Goal: Task Accomplishment & Management: Use online tool/utility

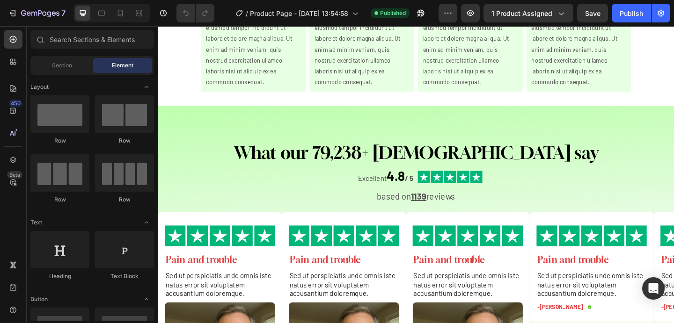
scroll to position [3554, 0]
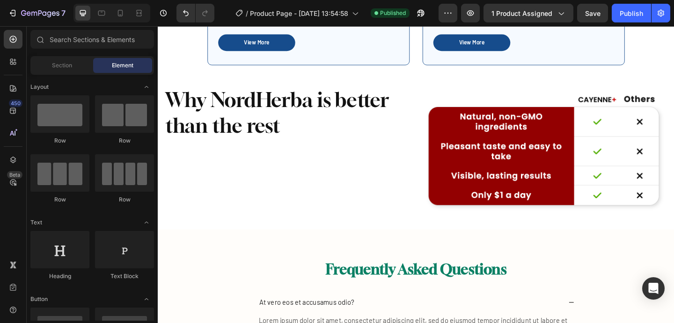
scroll to position [4467, 0]
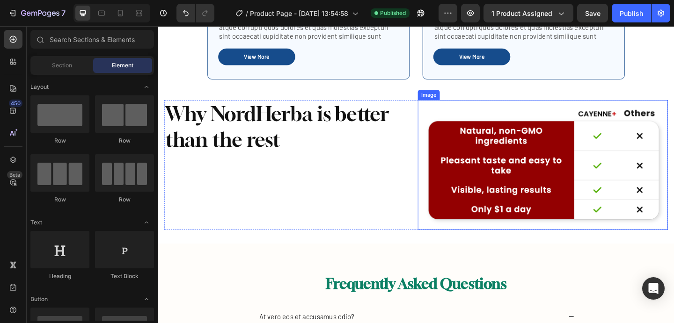
click at [499, 131] on img at bounding box center [576, 177] width 272 height 141
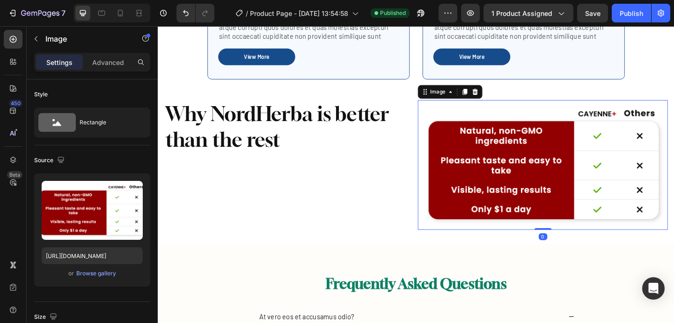
click at [508, 105] on div "Image" at bounding box center [475, 97] width 70 height 15
click at [504, 101] on icon at bounding box center [503, 98] width 6 height 7
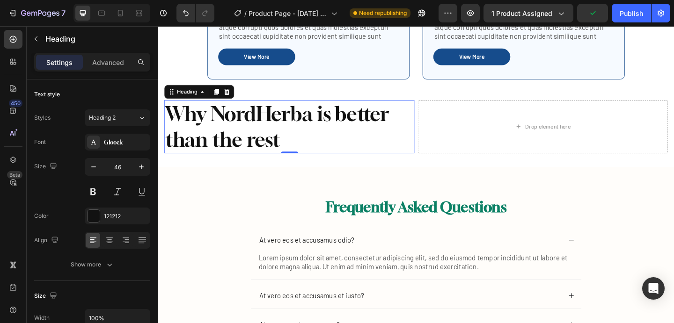
click at [435, 131] on h2 "Why NordHerba is better than the rest" at bounding box center [301, 136] width 272 height 58
click at [438, 131] on div "Why NordHerba is better than the rest Heading Drop element here Row 0" at bounding box center [438, 136] width 547 height 58
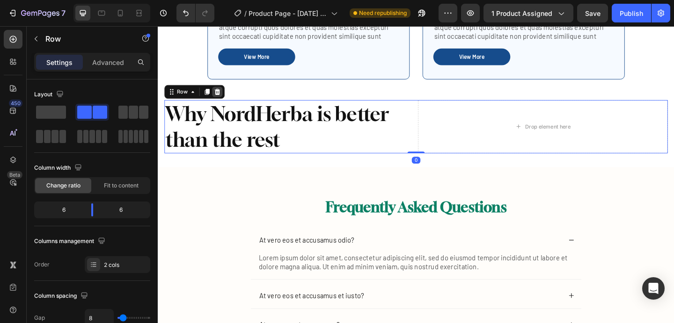
click at [220, 101] on icon at bounding box center [222, 98] width 6 height 7
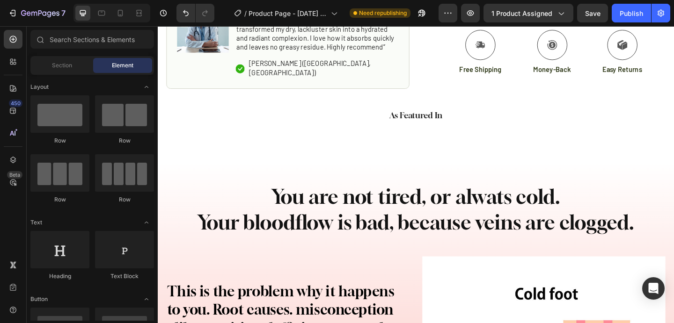
scroll to position [0, 0]
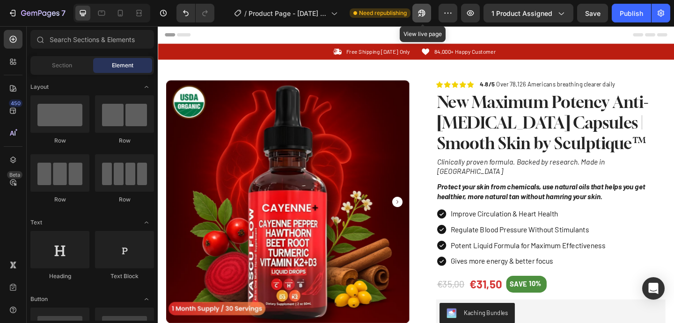
click at [428, 11] on button "button" at bounding box center [421, 13] width 19 height 19
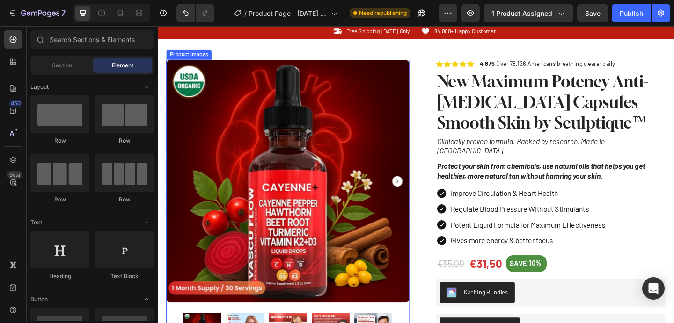
scroll to position [17, 0]
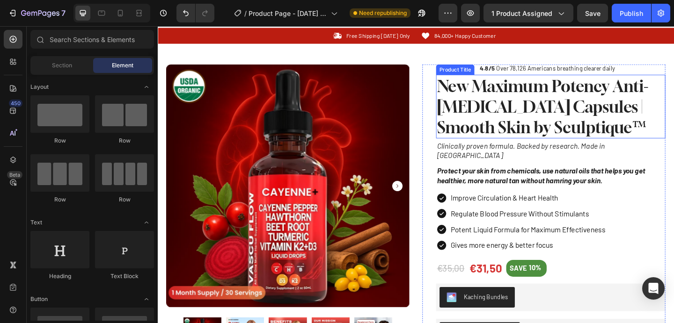
click at [485, 93] on h1 "New Maximum Potency Anti-[MEDICAL_DATA] Capsules | Smooth Skin by Sculptique™" at bounding box center [584, 113] width 249 height 69
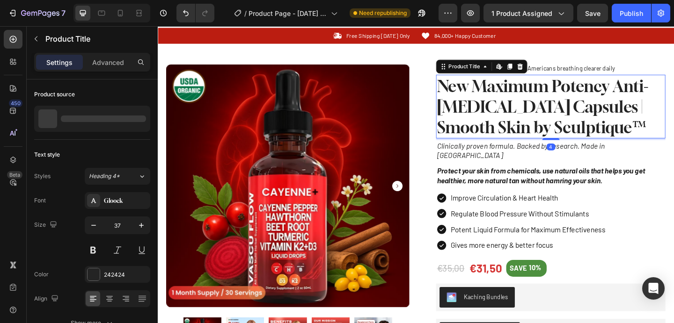
click at [485, 93] on h1 "New Maximum Potency Anti-[MEDICAL_DATA] Capsules | Smooth Skin by Sculptique™" at bounding box center [584, 113] width 249 height 69
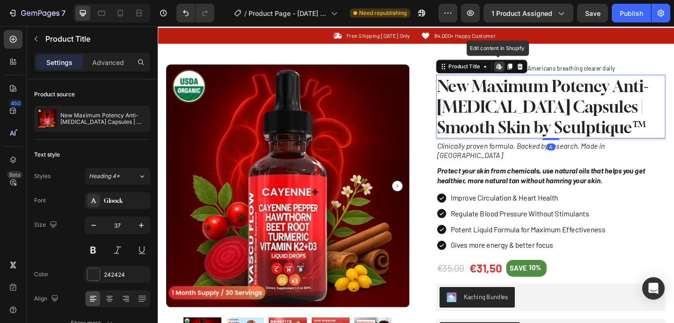
click at [595, 127] on h1 "New Maximum Potency Anti-[MEDICAL_DATA] Capsules | Smooth Skin by Sculptique™" at bounding box center [584, 113] width 249 height 69
click at [528, 69] on icon at bounding box center [528, 70] width 4 height 6
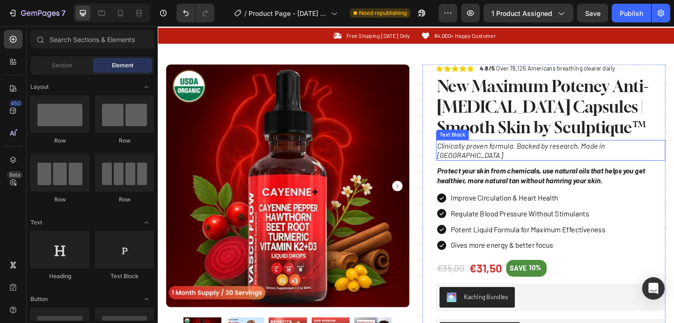
click at [541, 155] on icon "Clinically proven formula. Backed by research. Made in USA" at bounding box center [552, 162] width 182 height 20
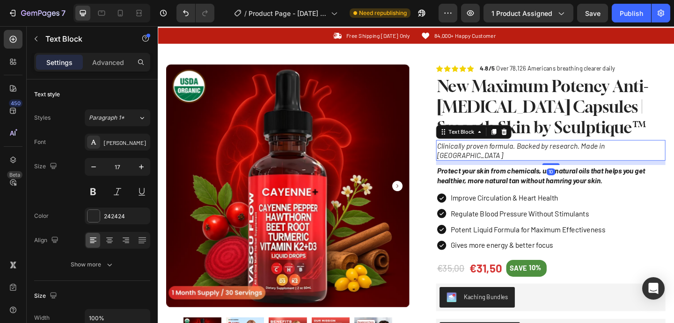
click at [541, 155] on icon "Clinically proven formula. Backed by research. Made in USA" at bounding box center [552, 162] width 182 height 20
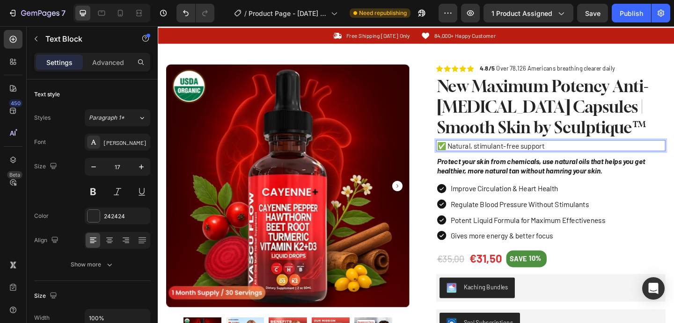
click at [468, 156] on p "✅ Natural, stimulant-free support" at bounding box center [585, 156] width 248 height 10
click at [469, 155] on p "✅ Clinically studied ingredients. Natural, stimulant-free support" at bounding box center [585, 156] width 248 height 10
click at [555, 170] on strong "Protect your skin from chemicals, use natural oils that helps you get healthier…" at bounding box center [574, 178] width 226 height 20
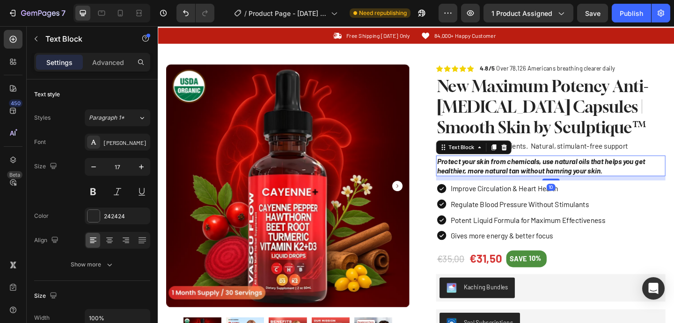
click at [555, 170] on strong "Protect your skin from chemicals, use natural oils that helps you get healthier…" at bounding box center [574, 178] width 226 height 20
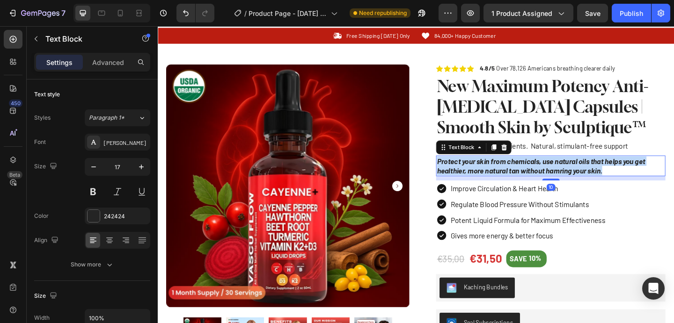
click at [555, 170] on strong "Protect your skin from chemicals, use natural oils that helps you get healthier…" at bounding box center [574, 178] width 226 height 20
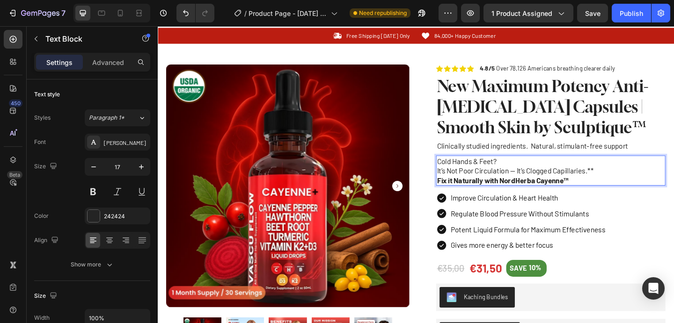
click at [463, 183] on p "It’s Not Poor Circulation — It’s Clogged Capillaries.** Fix it Naturally with N…" at bounding box center [585, 188] width 248 height 21
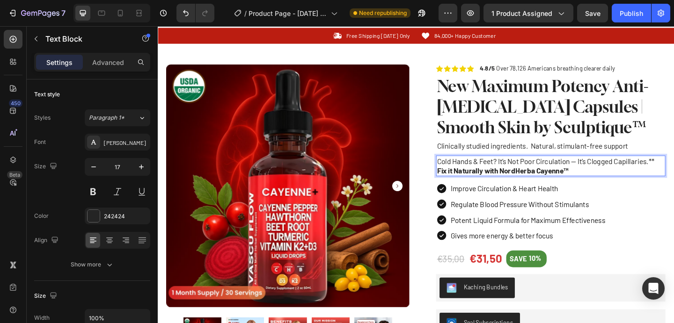
click at [659, 171] on p "Cold Hands & Feet? It’s Not Poor Circulation — It’s Clogged Capillaries.** Fix …" at bounding box center [585, 178] width 248 height 21
click at [673, 171] on p "Cold Hands & Feet? It’s Not Poor Circulation — It’s Clogged Capillaries.** Fix …" at bounding box center [585, 178] width 248 height 21
click at [611, 182] on p "Cold Hands & Feet? It’s Not Poor Circulation — It’s Clogged Capillaries. Fix it…" at bounding box center [585, 178] width 248 height 21
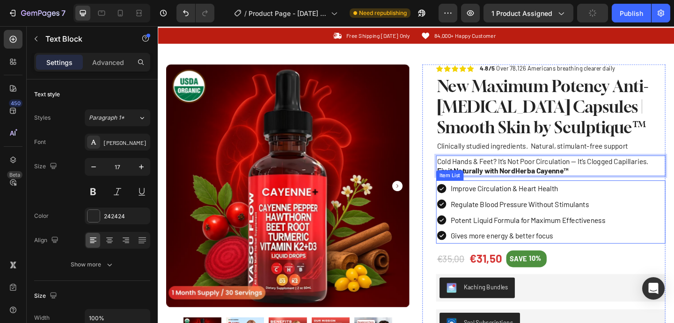
click at [637, 213] on p "Regulate Blood Pressure Without Stimulants" at bounding box center [560, 220] width 168 height 15
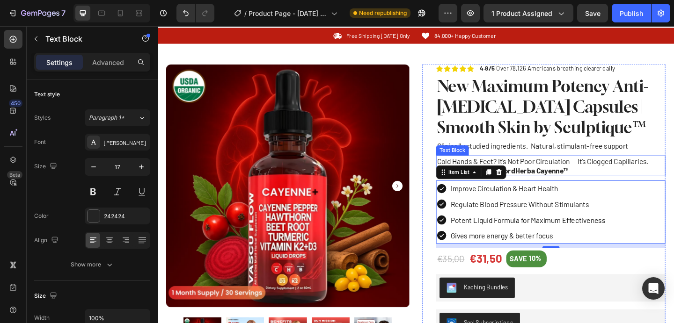
click at [618, 181] on p "Cold Hands & Feet? It’s Not Poor Circulation — It’s Clogged Capillaries. Fix it…" at bounding box center [585, 178] width 248 height 21
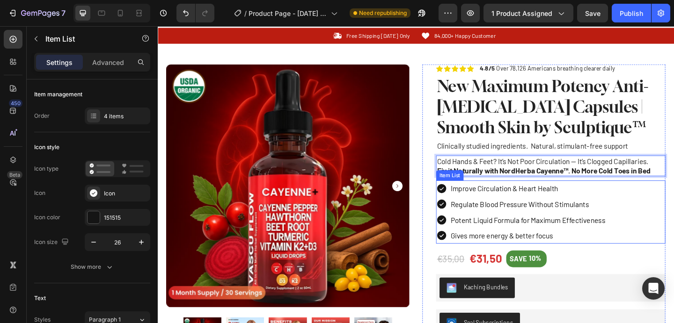
click at [625, 226] on p "Regulate Blood Pressure Without Stimulants" at bounding box center [560, 220] width 168 height 15
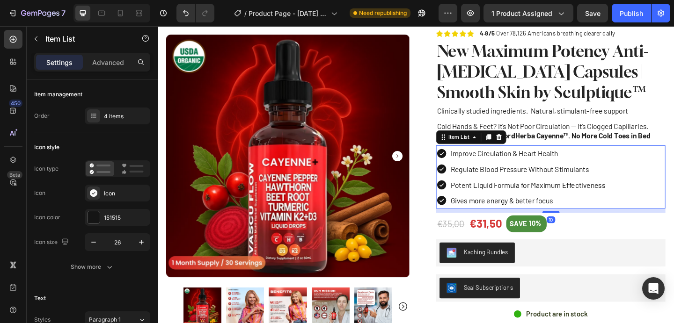
scroll to position [80, 0]
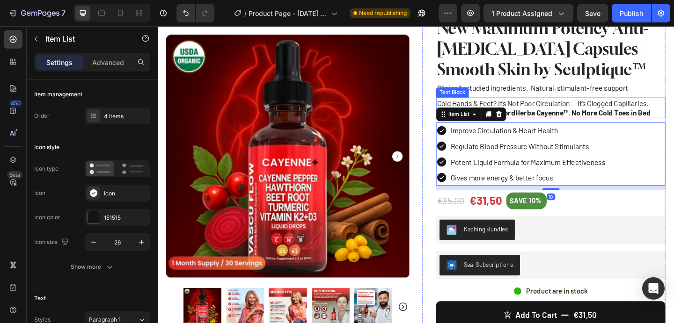
click at [629, 124] on strong "Fix it Naturally with NordHerba Cayenne™. No More Cold Toes in Bed" at bounding box center [577, 120] width 233 height 9
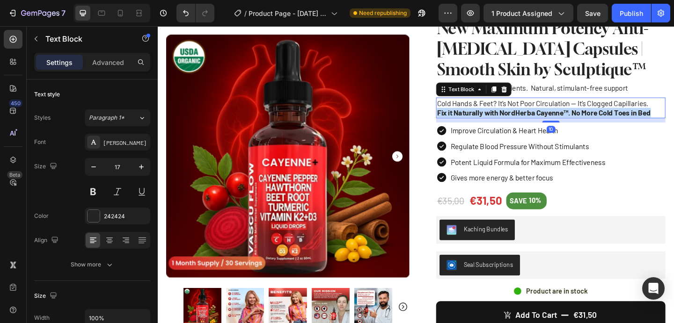
click at [629, 124] on strong "Fix it Naturally with NordHerba Cayenne™. No More Cold Toes in Bed" at bounding box center [577, 120] width 233 height 9
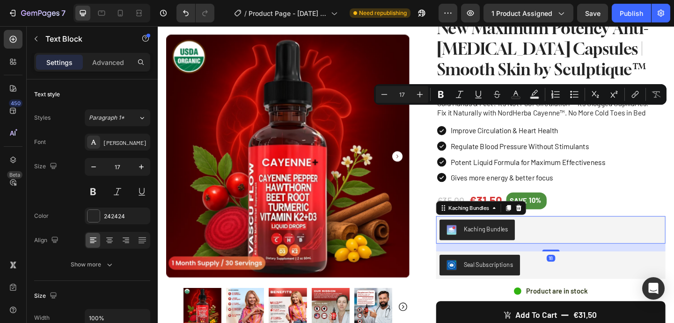
click at [673, 259] on div "Kaching Bundles" at bounding box center [584, 248] width 249 height 30
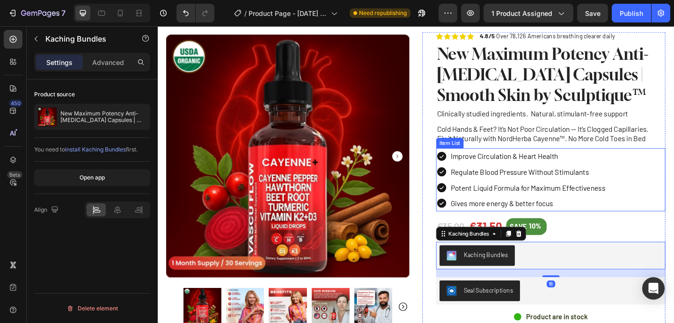
scroll to position [30, 0]
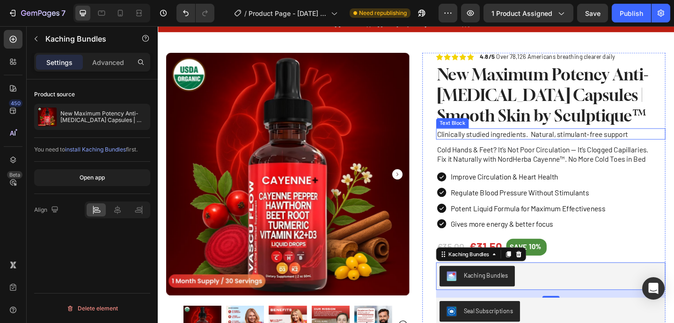
click at [551, 147] on p "Clinically studied ingredients. Natural, stimulant-free support" at bounding box center [585, 144] width 248 height 10
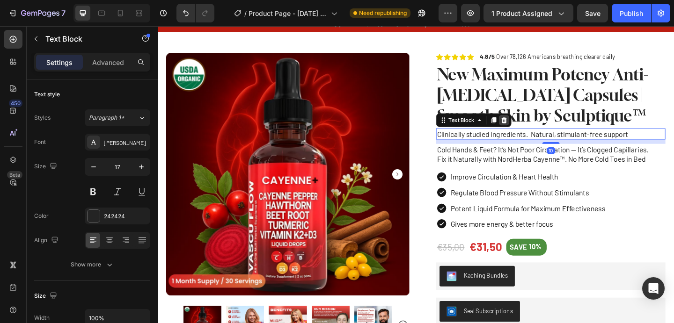
click at [534, 126] on icon at bounding box center [534, 128] width 7 height 7
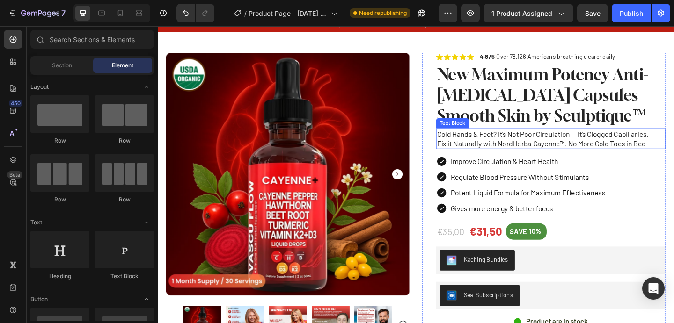
click at [528, 146] on p "Cold Hands & Feet? It’s Not Poor Circulation — It’s Clogged Capillaries. Fix it…" at bounding box center [585, 149] width 248 height 21
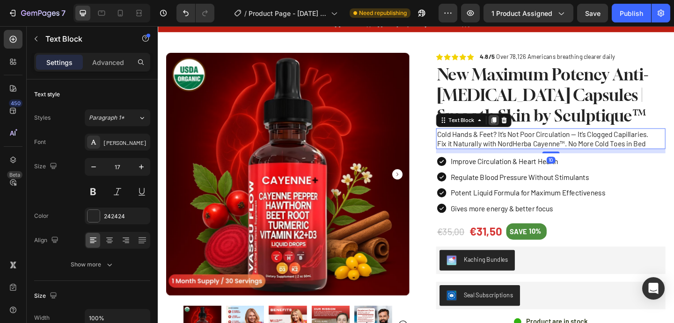
click at [518, 133] on div at bounding box center [523, 128] width 11 height 11
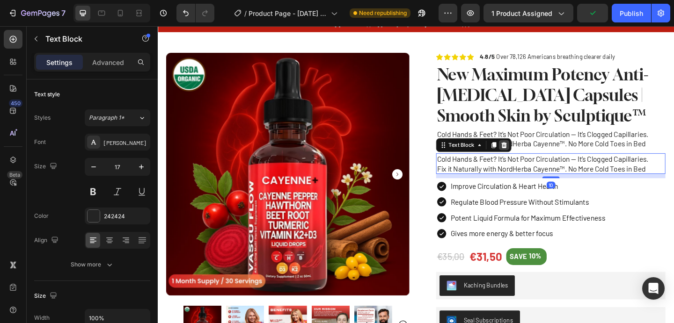
click at [532, 154] on icon at bounding box center [535, 156] width 6 height 7
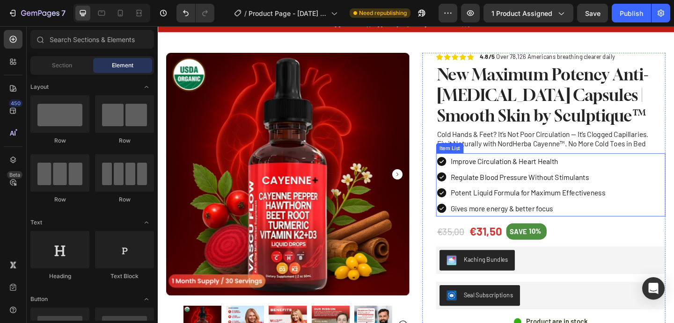
click at [506, 177] on p "Improve Circulation & Heart Health" at bounding box center [560, 173] width 168 height 15
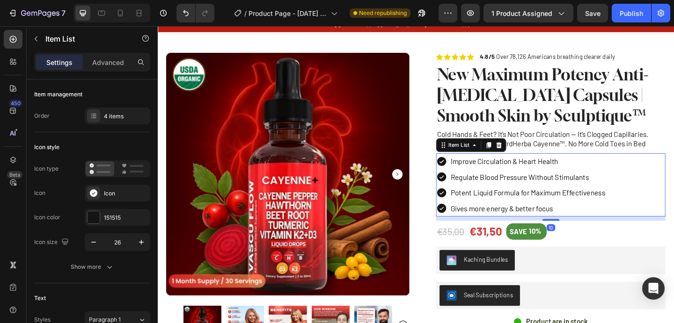
click at [655, 166] on div "Improve Circulation & Heart Health Regulate Blood Pressure Without Stimulants P…" at bounding box center [584, 199] width 249 height 68
click at [670, 176] on div "Improve Circulation & Heart Health Regulate Blood Pressure Without Stimulants P…" at bounding box center [584, 199] width 249 height 68
click at [529, 154] on icon at bounding box center [529, 156] width 6 height 7
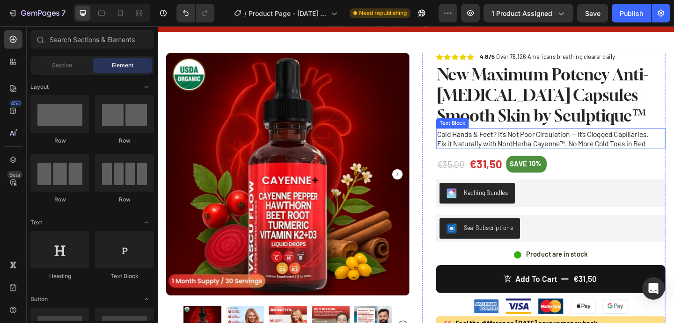
click at [658, 143] on p "Cold Hands & Feet? It’s Not Poor Circulation — It’s Clogged Capillaries. Fix it…" at bounding box center [585, 149] width 248 height 21
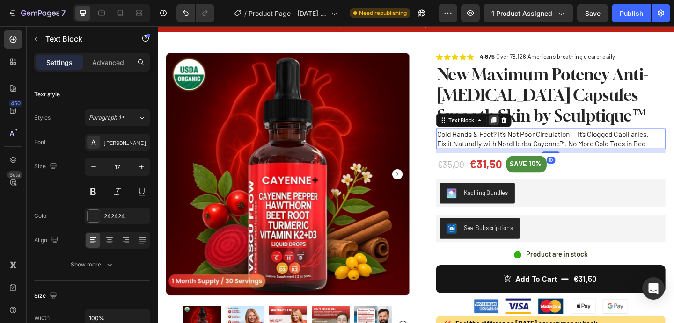
click at [519, 126] on icon at bounding box center [522, 128] width 7 height 7
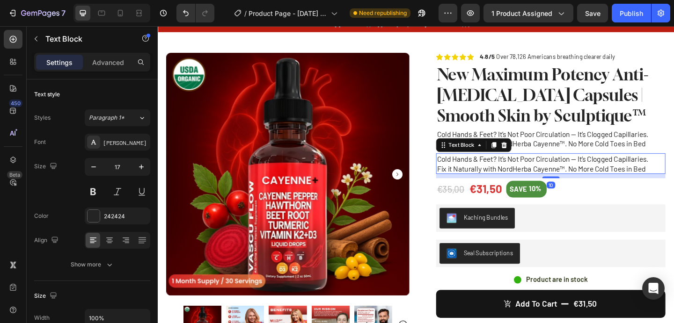
click at [525, 186] on p "Cold Hands & Feet? It’s Not Poor Circulation — It’s Clogged Capillaries. Fix it…" at bounding box center [585, 176] width 248 height 21
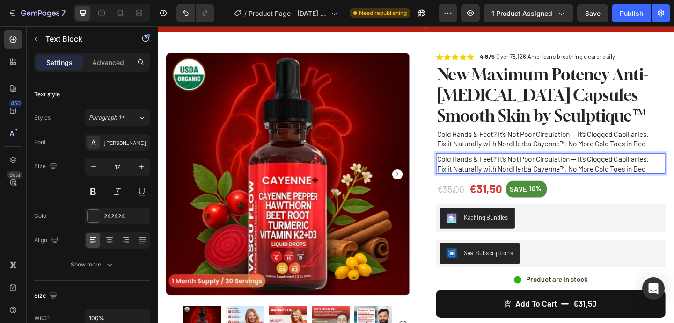
click at [525, 180] on p "Cold Hands & Feet? It’s Not Poor Circulation — It’s Clogged Capillaries. Fix it…" at bounding box center [585, 176] width 248 height 21
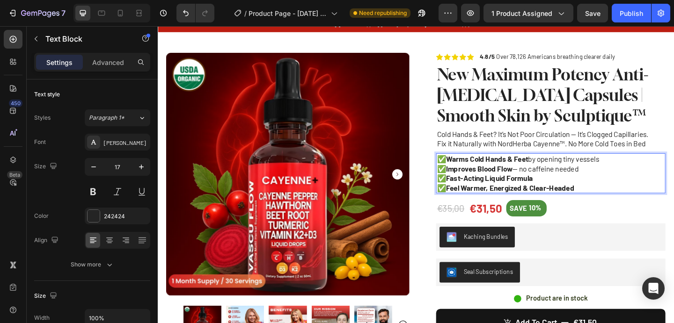
click at [622, 188] on p "✅ Warms Cold Hands & Feet by opening tiny vessels ✅ Improves Blood Flow — no ca…" at bounding box center [585, 186] width 248 height 41
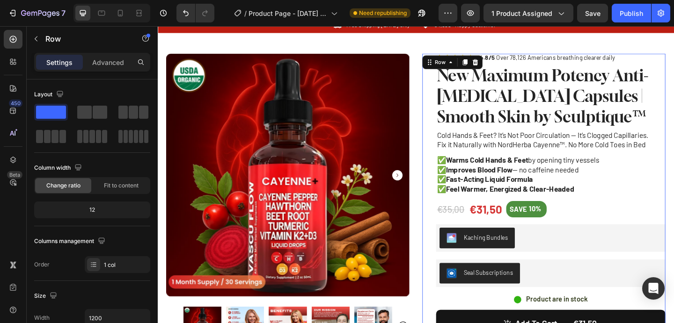
scroll to position [0, 0]
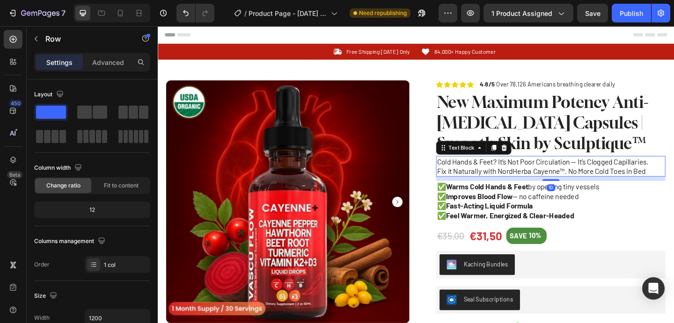
click at [539, 173] on p "Cold Hands & Feet? It’s Not Poor Circulation — It’s Clogged Capillaries. Fix it…" at bounding box center [585, 178] width 248 height 21
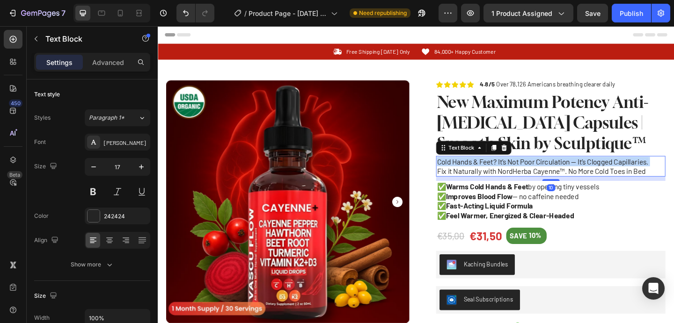
click at [539, 173] on p "Cold Hands & Feet? It’s Not Poor Circulation — It’s Clogged Capillaries. Fix it…" at bounding box center [585, 178] width 248 height 21
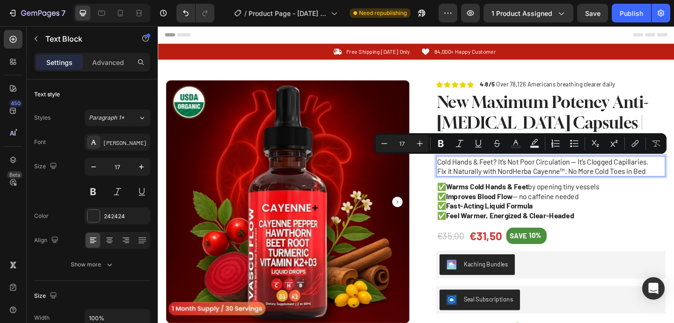
click at [592, 180] on p "Cold Hands & Feet? It’s Not Poor Circulation — It’s Clogged Capillaries. Fix it…" at bounding box center [585, 178] width 248 height 21
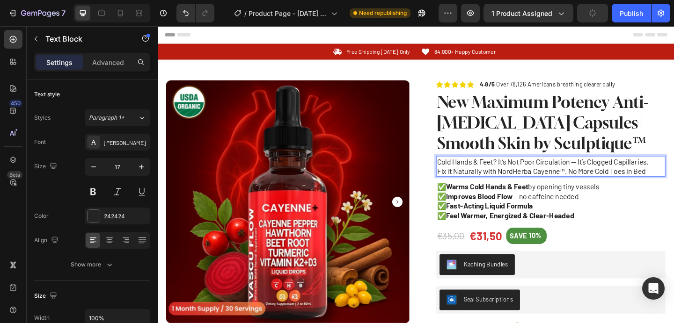
click at [523, 184] on p "Cold Hands & Feet? It’s Not Poor Circulation — It’s Clogged Capillaries. Fix it…" at bounding box center [585, 178] width 248 height 21
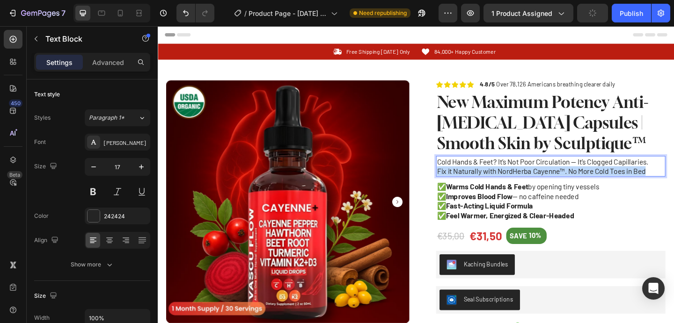
click at [523, 184] on p "Cold Hands & Feet? It’s Not Poor Circulation — It’s Clogged Capillaries. Fix it…" at bounding box center [585, 178] width 248 height 21
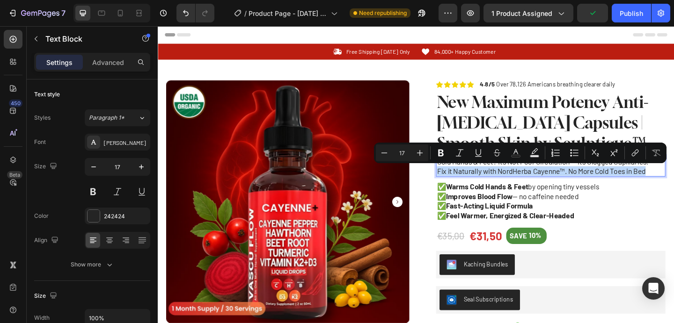
click at [612, 180] on p "Cold Hands & Feet? It’s Not Poor Circulation — It’s Clogged Capillaries. Fix it…" at bounding box center [585, 178] width 248 height 21
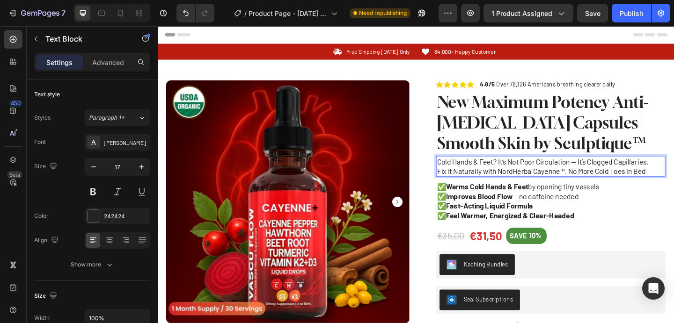
click at [485, 179] on p "Cold Hands & Feet? It’s Not Poor Circulation — It’s Clogged Capillaries. Fix it…" at bounding box center [585, 178] width 248 height 21
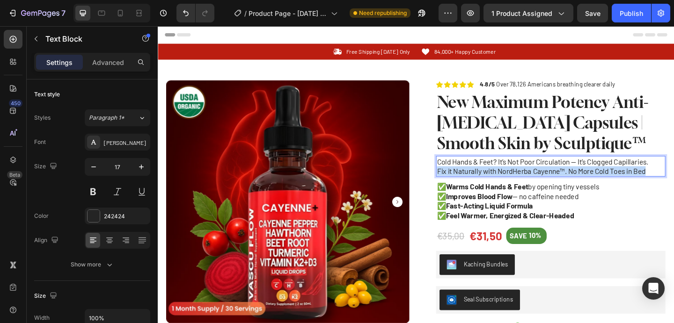
click at [485, 179] on p "Cold Hands & Feet? It’s Not Poor Circulation — It’s Clogged Capillaries. Fix it…" at bounding box center [585, 178] width 248 height 21
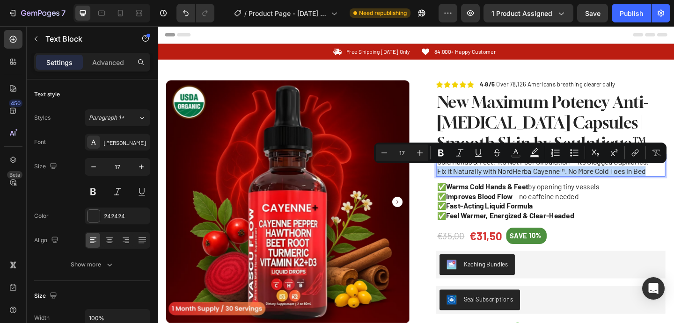
click at [595, 182] on p "Cold Hands & Feet? It’s Not Poor Circulation — It’s Clogged Capillaries. Fix it…" at bounding box center [585, 178] width 248 height 21
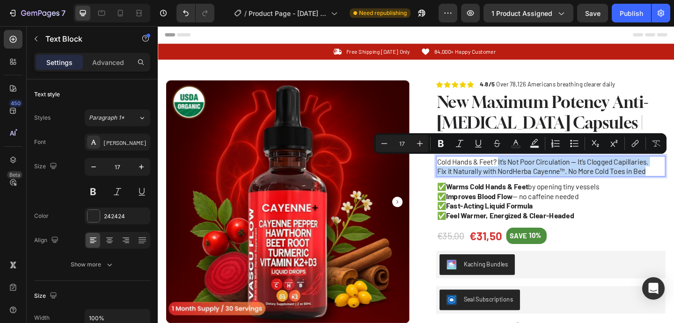
drag, startPoint x: 529, startPoint y: 173, endPoint x: 693, endPoint y: 186, distance: 164.3
click at [673, 186] on p "Cold Hands & Feet? It’s Not Poor Circulation — It’s Clogged Capillaries. Fix it…" at bounding box center [585, 178] width 248 height 21
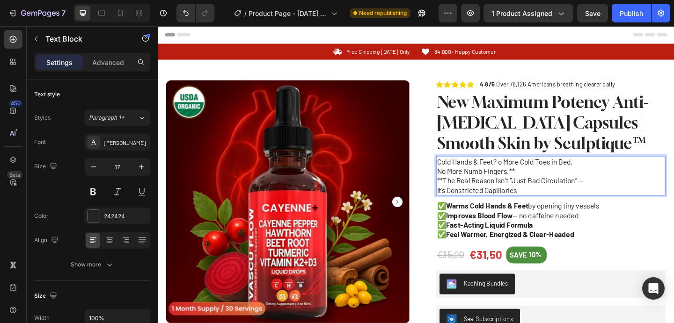
click at [535, 173] on p "Cold Hands & Feet? o More Cold Toes in Bed." at bounding box center [585, 173] width 248 height 10
click at [548, 186] on p "No More Numb Fingers.**" at bounding box center [585, 184] width 248 height 10
click at [464, 183] on p "No More Numb Fingers." at bounding box center [585, 184] width 248 height 10
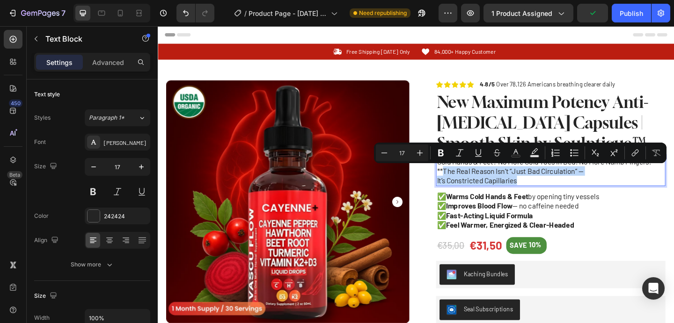
drag, startPoint x: 468, startPoint y: 183, endPoint x: 556, endPoint y: 195, distance: 88.3
click at [556, 195] on div "Cold Hands & Feet? No More Cold Toes in Bed. No More Numb Fingers. **The Real R…" at bounding box center [584, 184] width 249 height 33
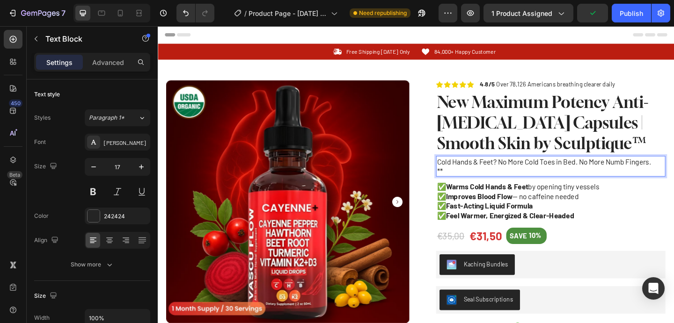
click at [529, 172] on p "Cold Hands & Feet? No More Cold Toes in Bed. No More Numb Fingers." at bounding box center [585, 173] width 248 height 10
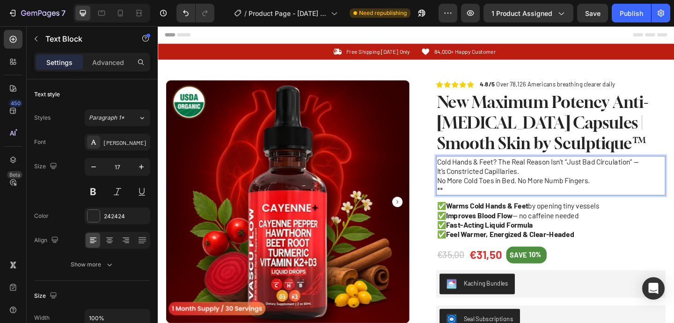
click at [495, 202] on p "**" at bounding box center [585, 204] width 248 height 10
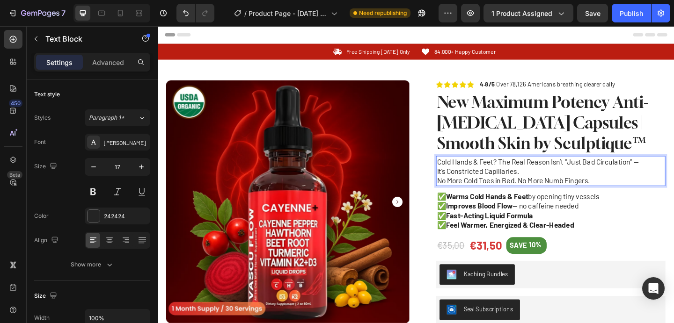
click at [461, 197] on p "No More Cold Toes in Bed. No More Numb Fingers." at bounding box center [585, 194] width 248 height 10
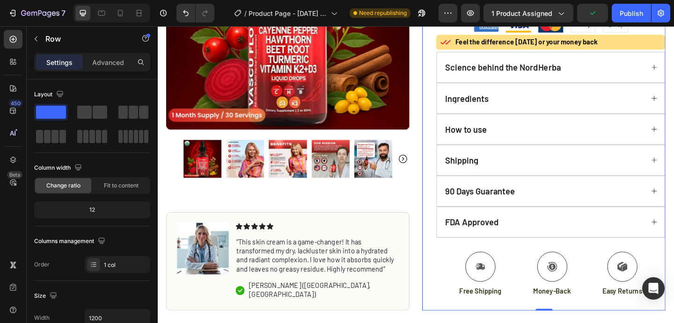
scroll to position [355, 0]
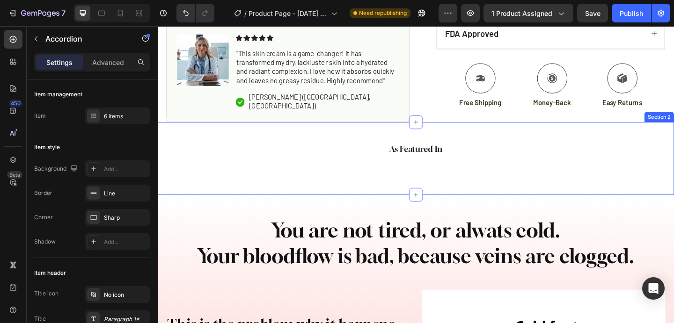
scroll to position [597, 0]
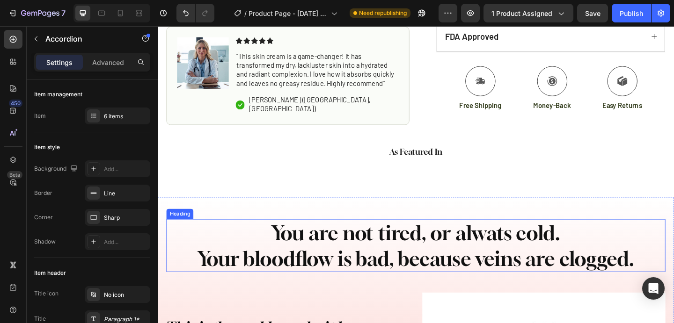
click at [391, 284] on h2 "You are not tired, or alwats cold. Your bloodflow is bad, because veins are clo…" at bounding box center [438, 265] width 543 height 58
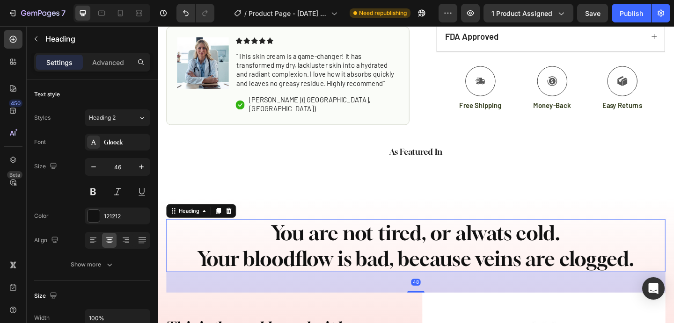
click at [391, 284] on h2 "You are not tired, or alwats cold. Your bloodflow is bad, because veins are clo…" at bounding box center [438, 265] width 543 height 58
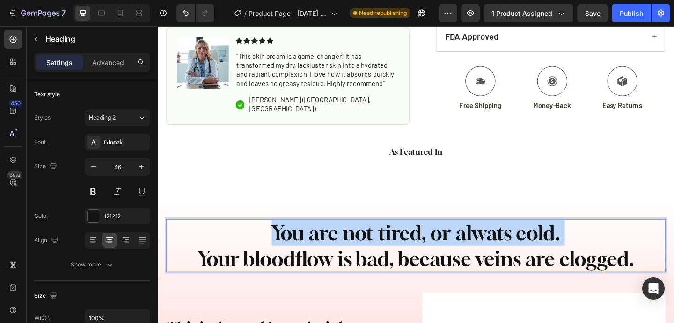
click at [391, 284] on p "You are not tired, or alwats cold. Your bloodflow is bad, because veins are clo…" at bounding box center [438, 265] width 541 height 56
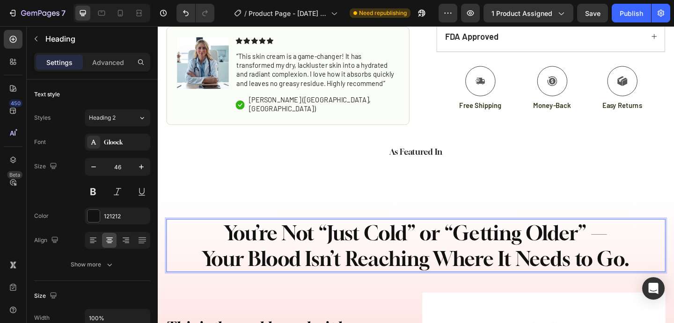
click at [413, 265] on p "You’re Not “Just Cold” or “Getting Older” —" at bounding box center [438, 251] width 541 height 28
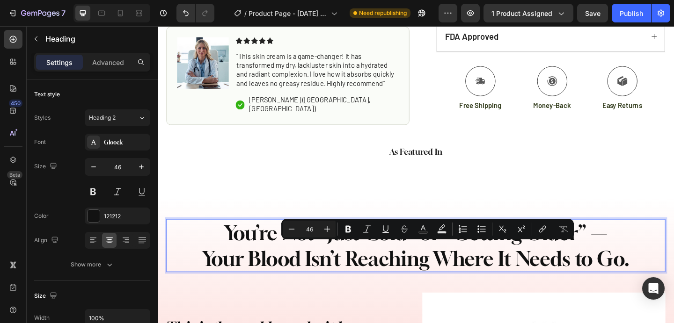
click at [408, 293] on p "Your Blood Isn’t Reaching Where It Needs to Go." at bounding box center [438, 279] width 541 height 28
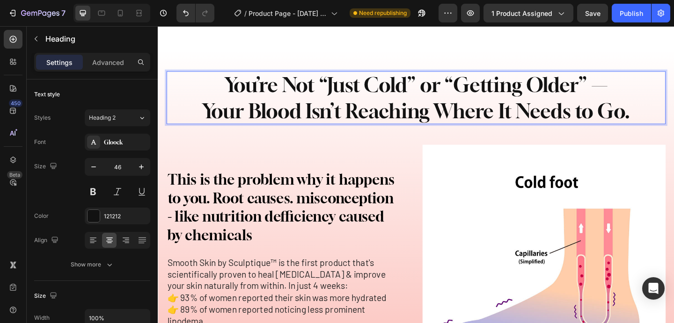
scroll to position [771, 0]
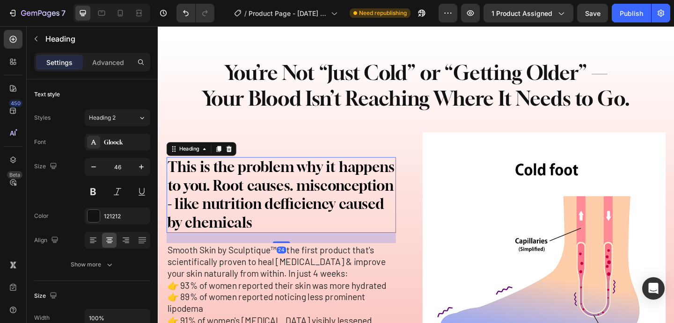
click at [350, 243] on h2 "This is the problem why it happens to you. Root causes. misconception - like nu…" at bounding box center [291, 210] width 249 height 82
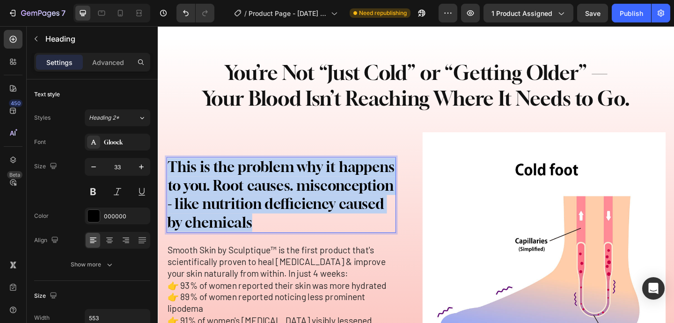
click at [350, 243] on p "This is the problem why it happens to you. Root causes. misconception - like nu…" at bounding box center [292, 210] width 248 height 80
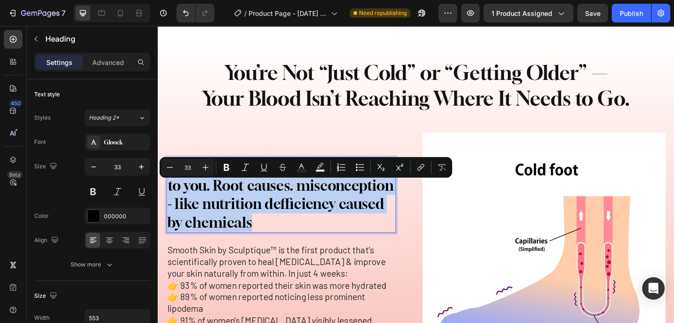
click at [276, 203] on p "This is the problem why it happens to you. Root causes. misconception - like nu…" at bounding box center [292, 210] width 248 height 80
click at [283, 214] on p "This is the problem why it happens to you. Root causes. misconception - like nu…" at bounding box center [292, 210] width 248 height 80
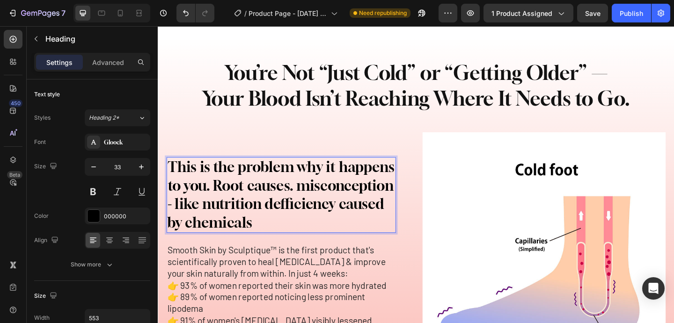
click at [285, 251] on h2 "This is the problem why it happens to you. Root causes. misconception - like nu…" at bounding box center [291, 210] width 249 height 82
click at [289, 245] on p "This is the problem why it happens to you. Root causes. misconception - like nu…" at bounding box center [292, 210] width 248 height 80
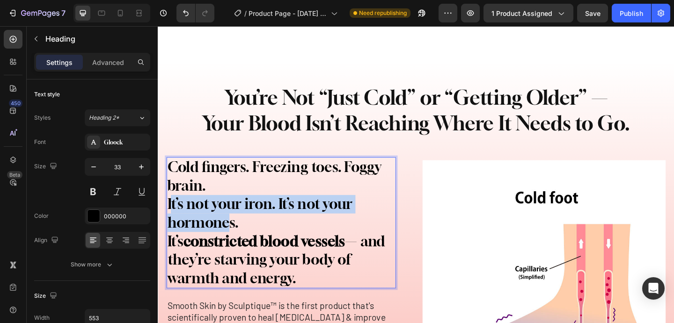
drag, startPoint x: 171, startPoint y: 245, endPoint x: 236, endPoint y: 256, distance: 66.1
click at [236, 256] on p "Cold fingers. Freezing toes. Foggy brain. It’s not your iron. It’s not your hor…" at bounding box center [292, 240] width 248 height 140
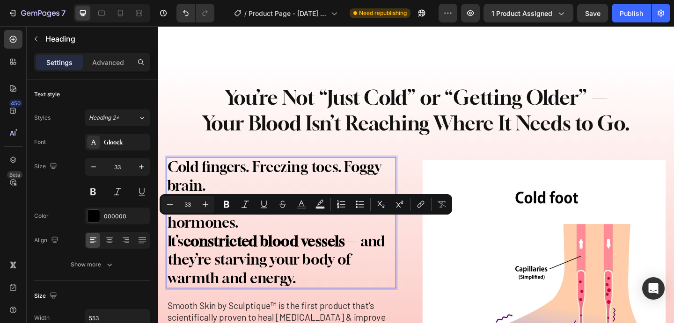
click at [262, 269] on p "Cold fingers. Freezing toes. Foggy brain. It’s not your iron. It’s not your hor…" at bounding box center [292, 240] width 248 height 140
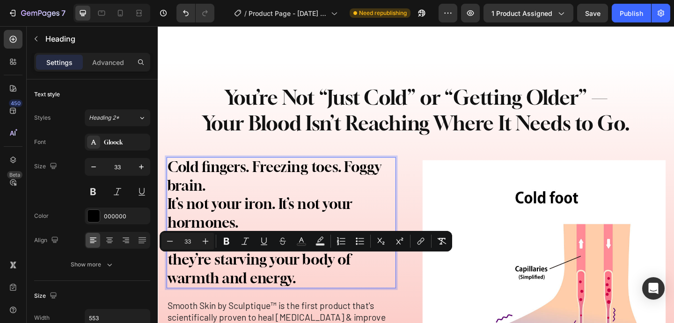
drag, startPoint x: 262, startPoint y: 265, endPoint x: 344, endPoint y: 324, distance: 100.9
click at [344, 310] on p "Cold fingers. Freezing toes. Foggy brain. It’s not your iron. It’s not your hor…" at bounding box center [292, 240] width 248 height 140
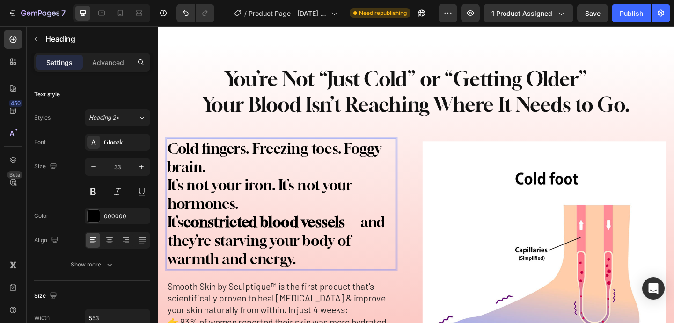
scroll to position [835, 0]
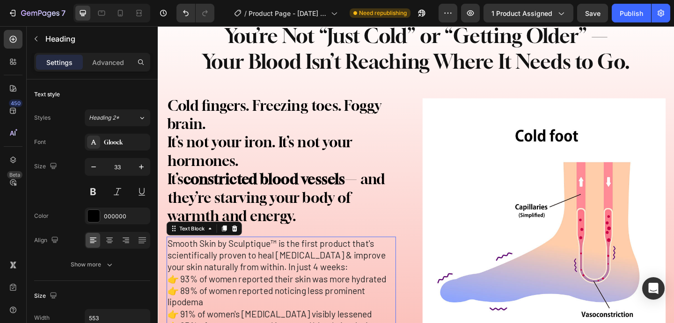
click at [320, 261] on p "Smooth Skin by Sculptique™ is the first product that's scientifically proven to…" at bounding box center [292, 275] width 248 height 38
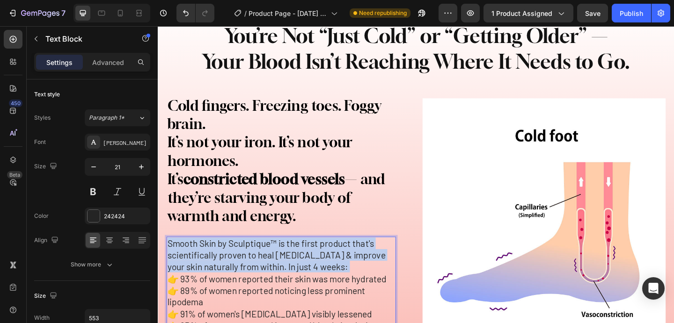
click at [320, 261] on p "Smooth Skin by Sculptique™ is the first product that's scientifically proven to…" at bounding box center [292, 275] width 248 height 38
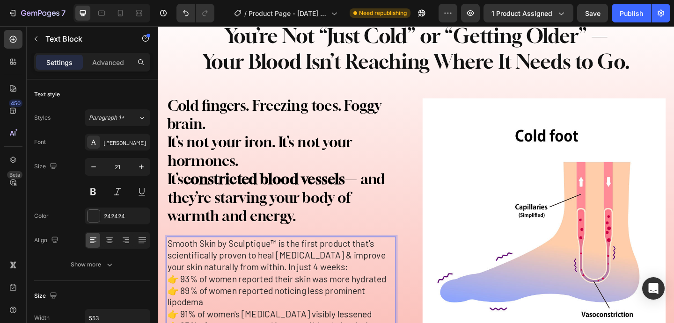
scroll to position [864, 0]
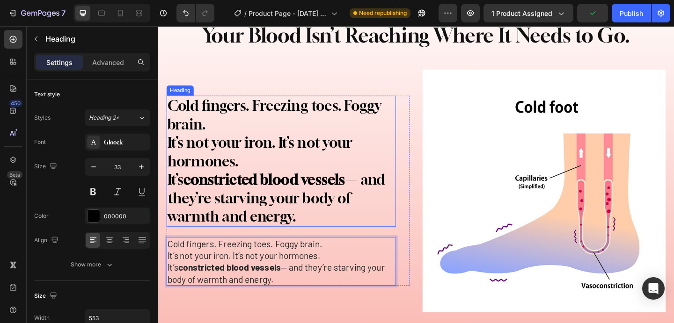
click at [316, 153] on p "Cold fingers. Freezing toes. Foggy brain. It’s not your iron. It’s not your hor…" at bounding box center [292, 173] width 248 height 140
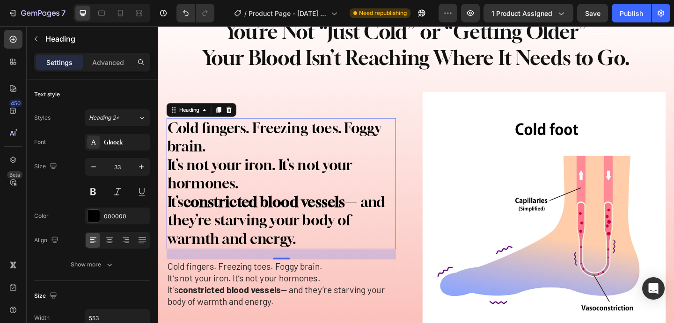
scroll to position [831, 0]
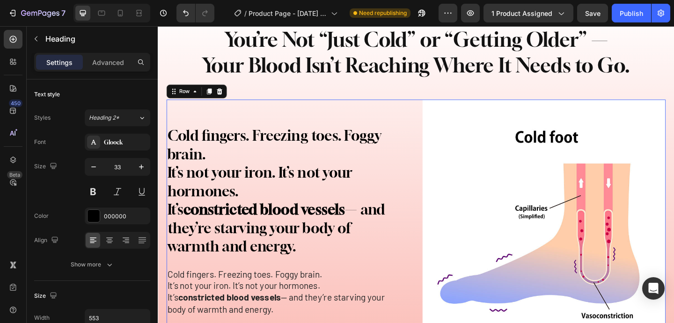
click at [421, 132] on div "Cold fingers. Freezing toes. Foggy brain. It’s not your iron. It’s not your hor…" at bounding box center [299, 238] width 264 height 264
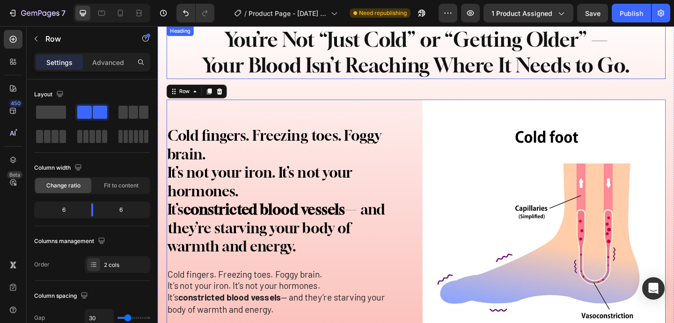
click at [389, 64] on p "You’re Not “Just Cold” or “Getting Older” — Your Blood Isn’t Reaching Where It …" at bounding box center [438, 55] width 541 height 56
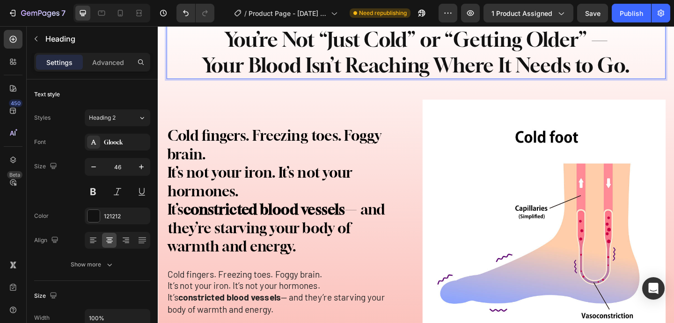
click at [389, 64] on p "You’re Not “Just Cold” or “Getting Older” — Your Blood Isn’t Reaching Where It …" at bounding box center [438, 55] width 541 height 56
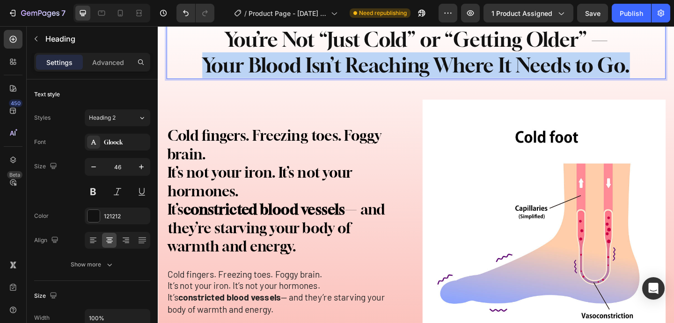
click at [389, 64] on p "You’re Not “Just Cold” or “Getting Older” — Your Blood Isn’t Reaching Where It …" at bounding box center [438, 55] width 541 height 56
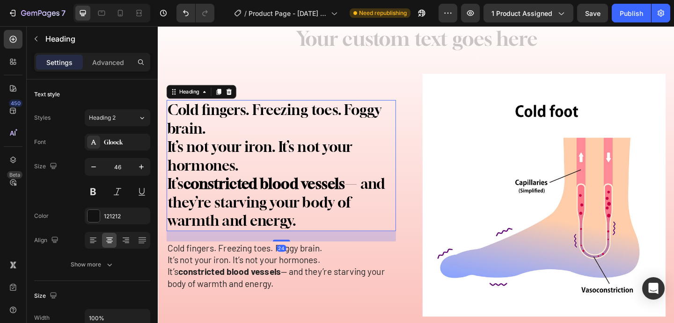
click at [175, 118] on p "Cold fingers. Freezing toes. Foggy brain. It’s not your iron. It’s not your hor…" at bounding box center [292, 178] width 248 height 140
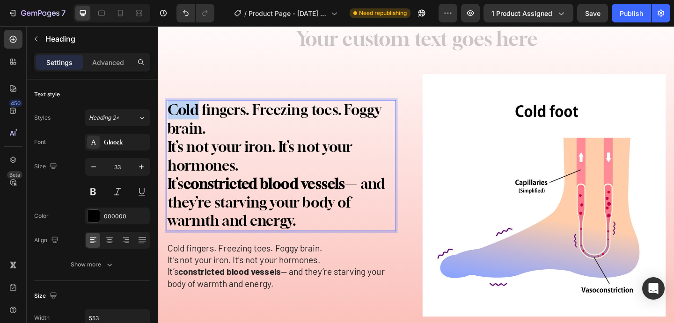
click at [170, 120] on p "Cold fingers. Freezing toes. Foggy brain. It’s not your iron. It’s not your hor…" at bounding box center [292, 178] width 248 height 140
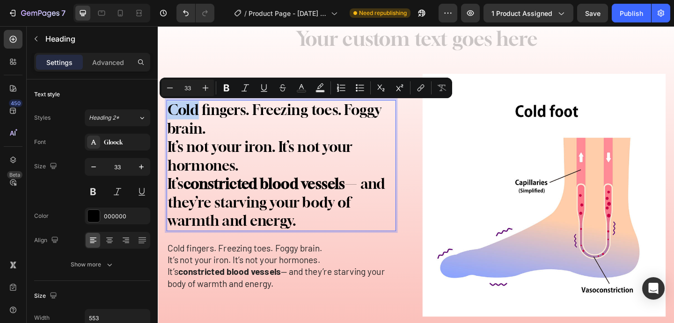
click at [170, 120] on p "Cold fingers. Freezing toes. Foggy brain. It’s not your iron. It’s not your hor…" at bounding box center [292, 178] width 248 height 140
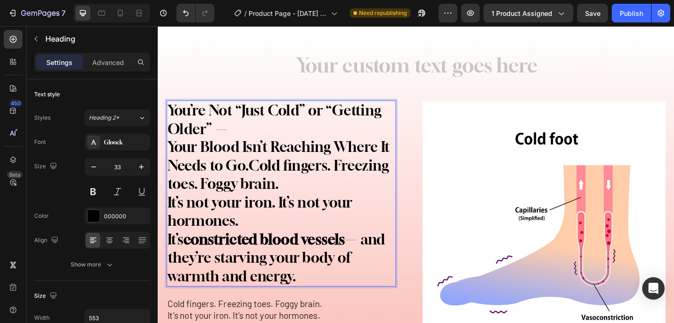
scroll to position [802, 0]
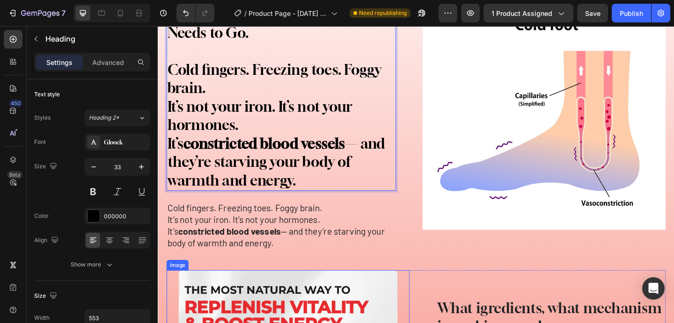
drag, startPoint x: 172, startPoint y: 213, endPoint x: 285, endPoint y: 209, distance: 112.8
click at [285, 209] on div "You’re Not “Just Cold” or “Getting Older” — Your Blood Isn’t Reaching Where It …" at bounding box center [291, 116] width 249 height 307
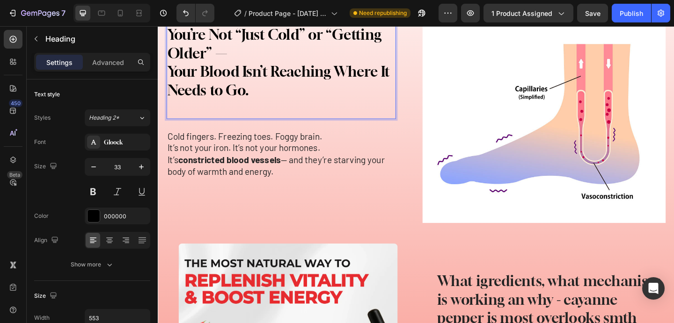
scroll to position [923, 0]
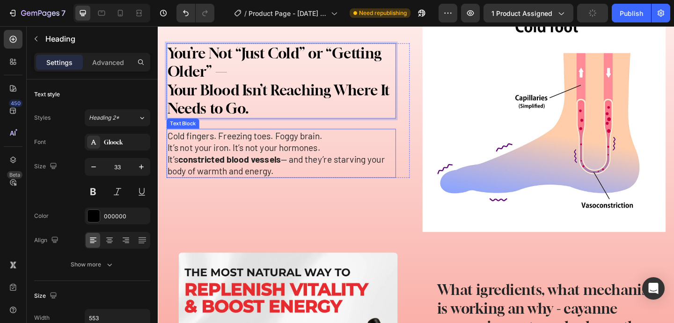
click at [247, 157] on p "Cold fingers. Freezing toes. Foggy brain. It’s not your iron. It’s not your hor…" at bounding box center [292, 164] width 248 height 51
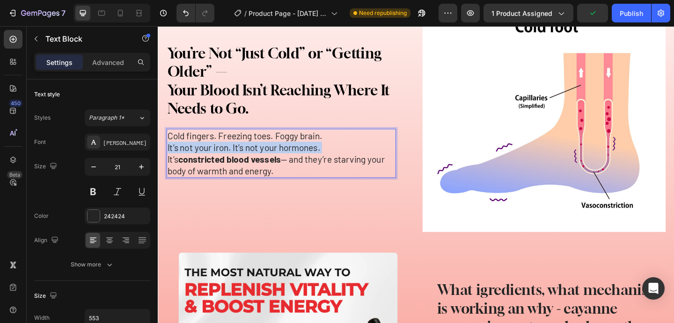
click at [247, 157] on p "Cold fingers. Freezing toes. Foggy brain. It’s not your iron. It’s not your hor…" at bounding box center [292, 164] width 248 height 51
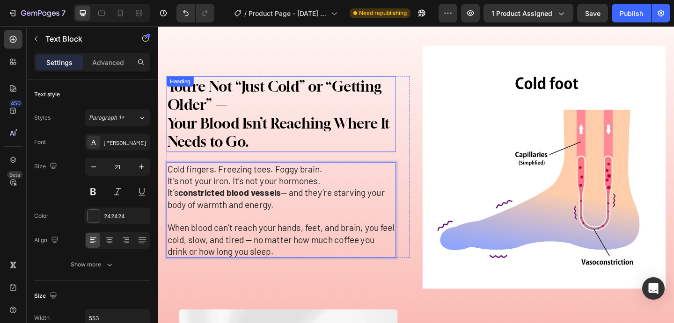
scroll to position [889, 0]
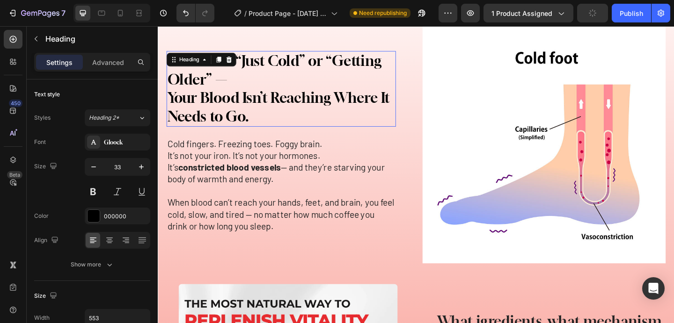
click at [240, 96] on p "You’re Not “Just Cold” or “Getting Older” — Your Blood Isn’t Reaching Where It …" at bounding box center [292, 94] width 248 height 80
click at [173, 106] on p "You’re Not “Just Cold” or “Getting Older” — Your Blood Isn’t Reaching Where It …" at bounding box center [292, 94] width 248 height 80
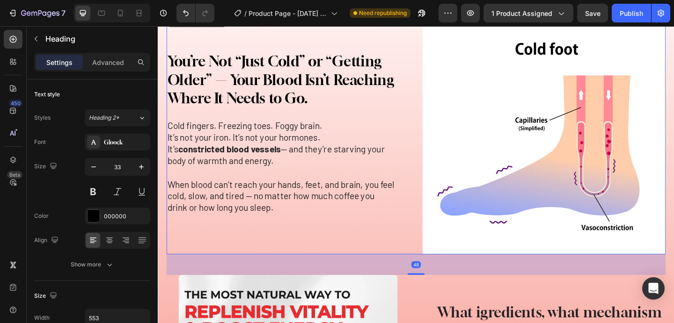
click at [270, 247] on div "You’re Not “Just Cold” or “Getting Older” — Your Blood Isn’t Reaching Where It …" at bounding box center [299, 142] width 264 height 264
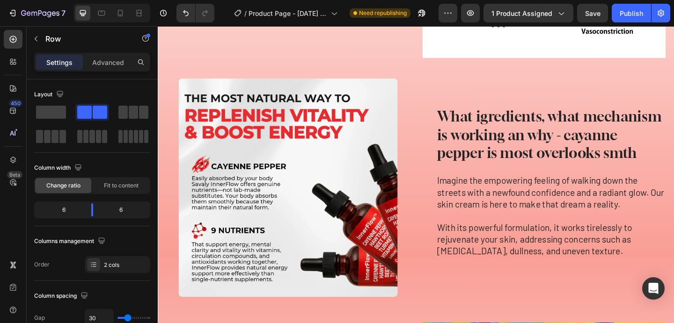
scroll to position [1086, 0]
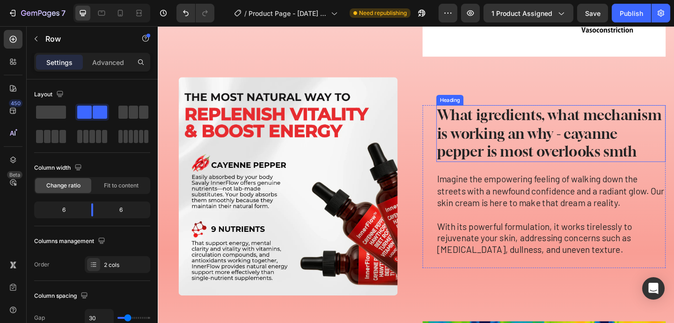
click at [522, 151] on h2 "What igredients, what mechanism is working an why - cayanne pepper is most over…" at bounding box center [584, 143] width 249 height 62
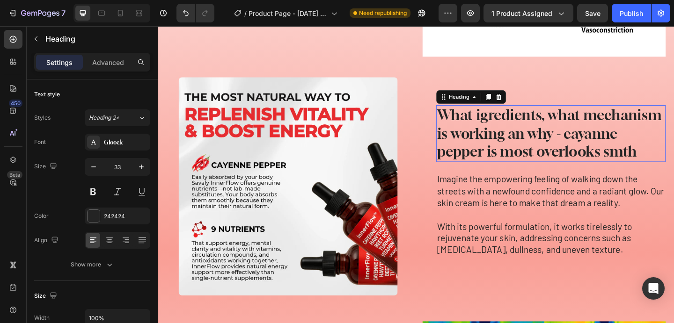
click at [522, 151] on h2 "What igredients, what mechanism is working an why - cayanne pepper is most over…" at bounding box center [584, 143] width 249 height 62
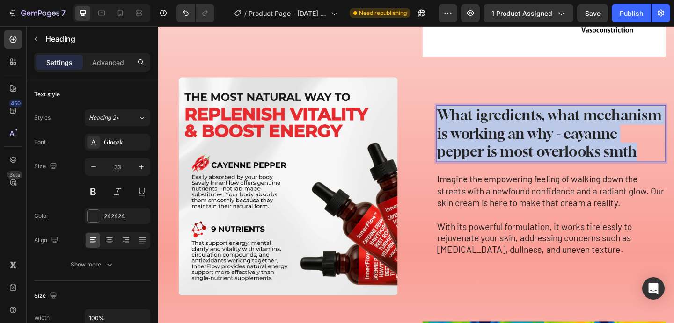
click at [522, 151] on p "What igredients, what mechanism is working an why - cayanne pepper is most over…" at bounding box center [585, 143] width 248 height 60
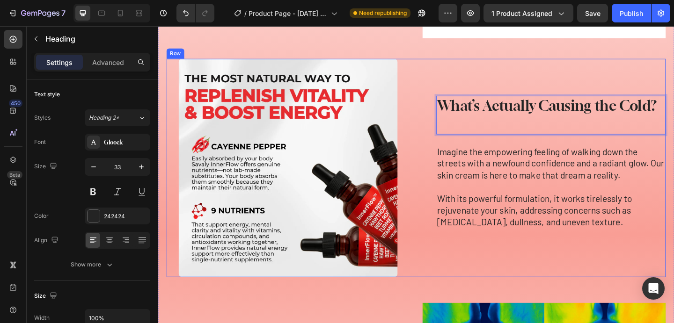
scroll to position [1096, 0]
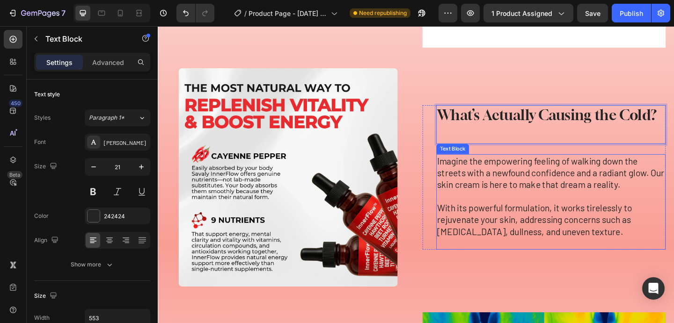
click at [489, 185] on p "Imagine the empowering feeling of walking down the streets with a newfound conf…" at bounding box center [585, 186] width 248 height 38
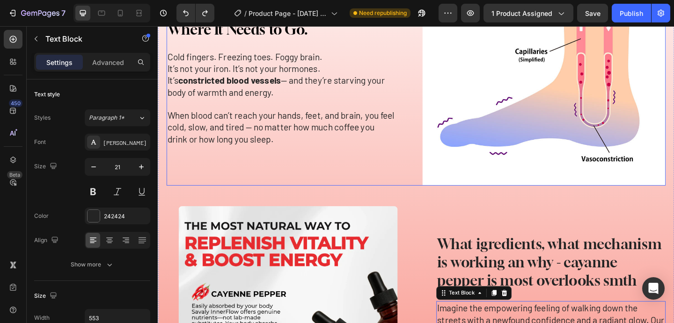
scroll to position [984, 0]
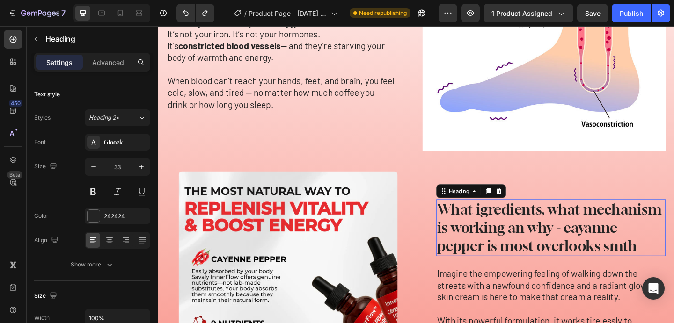
click at [491, 243] on h2 "What igredients, what mechanism is working an why - cayanne pepper is most over…" at bounding box center [584, 246] width 249 height 62
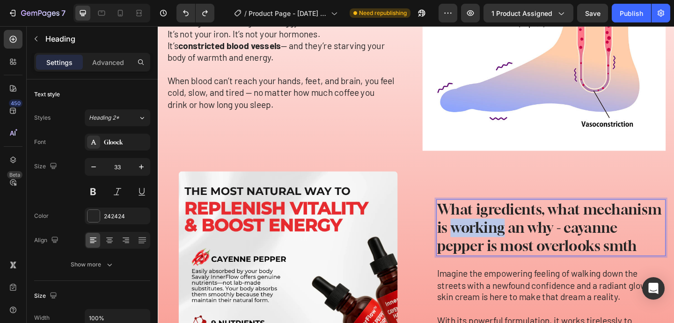
click at [491, 243] on h2 "What igredients, what mechanism is working an why - cayanne pepper is most over…" at bounding box center [584, 246] width 249 height 62
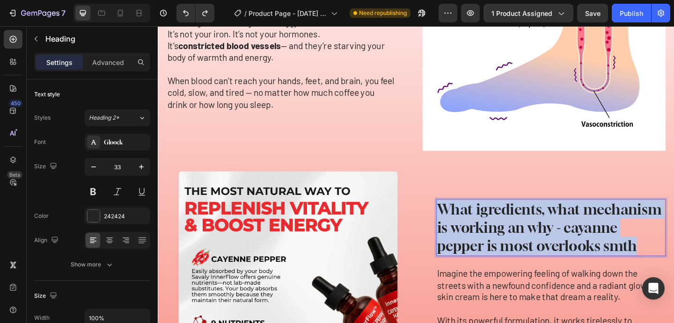
click at [491, 243] on p "What igredients, what mechanism is working an why - cayanne pepper is most over…" at bounding box center [585, 246] width 248 height 60
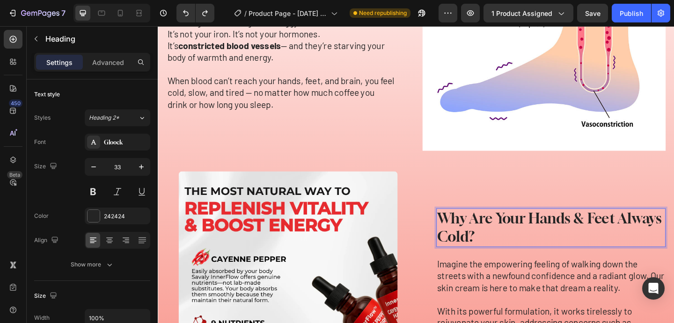
scroll to position [994, 0]
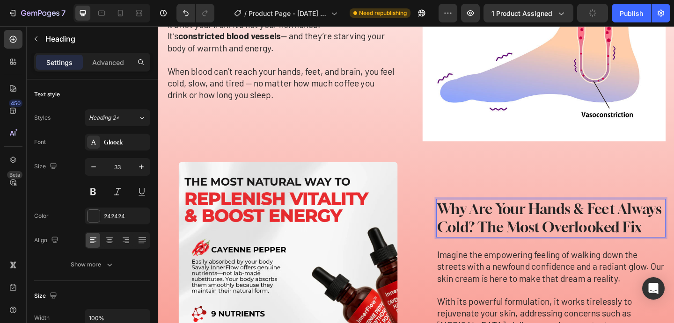
click at [503, 247] on p "Why Are Your Hands & Feet Always Cold? The Most Overlooked Fix" at bounding box center [585, 235] width 248 height 40
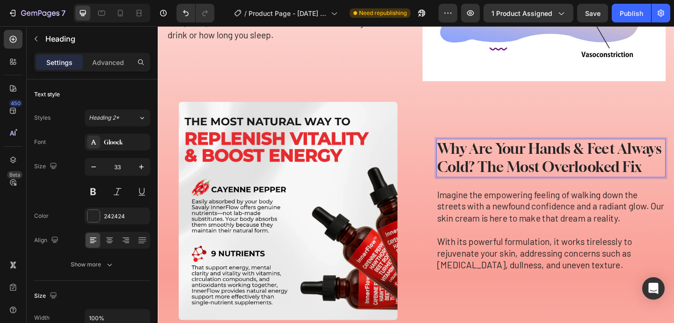
scroll to position [1065, 0]
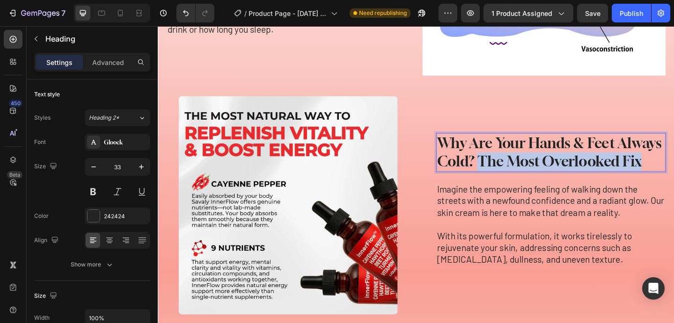
drag, startPoint x: 507, startPoint y: 168, endPoint x: 702, endPoint y: 185, distance: 195.8
click at [673, 185] on div "Why Are Your Hands & Feet Always Cold? The Most Overlooked Fix Heading 24 Imagi…" at bounding box center [584, 221] width 249 height 157
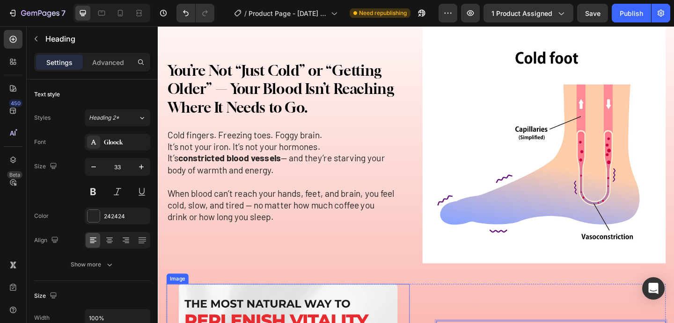
scroll to position [862, 0]
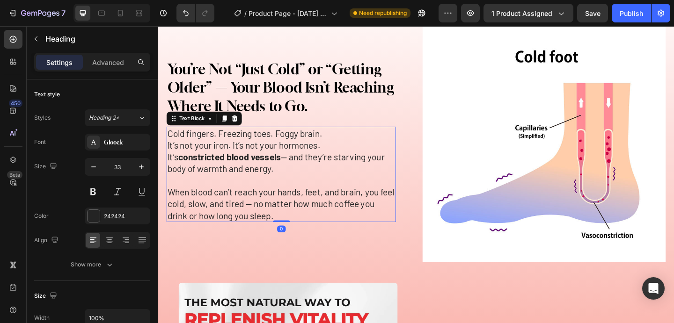
click at [237, 151] on p "Cold fingers. Freezing toes. Foggy brain. It’s not your iron. It’s not your hor…" at bounding box center [292, 162] width 248 height 51
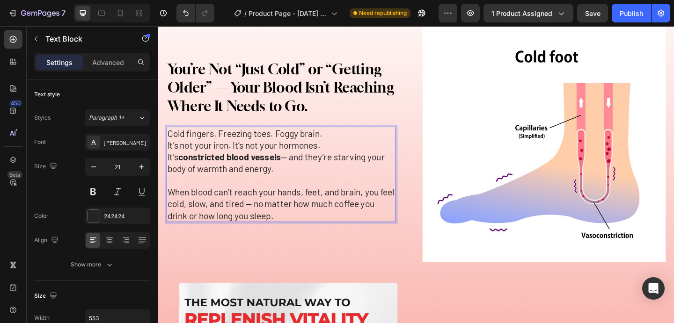
click at [251, 142] on p "Cold fingers. Freezing toes. Foggy brain. It’s not your iron. It’s not your hor…" at bounding box center [292, 162] width 248 height 51
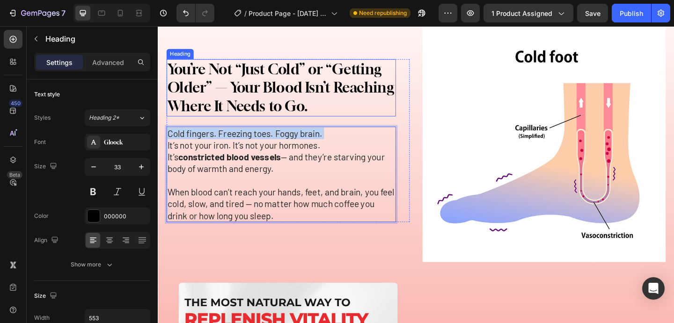
click at [248, 88] on h2 "You’re Not “Just Cold” or “Getting Older” — Your Blood Isn’t Reaching Where It …" at bounding box center [291, 93] width 249 height 62
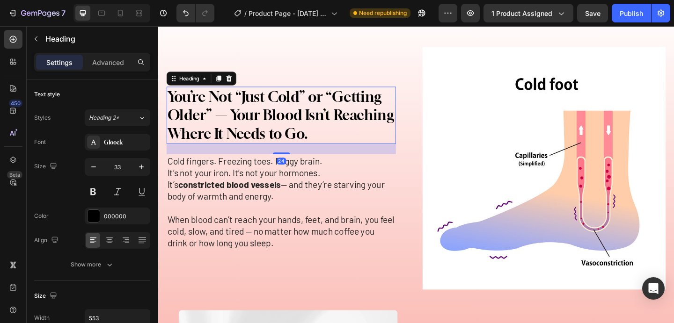
scroll to position [831, 0]
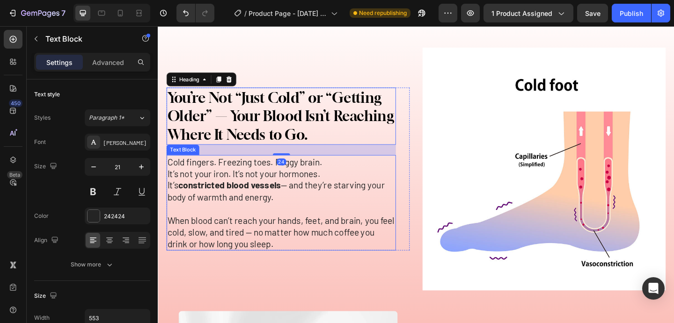
click at [371, 203] on p "Cold fingers. Freezing toes. Foggy brain. It’s not your iron. It’s not your hor…" at bounding box center [292, 193] width 248 height 51
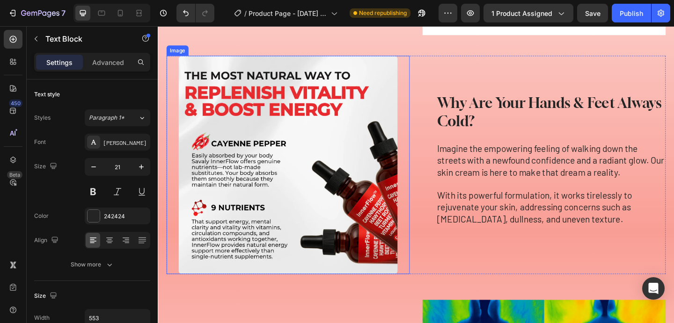
scroll to position [1108, 0]
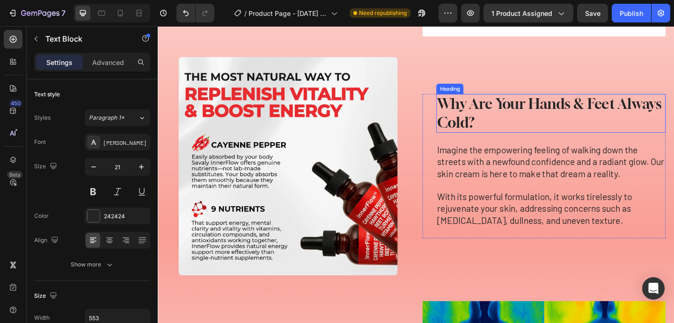
click at [488, 116] on h2 "Why Are Your Hands & Feet Always Cold?" at bounding box center [584, 121] width 249 height 42
click at [488, 116] on p "Why Are Your Hands & Feet Always Cold?" at bounding box center [585, 121] width 248 height 40
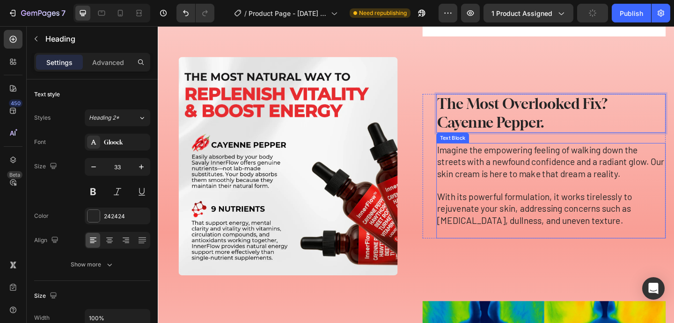
click at [493, 162] on p "Imagine the empowering feeling of walking down the streets with a newfound conf…" at bounding box center [585, 173] width 248 height 38
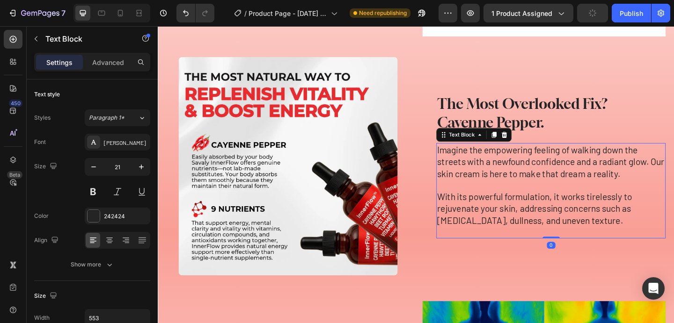
click at [493, 162] on p "Imagine the empowering feeling of walking down the streets with a newfound conf…" at bounding box center [585, 173] width 248 height 38
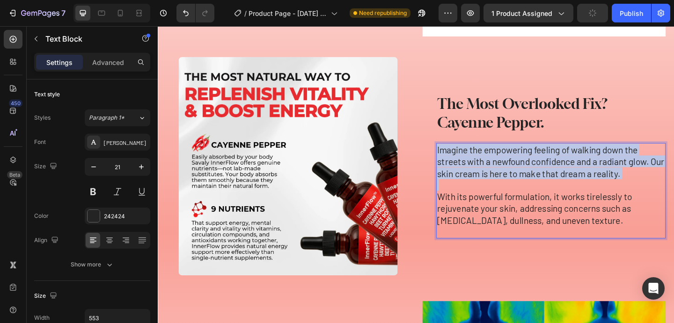
click at [493, 162] on p "Imagine the empowering feeling of walking down the streets with a newfound conf…" at bounding box center [585, 173] width 248 height 38
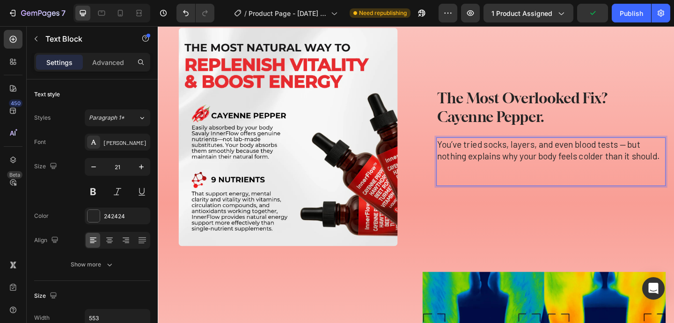
scroll to position [1133, 0]
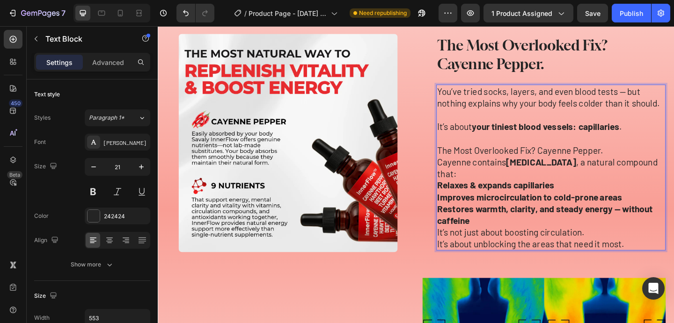
click at [593, 193] on p "Relaxes & expands capillaries" at bounding box center [585, 199] width 248 height 13
click at [650, 168] on p "The Most Overlooked Fix? Cayenne Pepper." at bounding box center [585, 161] width 248 height 13
click at [571, 168] on p "The Most Overlooked Fix? Cayenne Pepper." at bounding box center [585, 161] width 248 height 13
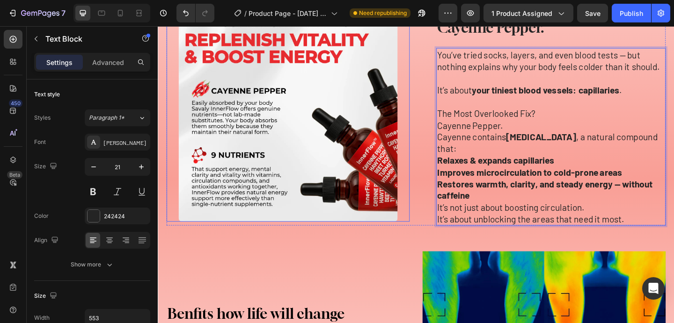
scroll to position [1162, 0]
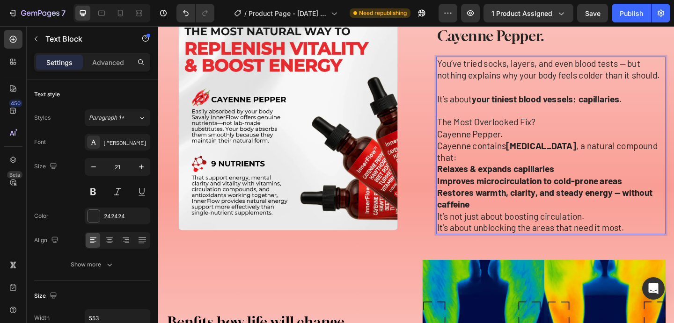
click at [504, 132] on p "The Most Overlooked Fix?" at bounding box center [585, 130] width 248 height 13
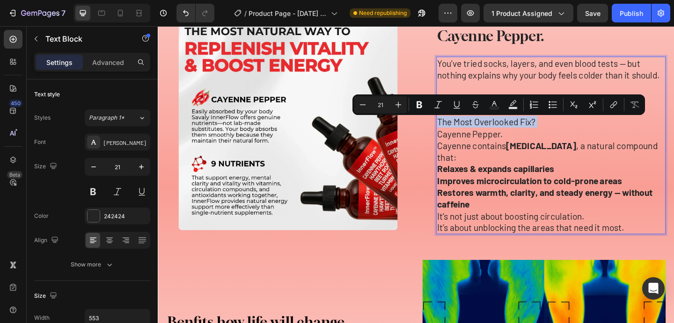
click at [494, 133] on p "The Most Overlooked Fix?" at bounding box center [585, 130] width 248 height 13
drag, startPoint x: 464, startPoint y: 132, endPoint x: 559, endPoint y: 147, distance: 96.6
click at [559, 147] on div "You’ve tried socks, layers, and even blood tests — but nothing explains why you…" at bounding box center [584, 155] width 249 height 193
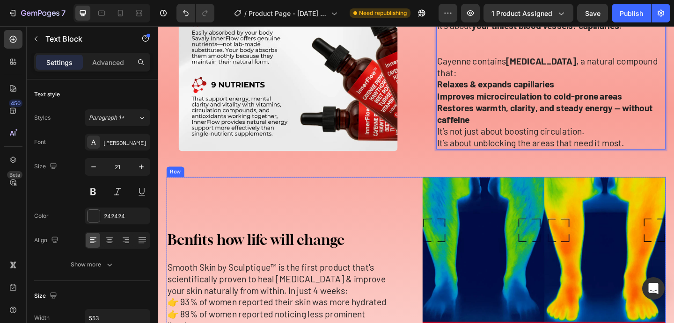
scroll to position [1251, 0]
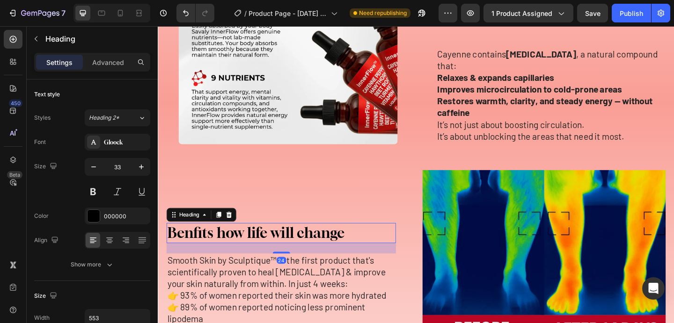
click at [251, 254] on h2 "Benfits how life will change" at bounding box center [291, 252] width 249 height 22
click at [251, 254] on p "Benfits how life will change" at bounding box center [292, 251] width 248 height 20
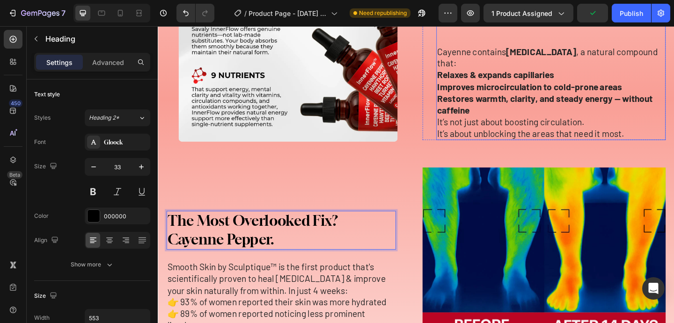
scroll to position [1241, 0]
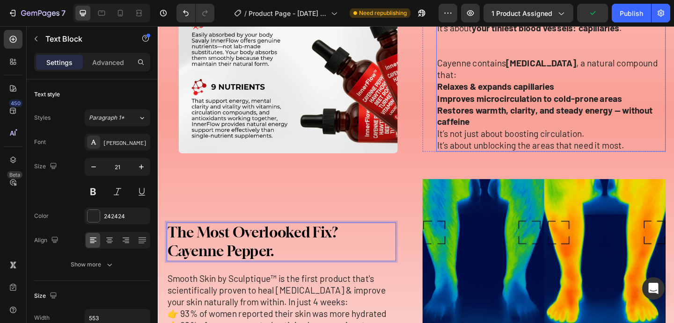
click at [501, 86] on strong "Relaxes & expands capillaries" at bounding box center [524, 92] width 127 height 12
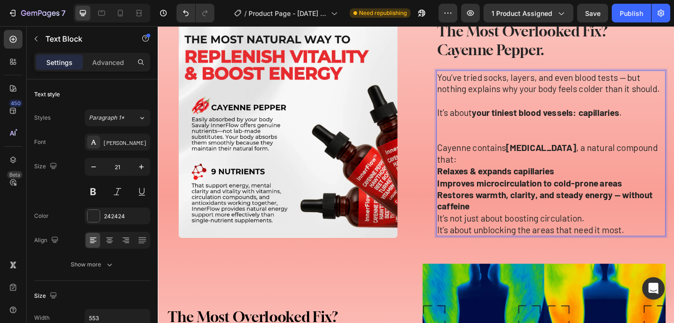
click at [472, 79] on div "Heading You’re Not “Just Cold” or “Getting Older” — Your Blood Isn’t Reaching W…" at bounding box center [438, 207] width 543 height 998
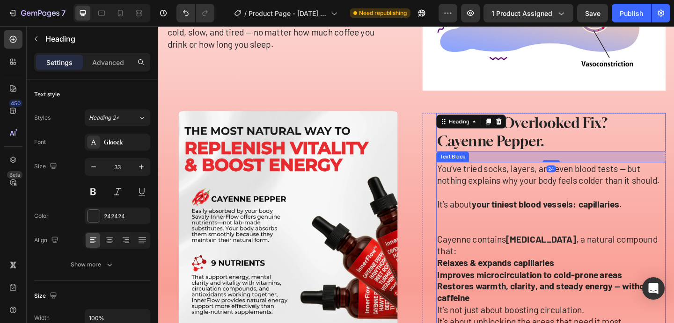
scroll to position [1103, 0]
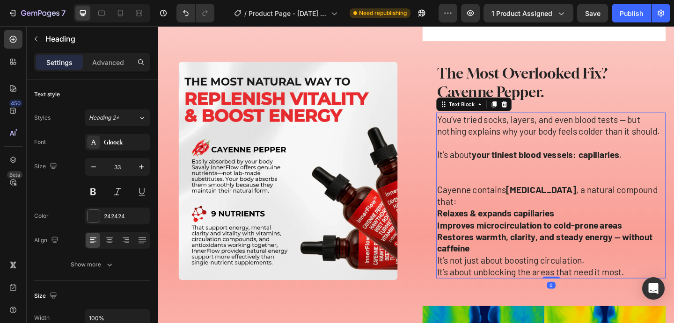
click at [473, 211] on p "Cayenne contains capsaicin , a natural compound that:" at bounding box center [585, 211] width 248 height 26
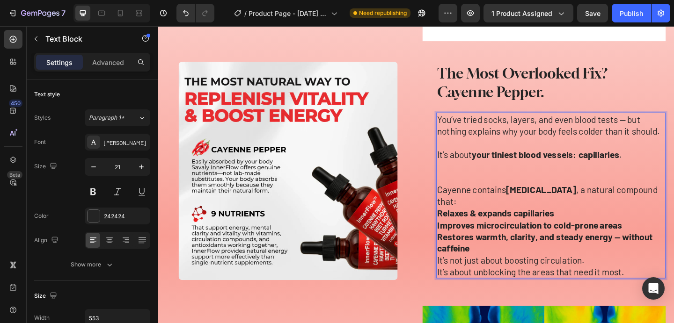
click at [465, 211] on p "Cayenne contains capsaicin , a natural compound that:" at bounding box center [585, 211] width 248 height 26
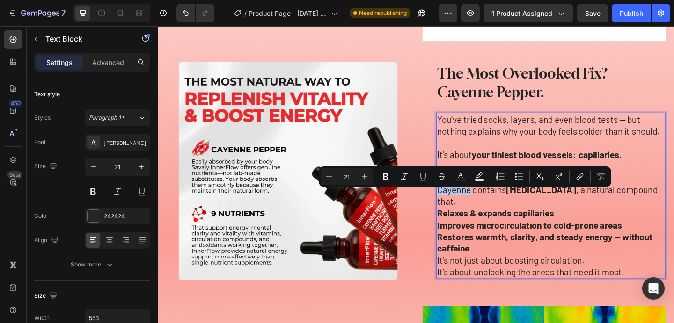
click at [465, 211] on p "Cayenne contains capsaicin , a natural compound that:" at bounding box center [585, 211] width 248 height 26
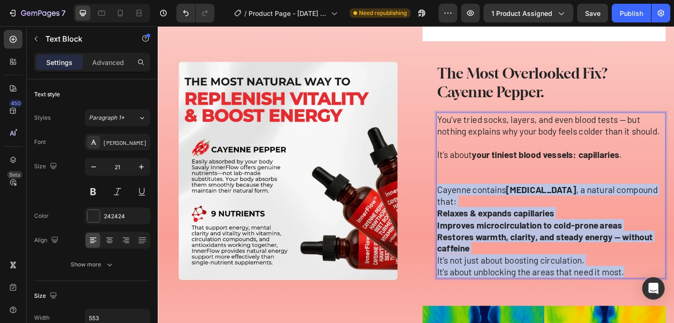
drag, startPoint x: 464, startPoint y: 211, endPoint x: 669, endPoint y: 287, distance: 218.2
click at [669, 287] on div "You’ve tried socks, layers, and even blood tests — but nothing explains why you…" at bounding box center [584, 210] width 249 height 181
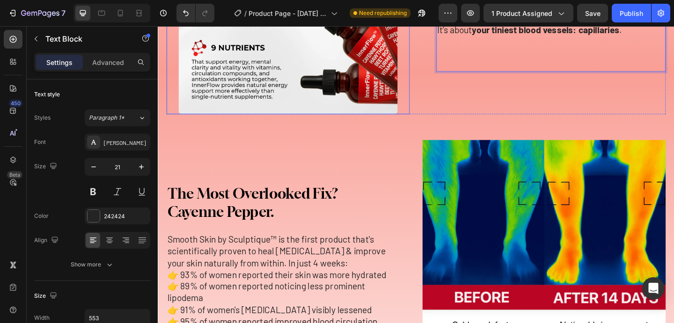
scroll to position [1336, 0]
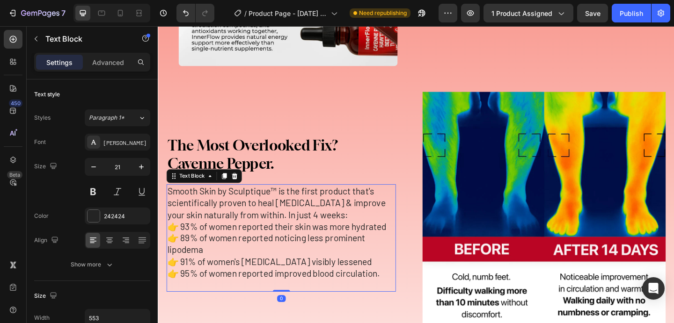
click at [232, 202] on p "Smooth Skin by Sculptique™ is the first product that's scientifically proven to…" at bounding box center [292, 218] width 248 height 38
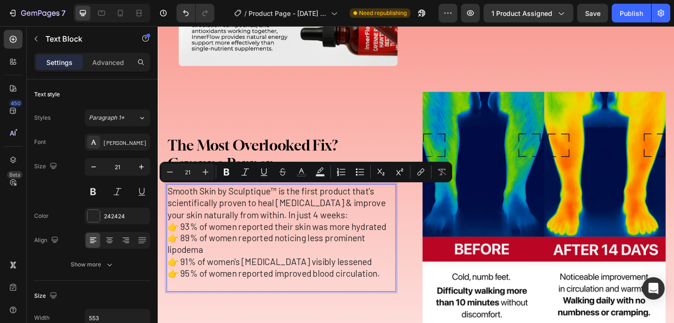
click at [263, 226] on p "Smooth Skin by Sculptique™ is the first product that's scientifically proven to…" at bounding box center [292, 218] width 248 height 38
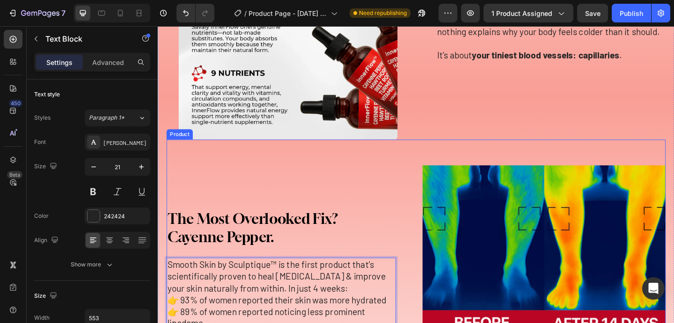
scroll to position [1250, 0]
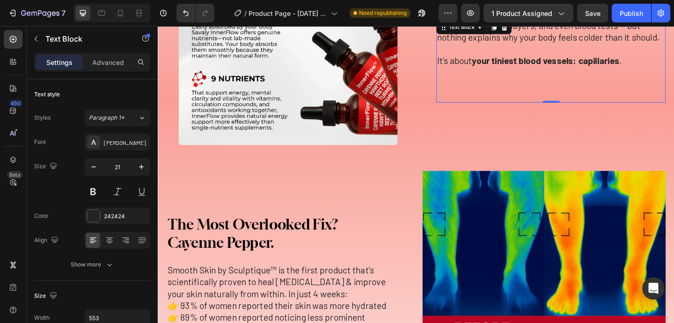
click at [528, 81] on p "Rich Text Editor. Editing area: main" at bounding box center [585, 76] width 248 height 13
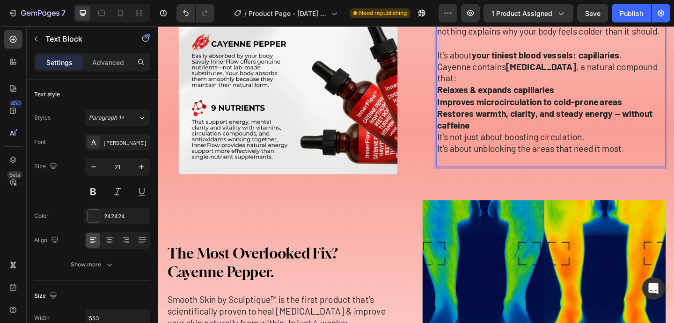
scroll to position [1213, 0]
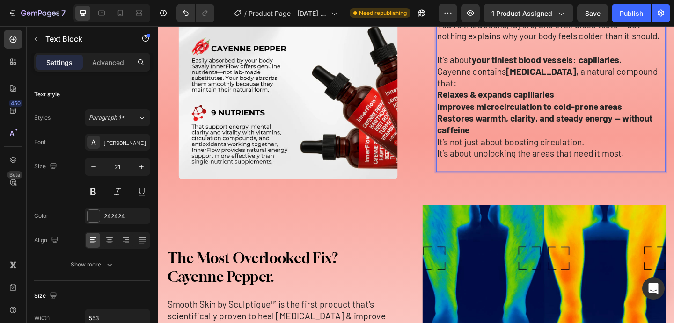
click at [673, 82] on p "Cayenne contains capsaicin , a natural compound that:" at bounding box center [585, 82] width 248 height 26
click at [673, 69] on p "It’s about your tiniest blood vessels: capillaries ." at bounding box center [585, 62] width 248 height 13
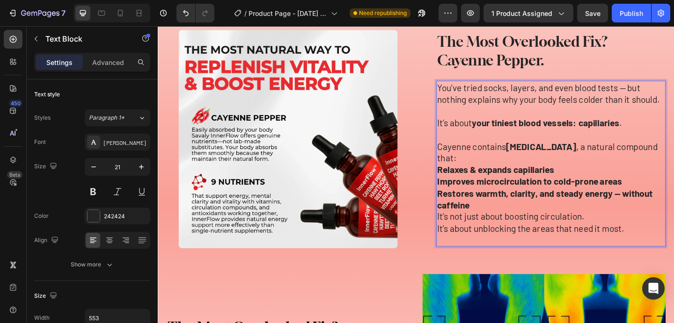
scroll to position [1131, 0]
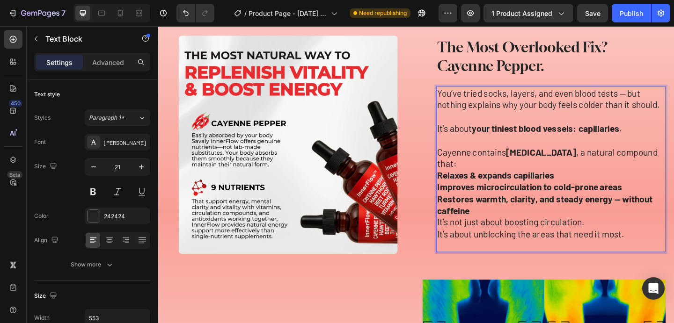
click at [626, 182] on p "Relaxes & expands capillaries" at bounding box center [585, 188] width 248 height 13
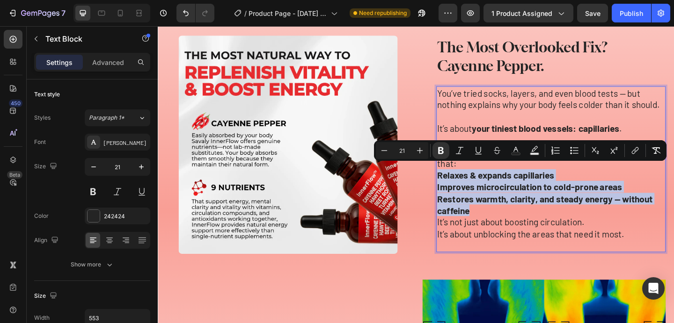
drag, startPoint x: 463, startPoint y: 184, endPoint x: 516, endPoint y: 215, distance: 61.5
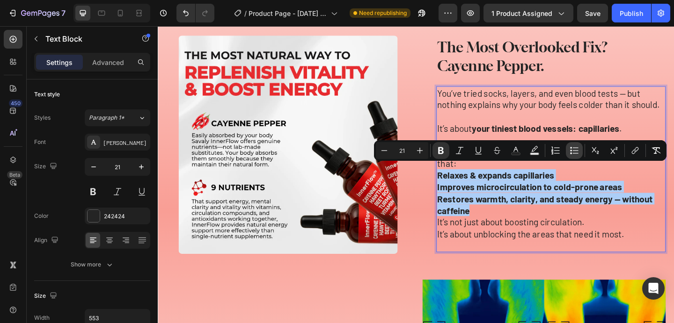
click at [576, 152] on icon "Editor contextual toolbar" at bounding box center [573, 150] width 9 height 9
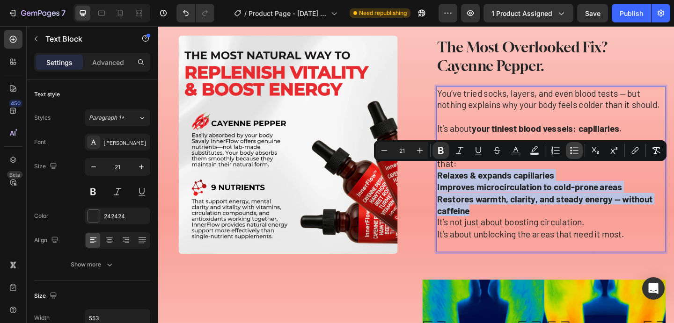
type input "21"
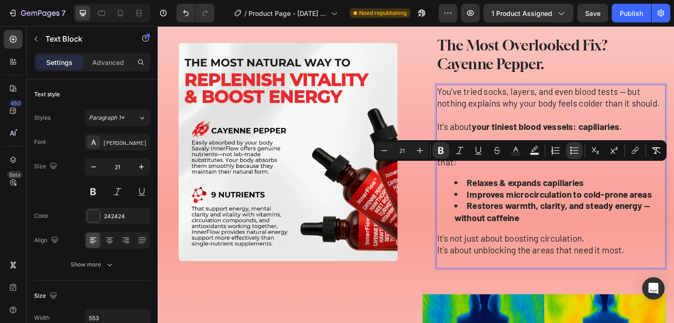
click at [564, 203] on strong "Improves microcirculation to cold-prone areas" at bounding box center [594, 209] width 201 height 12
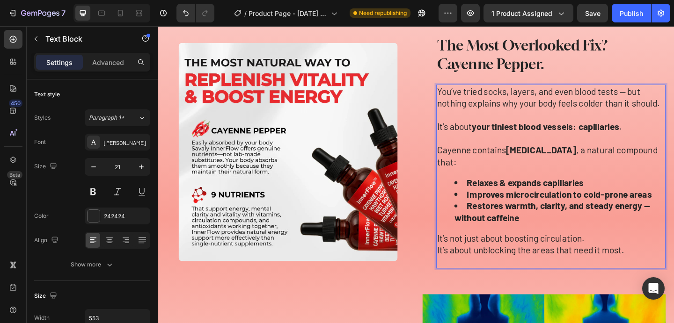
click at [480, 228] on ul "Relaxes & expands capillaries Improves microcirculation to cold-prone areas Res…" at bounding box center [585, 215] width 248 height 51
click at [535, 251] on p "It’s not just about boosting circulation. It’s about unblocking the areas that …" at bounding box center [585, 264] width 248 height 26
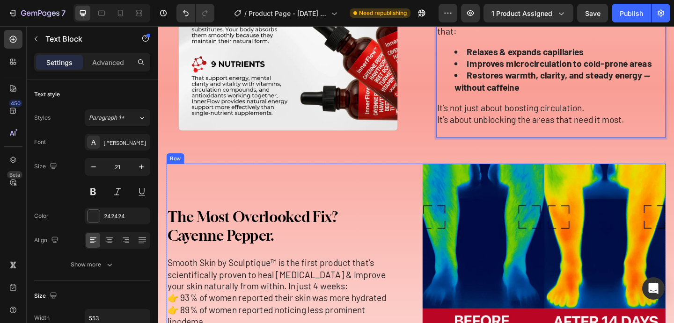
scroll to position [1290, 0]
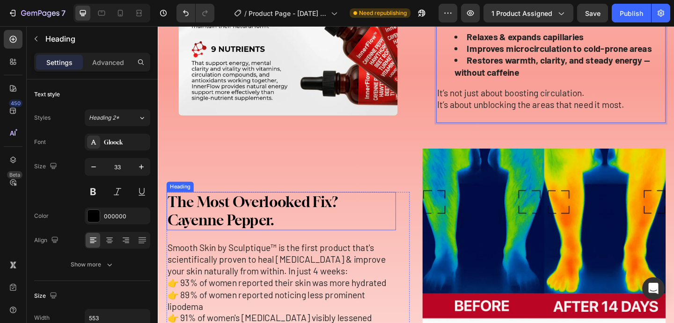
click at [255, 225] on p "The Most Overlooked Fix? Cayenne Pepper." at bounding box center [292, 228] width 248 height 40
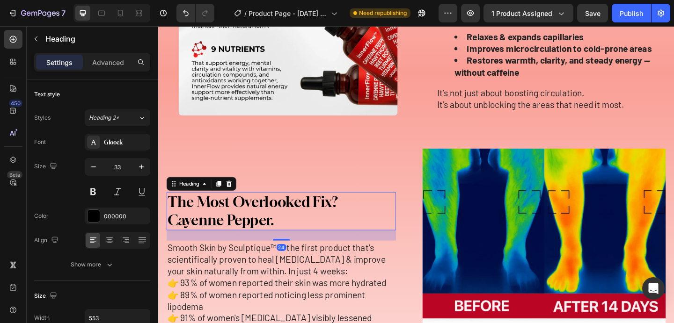
click at [255, 225] on p "The Most Overlooked Fix? Cayenne Pepper." at bounding box center [292, 228] width 248 height 40
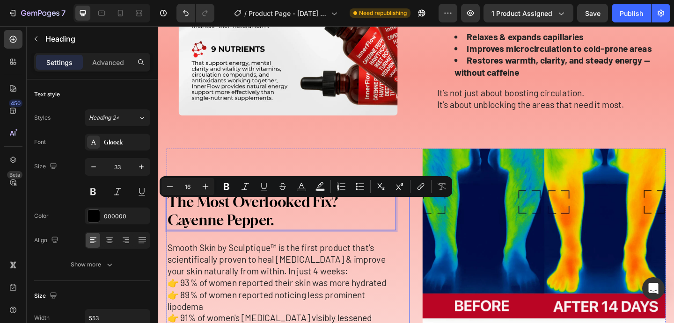
click at [353, 244] on div "The Most Overlooked Fix? Cayenne Pepper. Heading 24 Smooth Skin by Sculptique™ …" at bounding box center [291, 292] width 249 height 170
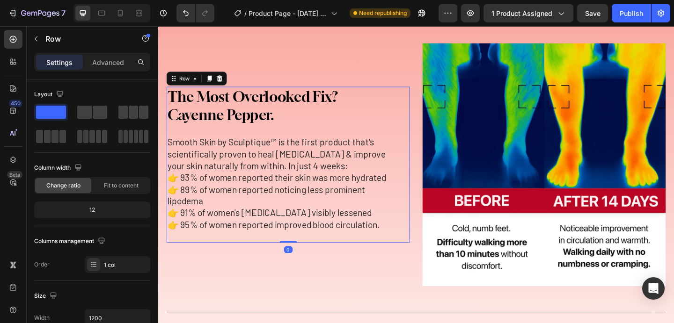
scroll to position [1401, 0]
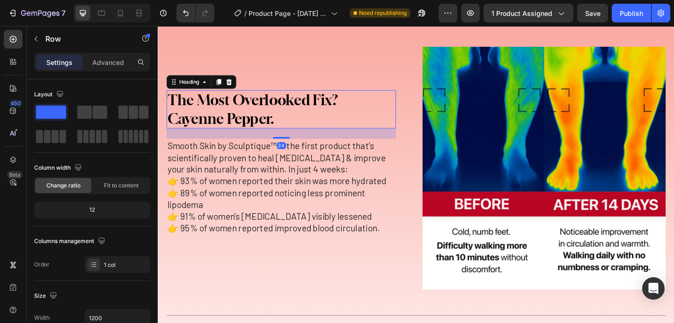
click at [297, 109] on p "The Most Overlooked Fix? Cayenne Pepper." at bounding box center [292, 117] width 248 height 40
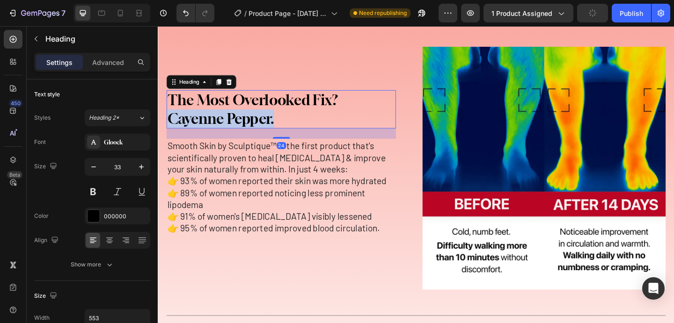
click at [297, 109] on p "The Most Overlooked Fix? Cayenne Pepper." at bounding box center [292, 117] width 248 height 40
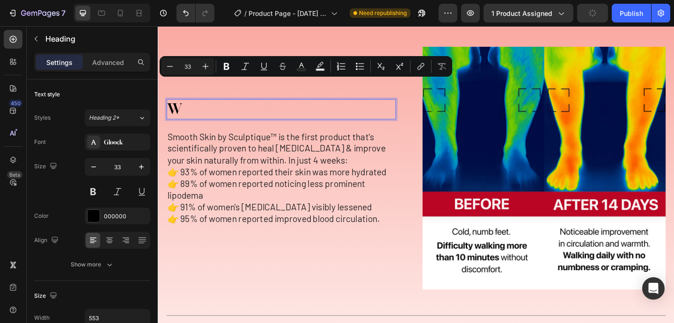
scroll to position [1411, 0]
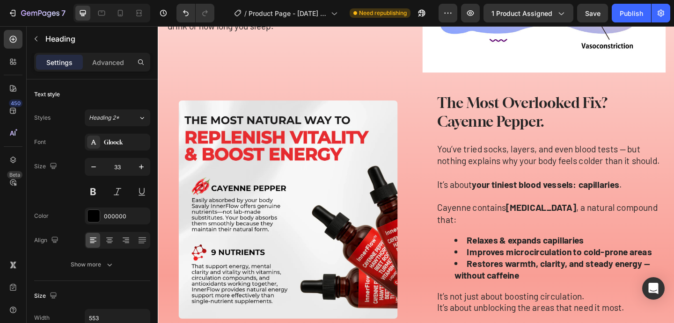
scroll to position [1065, 0]
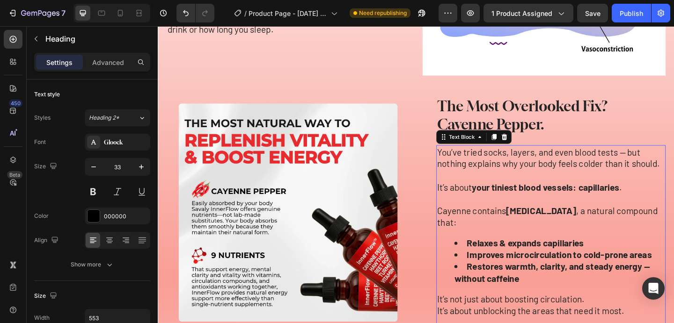
click at [530, 162] on p "You’ve tried socks, layers, and even blood tests — but nothing explains why you…" at bounding box center [585, 170] width 248 height 26
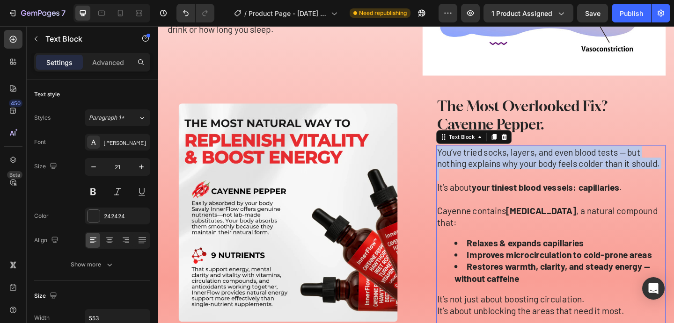
click at [530, 162] on p "You’ve tried socks, layers, and even blood tests — but nothing explains why you…" at bounding box center [585, 170] width 248 height 26
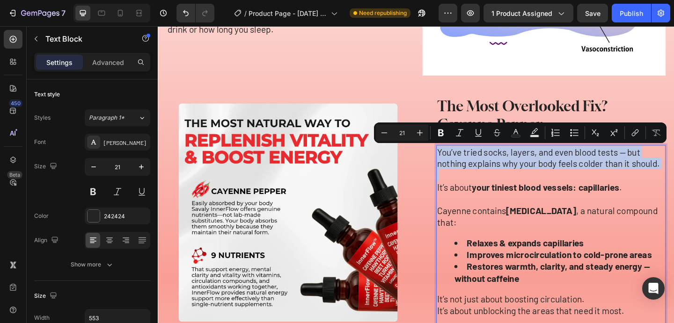
click at [618, 186] on p "Rich Text Editor. Editing area: main" at bounding box center [585, 188] width 248 height 13
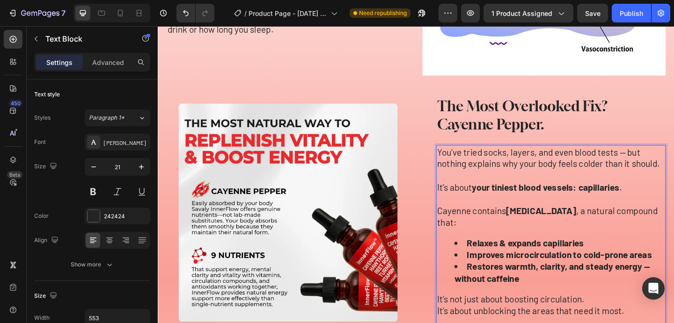
click at [498, 200] on p "It’s about your tiniest blood vessels: capillaries ." at bounding box center [585, 201] width 248 height 13
click at [503, 219] on p "Rich Text Editor. Editing area: main" at bounding box center [585, 214] width 248 height 13
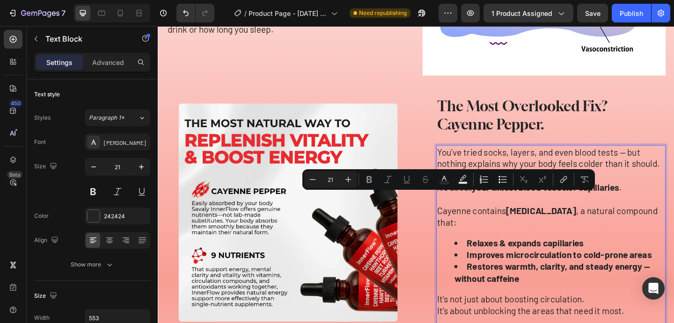
click at [506, 223] on p "Cayenne contains capsaicin , a natural compound that:" at bounding box center [585, 233] width 248 height 26
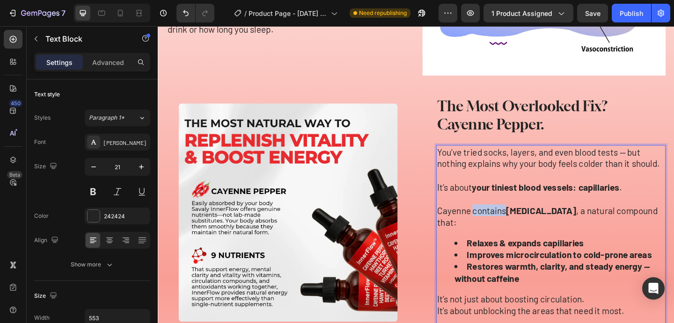
click at [506, 223] on p "Cayenne contains capsaicin , a natural compound that:" at bounding box center [585, 233] width 248 height 26
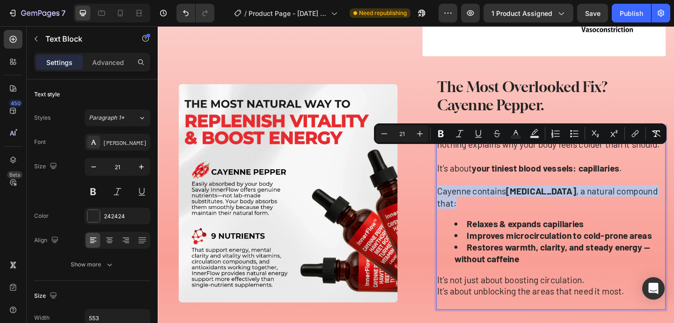
scroll to position [1143, 0]
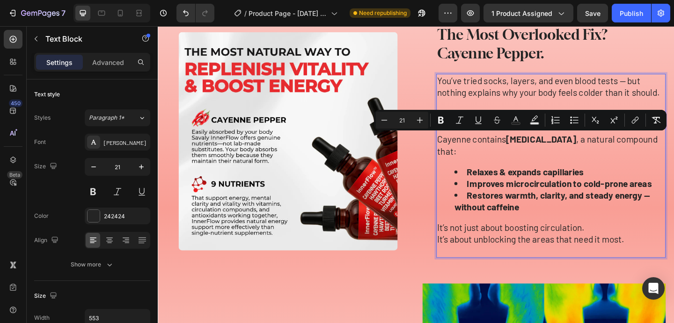
click at [503, 239] on p "It’s not just about boosting circulation. It’s about unblocking the areas that …" at bounding box center [585, 252] width 248 height 26
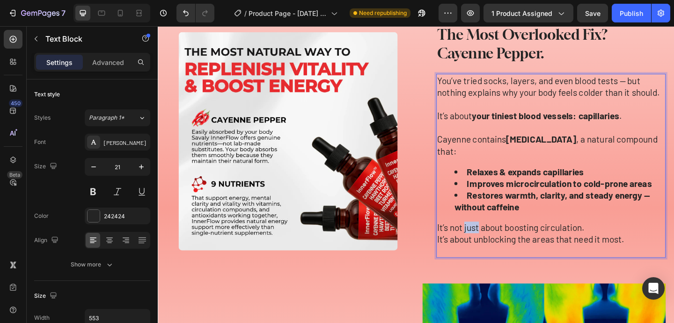
click at [503, 239] on p "It’s not just about boosting circulation. It’s about unblocking the areas that …" at bounding box center [585, 252] width 248 height 26
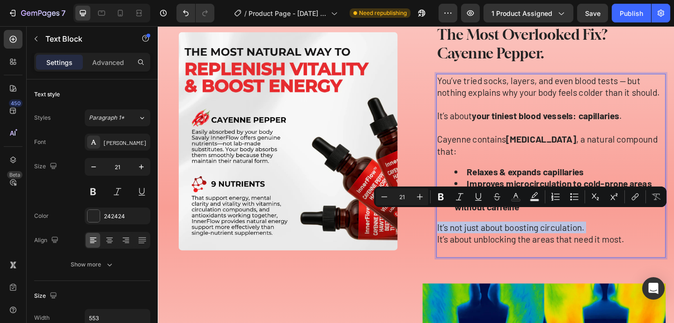
click at [488, 239] on p "It’s not just about boosting circulation. It’s about unblocking the areas that …" at bounding box center [585, 252] width 248 height 26
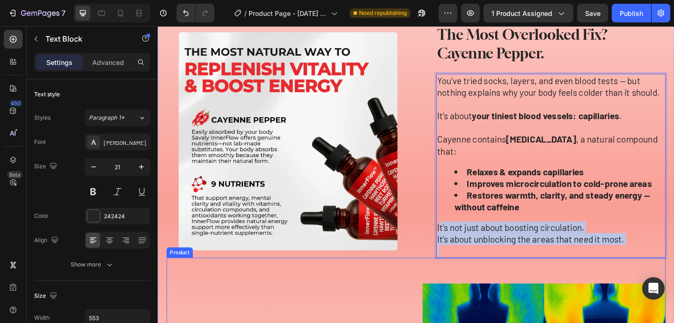
drag, startPoint x: 463, startPoint y: 231, endPoint x: 636, endPoint y: 277, distance: 179.4
click at [636, 277] on div "Heading You’re Not “Just Cold” or “Getting Older” — Your Blood Isn’t Reaching W…" at bounding box center [438, 221] width 543 height 1014
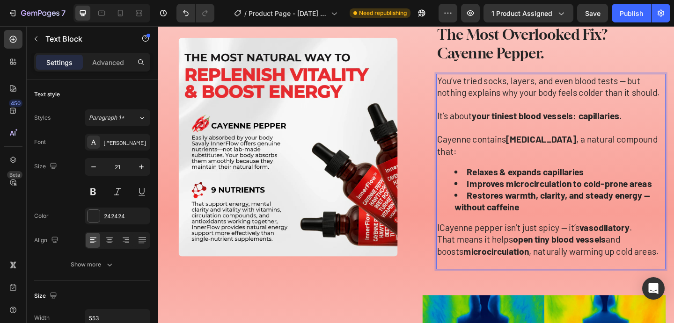
click at [508, 277] on p "Rich Text Editor. Editing area: main" at bounding box center [585, 283] width 248 height 13
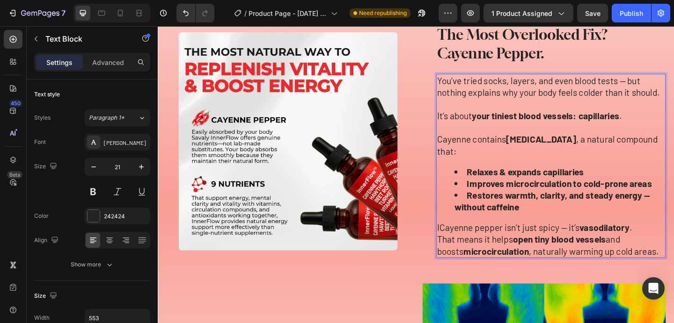
click at [466, 239] on p "ICayenne pepper isn’t just spicy — it’s vasodilatory . That means it helps open…" at bounding box center [585, 258] width 248 height 38
click at [530, 244] on p "Cayenne pepper isn’t just spicy — it’s vasodilatory . That means it helps open …" at bounding box center [585, 258] width 248 height 38
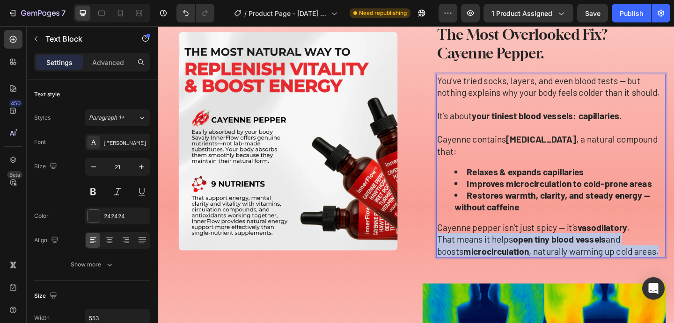
click at [530, 244] on p "Cayenne pepper isn’t just spicy — it’s vasodilatory . That means it helps open …" at bounding box center [585, 258] width 248 height 38
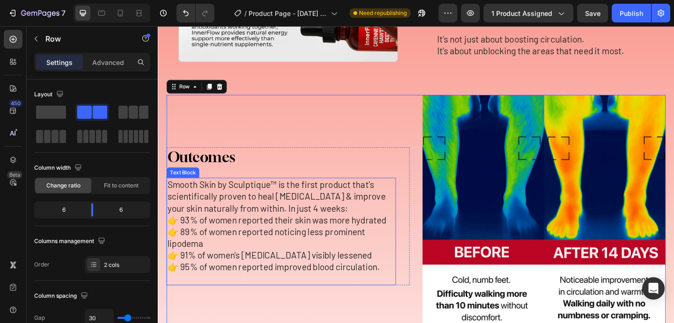
scroll to position [1393, 0]
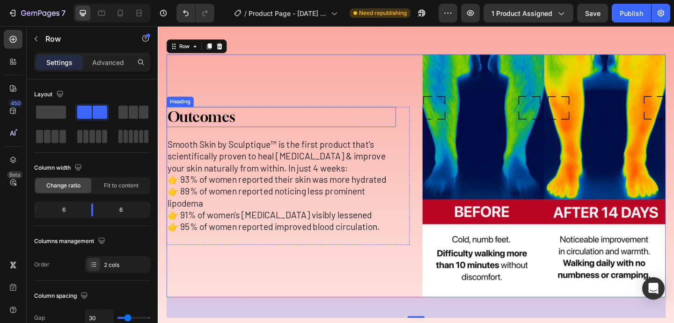
click at [209, 115] on p "Outcomes" at bounding box center [292, 125] width 248 height 20
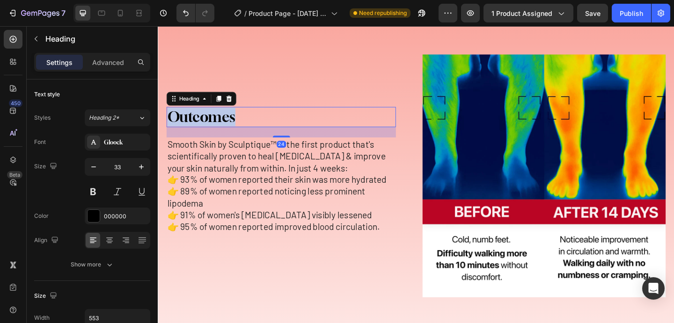
click at [209, 115] on p "Outcomes" at bounding box center [292, 125] width 248 height 20
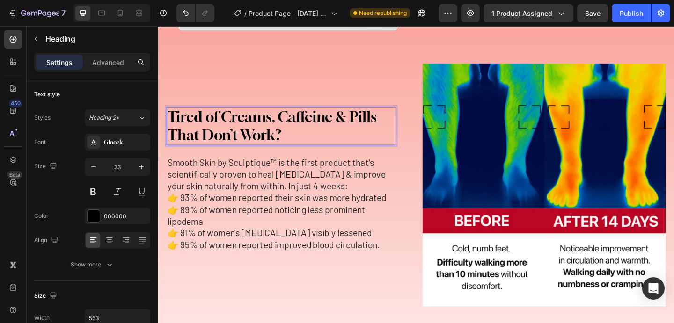
click at [274, 115] on p "Tired of Creams, Caffeine & Pills That Don’t Work?" at bounding box center [292, 135] width 248 height 40
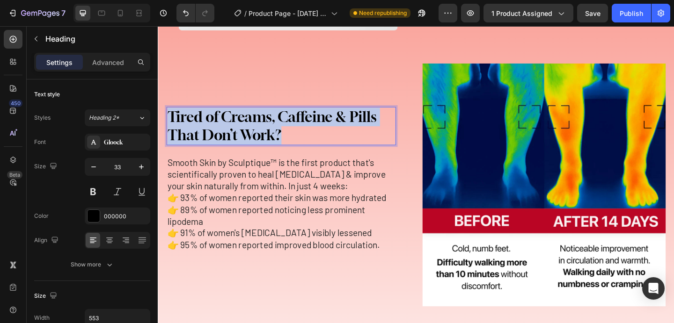
click at [274, 115] on p "Tired of Creams, Caffeine & Pills That Don’t Work?" at bounding box center [292, 135] width 248 height 40
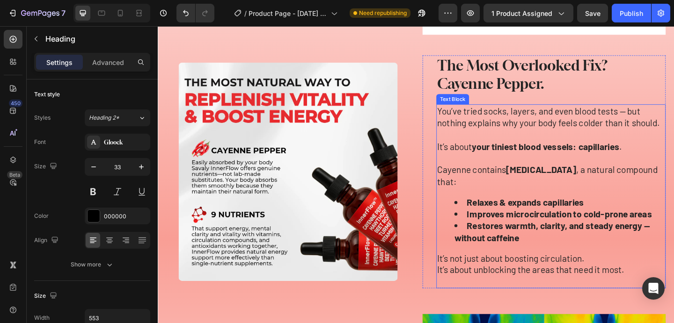
scroll to position [1108, 0]
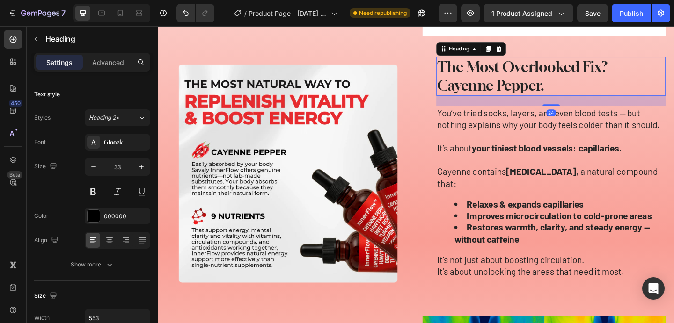
click at [532, 80] on p "The Most Overlooked Fix? Cayenne Pepper." at bounding box center [585, 81] width 248 height 40
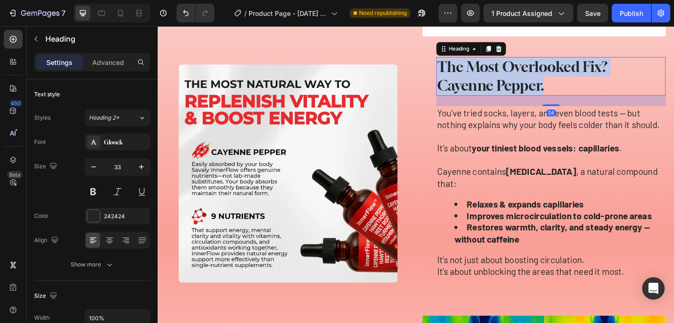
click at [532, 80] on p "The Most Overlooked Fix? Cayenne Pepper." at bounding box center [585, 81] width 248 height 40
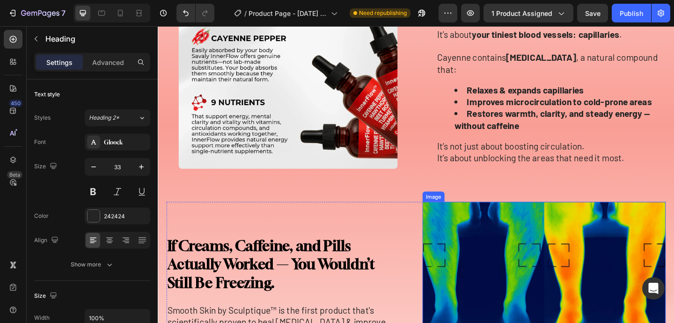
scroll to position [1210, 0]
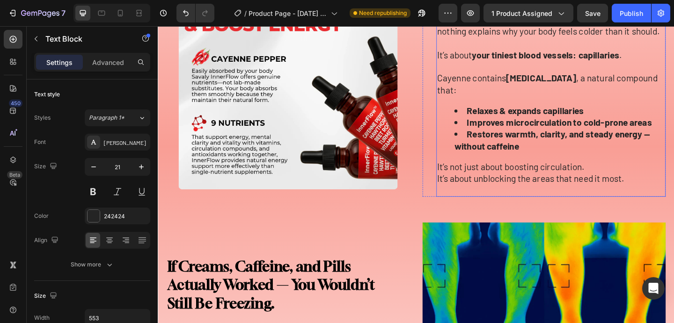
click at [509, 55] on strong "your tiniest blood vessels: capillaries" at bounding box center [579, 57] width 160 height 12
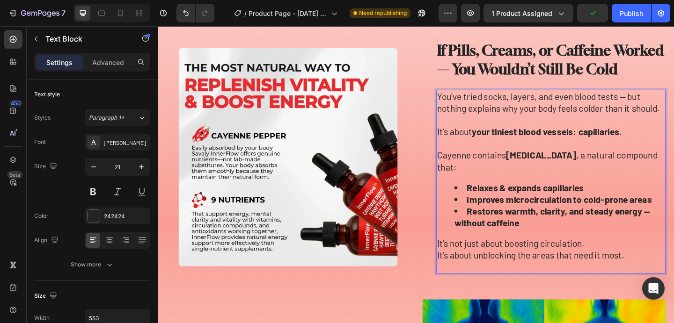
scroll to position [1136, 0]
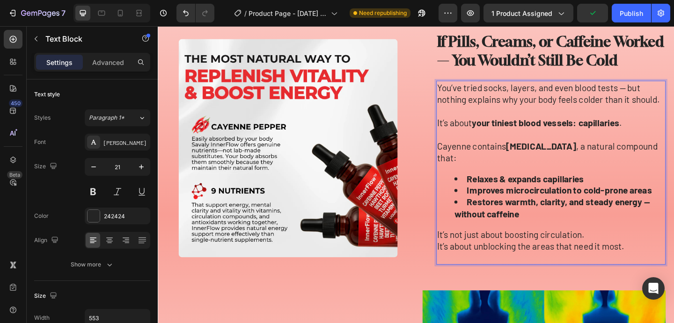
click at [518, 150] on p "Rich Text Editor. Editing area: main" at bounding box center [585, 144] width 248 height 13
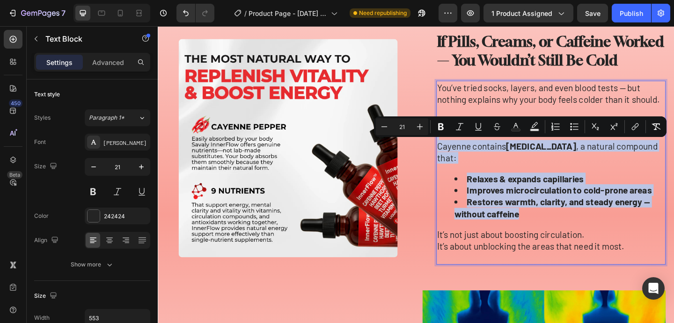
drag, startPoint x: 513, startPoint y: 147, endPoint x: 637, endPoint y: 219, distance: 143.2
click at [637, 219] on div "You’ve tried socks, layers, and even blood tests — but nothing explains why you…" at bounding box center [584, 186] width 249 height 200
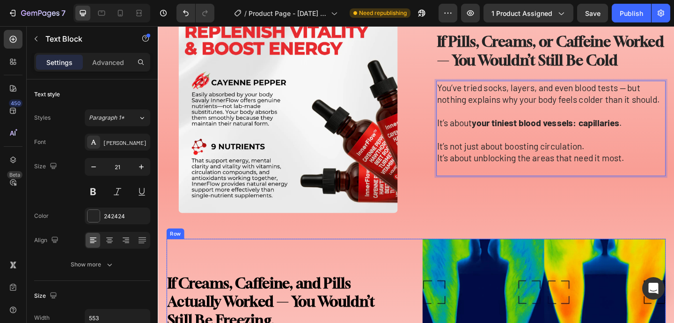
scroll to position [1306, 0]
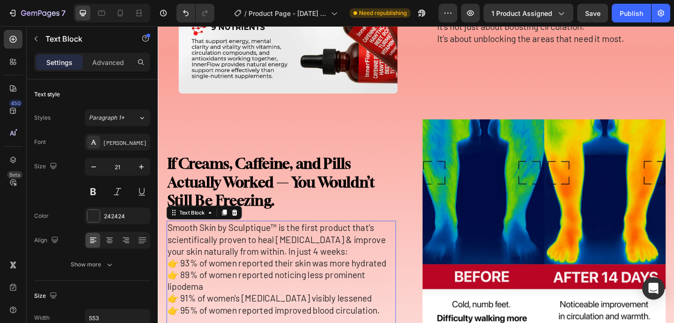
click at [308, 268] on p "Smooth Skin by Sculptique™ is the first product that's scientifically proven to…" at bounding box center [292, 258] width 248 height 38
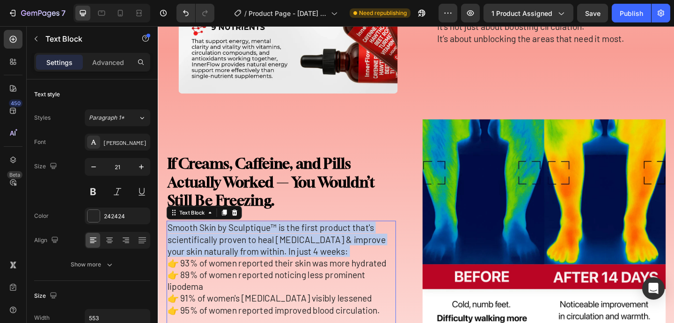
click at [308, 268] on p "Smooth Skin by Sculptique™ is the first product that's scientifically proven to…" at bounding box center [292, 258] width 248 height 38
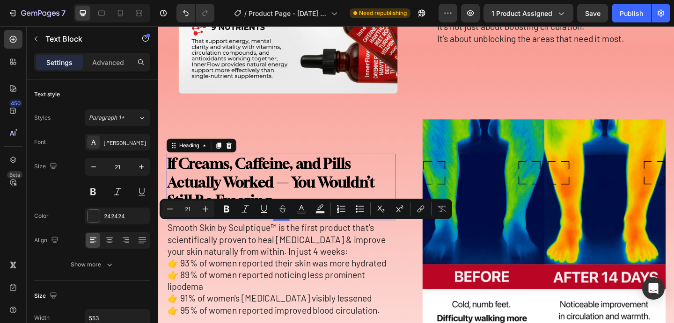
click at [280, 178] on strong "If Creams, Caffeine, and Pills Actually Worked — You Wouldn’t Still Be Freezing." at bounding box center [281, 196] width 226 height 58
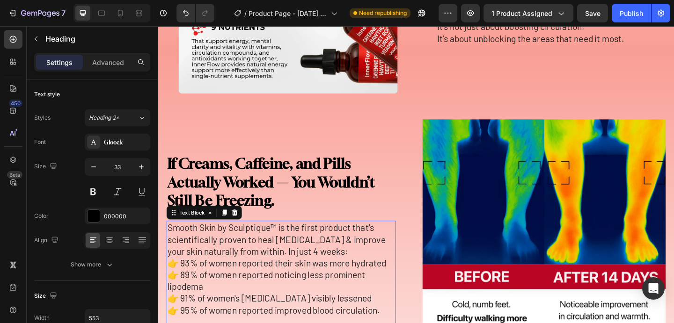
click at [270, 298] on p "👉 89% of women reported noticing less prominent lipodema" at bounding box center [292, 304] width 248 height 26
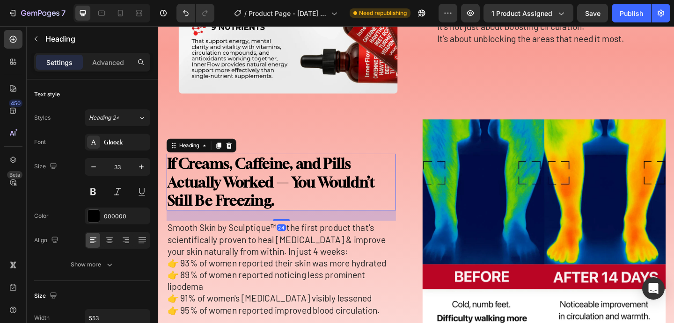
click at [276, 188] on strong "If Creams, Caffeine, and Pills Actually Worked — You Wouldn’t Still Be Freezing." at bounding box center [281, 196] width 226 height 58
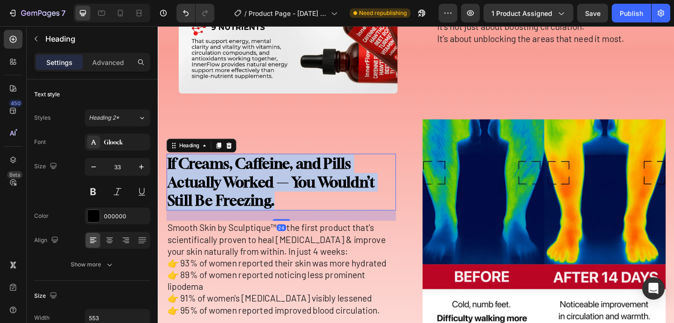
click at [276, 188] on strong "If Creams, Caffeine, and Pills Actually Worked — You Wouldn’t Still Be Freezing." at bounding box center [281, 196] width 226 height 58
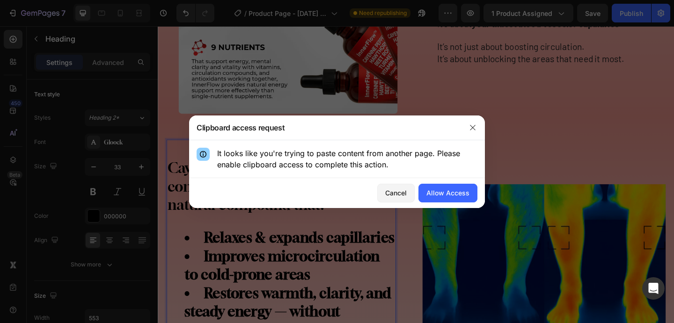
scroll to position [1290, 0]
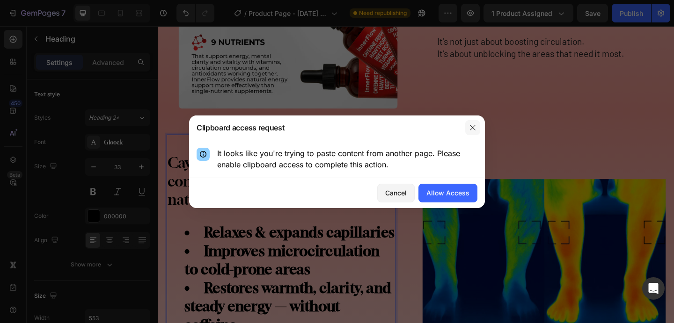
click at [472, 123] on button "button" at bounding box center [472, 127] width 15 height 15
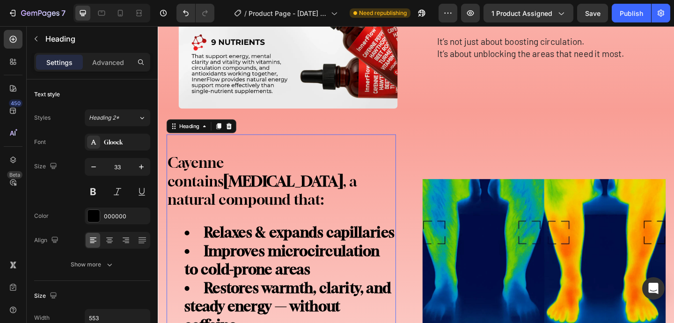
click at [269, 195] on p "Cayenne contains capsaicin , a natural compound that:" at bounding box center [292, 195] width 248 height 60
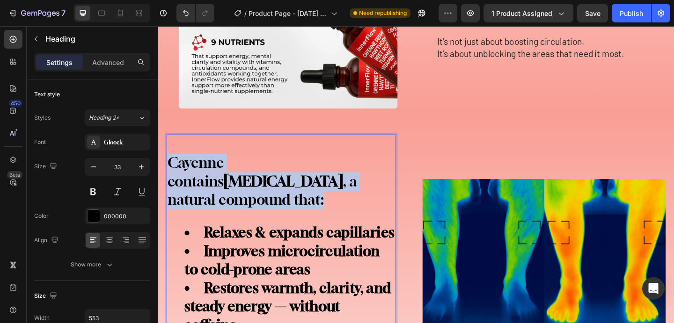
click at [269, 195] on p "Cayenne contains capsaicin , a natural compound that:" at bounding box center [292, 195] width 248 height 60
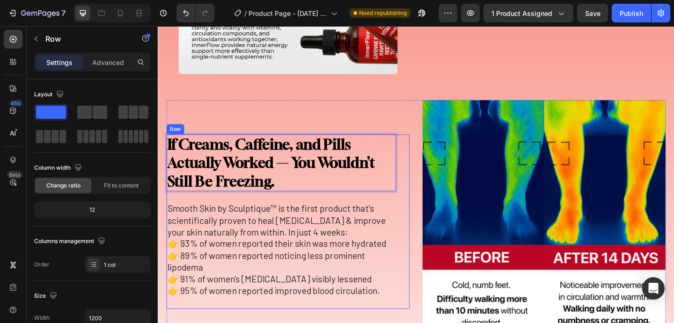
click at [330, 217] on div "If Creams, Caffeine, and Pills Actually Worked — You Wouldn’t Still Be Freezing…" at bounding box center [291, 239] width 249 height 190
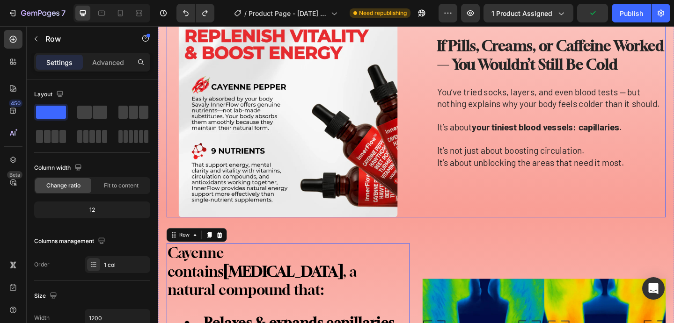
scroll to position [1193, 0]
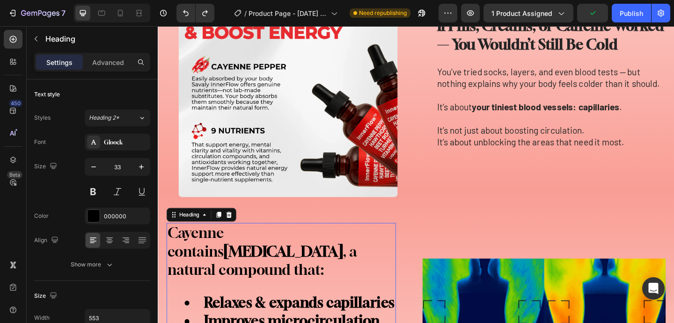
click at [309, 318] on strong "Relaxes & expands capillaries" at bounding box center [311, 327] width 207 height 18
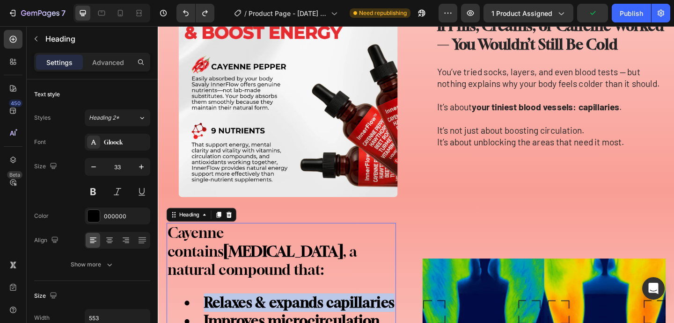
click at [309, 318] on strong "Relaxes & expands capillaries" at bounding box center [311, 327] width 207 height 18
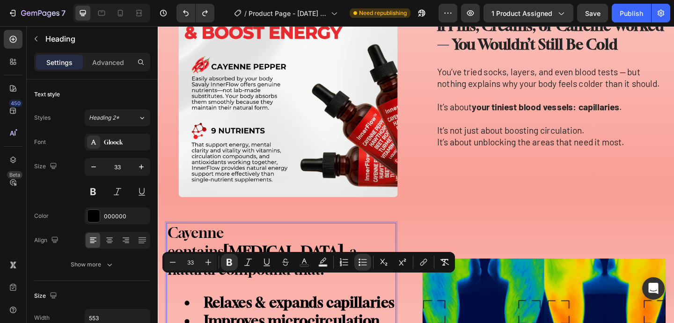
click at [309, 262] on strong "capsaicin" at bounding box center [294, 271] width 130 height 18
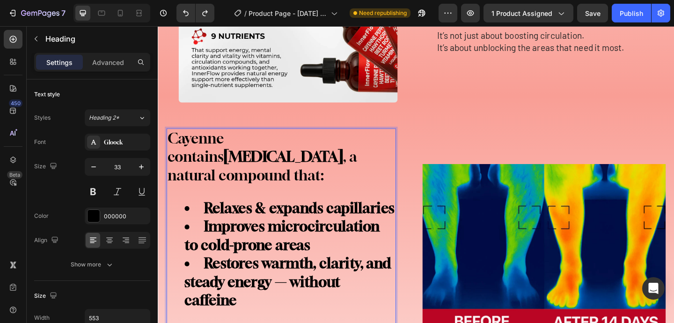
click at [309, 252] on li "Improves microcirculation to cold-prone areas" at bounding box center [301, 254] width 229 height 40
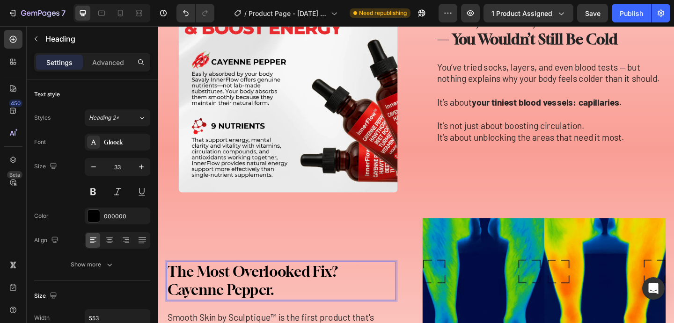
scroll to position [1183, 0]
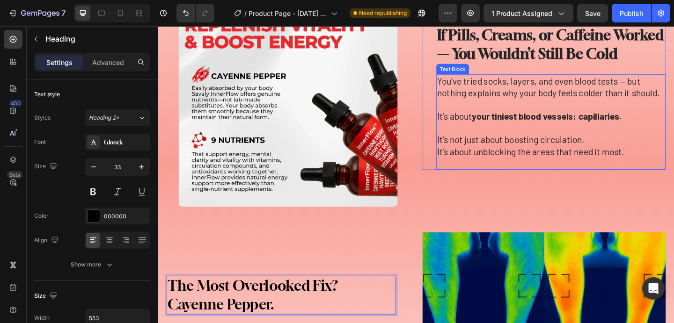
click at [673, 164] on p "It’s not just about boosting circulation. It’s about unblocking the areas that …" at bounding box center [585, 156] width 248 height 26
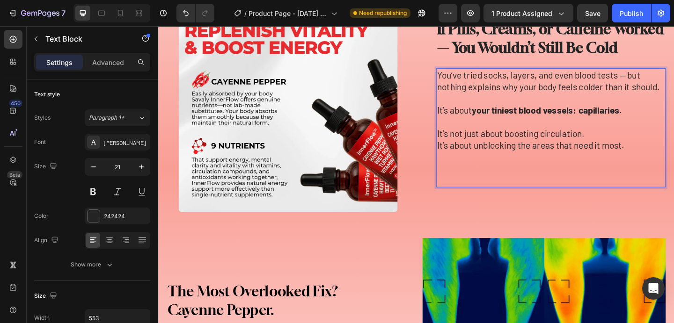
scroll to position [1170, 0]
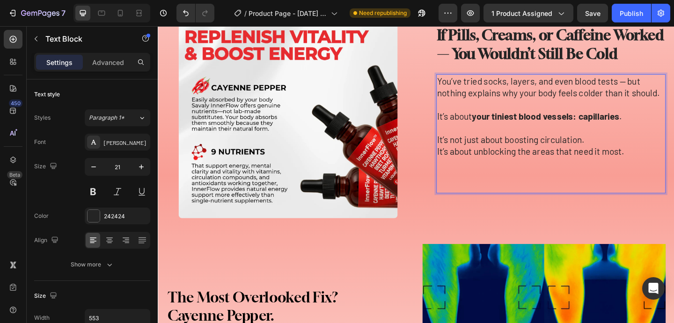
click at [516, 143] on p "It’s not just about boosting circulation. It’s about unblocking the areas that …" at bounding box center [585, 156] width 248 height 26
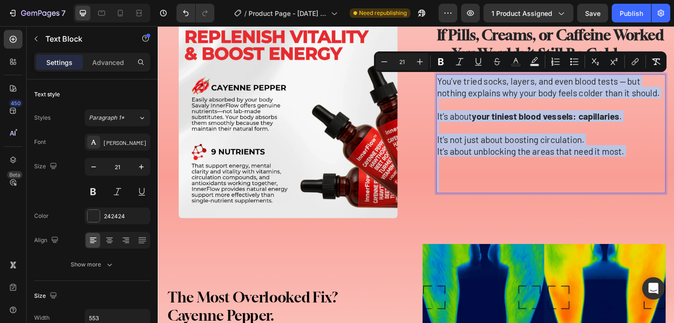
copy div "You’ve tried socks, layers, and even blood tests — but nothing explains why you…"
click at [496, 174] on p "Rich Text Editor. Editing area: main" at bounding box center [585, 175] width 248 height 13
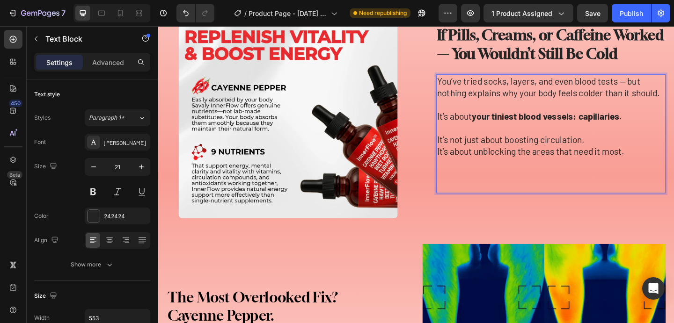
click at [495, 186] on p "Rich Text Editor. Editing area: main" at bounding box center [585, 188] width 248 height 13
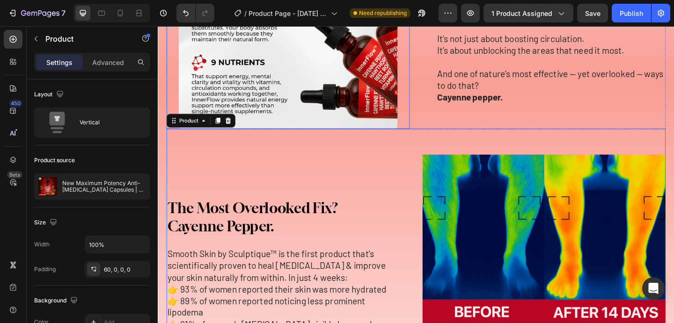
scroll to position [1269, 0]
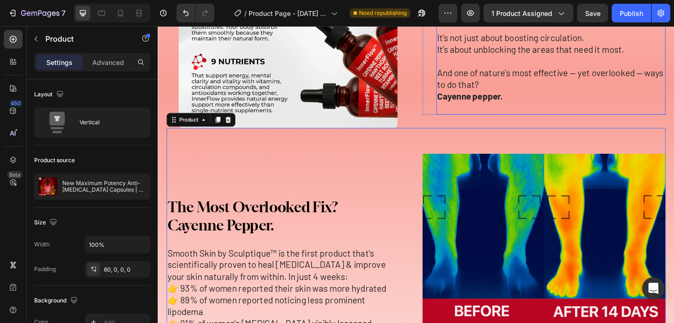
click at [507, 101] on strong "Cayenne pepper." at bounding box center [497, 102] width 72 height 12
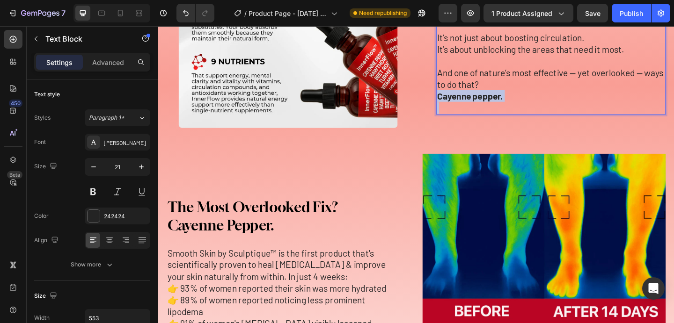
click at [507, 101] on strong "Cayenne pepper." at bounding box center [497, 102] width 72 height 12
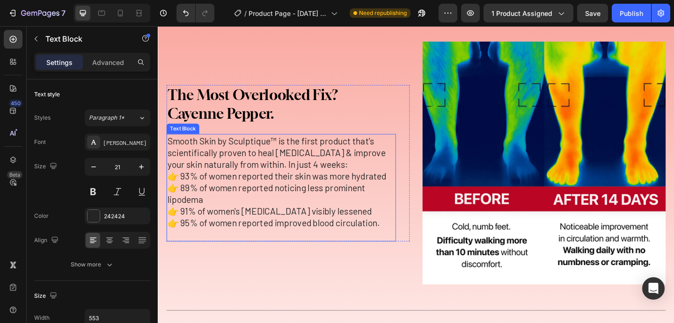
scroll to position [1407, 0]
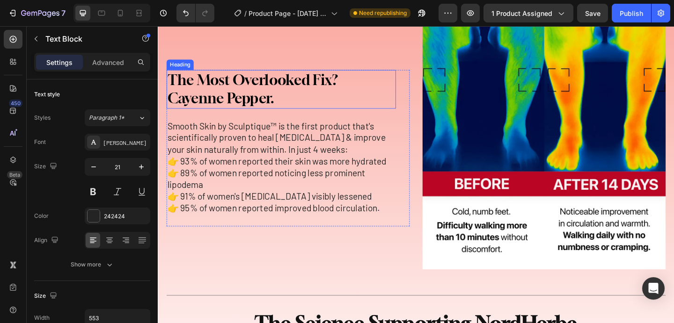
click at [240, 101] on p "The Most Overlooked Fix? Cayenne Pepper." at bounding box center [292, 95] width 248 height 40
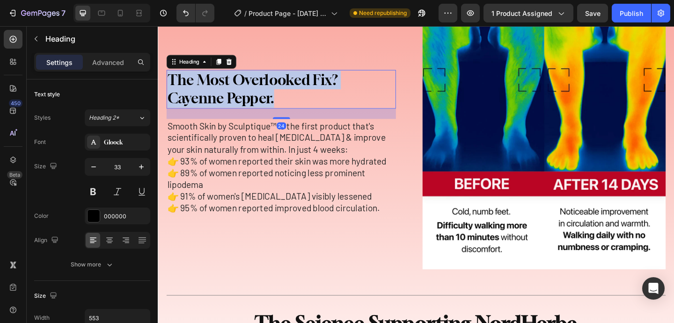
click at [240, 101] on p "The Most Overlooked Fix? Cayenne Pepper." at bounding box center [292, 95] width 248 height 40
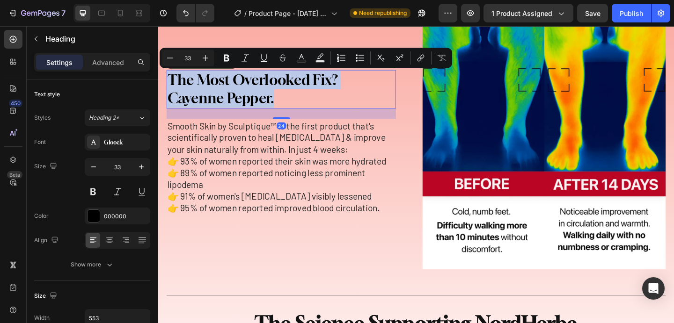
copy p "The Most Overlooked Fix? Cayenne Pepper."
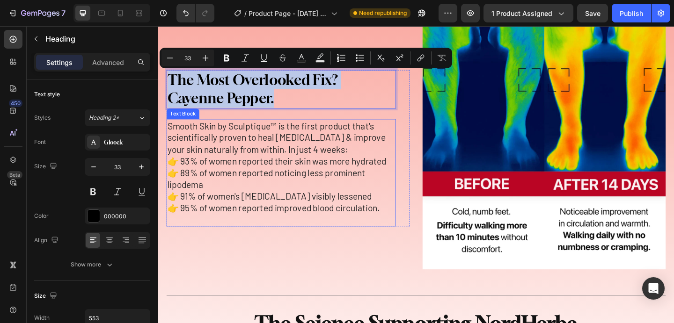
click at [283, 183] on p "👉 89% of women reported noticing less prominent lipodema" at bounding box center [292, 192] width 248 height 26
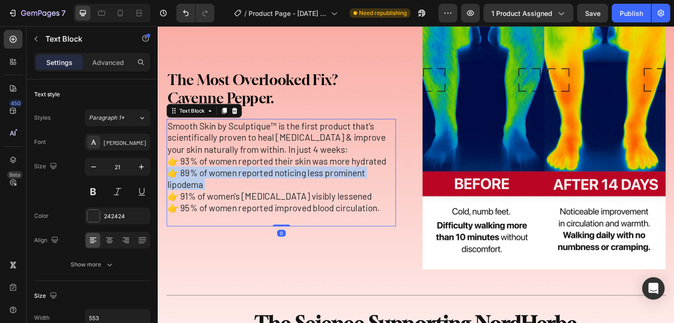
click at [283, 183] on p "👉 89% of women reported noticing less prominent lipodema" at bounding box center [292, 192] width 248 height 26
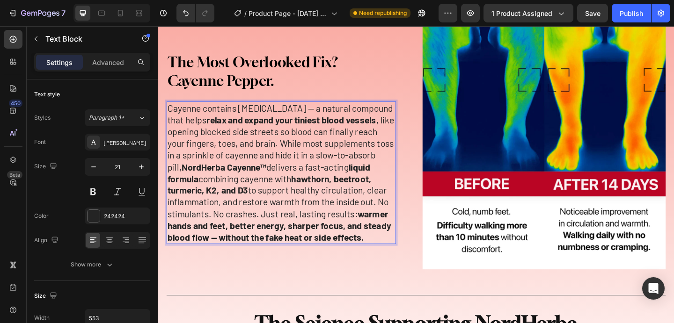
scroll to position [1388, 0]
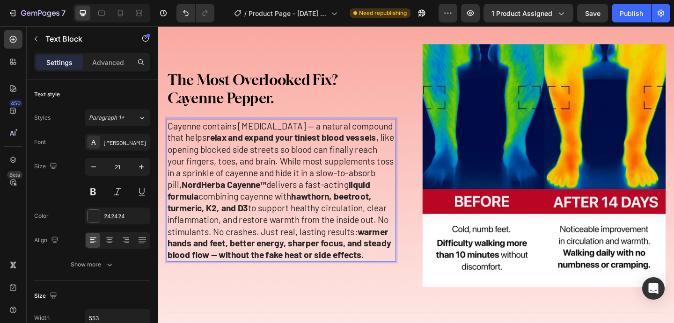
click at [335, 160] on p "Cayenne contains capsaicin — a natural compound that helps relax and expand you…" at bounding box center [292, 204] width 248 height 153
click at [291, 174] on p "Cayenne contains capsaicin — a natural compound that helps relax and expand you…" at bounding box center [292, 204] width 248 height 153
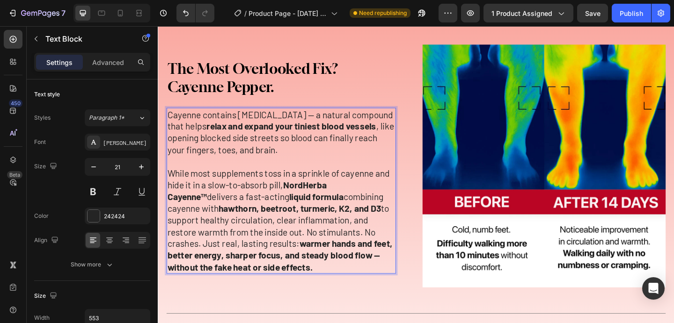
scroll to position [1384, 0]
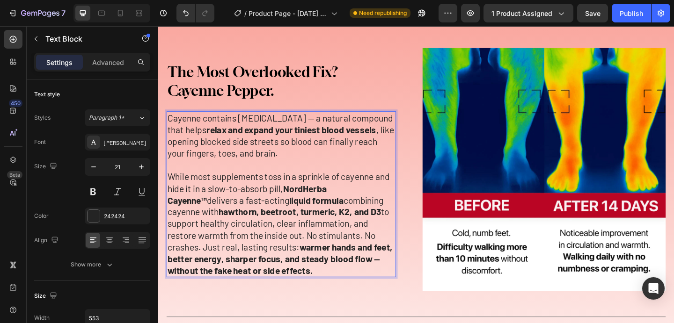
click at [289, 253] on p "While most supplements toss in a sprinkle of cayenne and hide it in a slow-to-a…" at bounding box center [292, 240] width 248 height 115
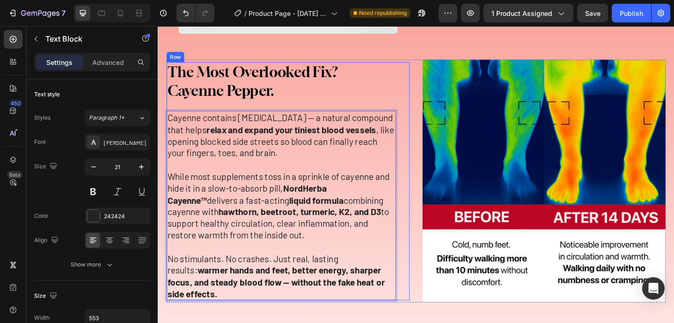
scroll to position [1380, 0]
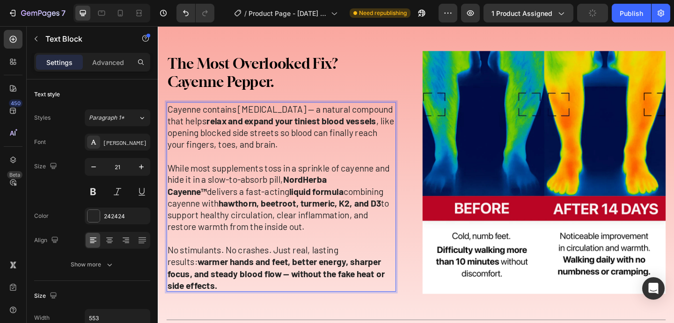
click at [284, 272] on p "No stimulants. No crashes. Just real, lasting results: warmer hands and feet, b…" at bounding box center [292, 288] width 248 height 51
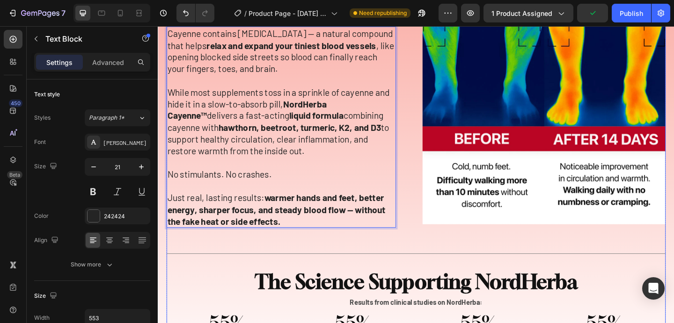
click at [353, 262] on div "The Most Overlooked Fix? Cayenne Pepper. Heading Cayenne contains capsaicin — a…" at bounding box center [438, 176] width 543 height 406
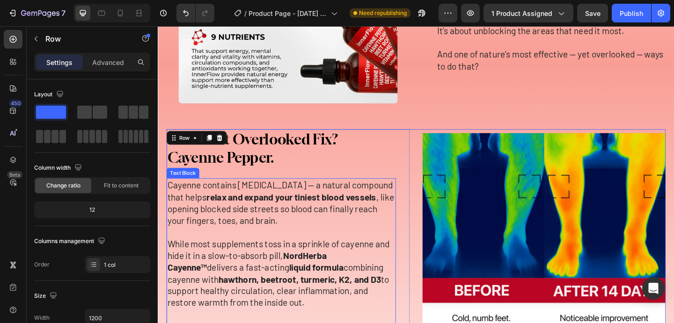
scroll to position [1296, 0]
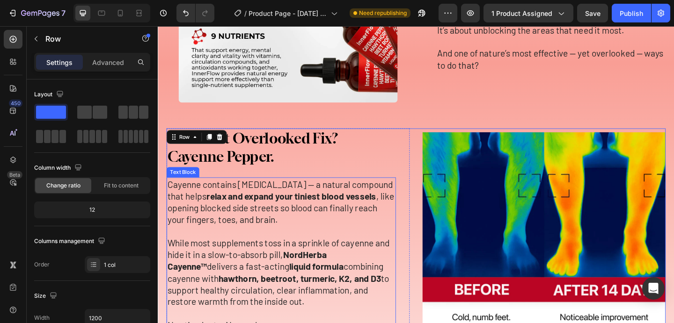
click at [296, 247] on p "Rich Text Editor. Editing area: main" at bounding box center [292, 249] width 248 height 13
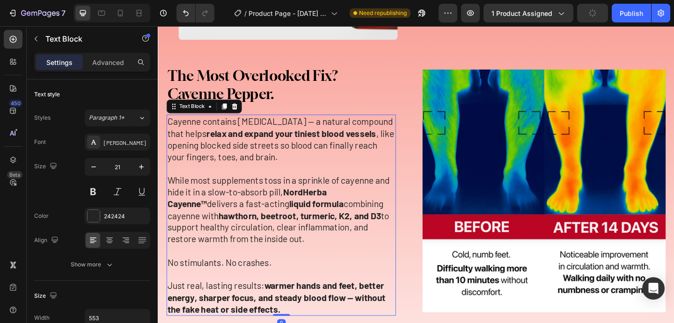
scroll to position [1367, 0]
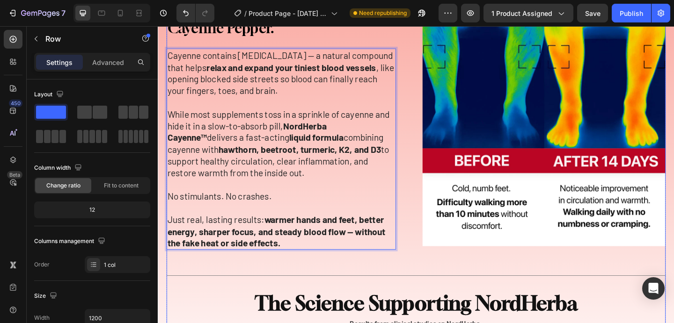
click at [348, 289] on div "The Most Overlooked Fix? Cayenne Pepper. Heading Cayenne contains capsaicin — a…" at bounding box center [438, 200] width 543 height 406
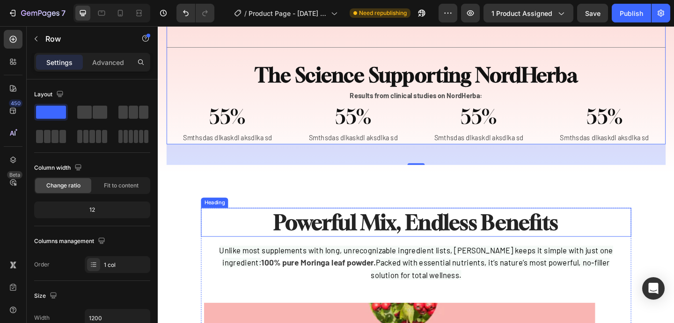
scroll to position [1689, 0]
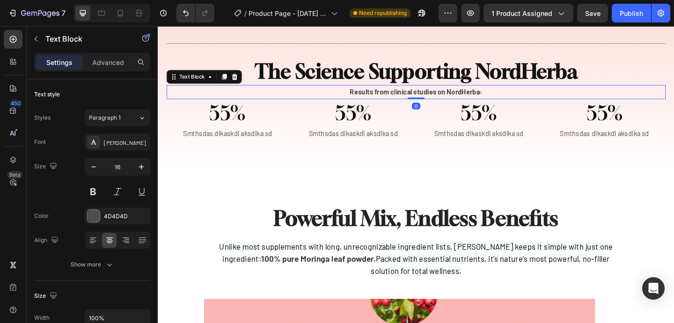
click at [426, 99] on strong "Results from clinical studies on NordHerba:" at bounding box center [438, 97] width 144 height 9
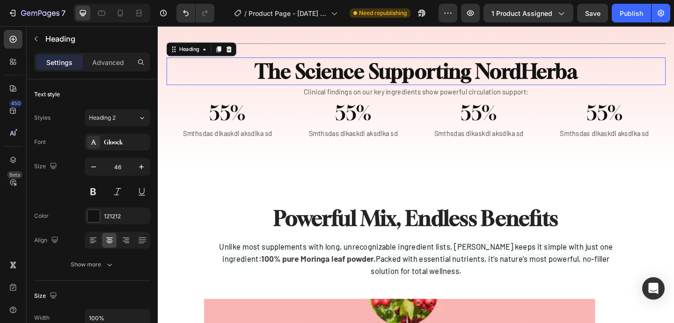
click at [408, 87] on strong "The Science Supporting NordHerba" at bounding box center [438, 75] width 351 height 26
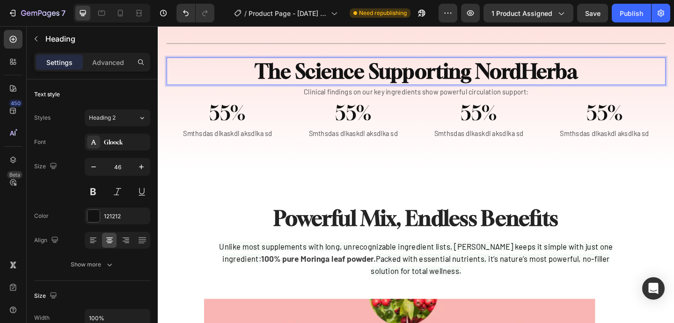
click at [408, 87] on strong "The Science Supporting NordHerba" at bounding box center [438, 75] width 351 height 26
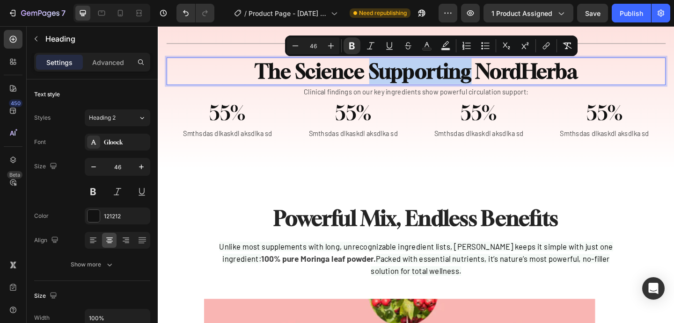
click at [408, 87] on strong "The Science Supporting NordHerba" at bounding box center [438, 75] width 351 height 26
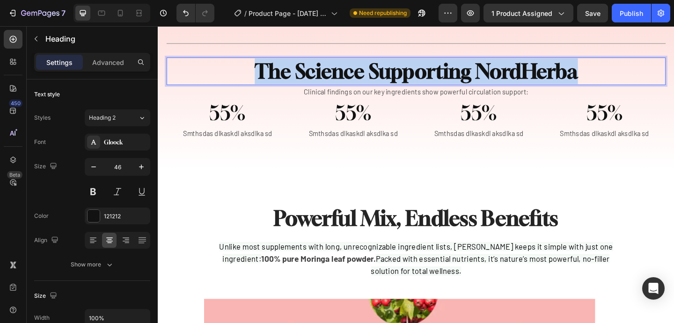
click at [408, 87] on strong "The Science Supporting NordHerba" at bounding box center [438, 75] width 351 height 26
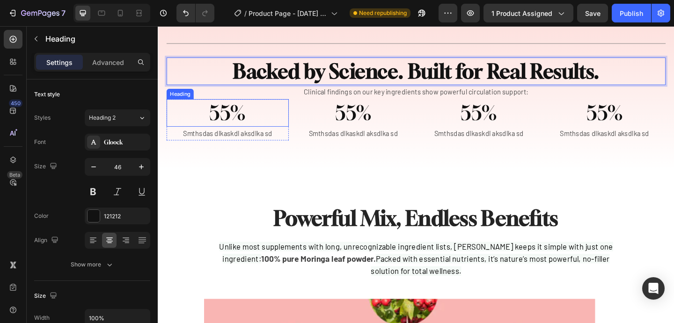
click at [230, 119] on h2 "55%" at bounding box center [233, 121] width 133 height 30
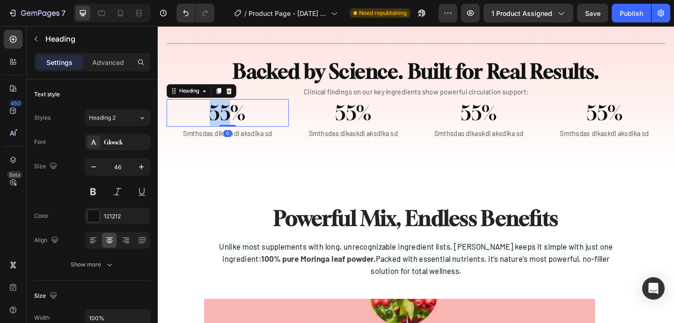
click at [230, 119] on h2 "55%" at bounding box center [233, 121] width 133 height 30
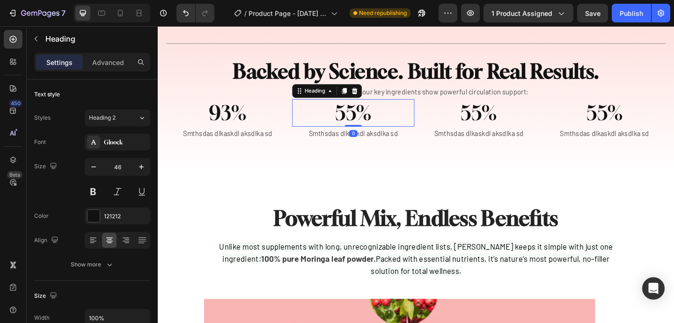
click at [360, 122] on h2 "55%" at bounding box center [370, 121] width 133 height 30
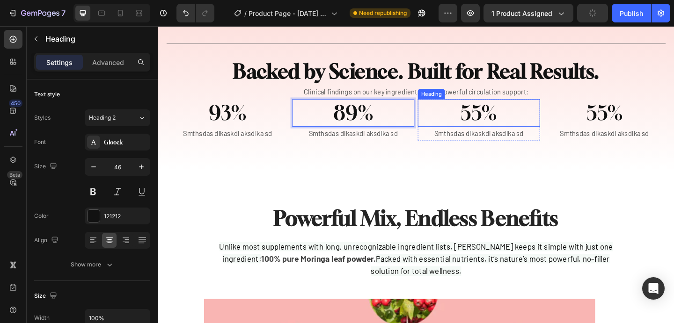
click at [515, 121] on h2 "55%" at bounding box center [506, 121] width 133 height 30
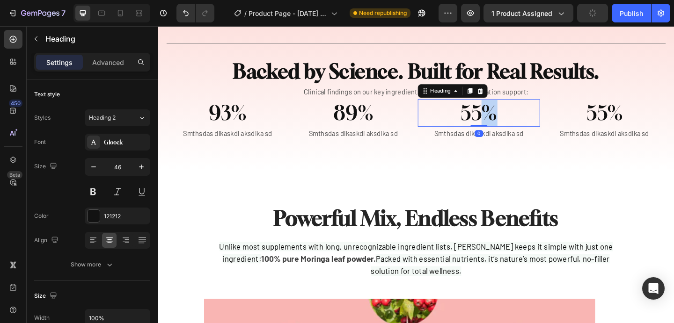
click at [515, 121] on h2 "55%" at bounding box center [506, 121] width 133 height 30
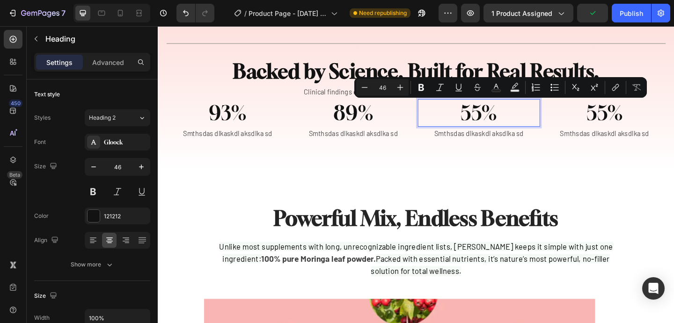
click at [503, 122] on p "55%" at bounding box center [506, 121] width 131 height 28
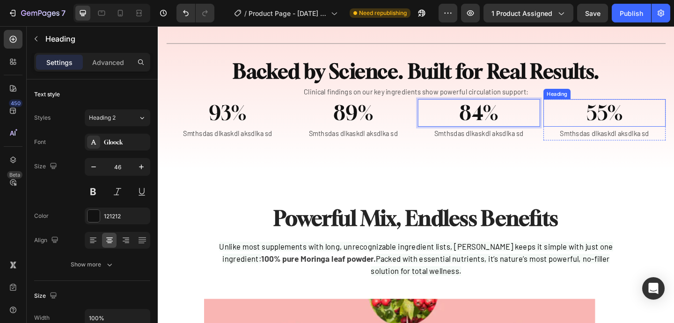
click at [631, 129] on h2 "55%" at bounding box center [643, 121] width 133 height 30
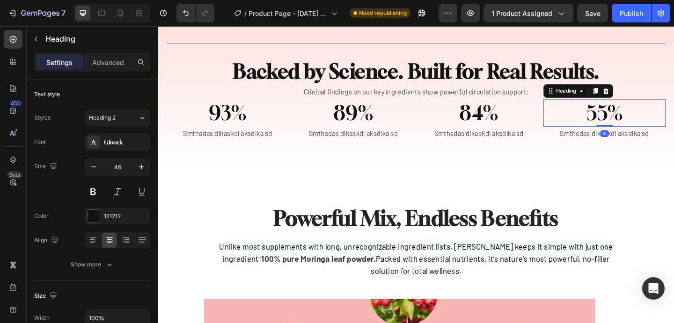
click at [631, 129] on h2 "55%" at bounding box center [643, 121] width 133 height 30
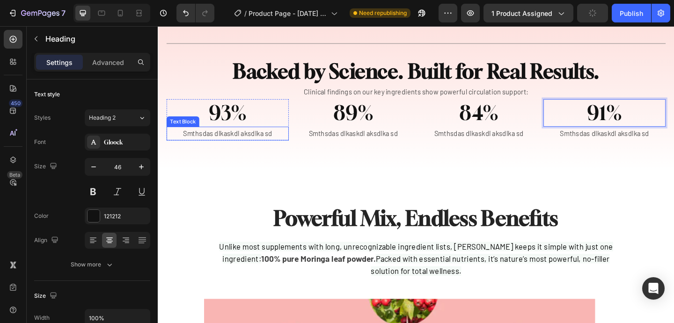
click at [263, 145] on p "Smthsdas dlkaskdl aksdlka sd" at bounding box center [233, 144] width 131 height 14
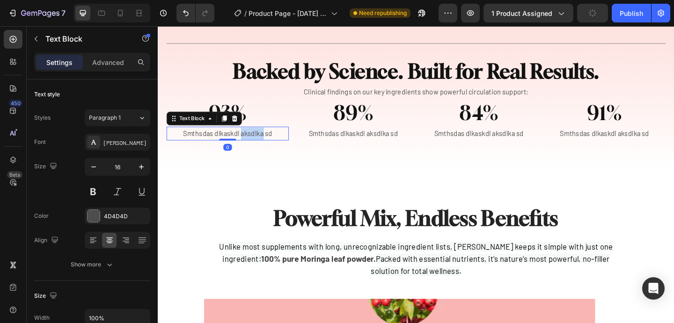
click at [263, 145] on p "Smthsdas dlkaskdl aksdlka sd" at bounding box center [233, 144] width 131 height 14
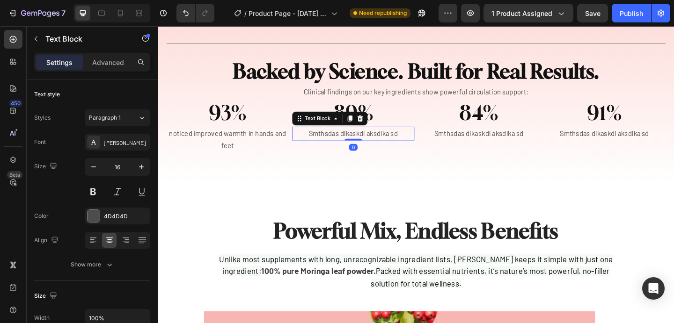
click at [363, 139] on p "Smthsdas dlkaskdl aksdlka sd" at bounding box center [370, 144] width 131 height 14
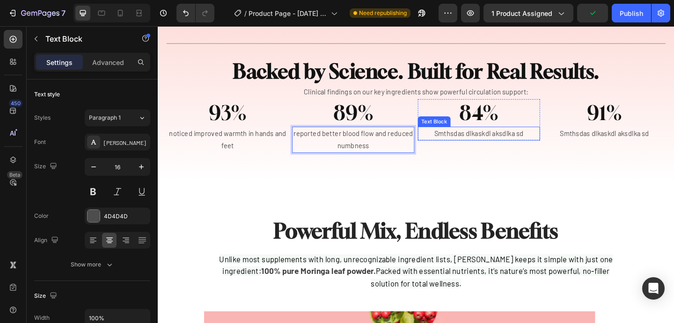
click at [489, 143] on p "Smthsdas dlkaskdl aksdlka sd" at bounding box center [506, 144] width 131 height 14
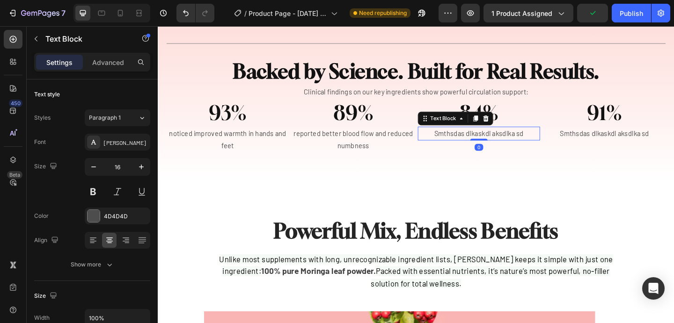
click at [489, 143] on p "Smthsdas dlkaskdl aksdlka sd" at bounding box center [506, 144] width 131 height 14
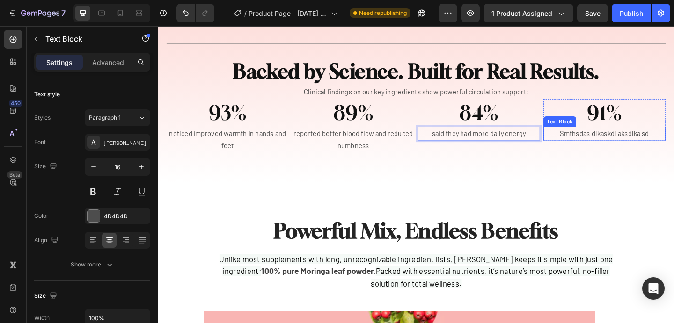
click at [613, 141] on p "Smthsdas dlkaskdl aksdlka sd" at bounding box center [643, 144] width 131 height 14
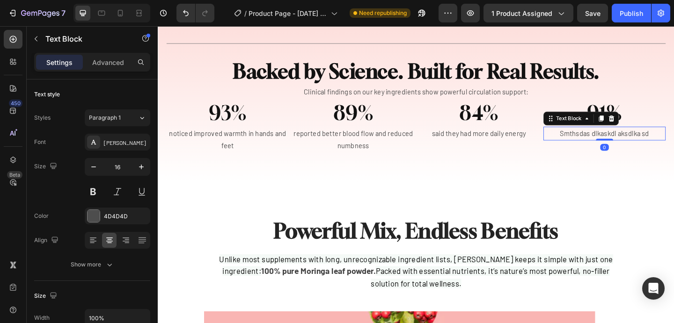
click at [613, 141] on p "Smthsdas dlkaskdl aksdlka sd" at bounding box center [643, 144] width 131 height 14
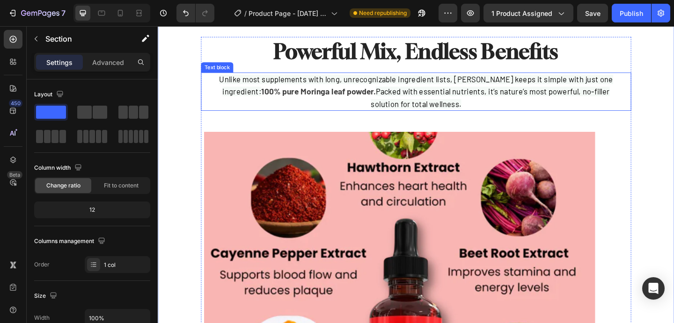
scroll to position [1889, 0]
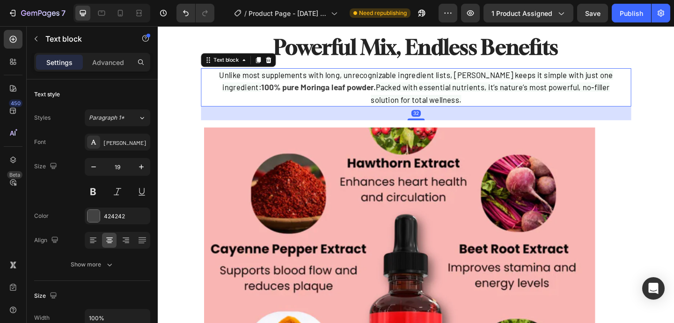
click at [413, 88] on span "Packed with essential nutrients, it’s nature’s most powerful, no-filler solutio…" at bounding box center [519, 100] width 260 height 24
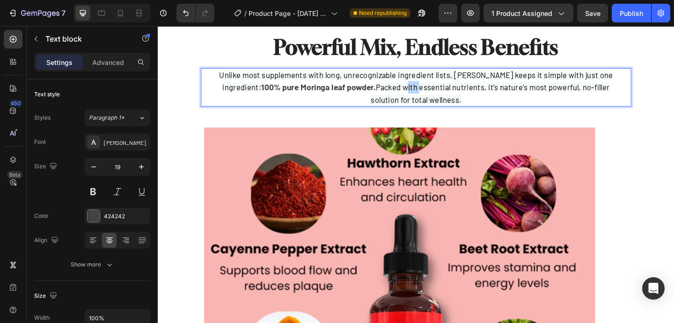
click at [413, 88] on span "Packed with essential nutrients, it’s nature’s most powerful, no-filler solutio…" at bounding box center [519, 100] width 260 height 24
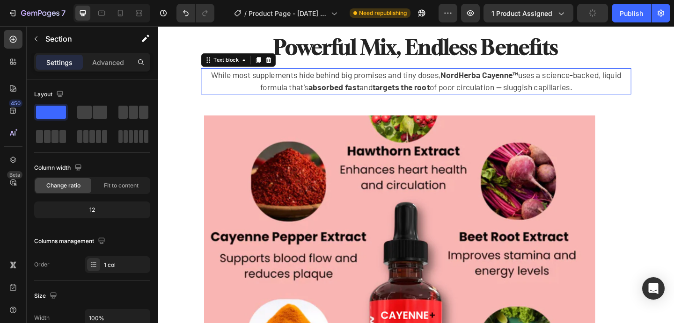
click at [640, 100] on div "While most supplements hide behind big promises and tiny doses, NordHerba Cayen…" at bounding box center [438, 86] width 468 height 29
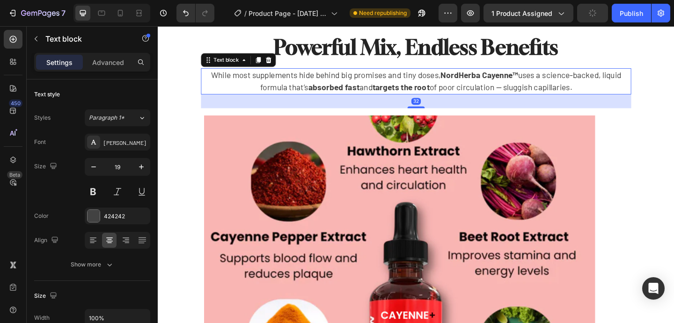
click at [640, 101] on div "32" at bounding box center [438, 108] width 468 height 15
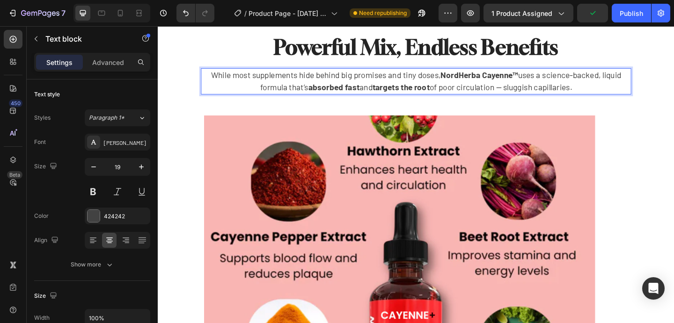
click at [637, 95] on p "While most supplements hide behind big promises and tiny doses, NordHerba Cayen…" at bounding box center [438, 86] width 451 height 27
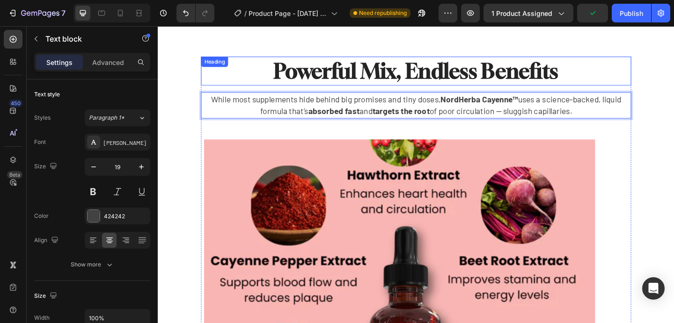
scroll to position [1856, 0]
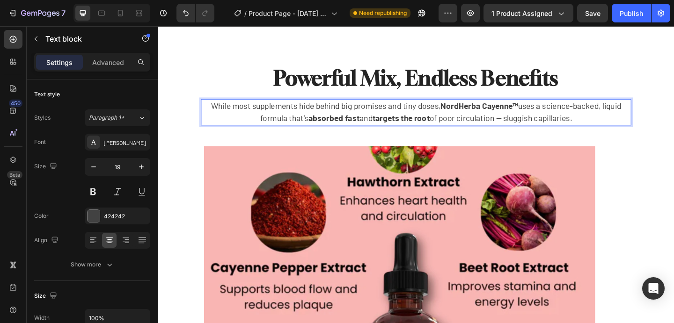
click at [237, 113] on p "While most supplements hide behind big promises and tiny doses, NordHerba Cayen…" at bounding box center [438, 120] width 451 height 27
click at [225, 114] on p "While most supplements hide behind big promises and tiny doses, NordHerba Cayen…" at bounding box center [438, 120] width 451 height 27
click at [345, 119] on p "While most supplements hide behind big promises and tiny doses, NordHerba Cayen…" at bounding box center [438, 120] width 451 height 27
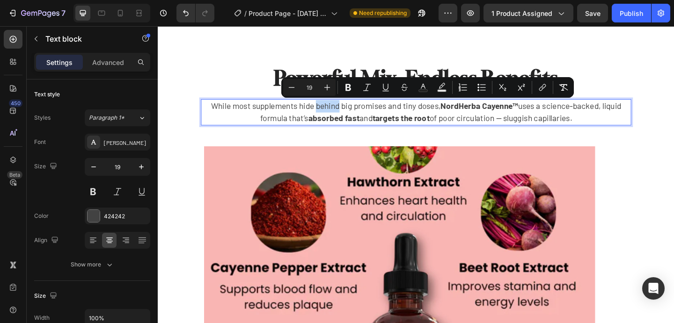
click at [587, 131] on p "While most supplements hide behind big promises and tiny doses, NordHerba Cayen…" at bounding box center [438, 120] width 451 height 27
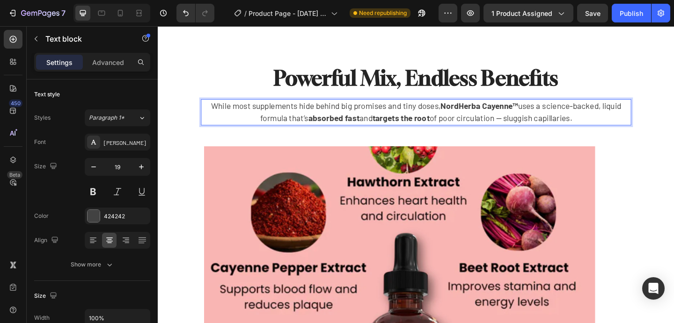
click at [650, 123] on p "While most supplements hide behind big promises and tiny doses, NordHerba Cayen…" at bounding box center [438, 120] width 451 height 27
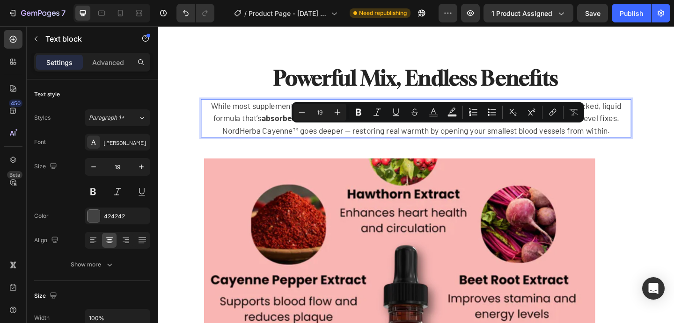
drag, startPoint x: 240, startPoint y: 139, endPoint x: 661, endPoint y: 141, distance: 421.1
click at [661, 141] on p "While most supplements hide behind big promises and tiny doses, NordHerba Cayen…" at bounding box center [438, 127] width 451 height 40
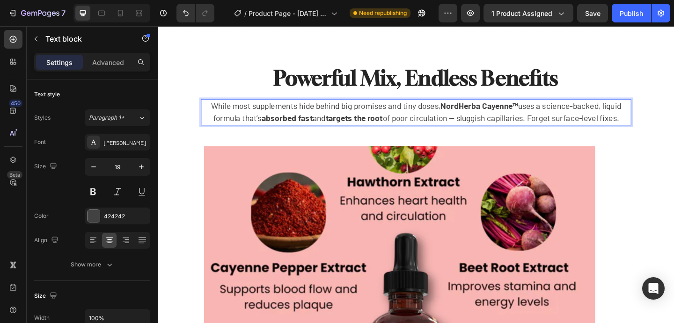
drag, startPoint x: 583, startPoint y: 126, endPoint x: 591, endPoint y: 137, distance: 13.0
click at [591, 133] on p "While most supplements hide behind big promises and tiny doses, NordHerba Cayen…" at bounding box center [438, 120] width 451 height 27
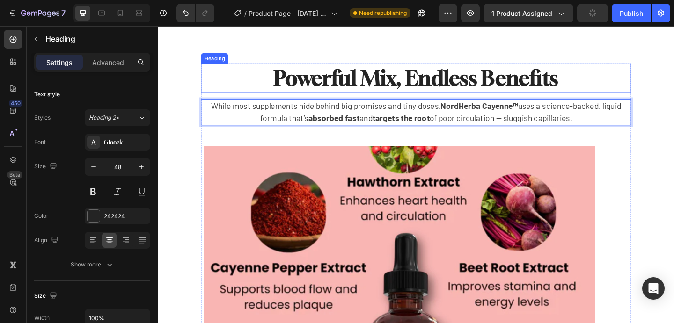
click at [356, 74] on strong "Powerful Mix, Endless Benefits" at bounding box center [438, 82] width 309 height 27
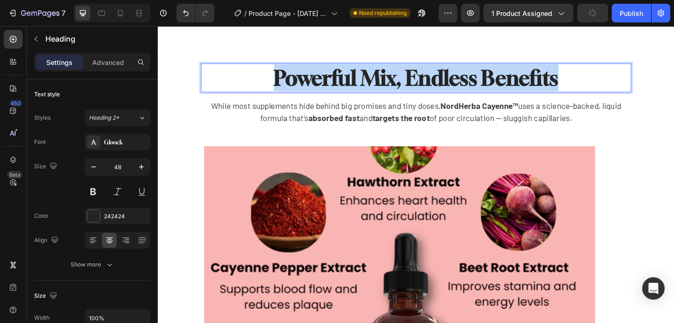
click at [356, 74] on strong "Powerful Mix, Endless Benefits" at bounding box center [438, 82] width 309 height 27
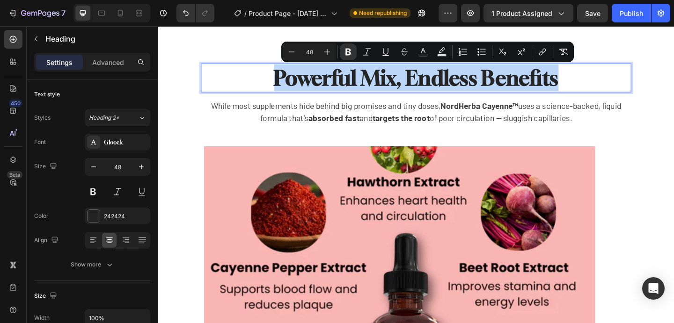
click at [459, 80] on strong "Powerful Mix, Endless Benefits" at bounding box center [438, 82] width 309 height 27
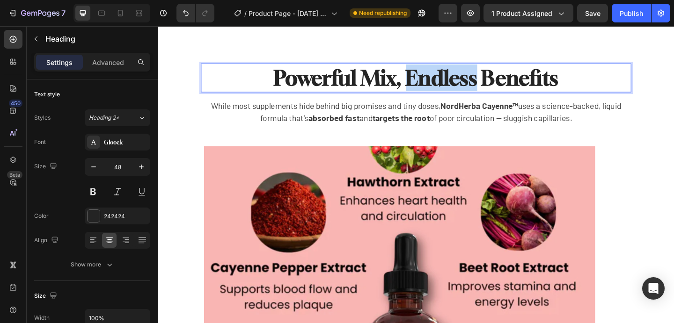
click at [459, 80] on strong "Powerful Mix, Endless Benefits" at bounding box center [438, 82] width 309 height 27
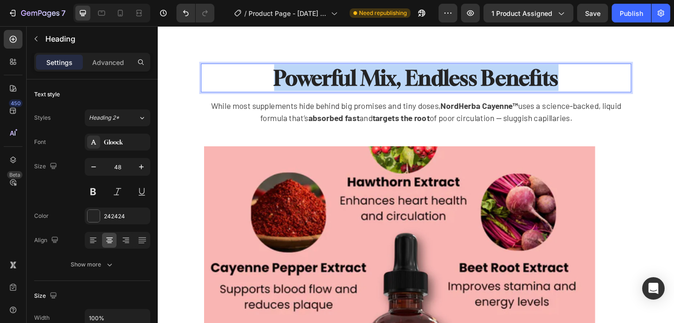
click at [459, 80] on strong "Powerful Mix, Endless Benefits" at bounding box center [438, 82] width 309 height 27
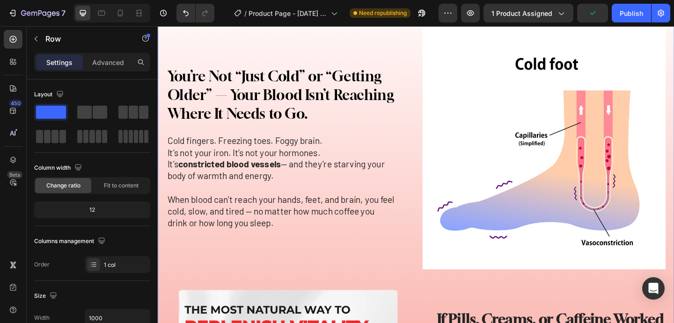
scroll to position [718, 0]
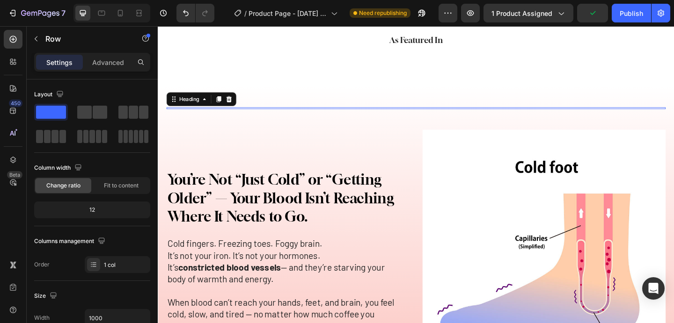
click at [192, 117] on h2 at bounding box center [438, 116] width 543 height 2
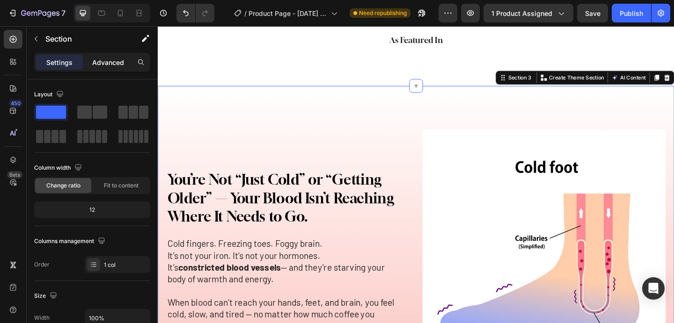
click at [116, 58] on p "Advanced" at bounding box center [108, 63] width 32 height 10
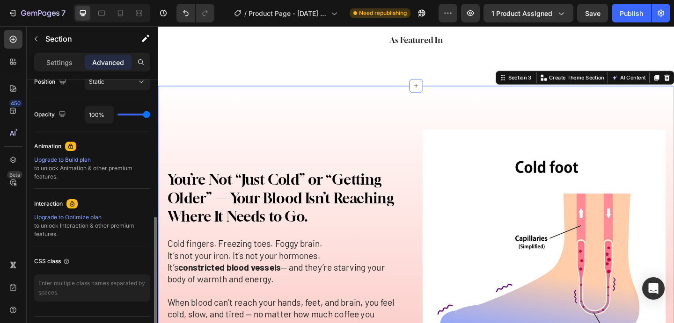
scroll to position [292, 0]
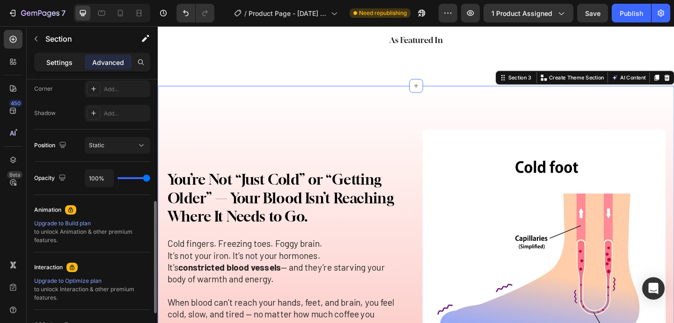
click at [52, 58] on p "Settings" at bounding box center [59, 63] width 26 height 10
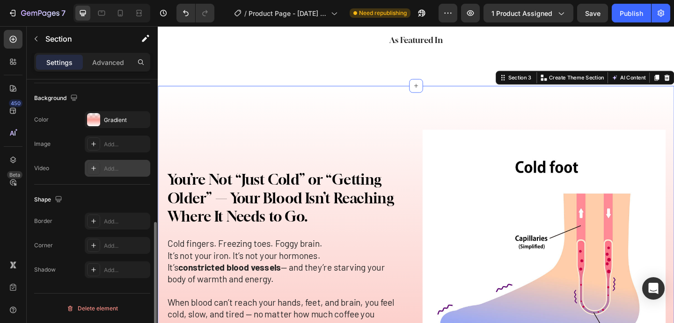
scroll to position [296, 0]
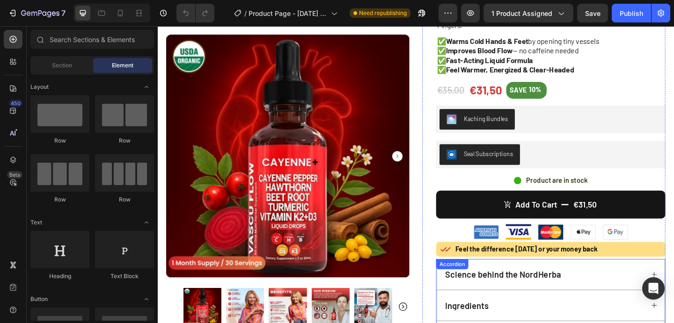
scroll to position [27, 0]
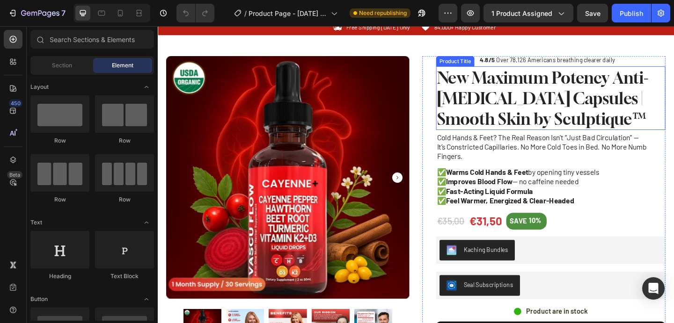
click at [547, 96] on h1 "New Maximum Potency Anti-[MEDICAL_DATA] Capsules | Smooth Skin by Sculptique™" at bounding box center [584, 104] width 249 height 69
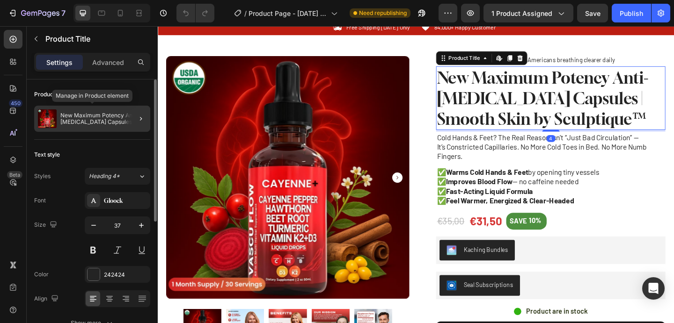
click at [90, 125] on div "New Maximum Potency Anti-[MEDICAL_DATA] Capsules | Smooth Skin by Sculptique™" at bounding box center [92, 119] width 116 height 26
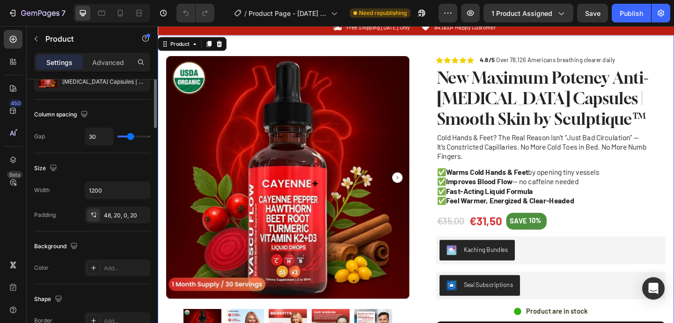
scroll to position [0, 0]
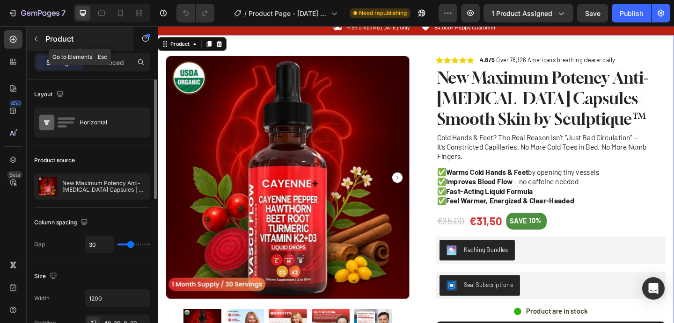
click at [33, 38] on icon "button" at bounding box center [35, 38] width 7 height 7
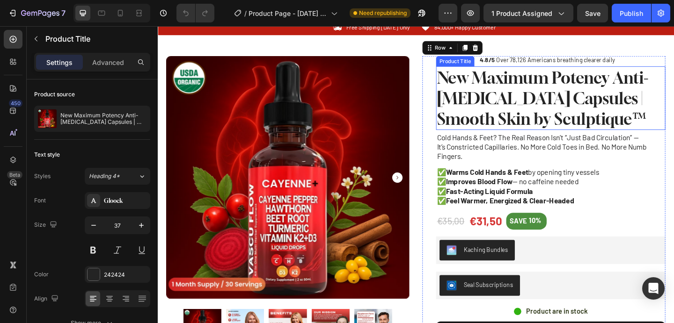
click at [466, 85] on h1 "New Maximum Potency Anti-[MEDICAL_DATA] Capsules | Smooth Skin by Sculptique™" at bounding box center [584, 104] width 249 height 69
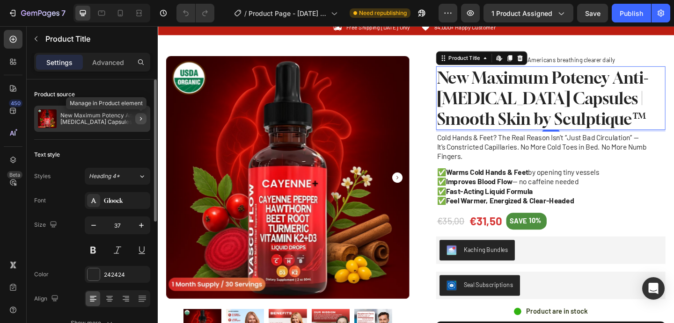
click at [141, 116] on icon "button" at bounding box center [140, 118] width 7 height 7
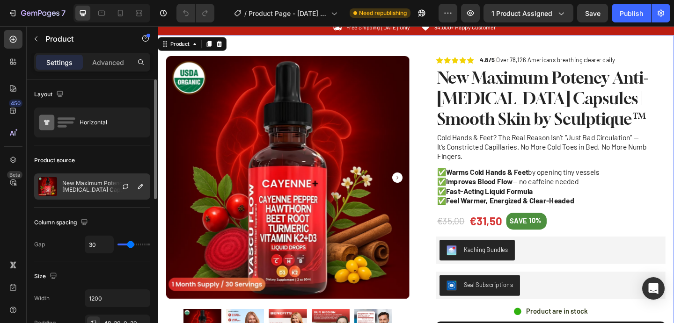
click at [125, 194] on div at bounding box center [129, 186] width 41 height 25
click at [126, 183] on icon "button" at bounding box center [125, 186] width 7 height 7
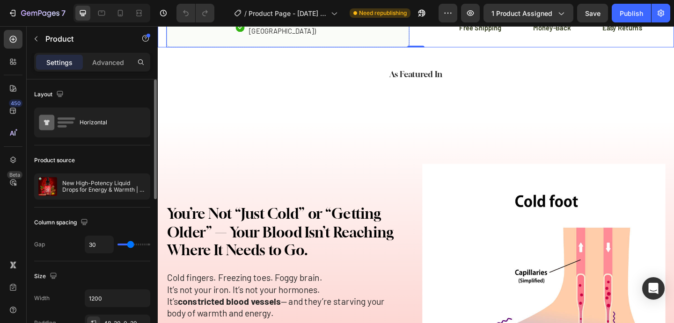
scroll to position [624, 0]
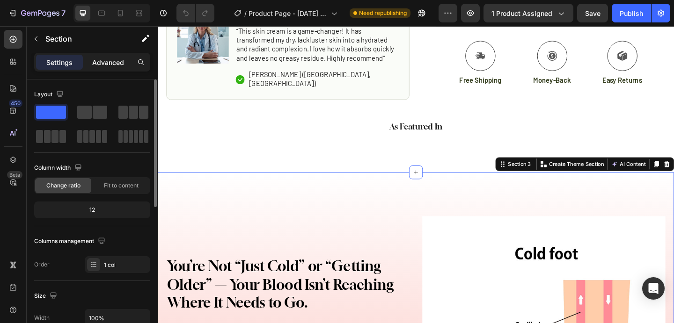
click at [109, 68] on div "Advanced" at bounding box center [108, 62] width 47 height 15
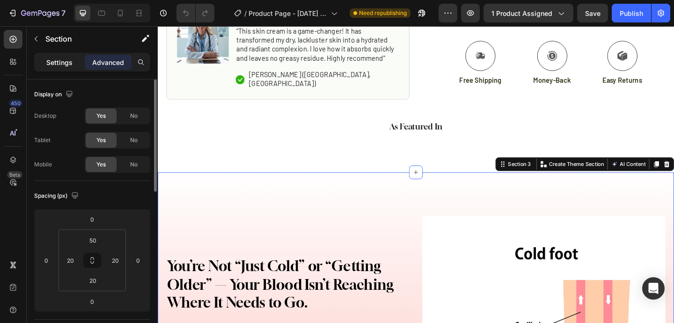
click at [65, 64] on p "Settings" at bounding box center [59, 63] width 26 height 10
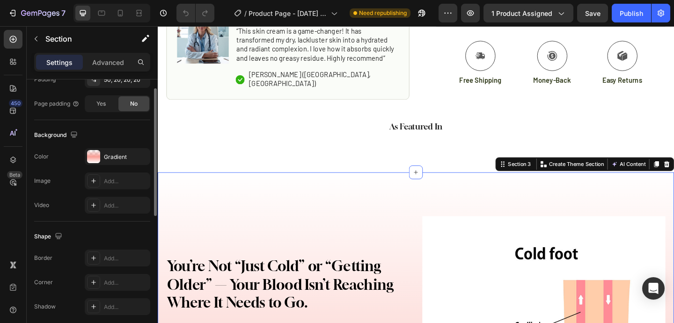
scroll to position [300, 0]
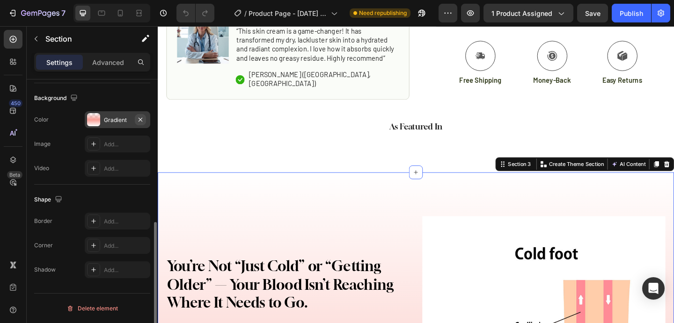
click at [139, 119] on icon "button" at bounding box center [140, 119] width 7 height 7
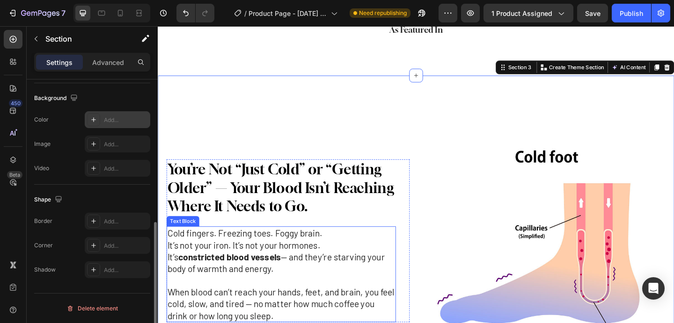
scroll to position [718, 0]
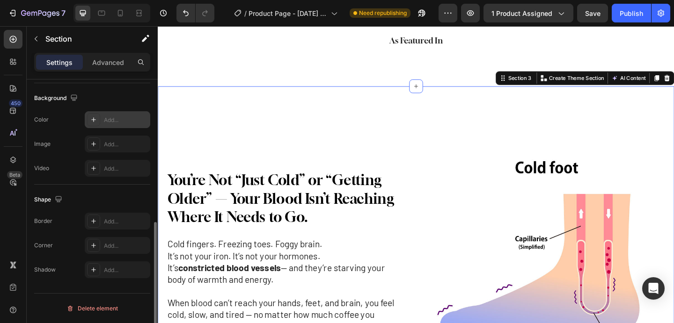
click at [96, 122] on icon at bounding box center [93, 119] width 7 height 7
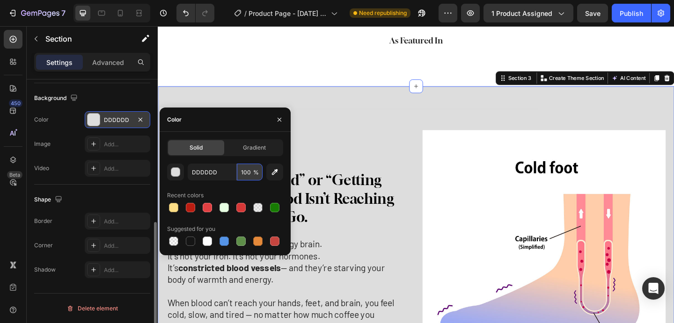
click at [243, 171] on input "100" at bounding box center [250, 172] width 26 height 17
type input "30"
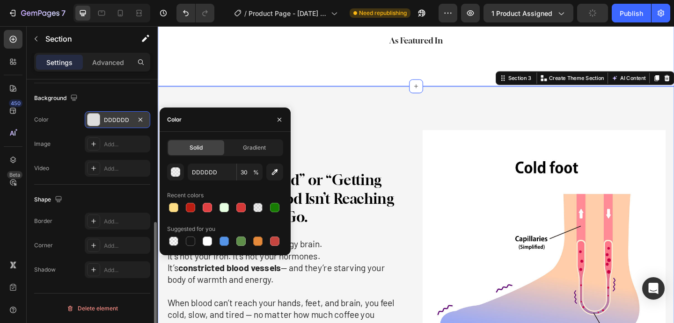
click at [344, 92] on div "As Featured In Heading Image Image Image Image Image Image Image Image Carousel…" at bounding box center [439, 52] width 562 height 79
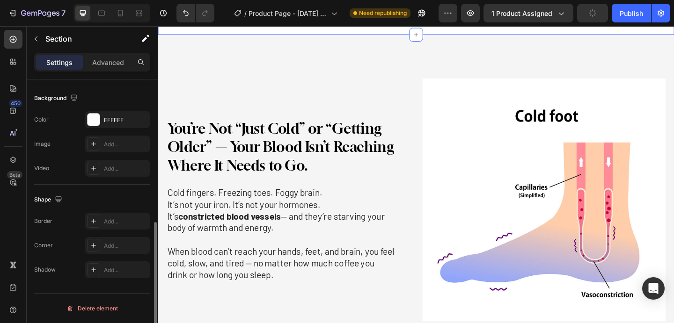
scroll to position [790, 0]
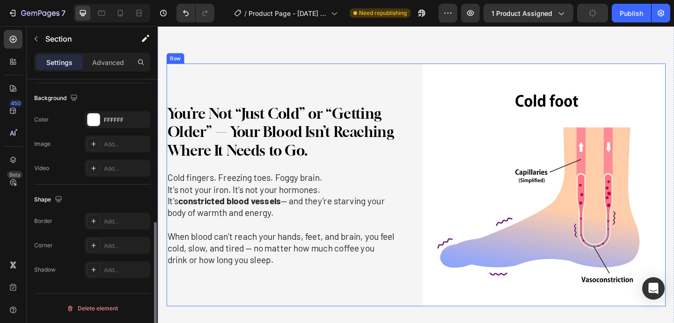
click at [366, 173] on h2 "You’re Not “Just Cold” or “Getting Older” — Your Blood Isn’t Reaching Where It …" at bounding box center [291, 141] width 249 height 62
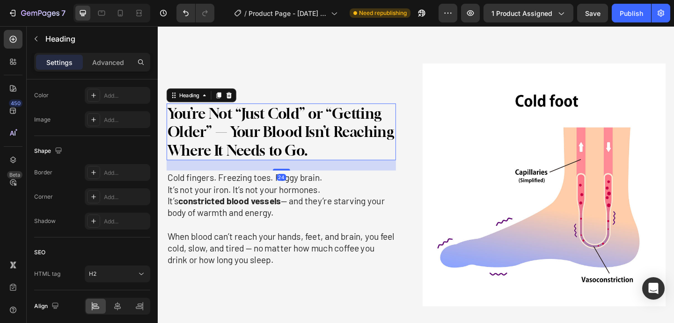
scroll to position [0, 0]
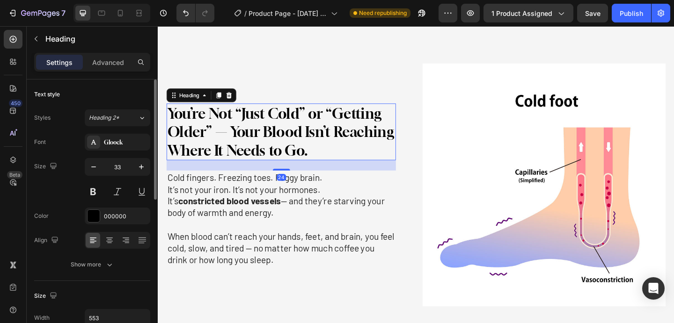
click at [366, 173] on h2 "You’re Not “Just Cold” or “Getting Older” — Your Blood Isn’t Reaching Where It …" at bounding box center [291, 141] width 249 height 62
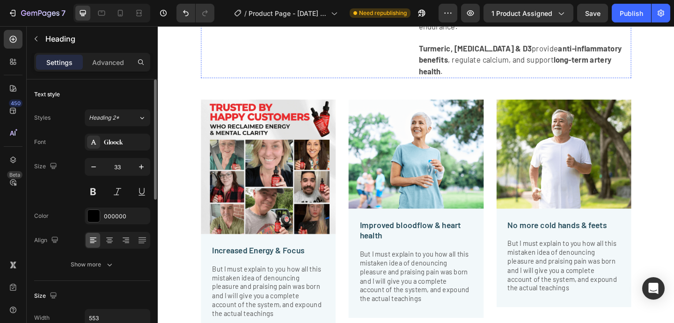
scroll to position [2231, 0]
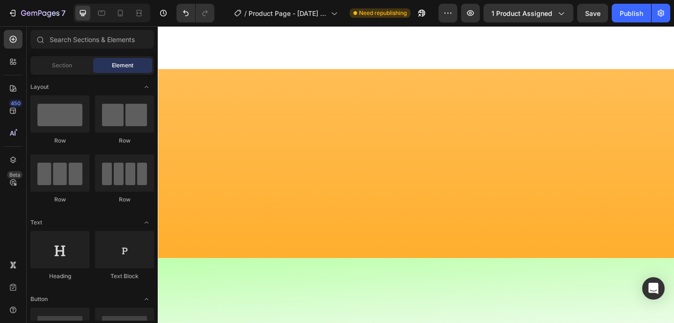
scroll to position [2472, 0]
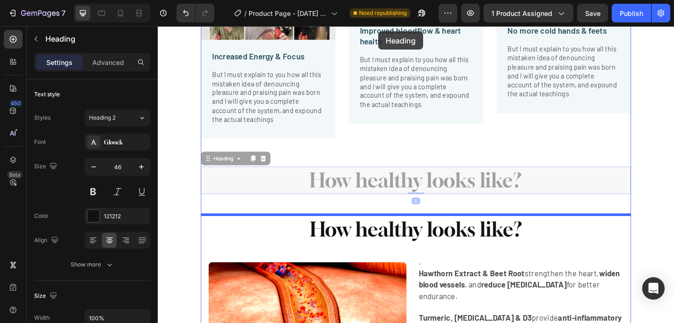
scroll to position [2144, 0]
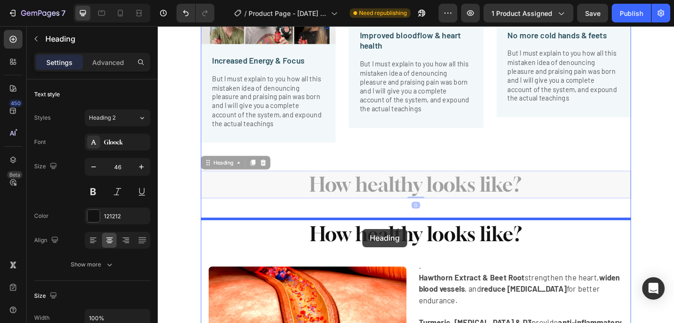
drag, startPoint x: 322, startPoint y: 239, endPoint x: 380, endPoint y: 247, distance: 58.2
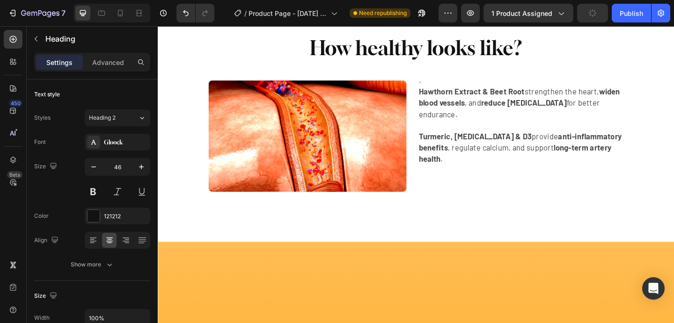
scroll to position [2324, 0]
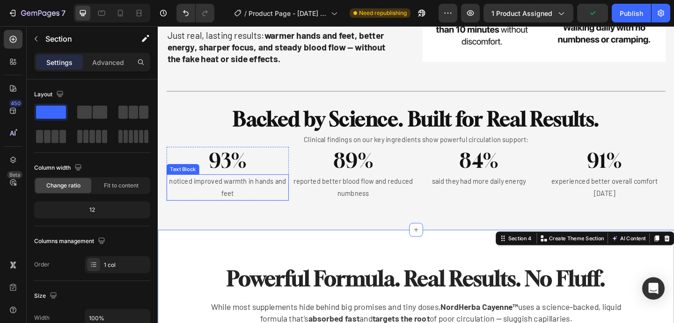
scroll to position [1633, 0]
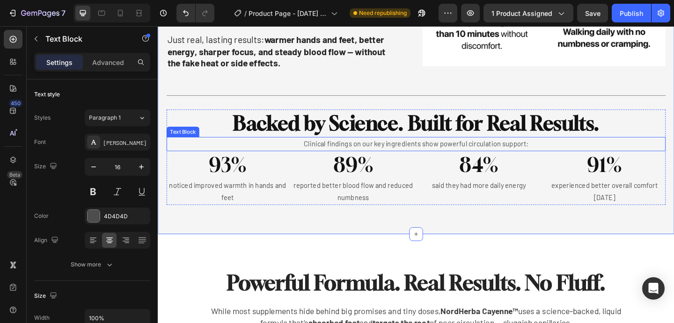
click at [213, 155] on p "Clinical findings on our key ingredients show powerful circulation support:" at bounding box center [438, 155] width 541 height 14
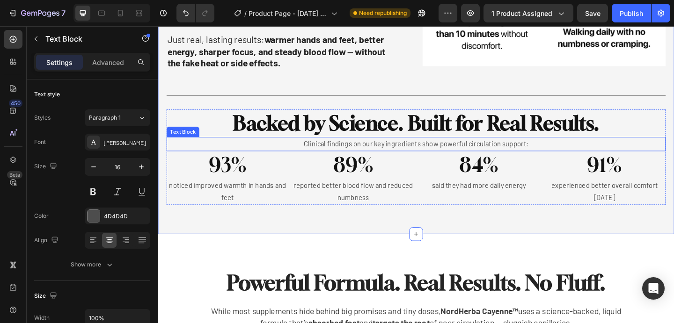
click at [183, 149] on p "Clinical findings on our key ingredients show powerful circulation support:" at bounding box center [438, 155] width 541 height 14
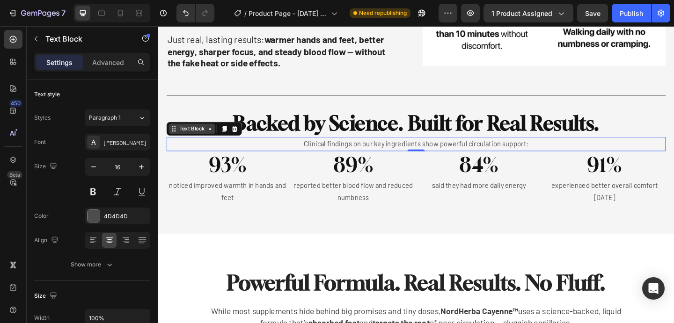
click at [202, 141] on div "Text Block" at bounding box center [195, 138] width 32 height 8
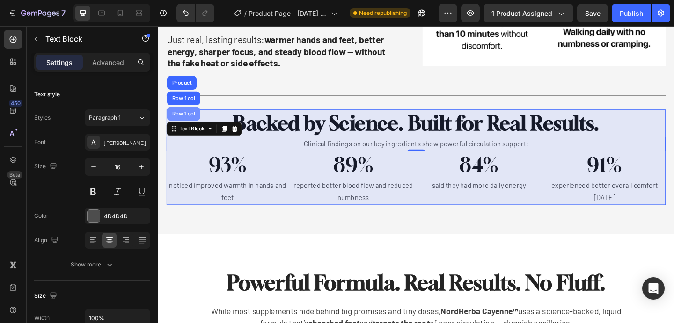
click at [190, 117] on div "Row 1 col" at bounding box center [186, 121] width 36 height 15
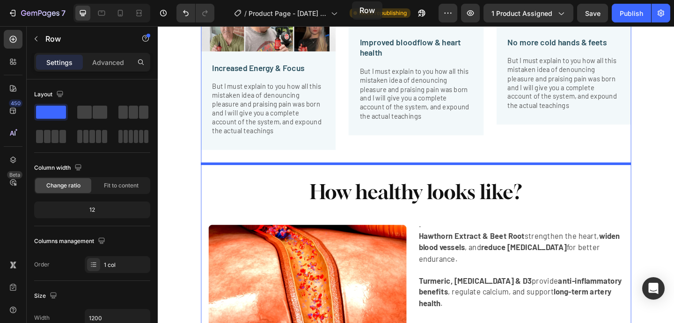
scroll to position [2153, 0]
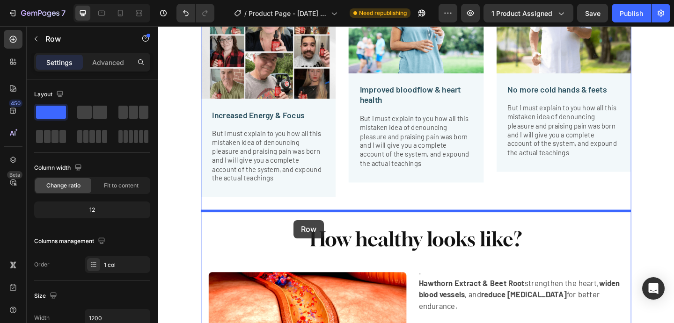
drag, startPoint x: 180, startPoint y: 109, endPoint x: 305, endPoint y: 237, distance: 179.3
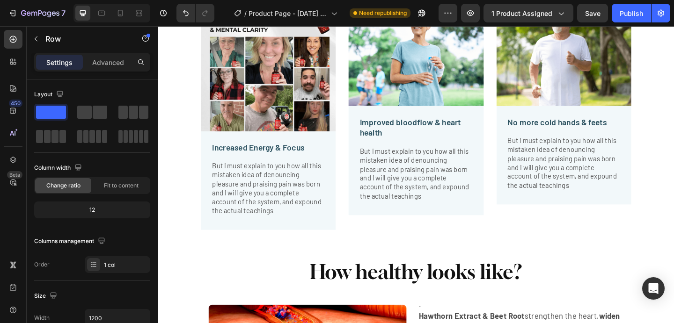
scroll to position [2283, 0]
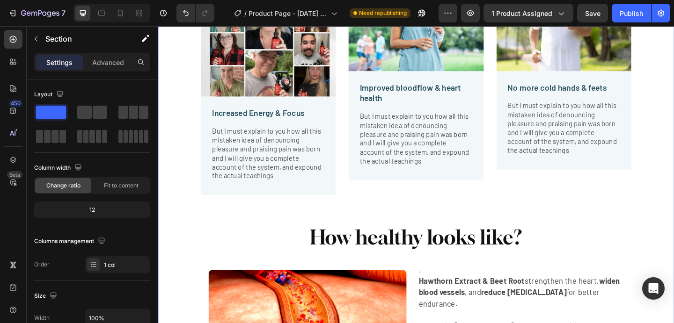
click at [199, 210] on div "Powerful Formula. Real Results. No Fluff. Heading While most supplements hide b…" at bounding box center [438, 34] width 547 height 791
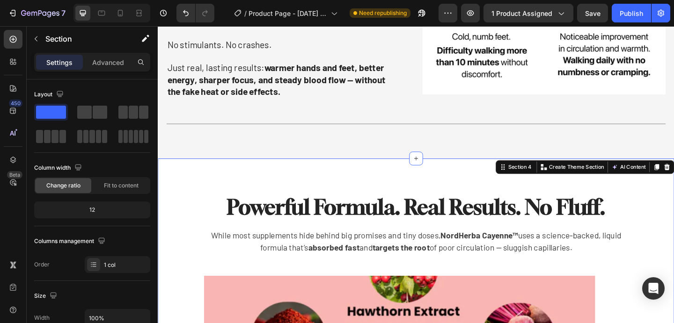
scroll to position [1584, 0]
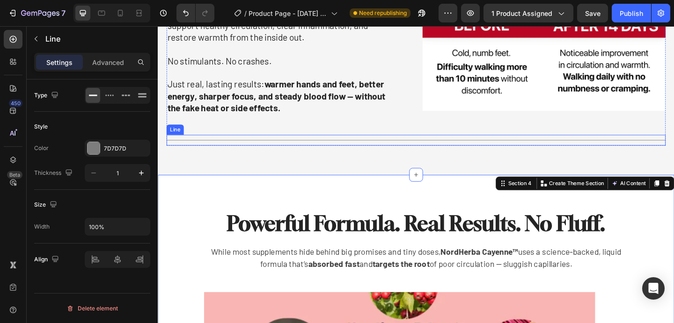
click at [296, 147] on div "Title Line" at bounding box center [438, 151] width 543 height 12
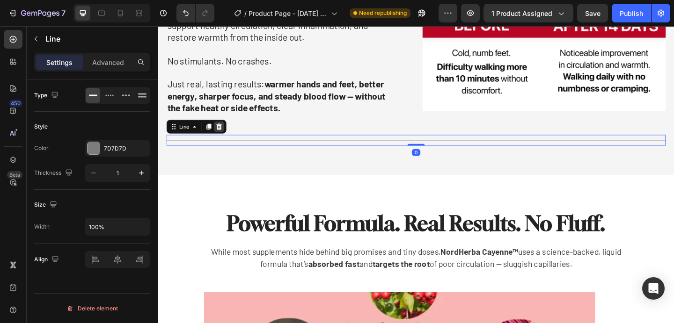
click at [224, 131] on div at bounding box center [224, 135] width 11 height 11
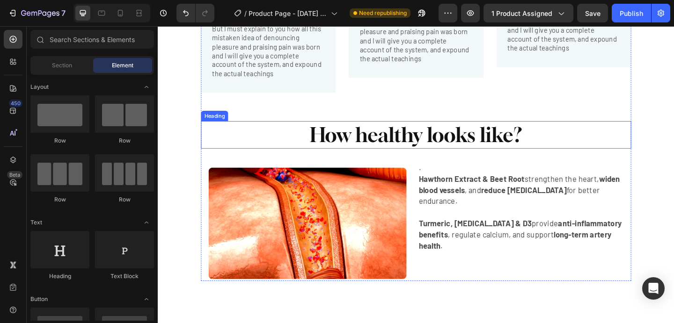
scroll to position [2619, 0]
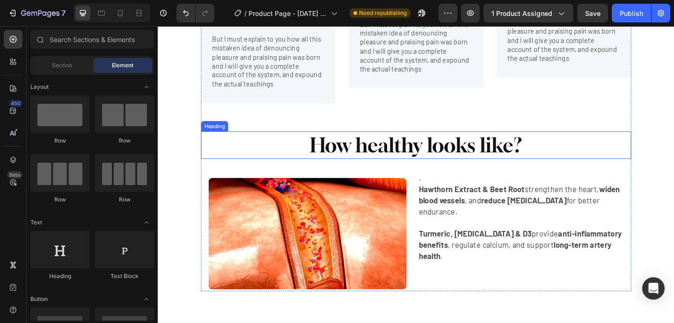
click at [274, 152] on h2 "How healthy looks like?" at bounding box center [438, 156] width 468 height 30
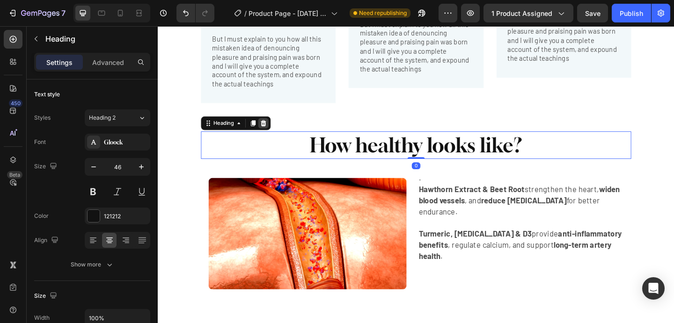
click at [274, 133] on icon at bounding box center [272, 131] width 7 height 7
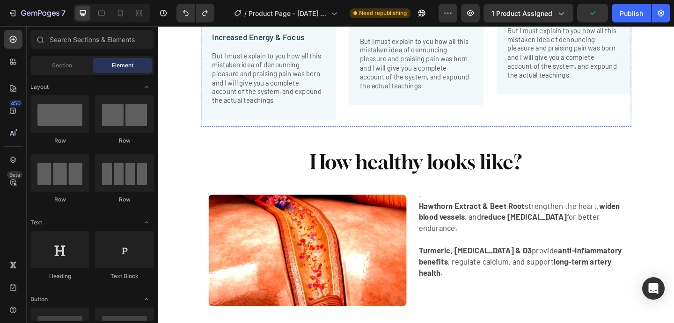
scroll to position [2597, 0]
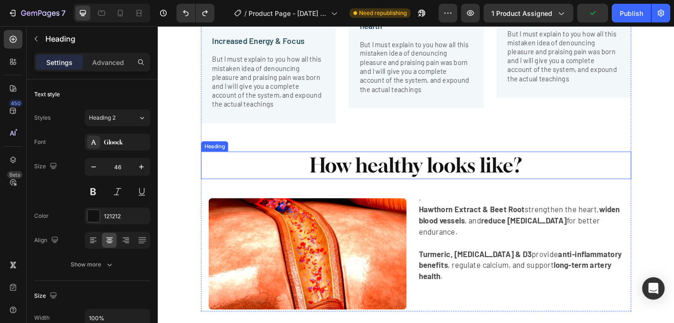
click at [408, 172] on h2 "How healthy looks like?" at bounding box center [438, 178] width 468 height 30
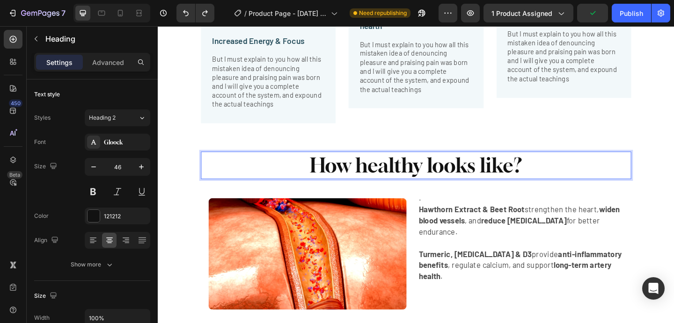
click at [408, 172] on p "How healthy looks like?" at bounding box center [438, 178] width 466 height 28
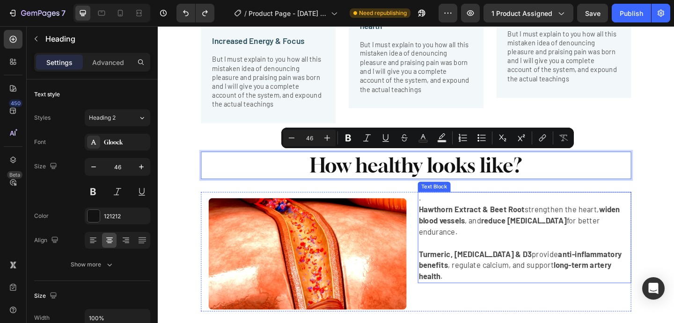
scroll to position [2601, 0]
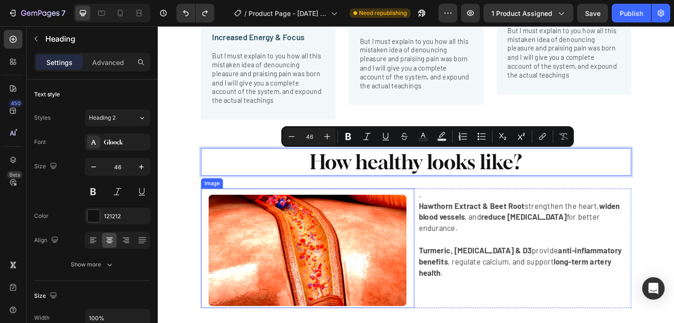
click at [214, 197] on div "Image" at bounding box center [216, 197] width 20 height 8
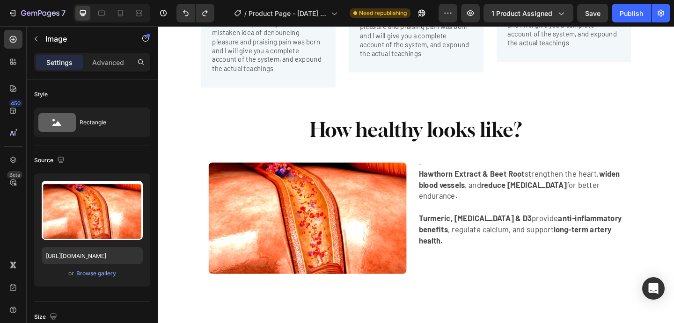
scroll to position [2594, 0]
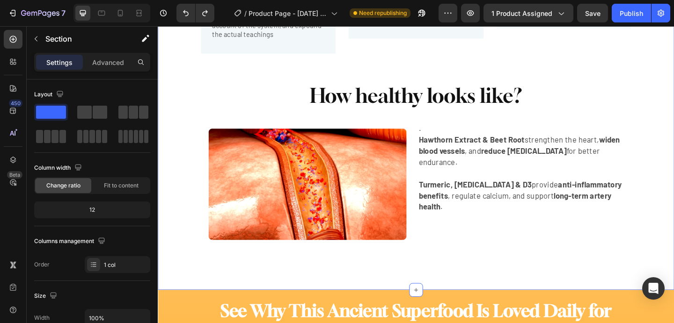
scroll to position [2689, 0]
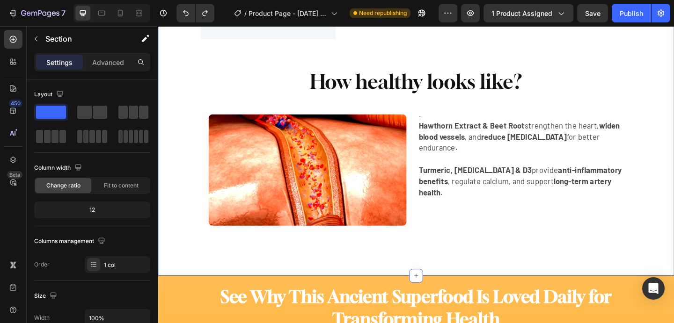
click at [41, 38] on button "button" at bounding box center [36, 38] width 15 height 15
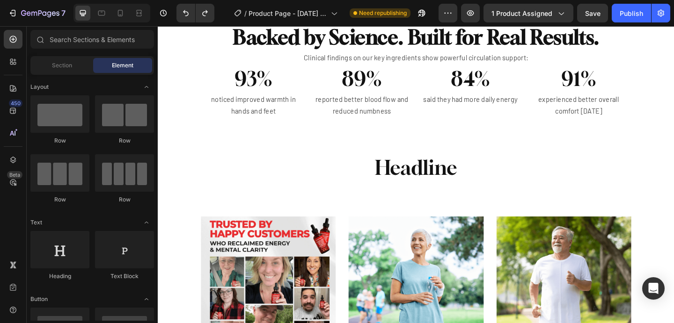
scroll to position [2202, 0]
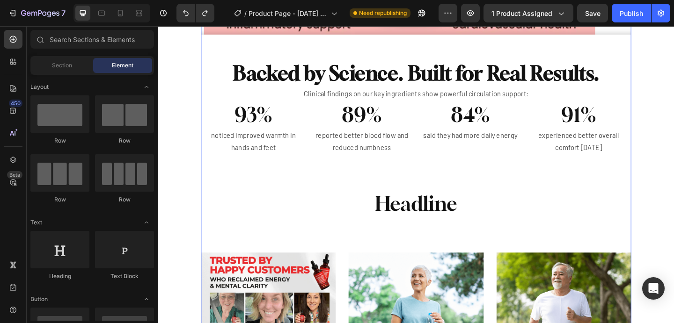
click at [224, 182] on div "Powerful Formula. Real Results. No Fluff. Heading While most supplements hide b…" at bounding box center [438, 163] width 468 height 1136
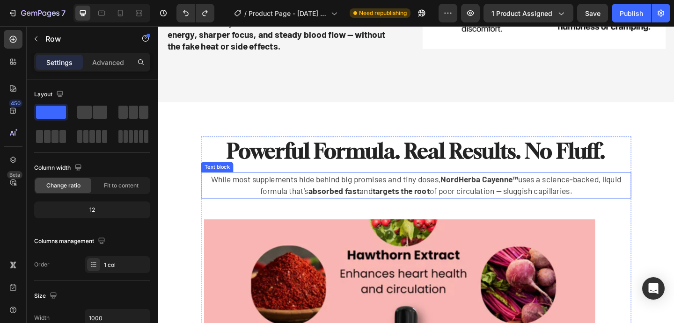
scroll to position [1655, 0]
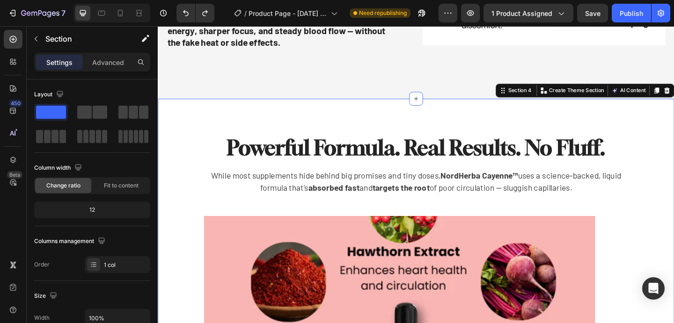
click at [542, 99] on div "Section 4" at bounding box center [551, 96] width 29 height 8
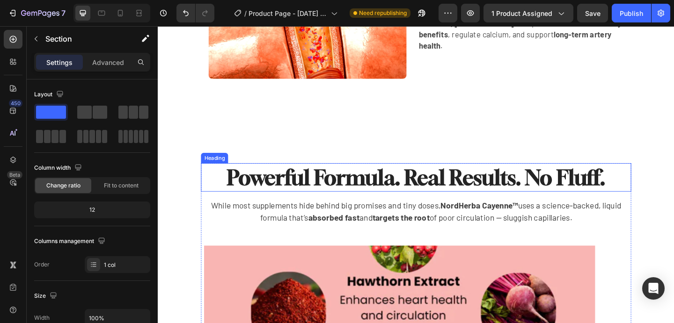
scroll to position [2829, 0]
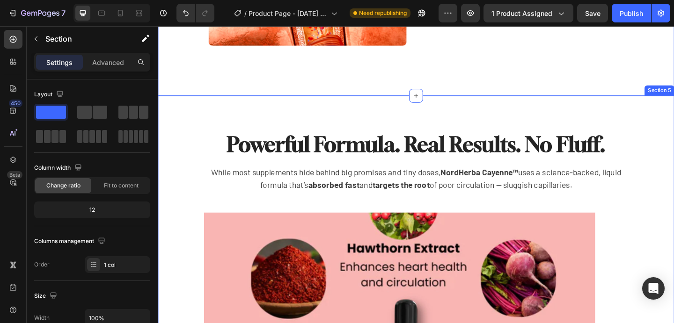
scroll to position [2855, 0]
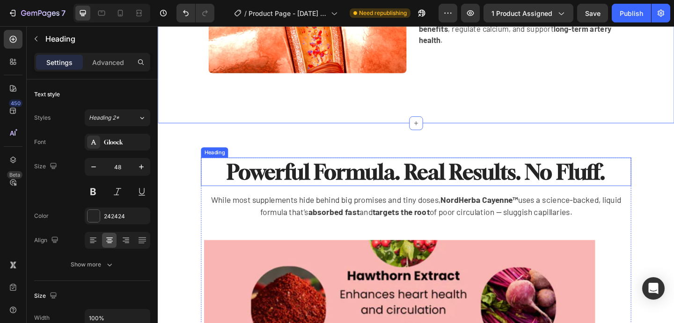
click at [339, 172] on strong "Powerful Formula. Real Results. No Fluff." at bounding box center [438, 184] width 411 height 27
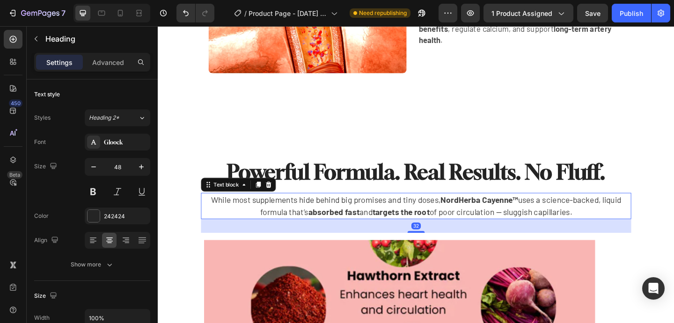
click at [229, 232] on p "While most supplements hide behind big promises and tiny doses, NordHerba Cayen…" at bounding box center [438, 222] width 451 height 27
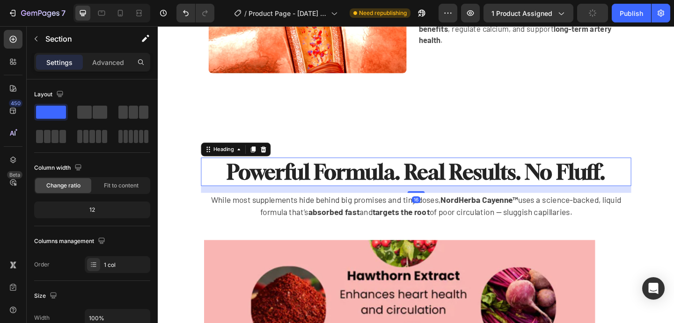
click at [244, 176] on strong "Powerful Formula. Real Results. No Fluff." at bounding box center [438, 184] width 411 height 27
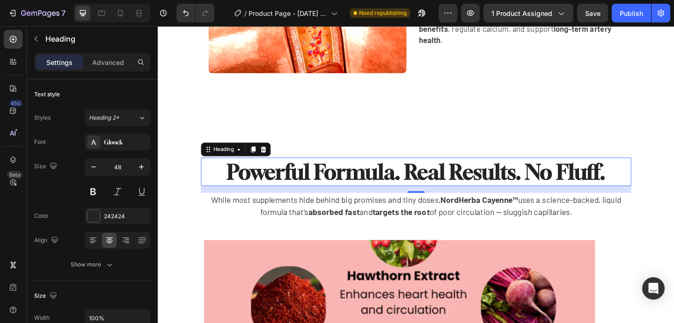
click at [206, 204] on div "16" at bounding box center [438, 203] width 468 height 7
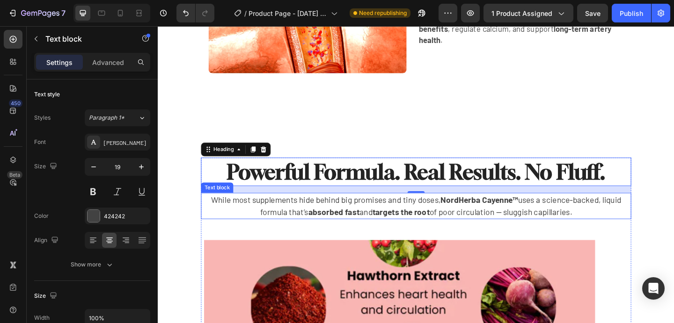
click at [208, 214] on div "While most supplements hide behind big promises and tiny doses, NordHerba Cayen…" at bounding box center [438, 222] width 468 height 29
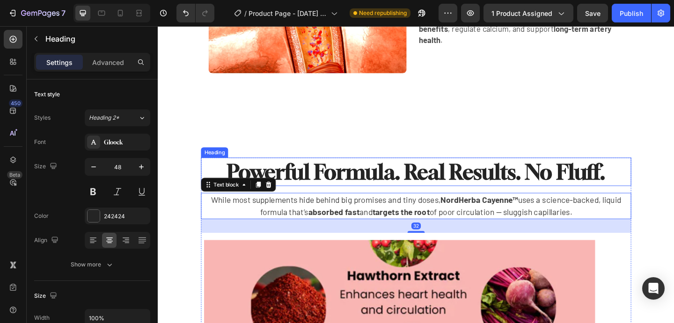
click at [212, 179] on div "Powerful Formula. Real Results. No Fluff. Heading" at bounding box center [438, 184] width 468 height 31
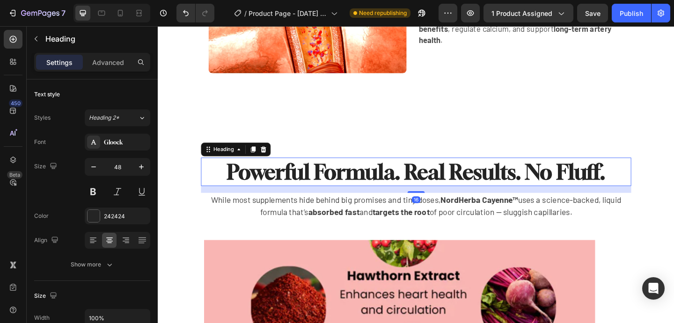
click at [341, 169] on h2 "Powerful Formula. Real Results. No Fluff." at bounding box center [438, 184] width 445 height 31
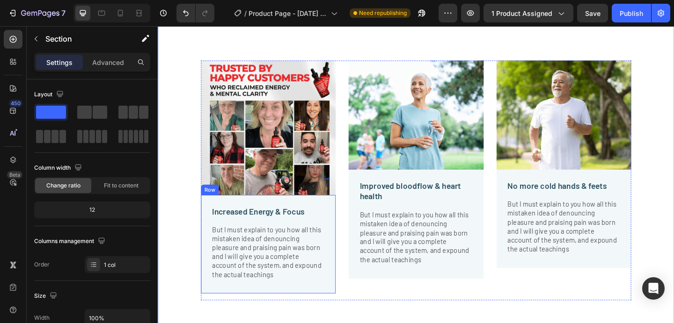
scroll to position [3710, 0]
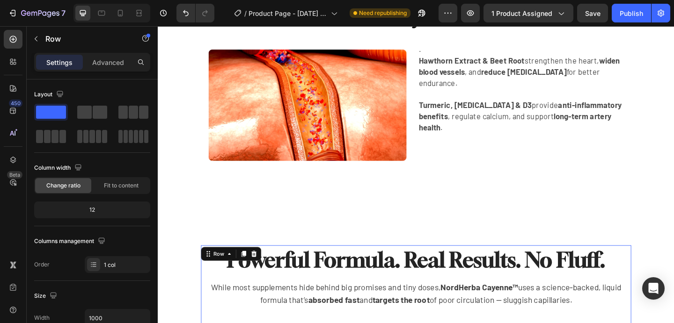
scroll to position [2759, 0]
click at [261, 277] on icon at bounding box center [262, 274] width 6 height 7
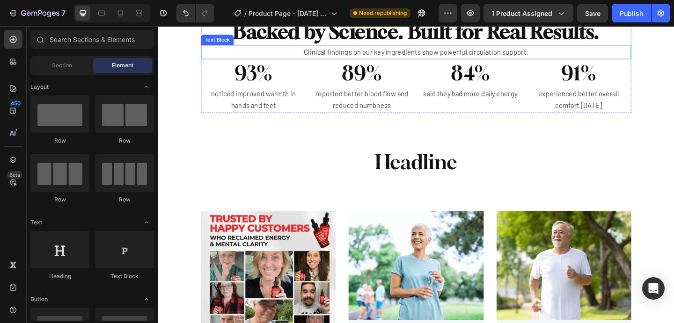
scroll to position [2254, 0]
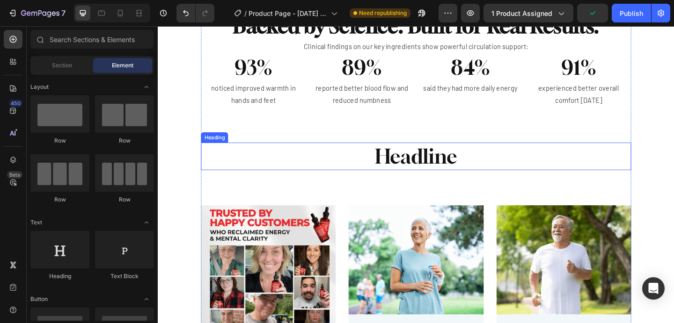
click at [432, 171] on h2 "Headline" at bounding box center [438, 168] width 468 height 30
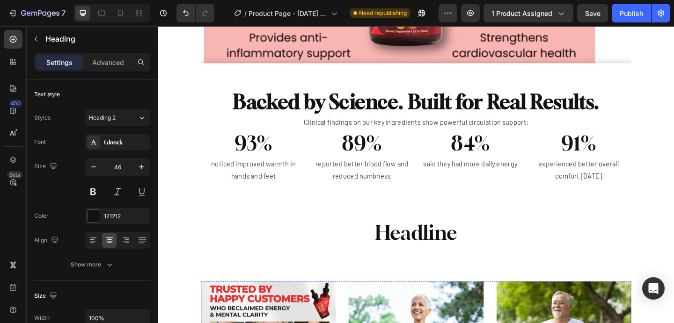
scroll to position [2288, 0]
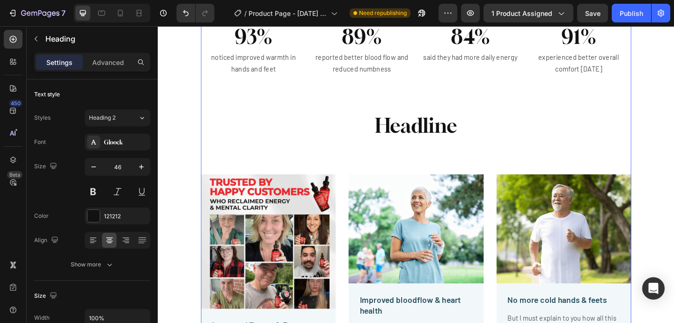
click at [407, 159] on div "Powerful Formula. Real Results. No Fluff. Heading While most supplements hide b…" at bounding box center [438, 78] width 468 height 1136
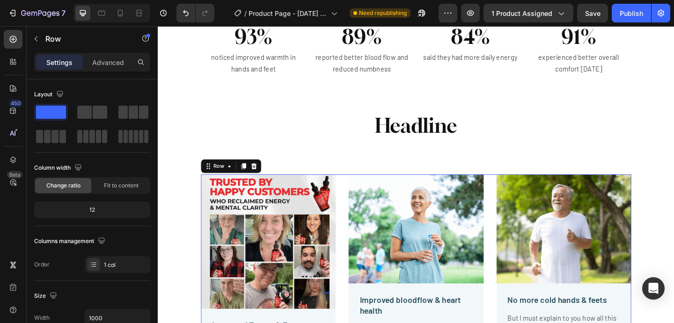
click at [360, 203] on div "Image Increased Energy & Focus Text Block But I must explain to you how all thi…" at bounding box center [438, 319] width 468 height 262
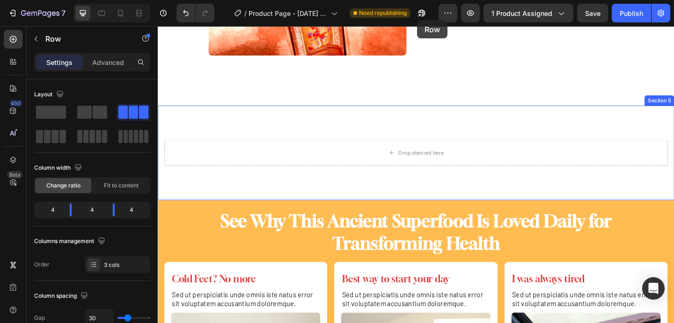
scroll to position [2825, 0]
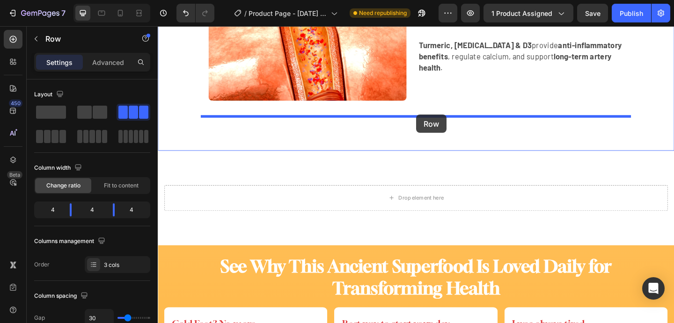
drag, startPoint x: 225, startPoint y: 178, endPoint x: 439, endPoint y: 123, distance: 221.4
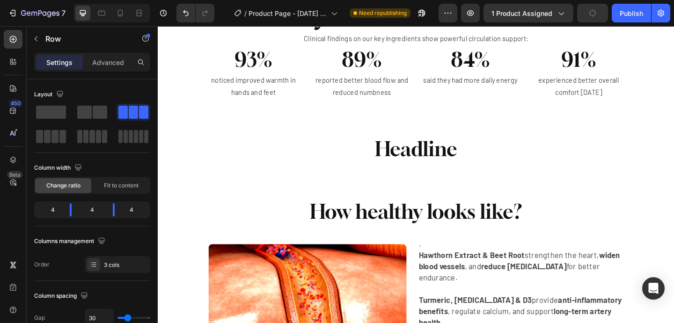
scroll to position [2269, 0]
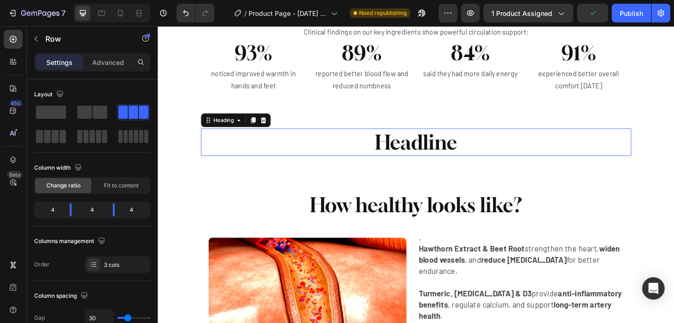
click at [470, 156] on h2 "Headline" at bounding box center [438, 153] width 468 height 30
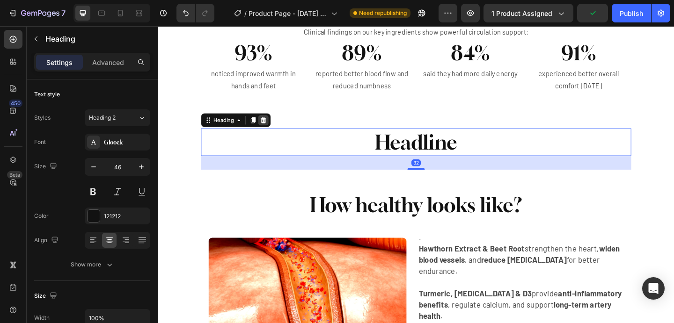
click at [270, 128] on icon at bounding box center [272, 128] width 7 height 7
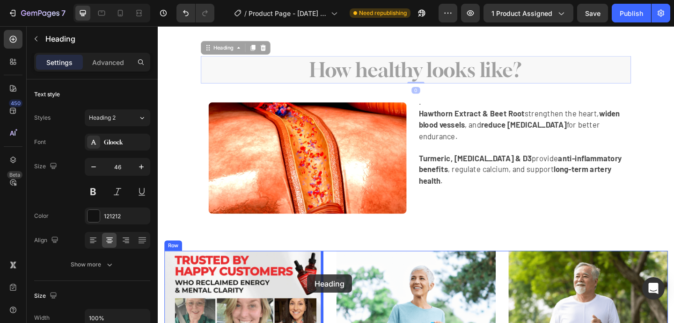
scroll to position [2377, 0]
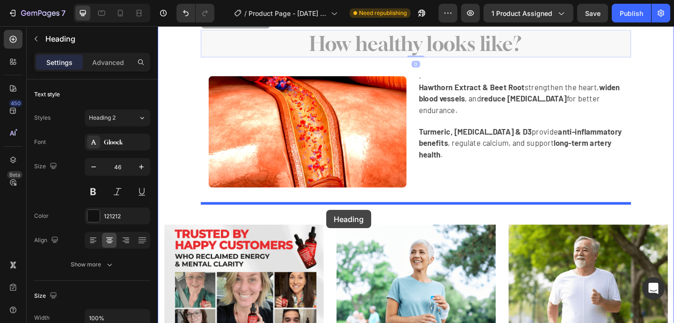
drag, startPoint x: 299, startPoint y: 120, endPoint x: 341, endPoint y: 226, distance: 114.4
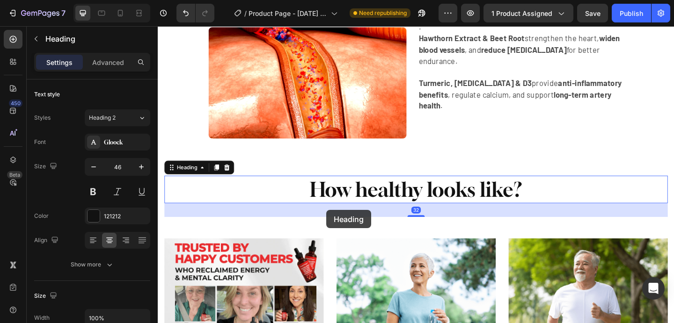
scroll to position [2324, 0]
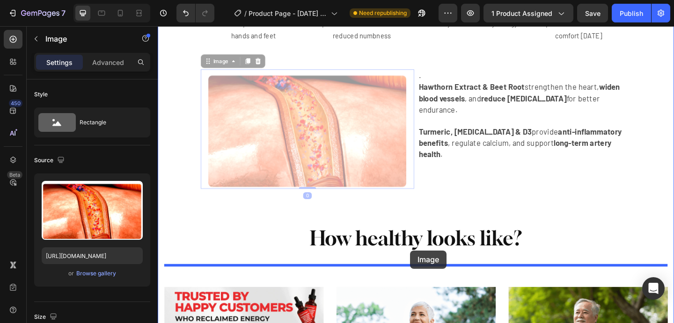
drag, startPoint x: 221, startPoint y: 78, endPoint x: 432, endPoint y: 270, distance: 285.5
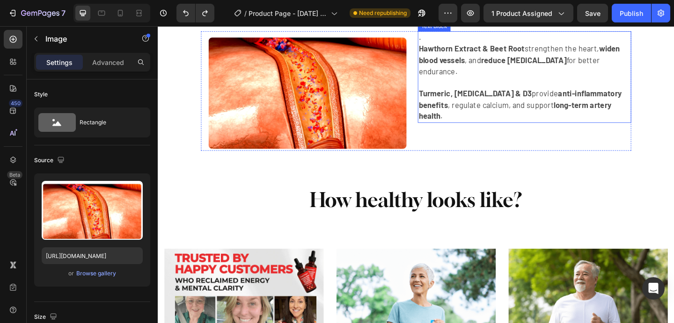
scroll to position [2353, 0]
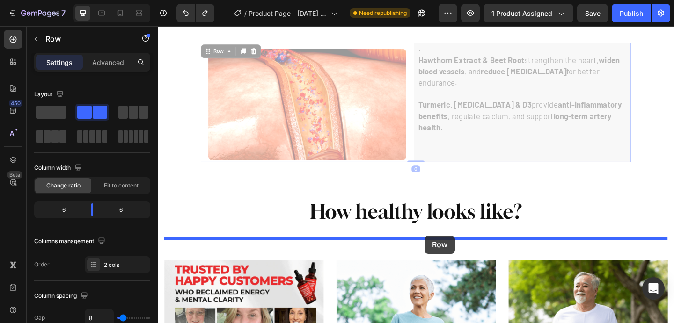
drag, startPoint x: 442, startPoint y: 154, endPoint x: 448, endPoint y: 254, distance: 100.3
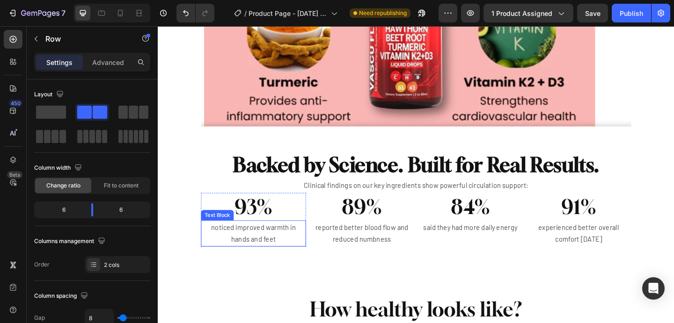
scroll to position [2115, 0]
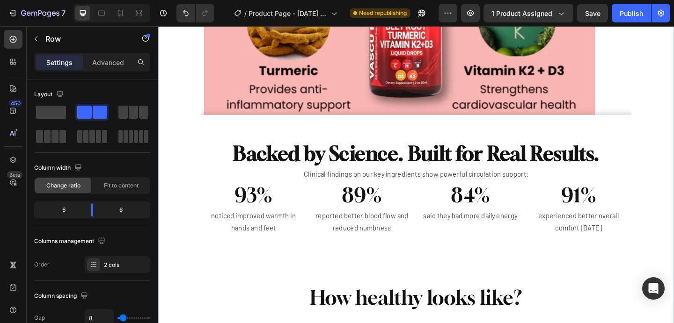
click at [180, 275] on div "Powerful Formula. Real Results. No Fluff. Heading While most supplements hide b…" at bounding box center [438, 259] width 547 height 1152
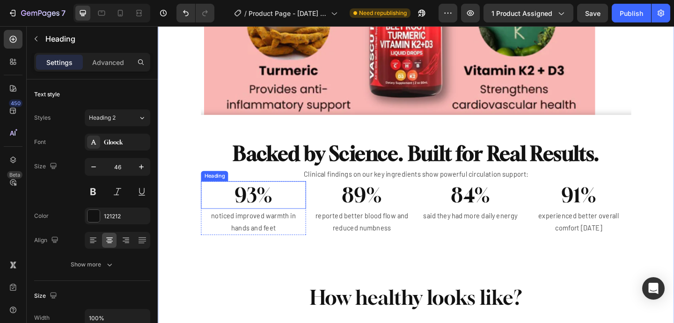
click at [210, 185] on div "Heading" at bounding box center [218, 189] width 29 height 11
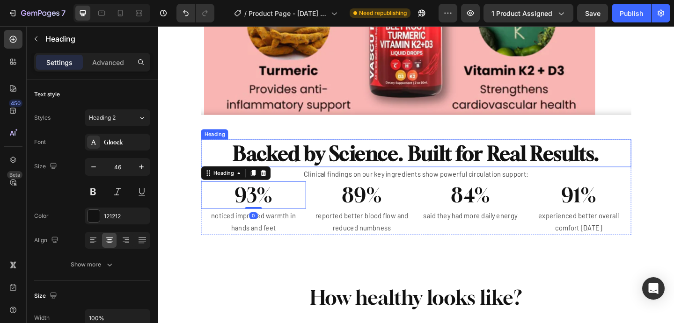
click at [209, 158] on h2 "Backed by Science. Built for Real Results." at bounding box center [438, 165] width 468 height 30
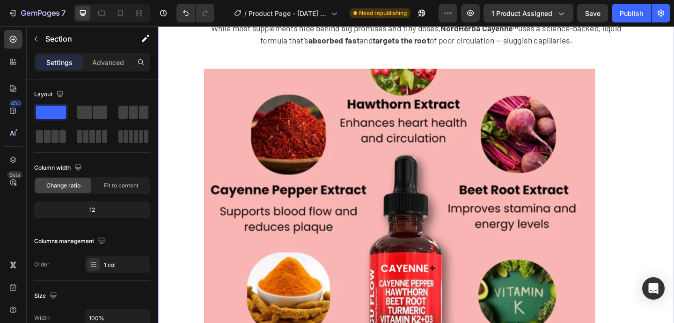
scroll to position [1665, 0]
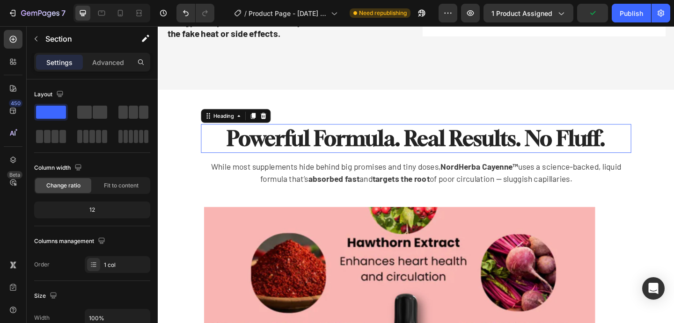
click at [209, 136] on div "Powerful Formula. Real Results. No Fluff. Heading 0" at bounding box center [438, 148] width 468 height 31
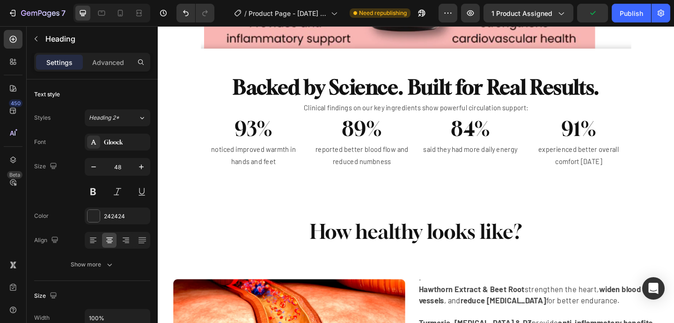
scroll to position [2260, 0]
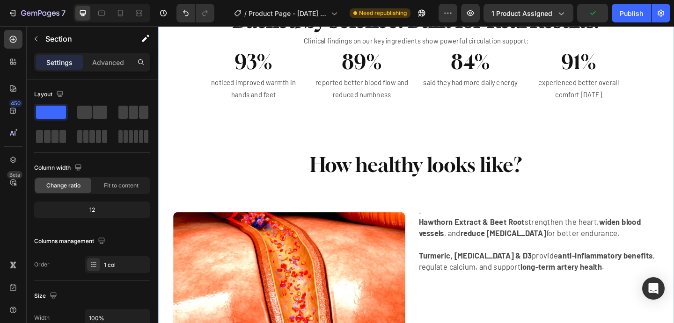
click at [238, 157] on div "Powerful Formula. Real Results. No Fluff. Heading 16 While most supplements hid…" at bounding box center [438, 114] width 547 height 1152
click at [258, 128] on div "Powerful Formula. Real Results. No Fluff. Heading While most supplements hide b…" at bounding box center [438, 114] width 547 height 1152
click at [202, 205] on div "Powerful Formula. Real Results. No Fluff. Heading While most supplements hide b…" at bounding box center [438, 114] width 547 height 1152
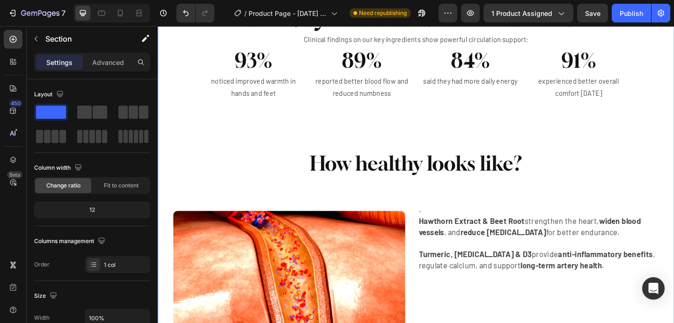
scroll to position [2266, 0]
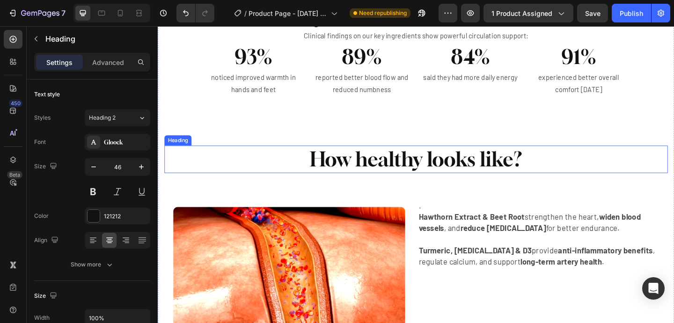
click at [286, 173] on h2 "How healthy looks like?" at bounding box center [438, 171] width 547 height 30
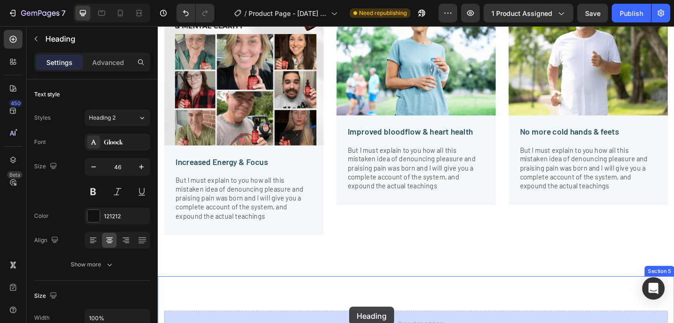
scroll to position [2792, 0]
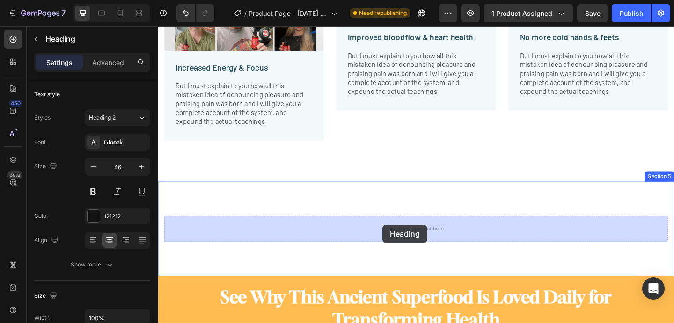
drag, startPoint x: 196, startPoint y: 149, endPoint x: 402, endPoint y: 242, distance: 226.6
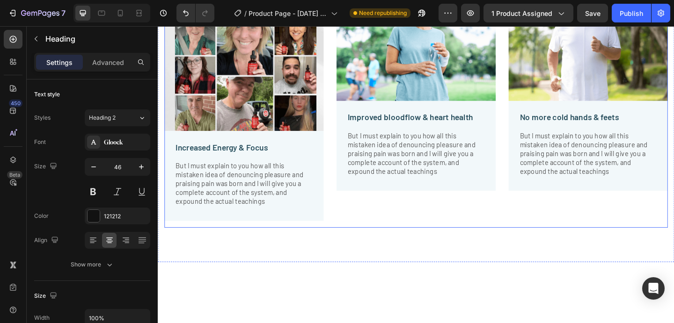
scroll to position [2848, 0]
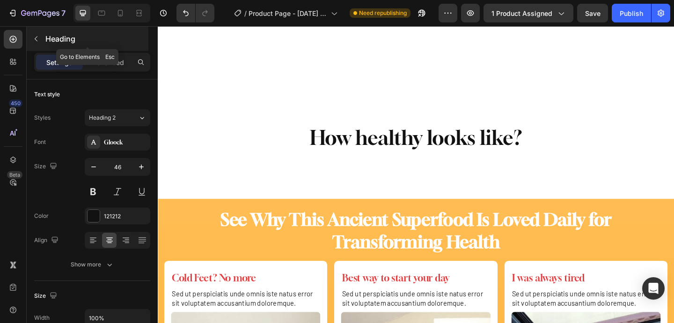
click at [35, 37] on icon "button" at bounding box center [35, 38] width 7 height 7
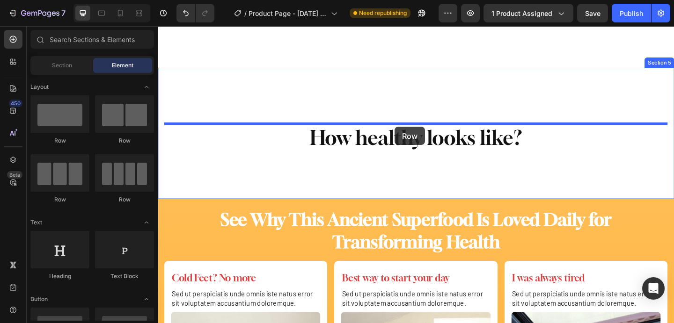
drag, startPoint x: 230, startPoint y: 131, endPoint x: 416, endPoint y: 136, distance: 185.4
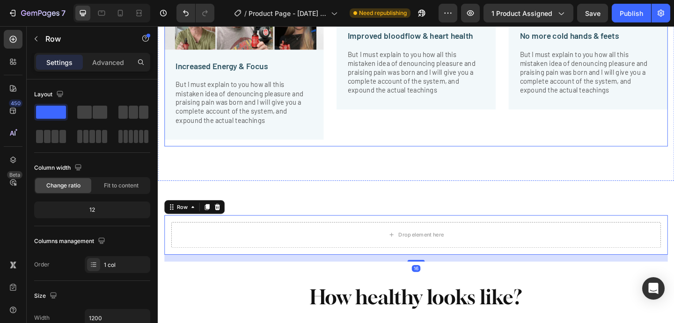
scroll to position [2720, 0]
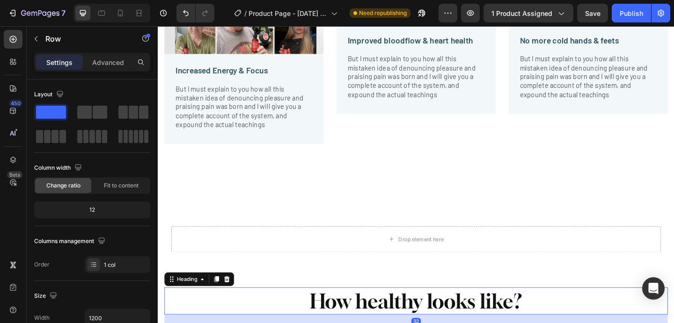
click at [391, 312] on h2 "How healthy looks like?" at bounding box center [438, 326] width 547 height 30
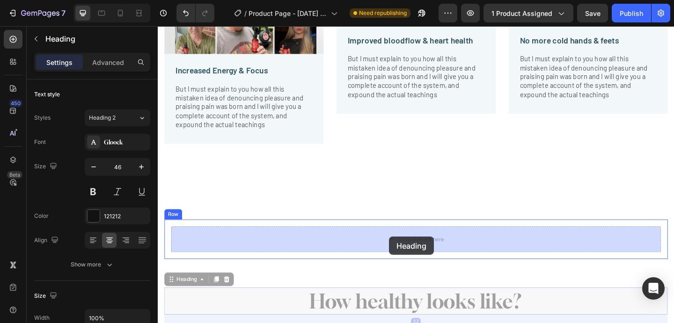
drag, startPoint x: 386, startPoint y: 312, endPoint x: 409, endPoint y: 256, distance: 60.7
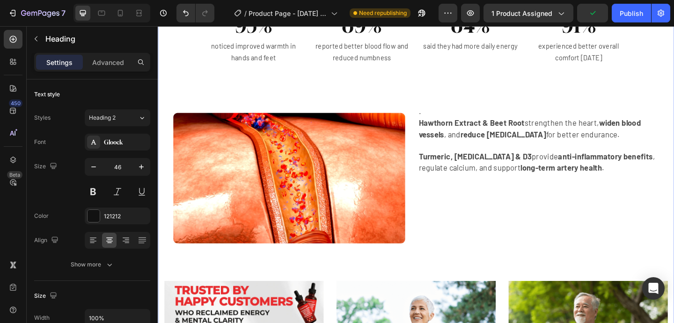
scroll to position [2279, 0]
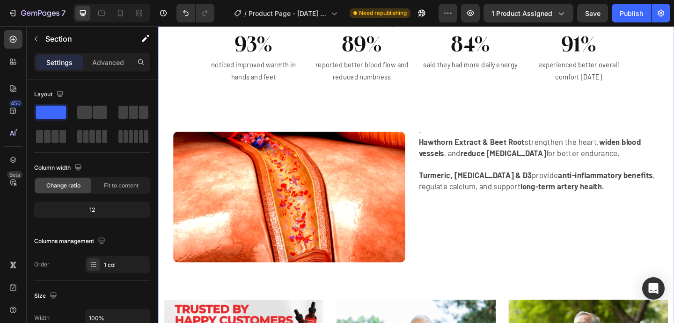
click at [445, 131] on div "Powerful Formula. Real Results. No Fluff. Heading While most supplements hide b…" at bounding box center [438, 61] width 547 height 1084
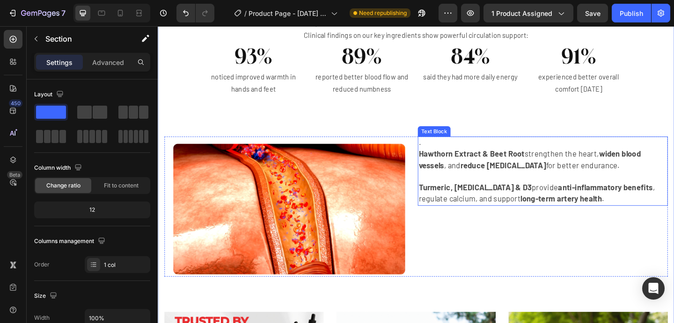
click at [444, 161] on strong "Hawthorn Extract & Beet Root" at bounding box center [498, 165] width 115 height 10
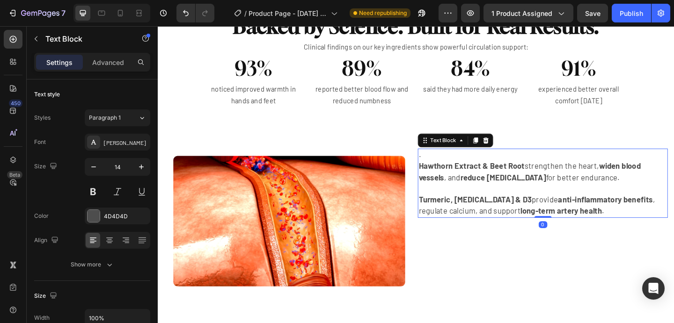
scroll to position [2268, 0]
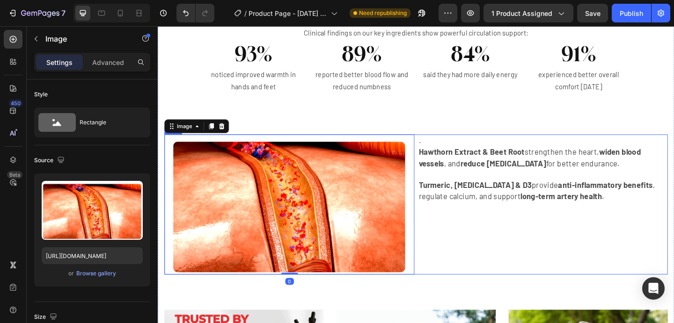
click at [454, 235] on div ". Hawthorn Extract & Beet Root strengthen the heart, widen blood vessels , and …" at bounding box center [576, 220] width 272 height 153
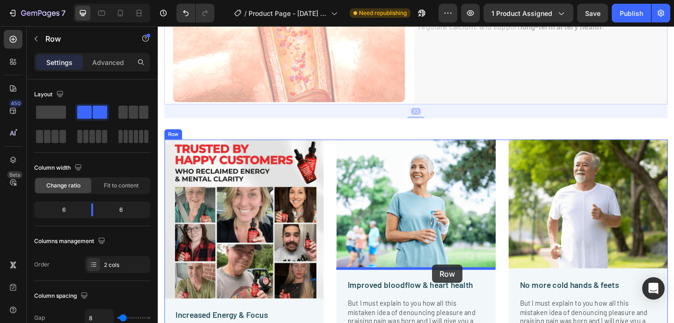
scroll to position [2458, 0]
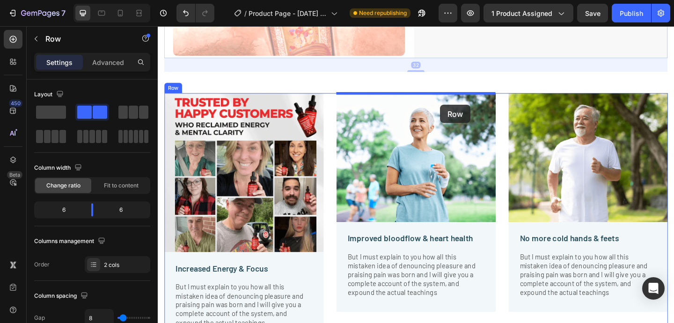
drag, startPoint x: 448, startPoint y: 232, endPoint x: 467, endPoint y: 95, distance: 137.9
click at [467, 95] on div "Header Powerful Formula. Real Results. No Fluff. Heading While most supplements…" at bounding box center [439, 85] width 562 height 5126
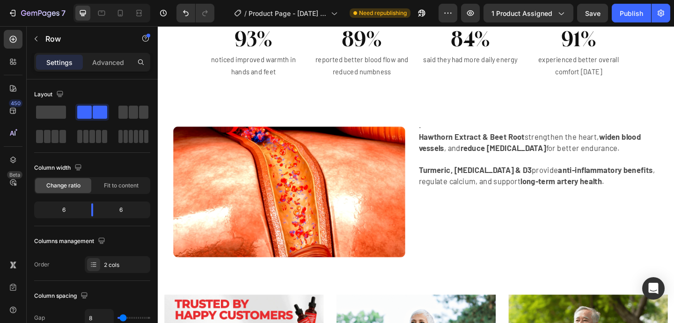
scroll to position [2251, 0]
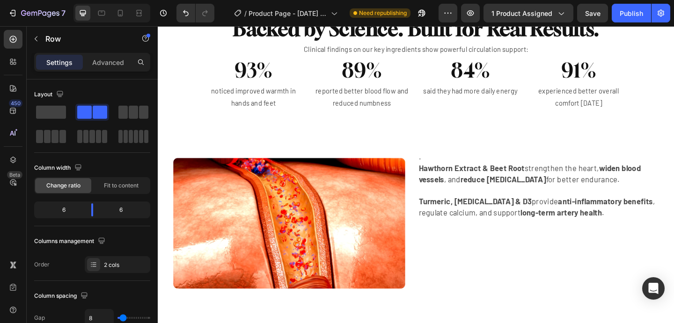
click at [471, 269] on div ". Hawthorn Extract & Beet Root strengthen the heart, widen blood vessels , and …" at bounding box center [576, 238] width 272 height 153
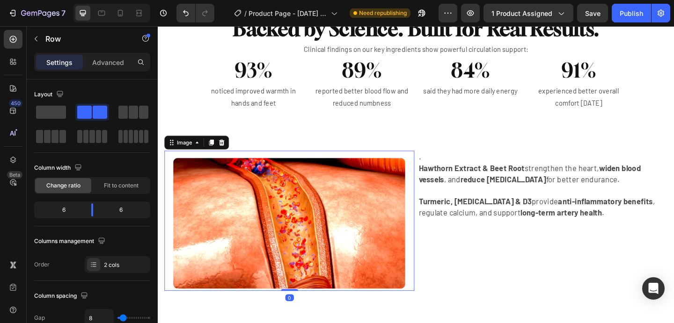
click at [434, 189] on img at bounding box center [301, 238] width 272 height 153
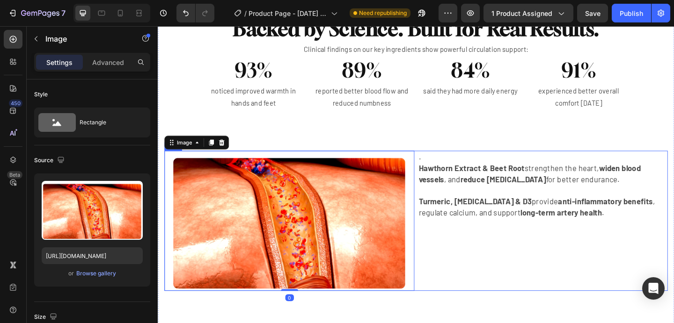
click at [441, 172] on span "." at bounding box center [442, 168] width 2 height 10
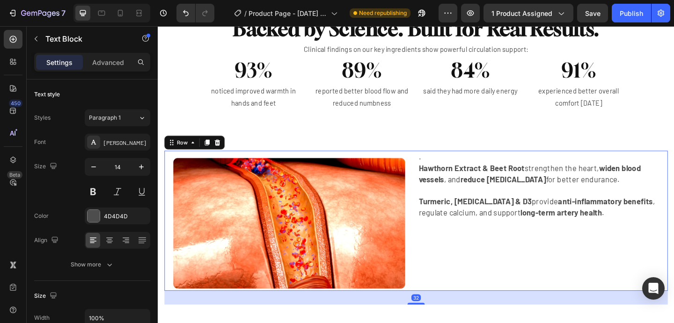
click at [455, 278] on div ". Hawthorn Extract & Beet Root strengthen the heart, widen blood vessels , and …" at bounding box center [576, 238] width 272 height 153
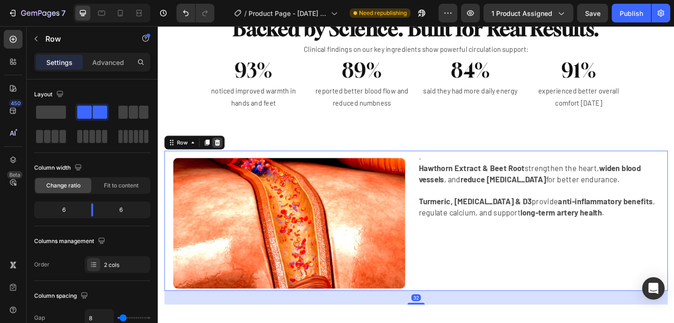
click at [221, 151] on icon at bounding box center [222, 153] width 6 height 7
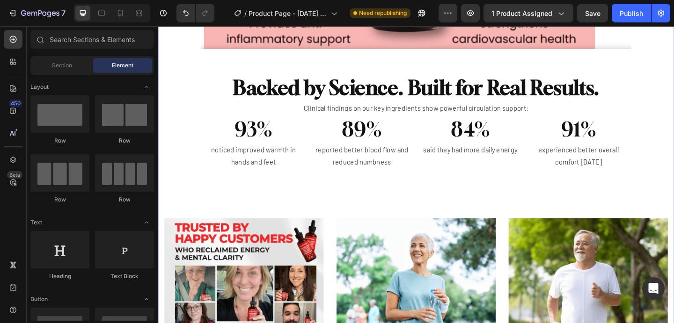
scroll to position [2195, 0]
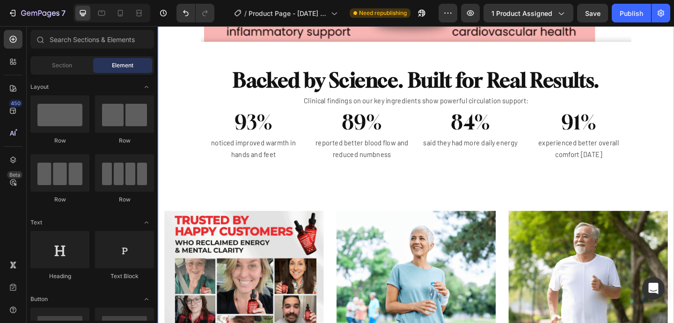
click at [337, 197] on div "Powerful Formula. Real Results. No Fluff. Heading While most supplements hide b…" at bounding box center [438, 54] width 547 height 903
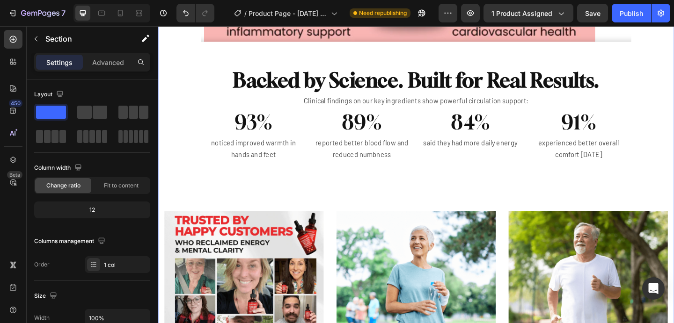
click at [340, 218] on div "Powerful Formula. Real Results. No Fluff. Heading While most supplements hide b…" at bounding box center [438, 54] width 547 height 903
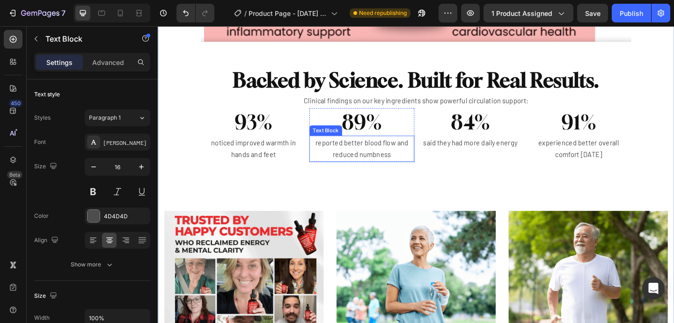
click at [330, 139] on div "Text Block" at bounding box center [340, 140] width 32 height 8
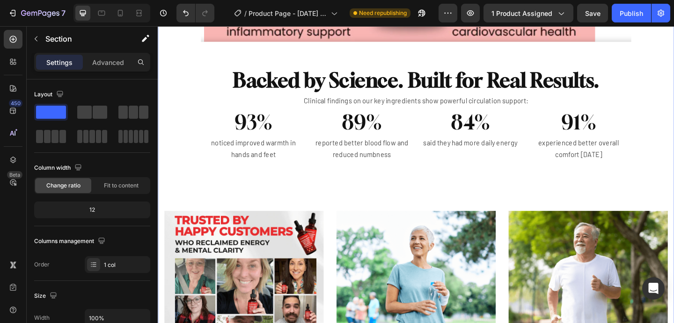
click at [321, 209] on div "Powerful Formula. Real Results. No Fluff. Heading While most supplements hide b…" at bounding box center [438, 54] width 547 height 903
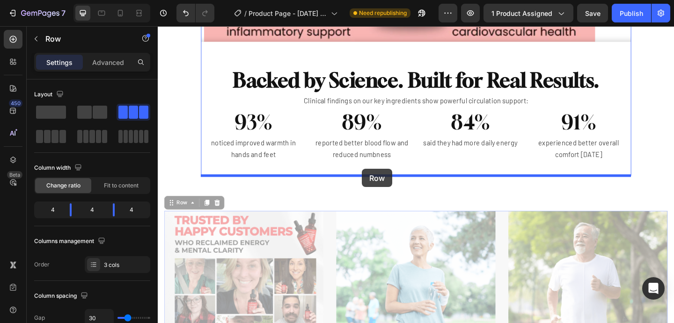
drag, startPoint x: 342, startPoint y: 246, endPoint x: 379, endPoint y: 182, distance: 74.9
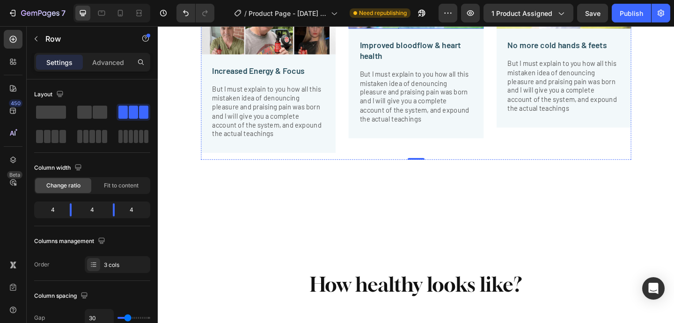
scroll to position [2558, 0]
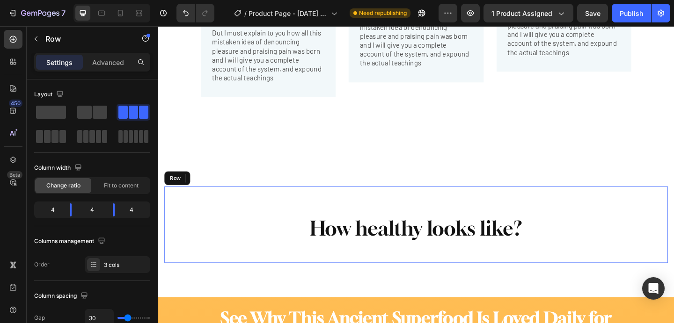
click at [403, 217] on div "How healthy looks like? Heading" at bounding box center [438, 242] width 532 height 68
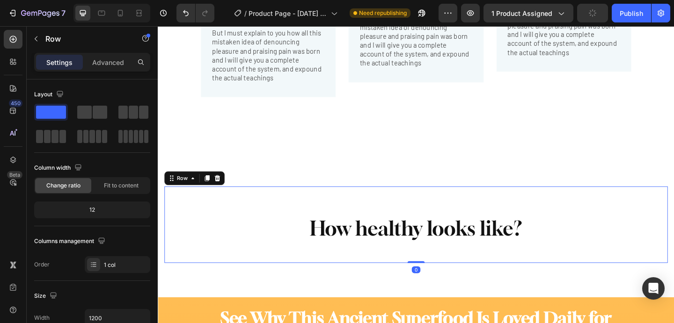
click at [403, 217] on div "How healthy looks like? Heading" at bounding box center [438, 242] width 532 height 68
click at [224, 193] on icon at bounding box center [222, 192] width 6 height 7
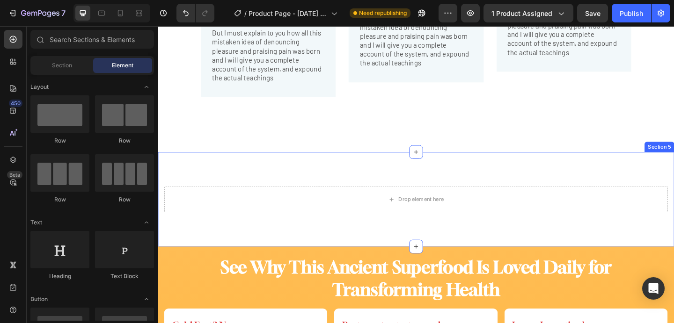
click at [299, 187] on div "Drop element here Section 5" at bounding box center [439, 214] width 562 height 103
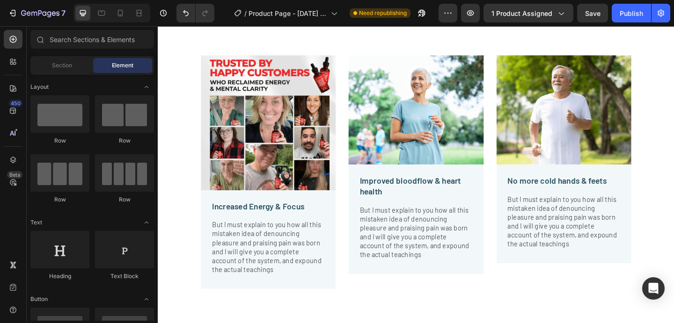
scroll to position [2348, 0]
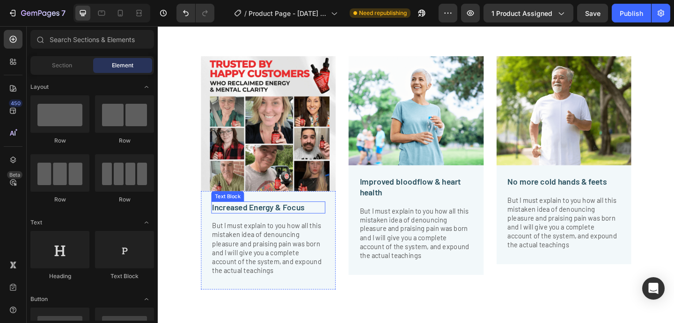
click at [276, 220] on p "Increased Energy & Focus" at bounding box center [278, 224] width 122 height 12
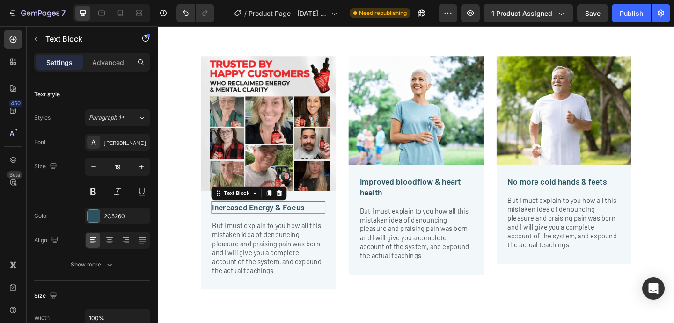
click at [276, 220] on p "Increased Energy & Focus" at bounding box center [278, 224] width 122 height 12
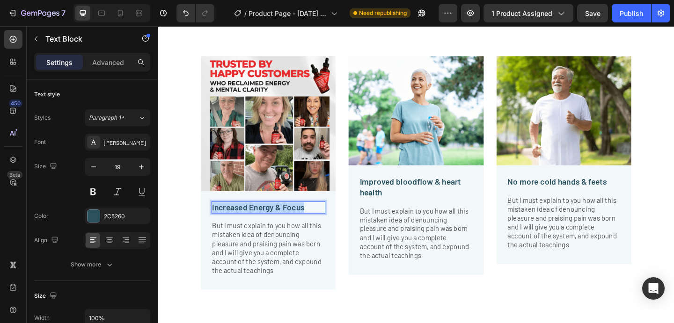
click at [276, 220] on p "Increased Energy & Focus" at bounding box center [278, 224] width 122 height 12
click at [230, 226] on p "🌡️ No More Cold Hands & Feet" at bounding box center [278, 224] width 122 height 12
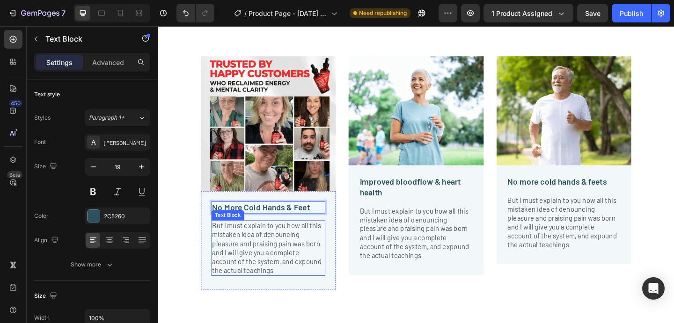
click at [292, 260] on p "But I must explain to you how all this mistaken idea of denouncing pleasure and…" at bounding box center [278, 268] width 122 height 58
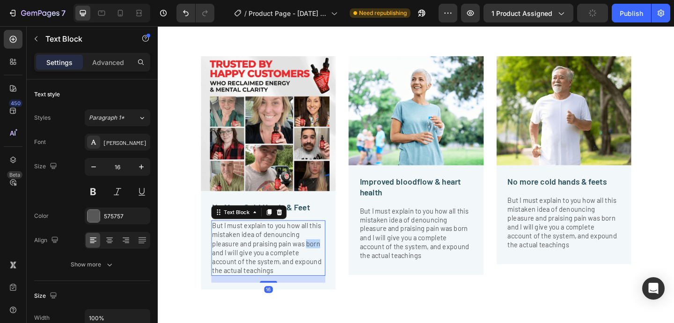
click at [292, 260] on p "But I must explain to you how all this mistaken idea of denouncing pleasure and…" at bounding box center [278, 268] width 122 height 58
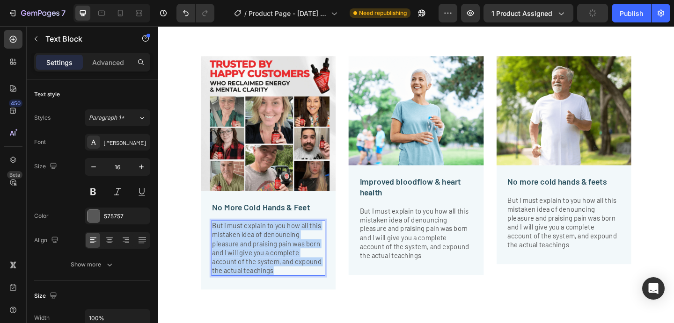
click at [292, 260] on p "But I must explain to you how all this mistaken idea of denouncing pleasure and…" at bounding box center [278, 268] width 122 height 58
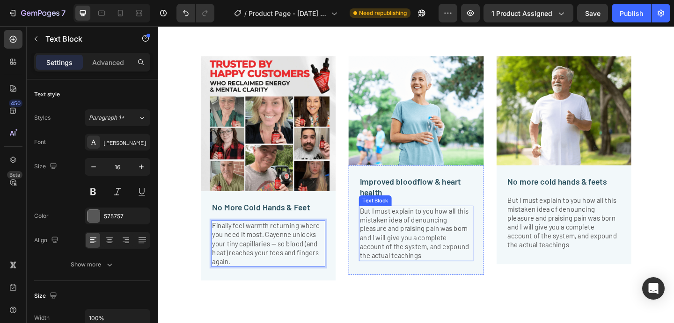
click at [412, 233] on p "But I must explain to you how all this mistaken idea of denouncing pleasure and…" at bounding box center [438, 252] width 122 height 58
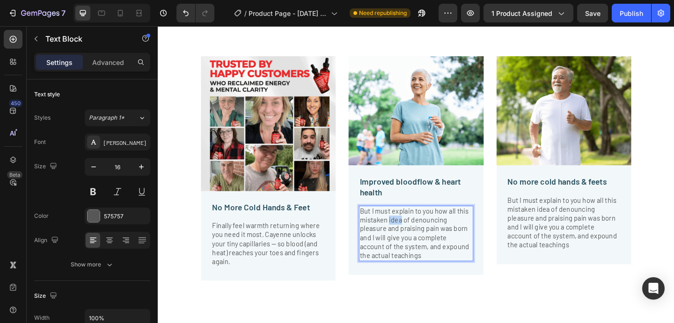
click at [412, 233] on p "But I must explain to you how all this mistaken idea of denouncing pleasure and…" at bounding box center [438, 252] width 122 height 58
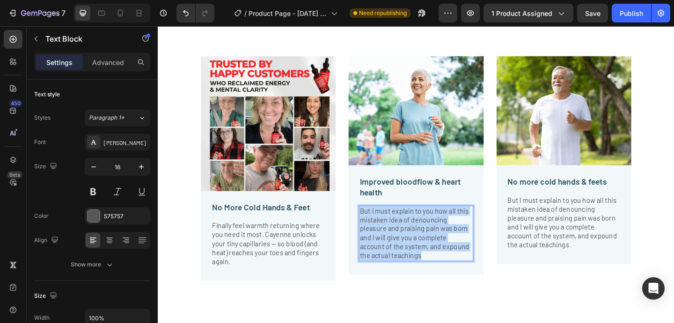
click at [412, 233] on p "But I must explain to you how all this mistaken idea of denouncing pleasure and…" at bounding box center [438, 252] width 122 height 58
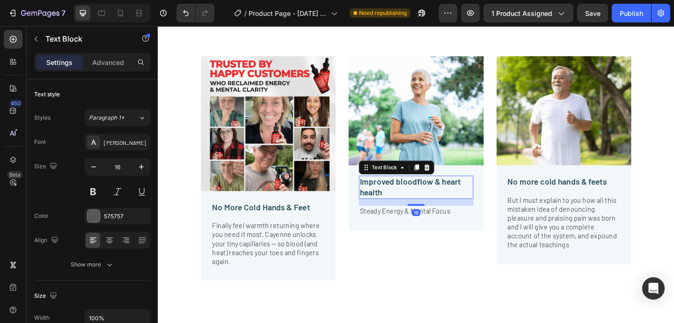
click at [398, 199] on p "Improved bloodflow & heart health" at bounding box center [438, 201] width 122 height 23
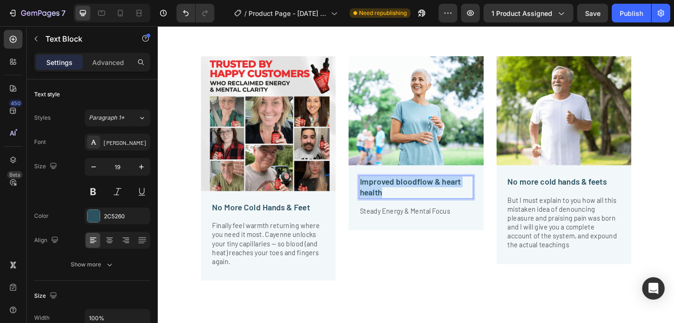
click at [398, 199] on p "Improved bloodflow & heart health" at bounding box center [438, 201] width 122 height 23
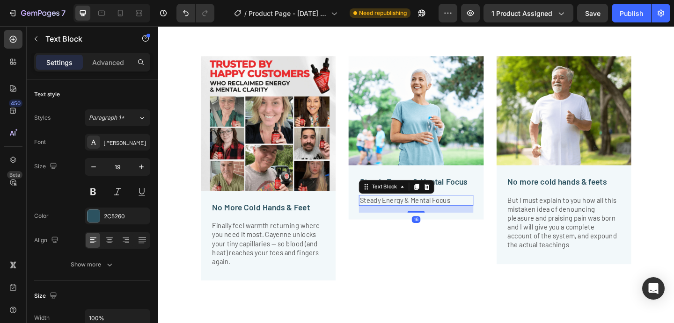
click at [394, 217] on p "Steady Energy & Mental Focus" at bounding box center [438, 216] width 122 height 10
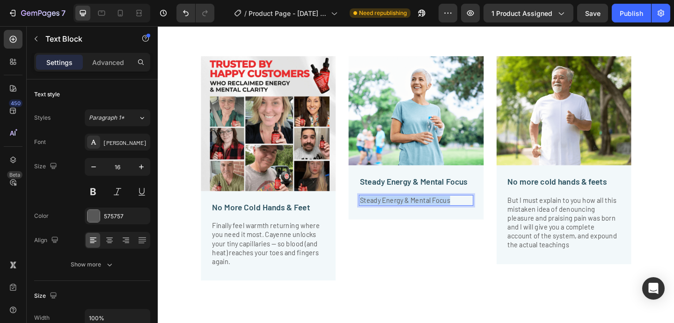
click at [394, 217] on p "Steady Energy & Mental Focus" at bounding box center [438, 216] width 122 height 10
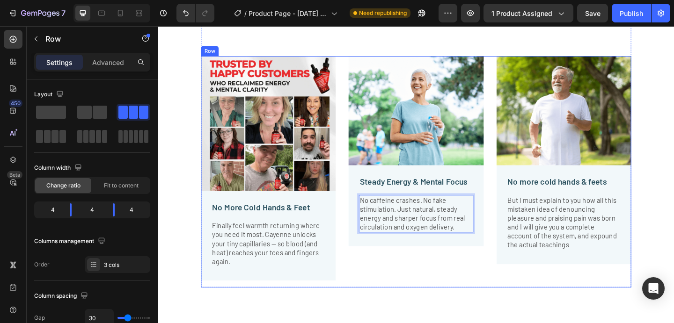
click at [398, 271] on div "Image Steady Energy & Mental Focus Text Block No caffeine crashes. No fake stim…" at bounding box center [438, 185] width 146 height 252
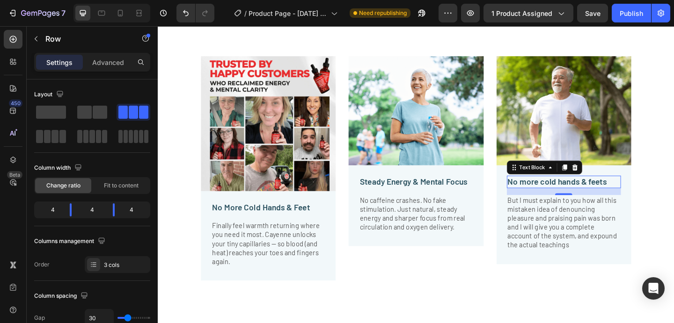
click at [549, 194] on p "No more cold hands & feets" at bounding box center [599, 196] width 122 height 12
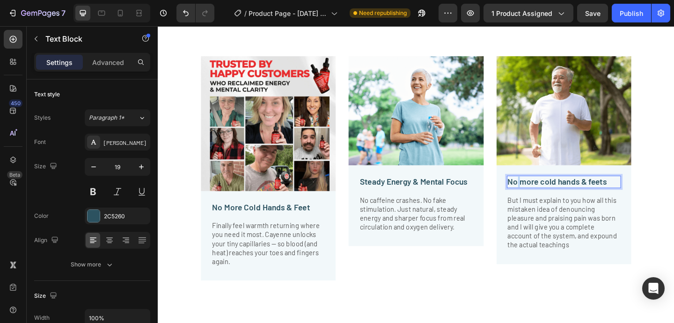
click at [549, 194] on p "No more cold hands & feets" at bounding box center [599, 196] width 122 height 12
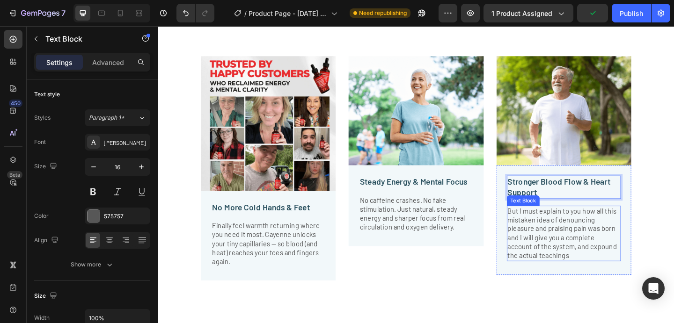
click at [555, 261] on p "But I must explain to you how all this mistaken idea of denouncing pleasure and…" at bounding box center [599, 252] width 122 height 58
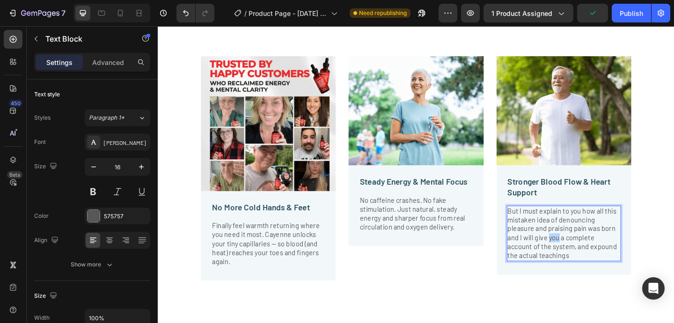
click at [555, 261] on p "But I must explain to you how all this mistaken idea of denouncing pleasure and…" at bounding box center [599, 252] width 122 height 58
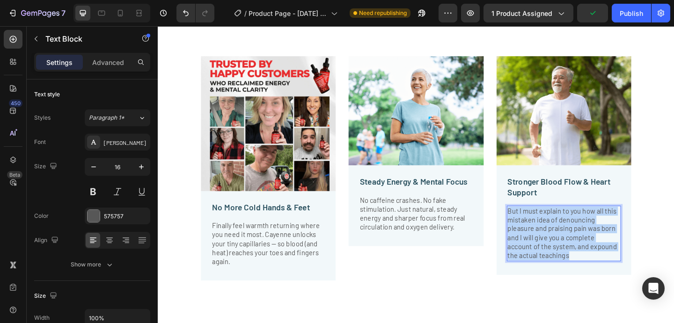
click at [555, 261] on p "But I must explain to you how all this mistaken idea of denouncing pleasure and…" at bounding box center [599, 252] width 122 height 58
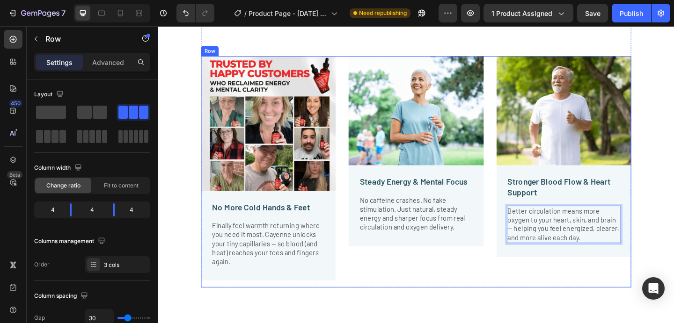
click at [443, 270] on div "Image Steady Energy & Mental Focus Text Block No caffeine crashes. No fake stim…" at bounding box center [438, 185] width 146 height 252
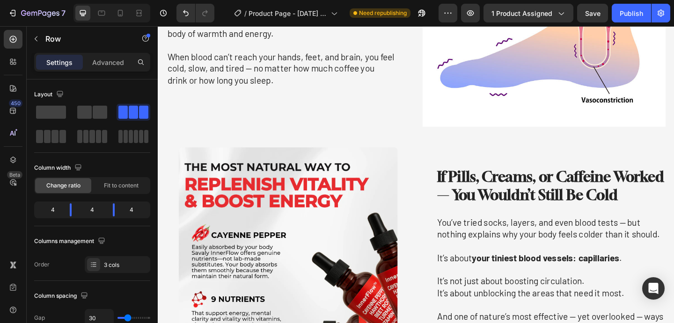
scroll to position [964, 0]
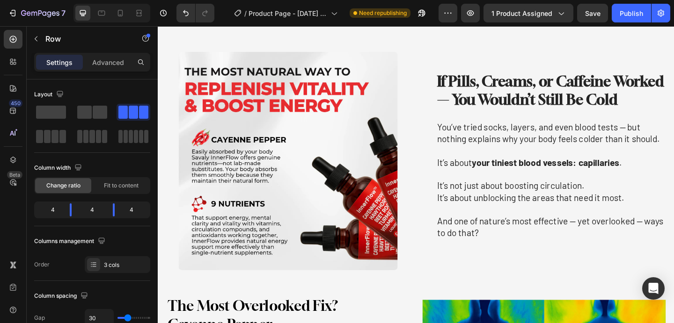
scroll to position [1118, 0]
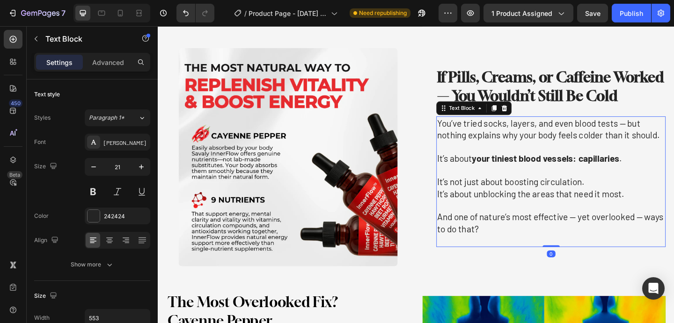
click at [584, 249] on p "And one of nature’s most effective — yet overlooked — ways to do that?" at bounding box center [585, 240] width 248 height 26
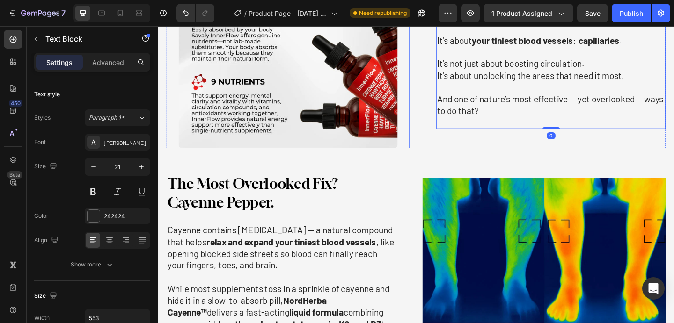
scroll to position [1254, 0]
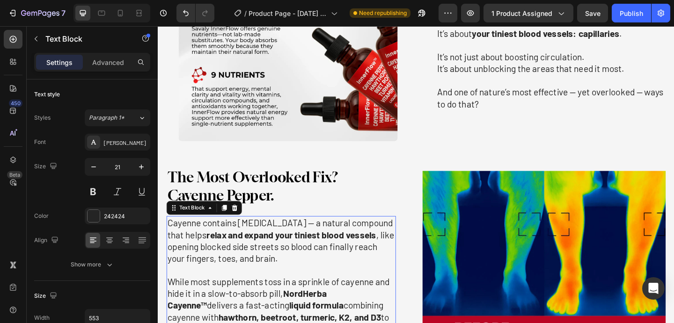
click at [287, 241] on p "Cayenne contains capsaicin — a natural compound that helps relax and expand you…" at bounding box center [292, 259] width 248 height 51
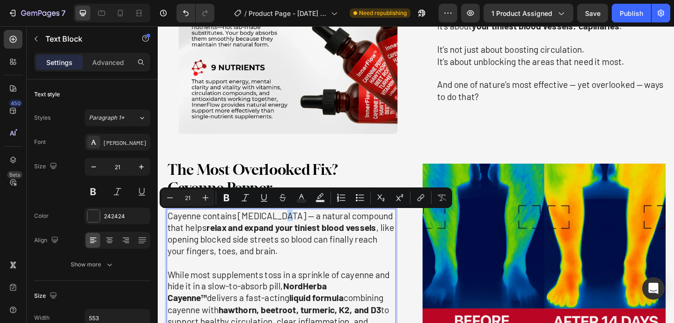
scroll to position [1263, 0]
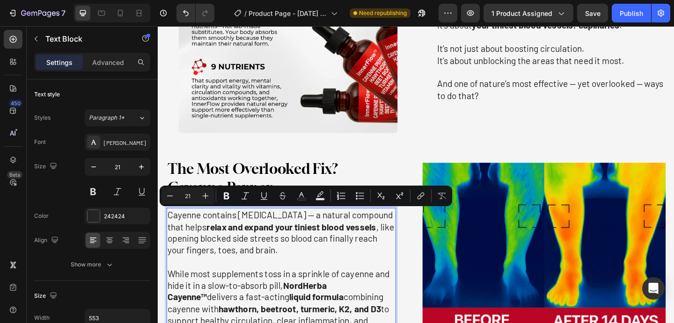
click at [259, 240] on strong "relax and expand your tiniest blood vessels" at bounding box center [303, 245] width 184 height 12
drag, startPoint x: 244, startPoint y: 231, endPoint x: 284, endPoint y: 233, distance: 39.8
click at [284, 233] on p "Cayenne contains capsaicin — a natural compound that helps relax and expand you…" at bounding box center [292, 250] width 248 height 51
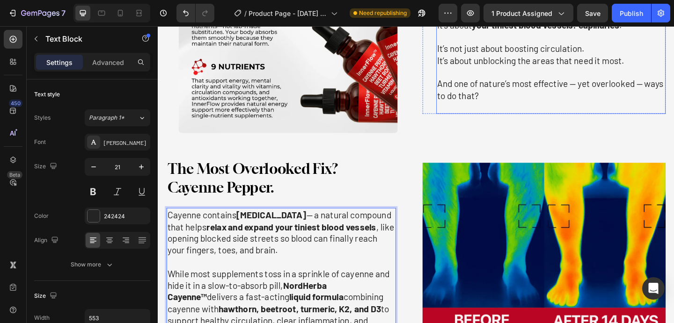
click at [541, 104] on p "And one of nature’s most effective — yet overlooked — ways to do that?" at bounding box center [585, 95] width 248 height 26
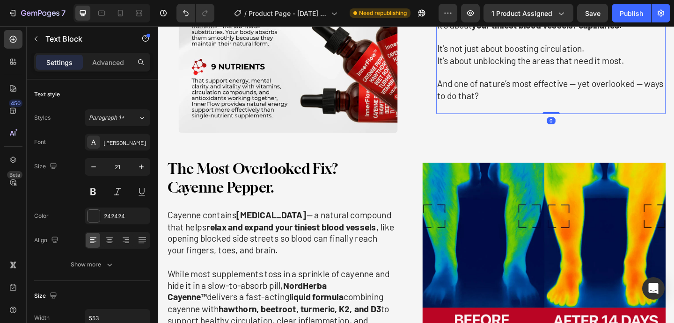
click at [541, 104] on p "And one of nature’s most effective — yet overlooked — ways to do that?" at bounding box center [585, 95] width 248 height 26
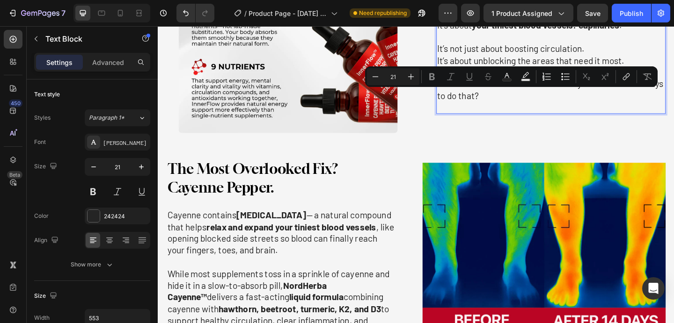
click at [540, 103] on p "And one of nature’s most effective — yet overlooked — ways to do that?" at bounding box center [585, 95] width 248 height 26
click at [534, 100] on p "And one of nature’s most effective — yet overlooked — ways to do that?" at bounding box center [585, 95] width 248 height 26
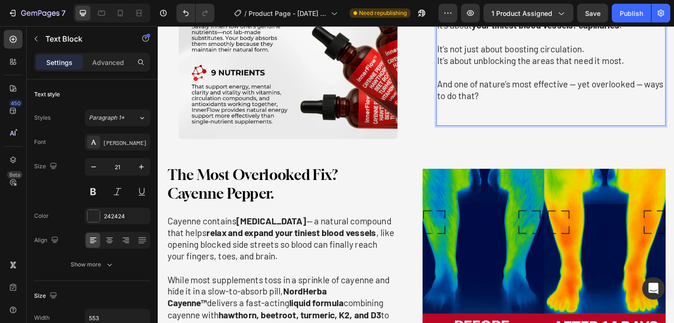
scroll to position [1250, 0]
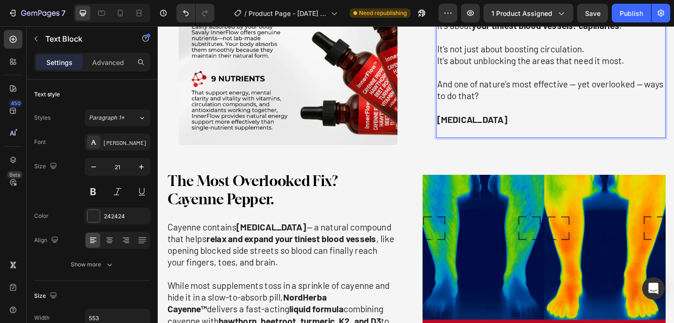
click at [465, 130] on strong "capsaicin" at bounding box center [499, 128] width 76 height 12
click at [527, 124] on p "Capsaicin" at bounding box center [585, 127] width 248 height 13
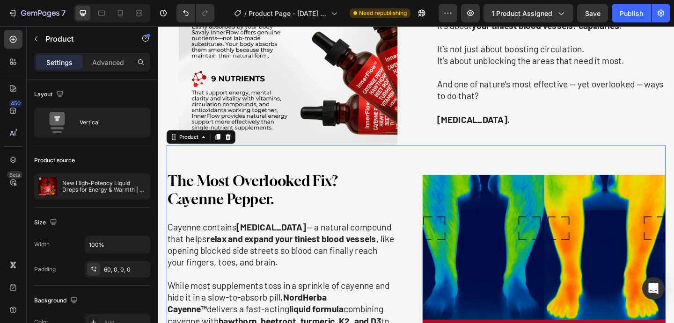
click at [515, 169] on div "The Most Overlooked Fix? Cayenne Pepper. Heading Cayenne contains capsaicin — a…" at bounding box center [438, 328] width 543 height 345
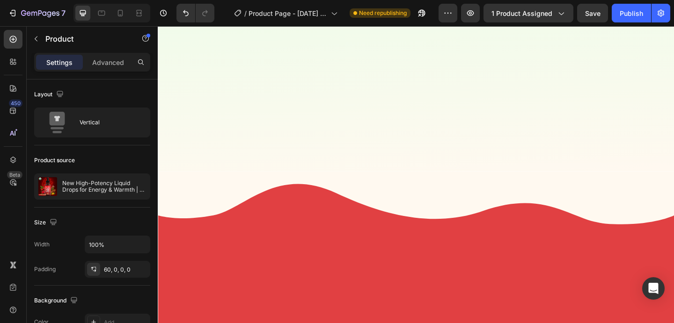
scroll to position [2625, 0]
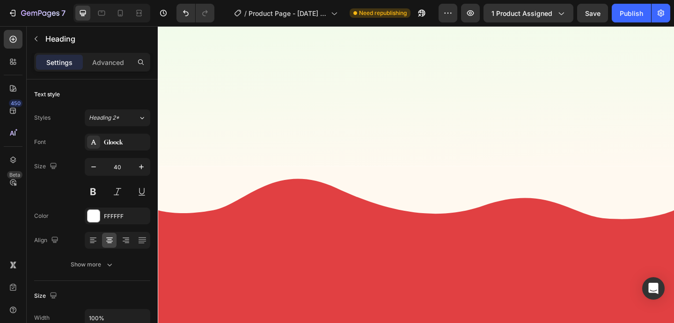
scroll to position [2683, 0]
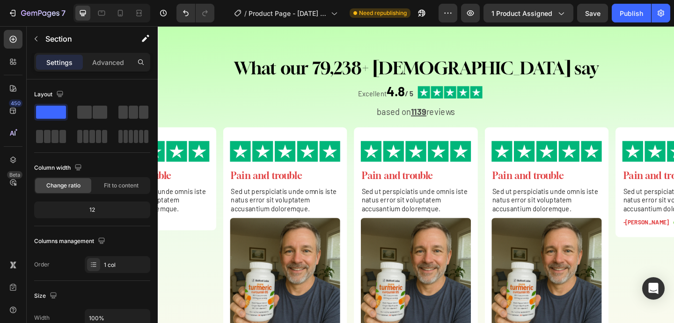
scroll to position [3148, 0]
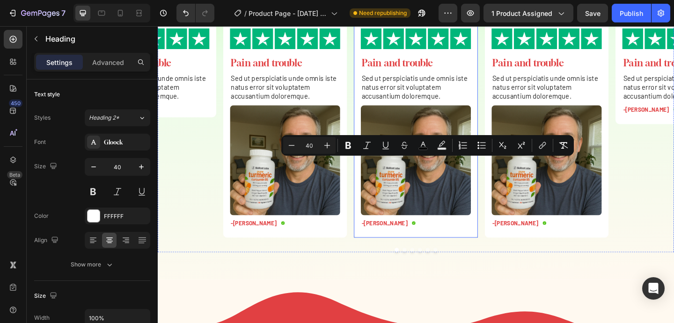
scroll to position [3034, 0]
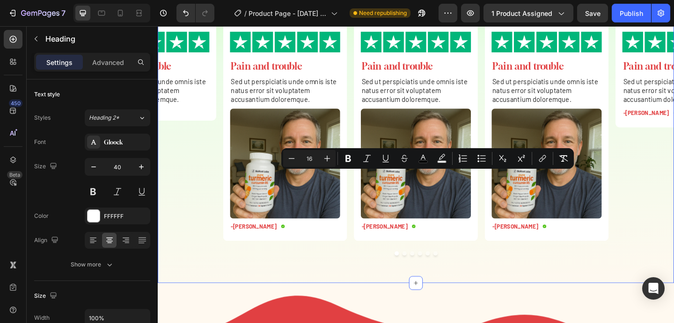
click at [256, 161] on div "What our 79,238+ ladies say Heading 10 Excellent 4.8 / 5 Text Block Image Row R…" at bounding box center [439, 104] width 562 height 404
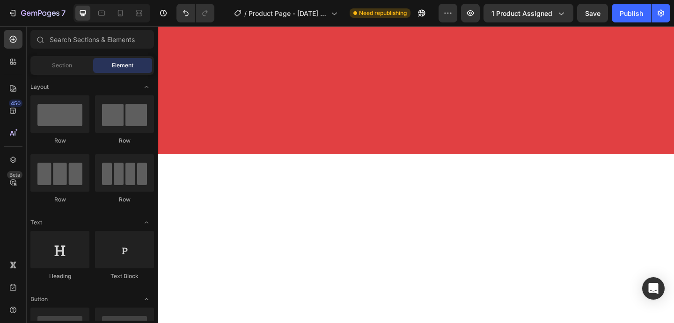
click at [446, 166] on div at bounding box center [439, 33] width 562 height 263
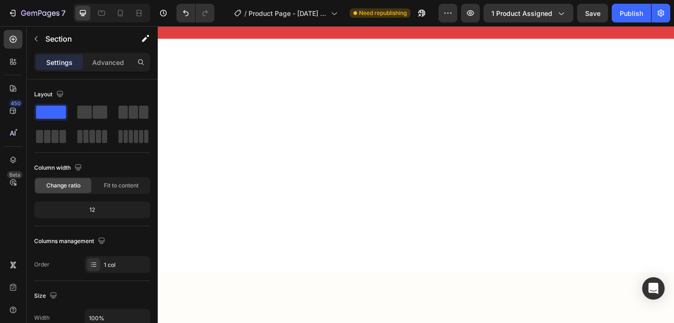
scroll to position [2596, 0]
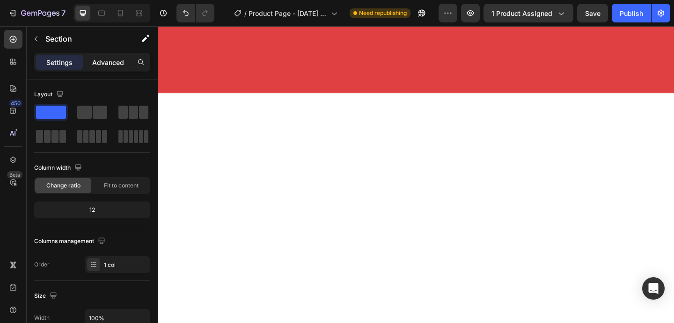
click at [99, 57] on div "Advanced" at bounding box center [108, 62] width 47 height 15
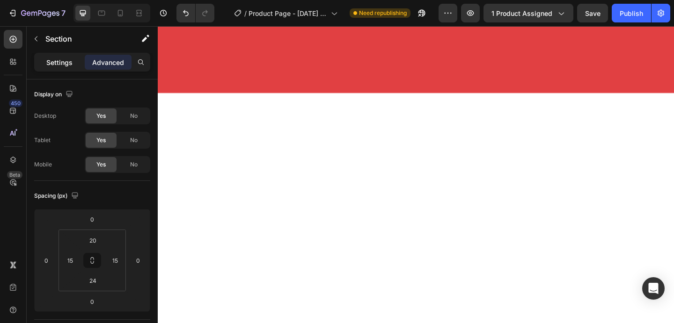
click at [65, 66] on p "Settings" at bounding box center [59, 63] width 26 height 10
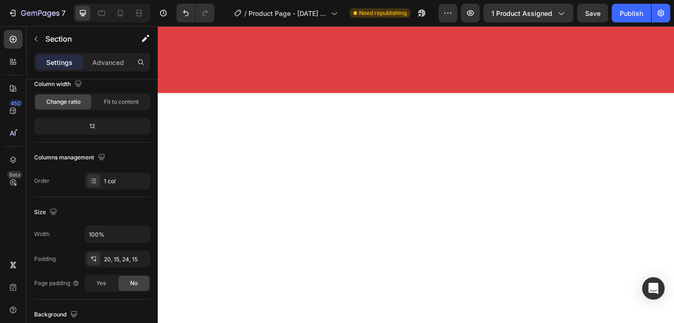
scroll to position [300, 0]
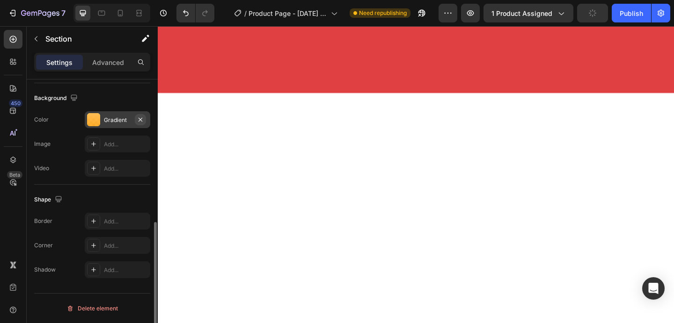
click at [139, 119] on icon "button" at bounding box center [140, 119] width 7 height 7
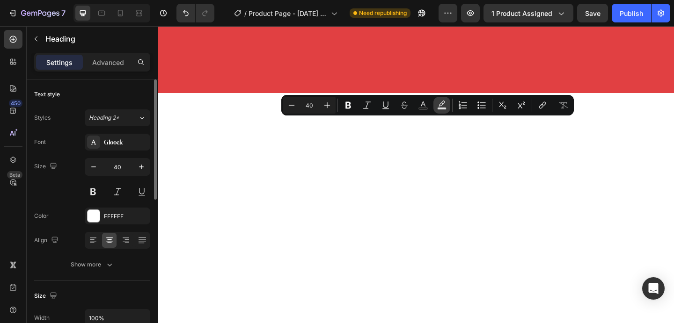
click at [443, 104] on icon "Editor contextual toolbar" at bounding box center [441, 105] width 9 height 9
type input "000000"
type input "77"
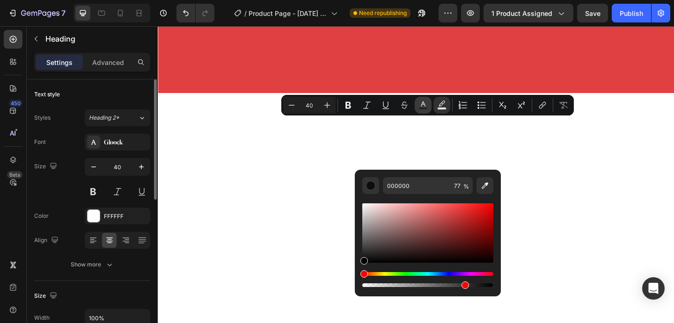
click at [425, 104] on icon "Editor contextual toolbar" at bounding box center [422, 105] width 9 height 9
type input "FFFFFF"
click at [419, 105] on icon "Editor contextual toolbar" at bounding box center [422, 105] width 9 height 9
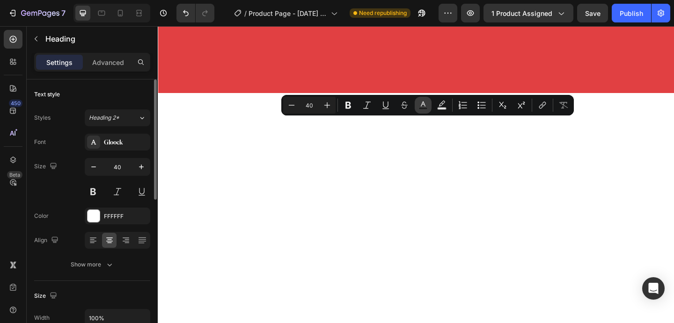
click at [422, 104] on icon "Editor contextual toolbar" at bounding box center [423, 104] width 5 height 5
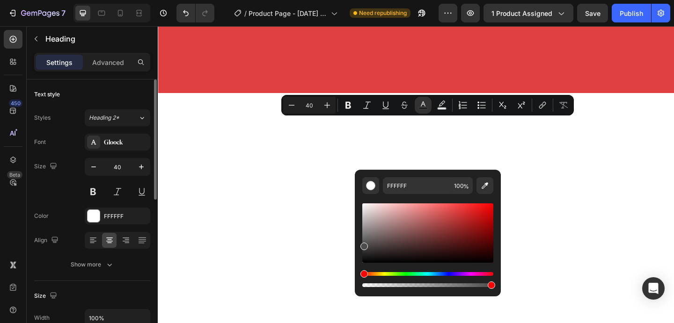
click at [363, 245] on div "Editor contextual toolbar" at bounding box center [427, 233] width 131 height 59
click at [365, 254] on div "Editor contextual toolbar" at bounding box center [427, 233] width 131 height 59
click at [365, 260] on div "Editor contextual toolbar" at bounding box center [427, 233] width 131 height 59
type input "0A0909"
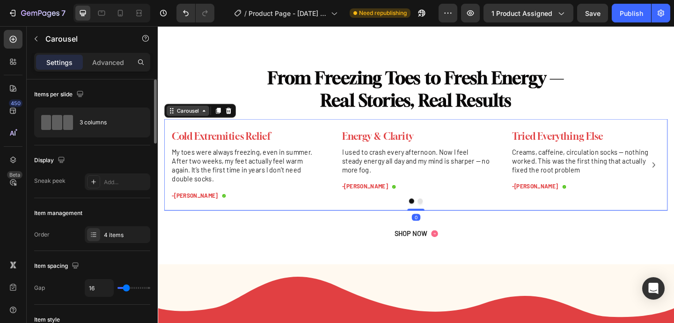
scroll to position [2623, 0]
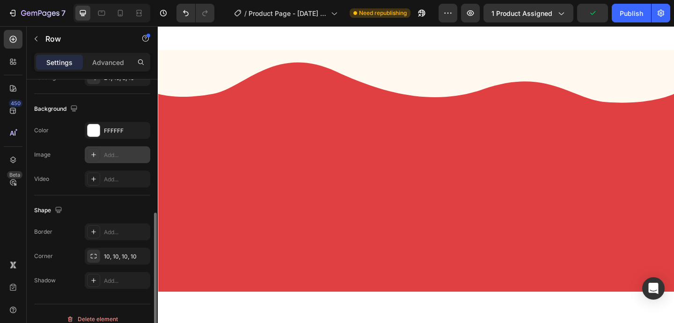
scroll to position [276, 0]
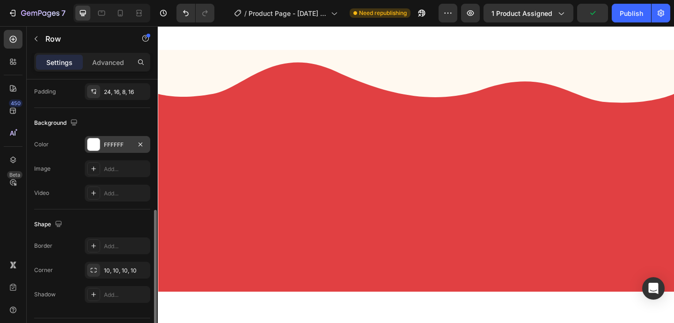
click at [90, 139] on div at bounding box center [94, 145] width 12 height 12
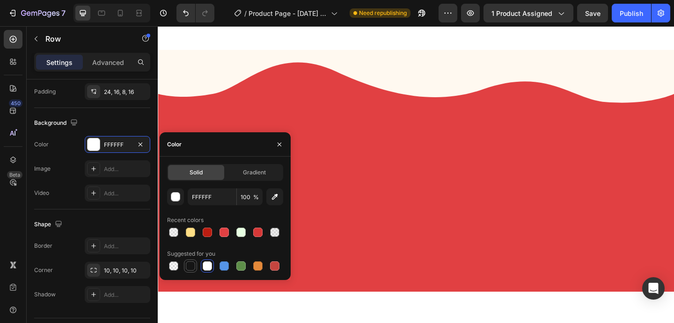
click at [189, 267] on div at bounding box center [190, 266] width 9 height 9
click at [240, 235] on div at bounding box center [240, 232] width 9 height 9
type input "E7FFE2"
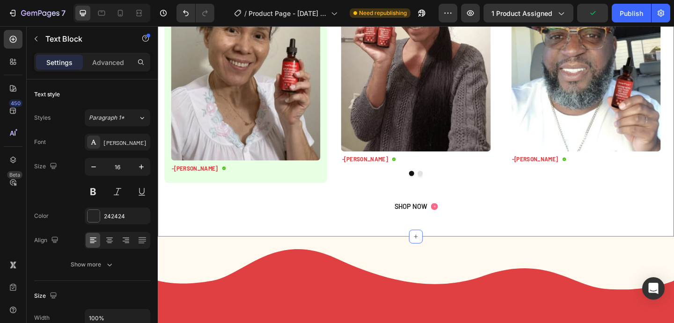
scroll to position [2925, 0]
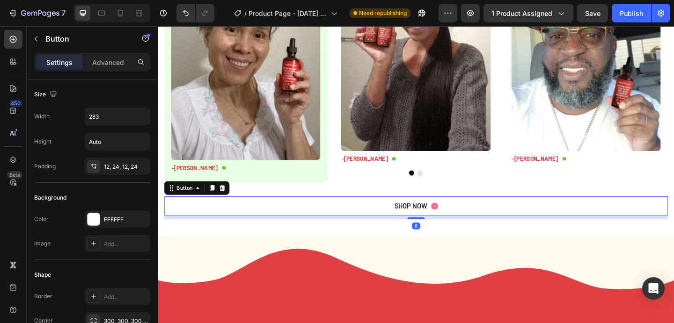
click at [193, 223] on div "SHOP NOW Button 8" at bounding box center [438, 221] width 547 height 21
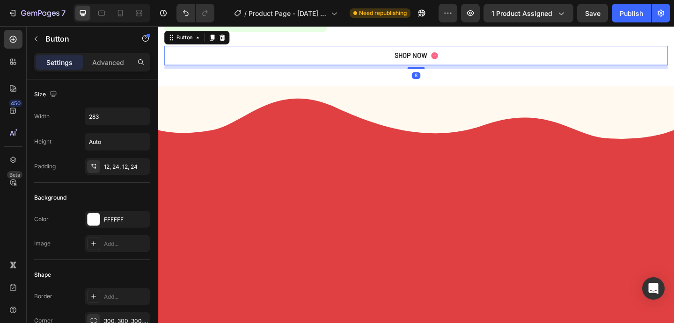
scroll to position [2566, 0]
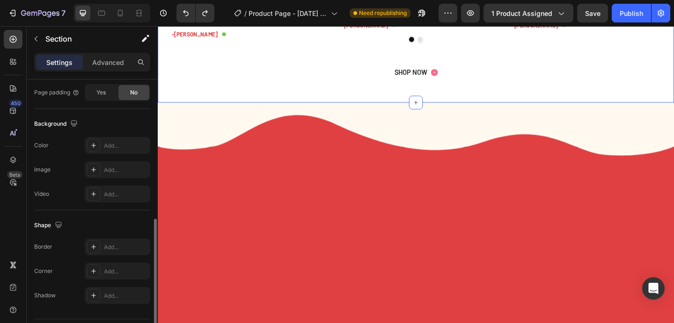
scroll to position [281, 0]
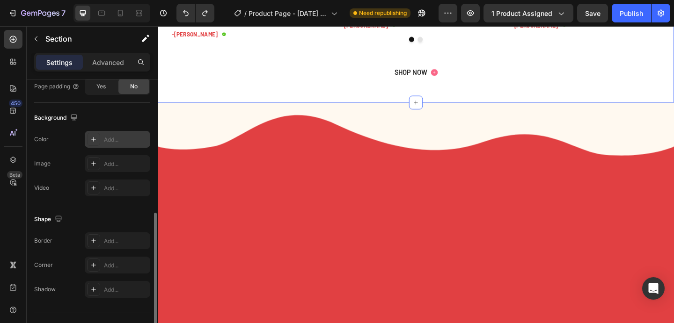
click at [91, 140] on icon at bounding box center [93, 139] width 7 height 7
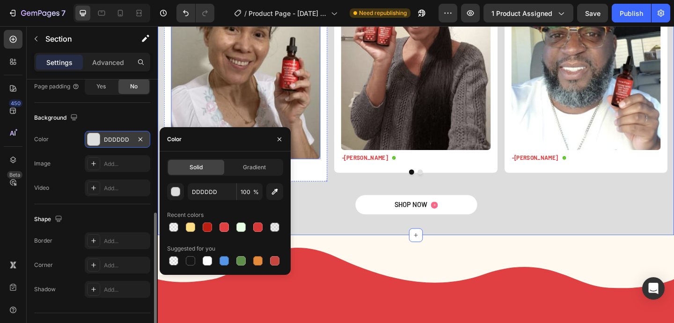
scroll to position [2957, 0]
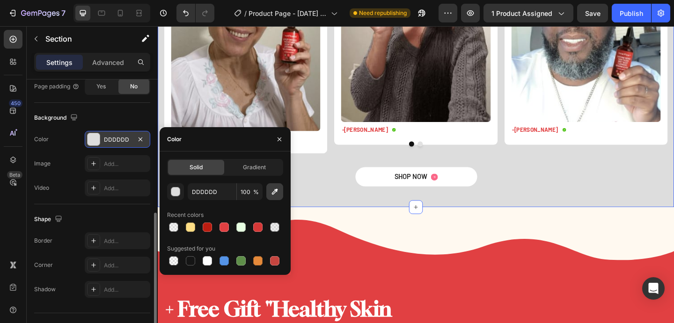
click at [275, 193] on icon "button" at bounding box center [274, 191] width 9 height 9
type input "FFF9F0"
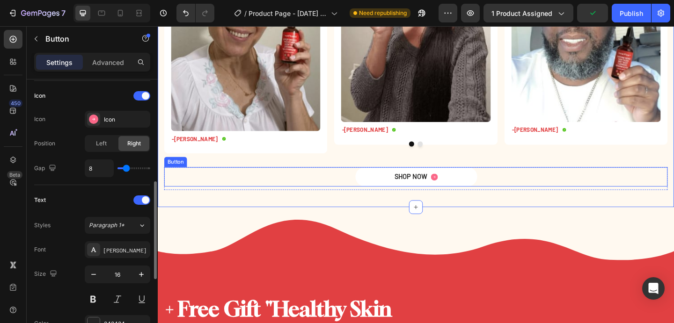
click at [568, 186] on div "SHOP NOW Button" at bounding box center [438, 190] width 547 height 21
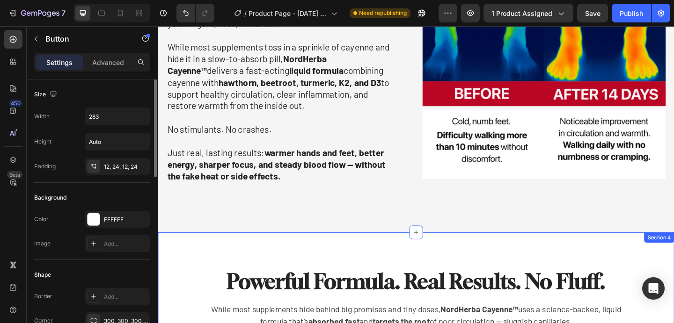
scroll to position [1511, 0]
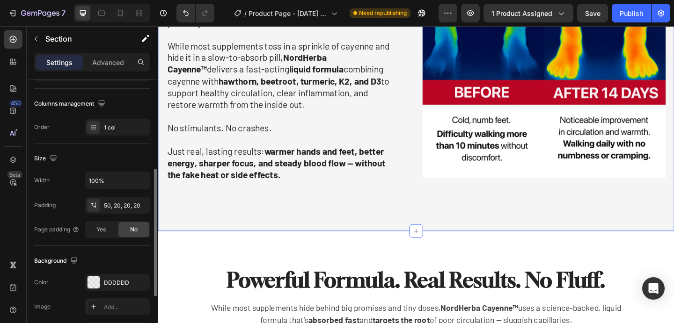
scroll to position [226, 0]
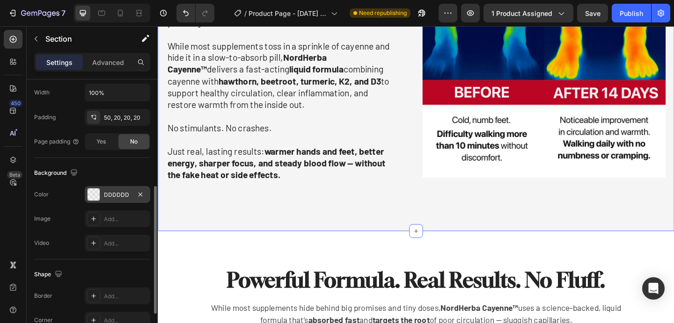
click at [98, 190] on div at bounding box center [94, 195] width 12 height 12
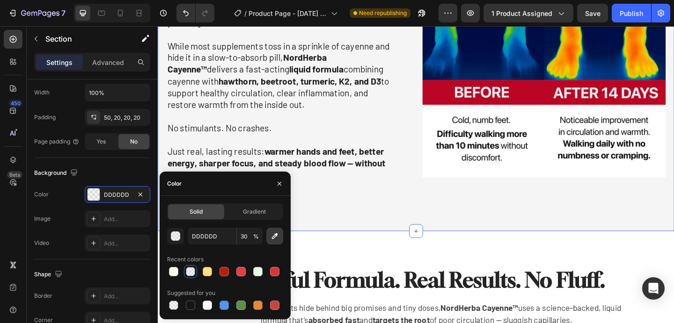
click at [281, 233] on button "button" at bounding box center [274, 236] width 17 height 17
click at [175, 274] on div at bounding box center [173, 271] width 9 height 9
type input "FFF9F0"
type input "100"
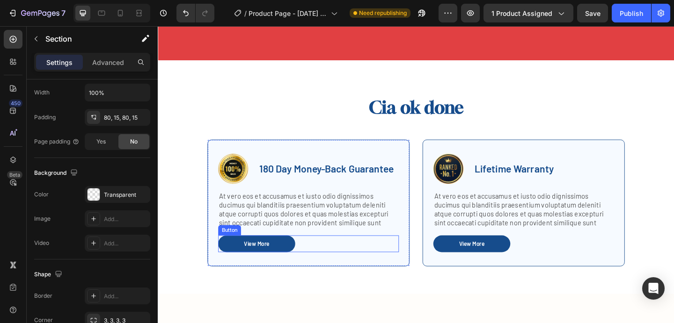
scroll to position [3367, 0]
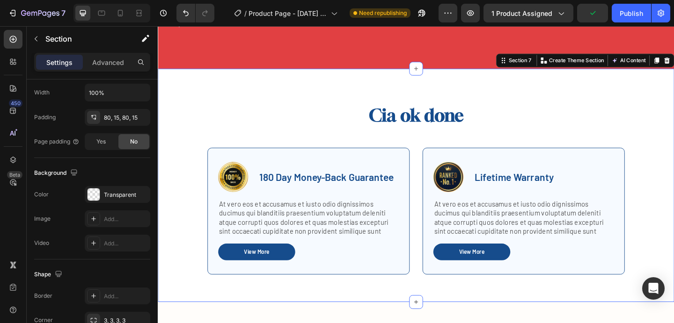
click at [314, 113] on div "Cia ok done Heading Row Image 180 Day Money-Back Guarantee Text Block Row At ve…" at bounding box center [439, 200] width 562 height 254
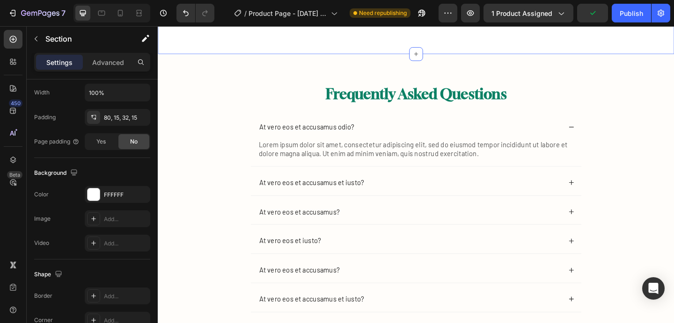
scroll to position [3666, 0]
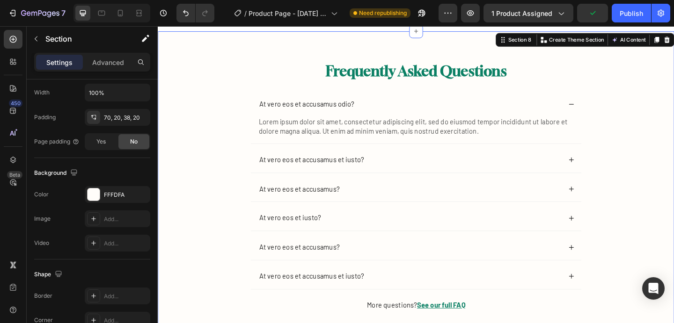
click at [211, 87] on div "Frequently Asked Questions Heading At vero eos et accusamus odio? Lorem ipsum d…" at bounding box center [438, 208] width 543 height 286
click at [94, 197] on div at bounding box center [94, 195] width 12 height 12
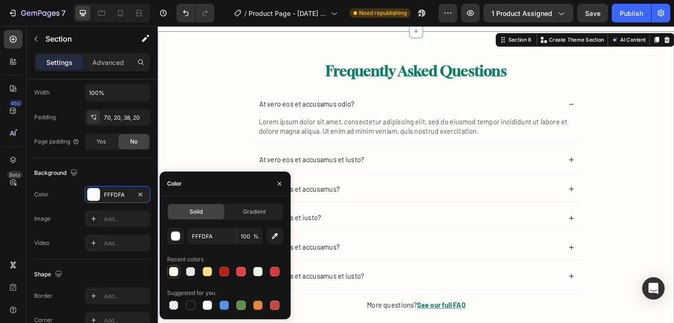
click at [176, 270] on div at bounding box center [173, 271] width 9 height 9
type input "FFF9F0"
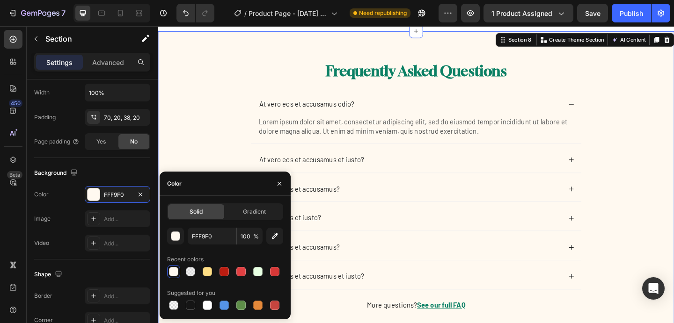
click at [248, 115] on div "Frequently Asked Questions Heading At vero eos et accusamus odio? Lorem ipsum d…" at bounding box center [438, 208] width 543 height 286
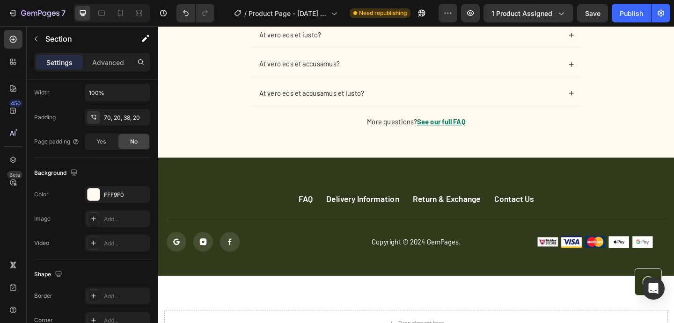
scroll to position [3877, 0]
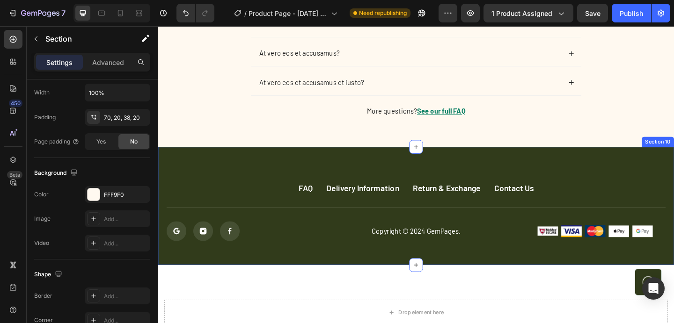
click at [201, 171] on div "FAQ Button Delivery Information Button Return & Exchange Button Contact Us Butt…" at bounding box center [439, 222] width 562 height 129
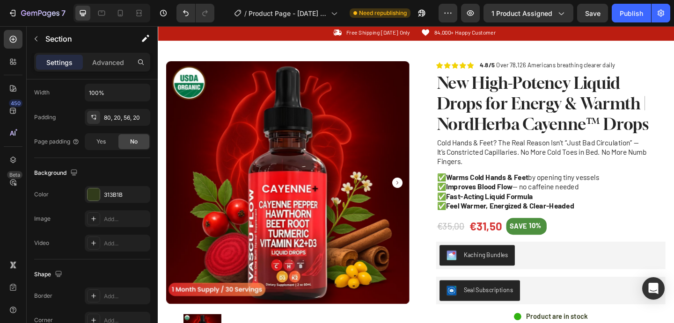
scroll to position [26, 0]
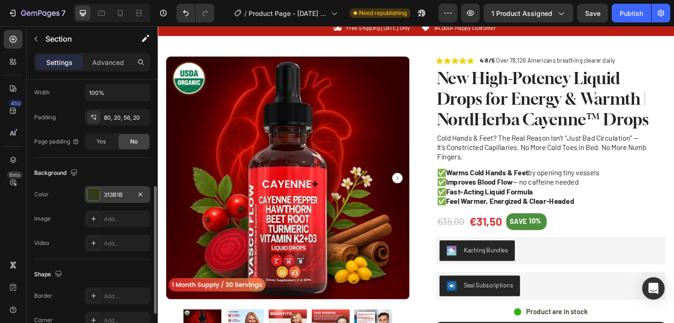
click at [98, 194] on div at bounding box center [94, 195] width 12 height 12
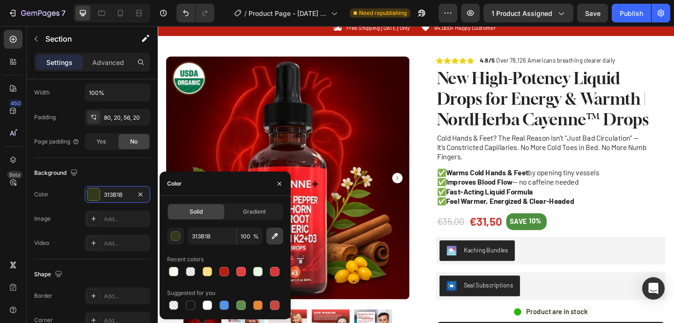
click at [275, 237] on icon "button" at bounding box center [275, 236] width 6 height 6
type input "F7282E"
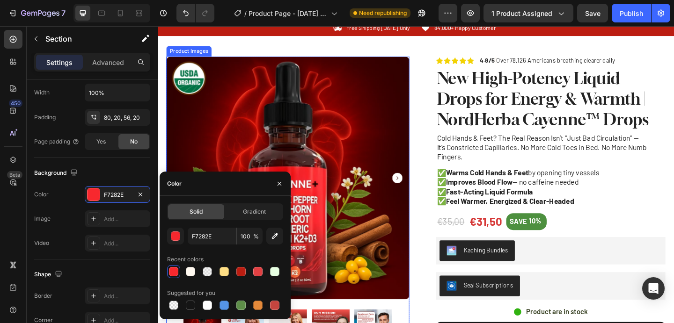
click at [272, 158] on img at bounding box center [299, 191] width 264 height 264
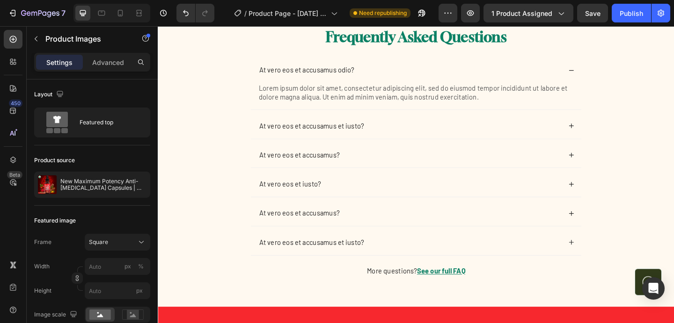
scroll to position [4052, 0]
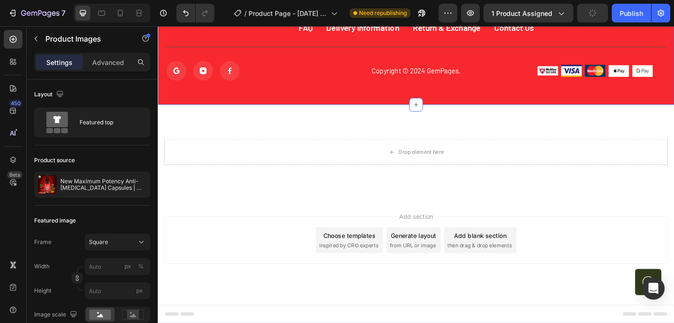
click at [206, 98] on div "FAQ Button Delivery Information Button Return & Exchange Button Contact Us Butt…" at bounding box center [439, 47] width 562 height 129
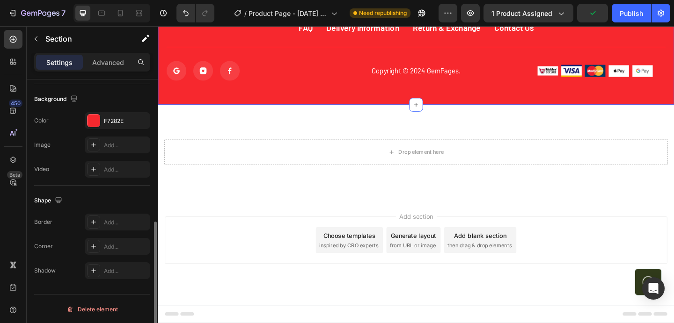
scroll to position [3973, 0]
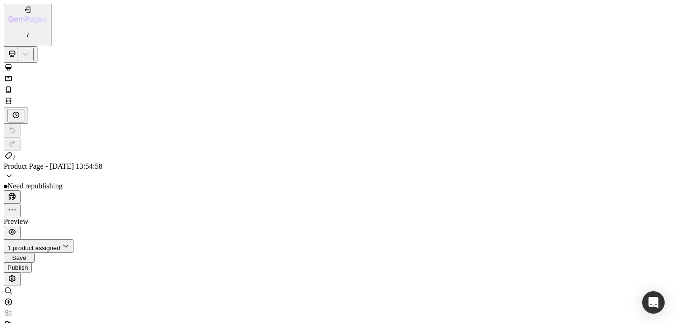
scroll to position [2944, 0]
click at [31, 255] on div "Save" at bounding box center [18, 258] width 23 height 7
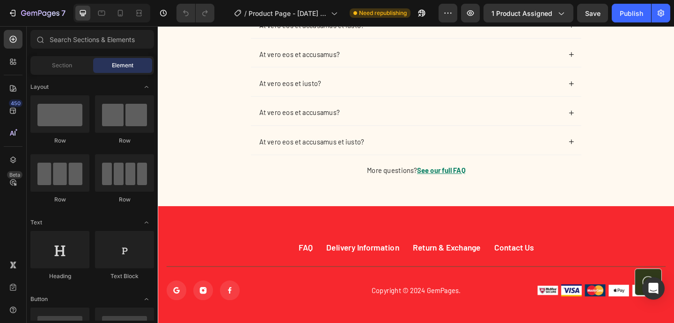
scroll to position [4052, 0]
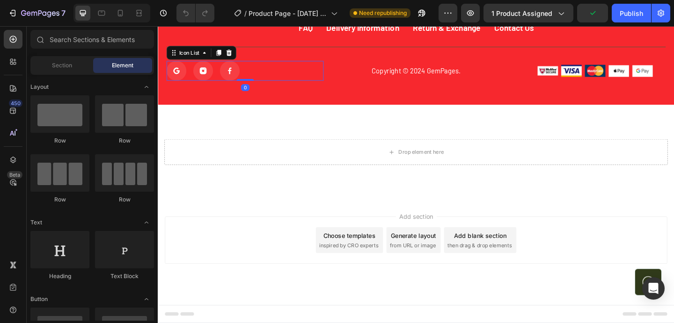
click at [333, 84] on div "Icon Icon Icon" at bounding box center [252, 75] width 171 height 22
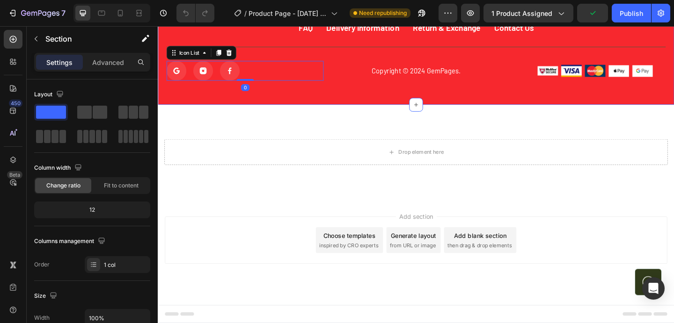
click at [323, 95] on div "FAQ Button Delivery Information Button Return & Exchange Button Contact Us Butt…" at bounding box center [439, 47] width 562 height 129
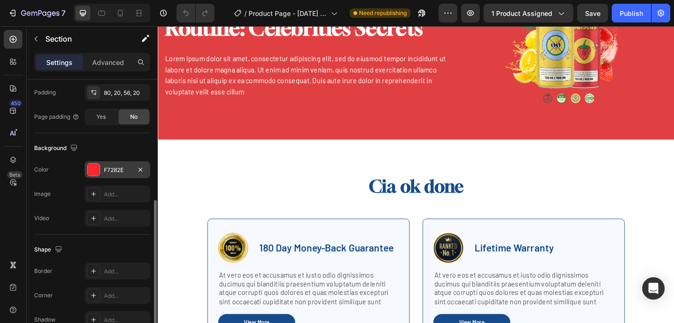
scroll to position [250, 0]
click at [94, 171] on div at bounding box center [94, 170] width 12 height 12
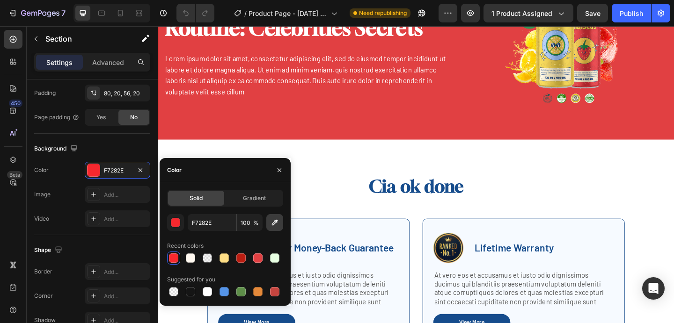
click at [273, 224] on icon "button" at bounding box center [274, 222] width 9 height 9
type input "E14042"
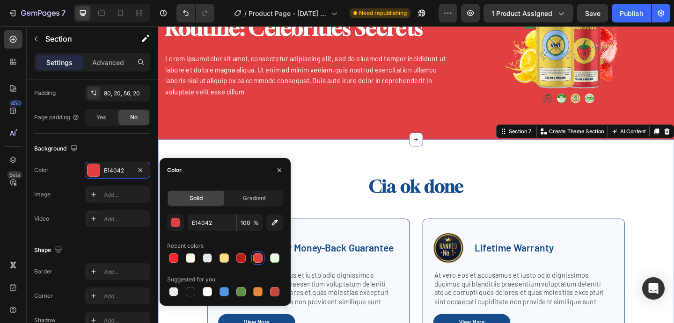
click at [320, 185] on div "Cia ok done Heading Row Image 180 Day Money-Back Guarantee Text Block Row At ve…" at bounding box center [439, 277] width 562 height 254
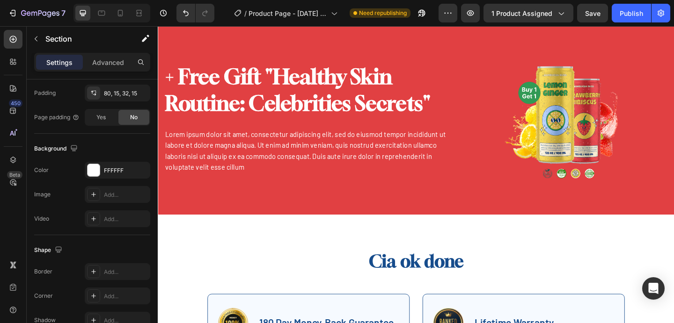
scroll to position [3214, 0]
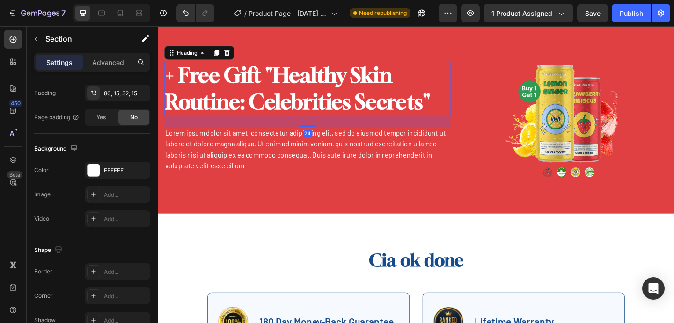
click at [264, 70] on h2 "+ Free Gift "Healthy Skin Routine: Celebrities Secrets"" at bounding box center [320, 94] width 311 height 60
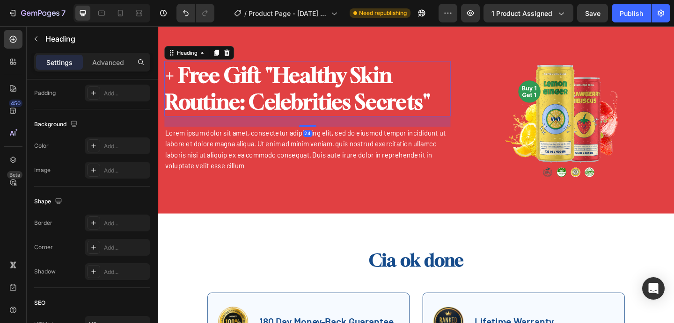
scroll to position [0, 0]
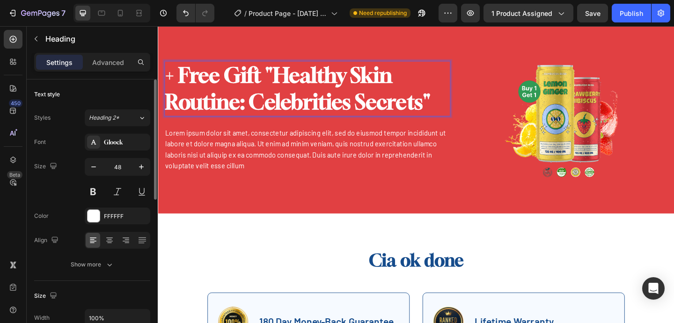
click at [264, 70] on h2 "+ Free Gift "Healthy Skin Routine: Celebrities Secrets"" at bounding box center [320, 94] width 311 height 60
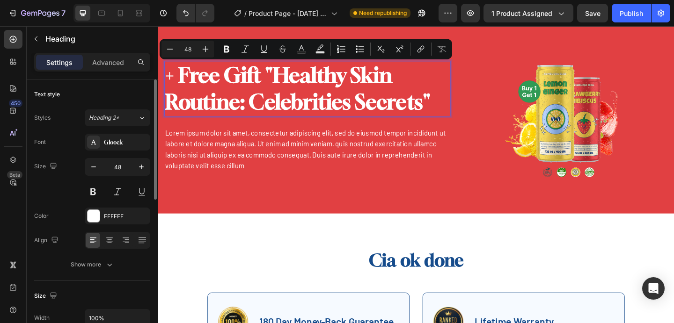
click at [278, 72] on p "+ Free Gift "Healthy Skin Routine: Celebrities Secrets"" at bounding box center [320, 94] width 309 height 58
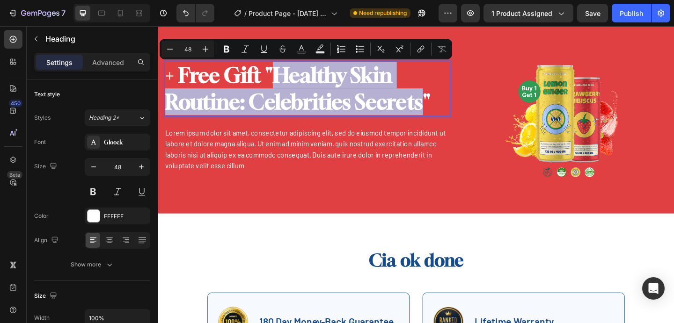
drag, startPoint x: 284, startPoint y: 74, endPoint x: 442, endPoint y: 106, distance: 161.0
click at [442, 106] on p "+ Free Gift "Healthy Skin Routine: Celebrities Secrets"" at bounding box center [320, 94] width 309 height 58
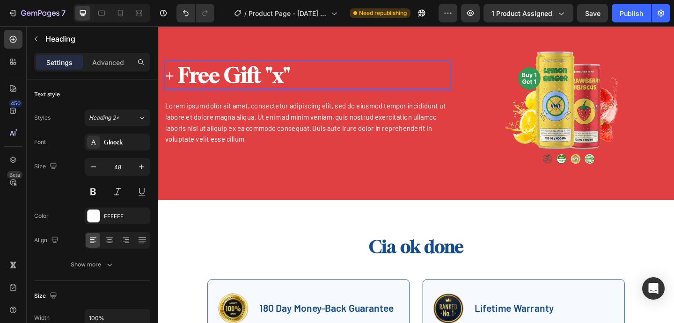
scroll to position [3211, 0]
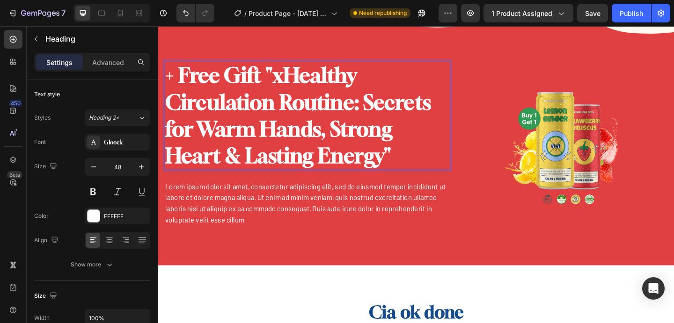
click at [293, 77] on p "+ Free Gift "xHealthy Circulation Routine: Secrets for Warm Hands, Strong Heart…" at bounding box center [320, 123] width 309 height 117
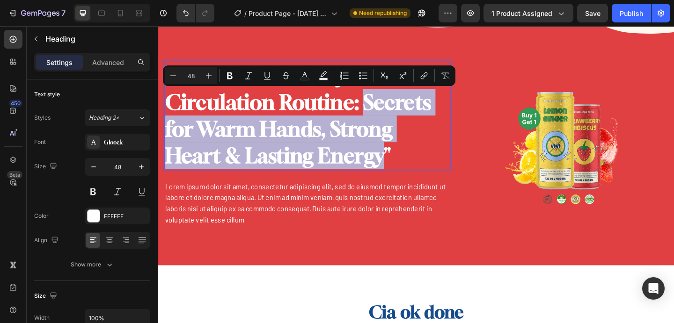
drag, startPoint x: 381, startPoint y: 109, endPoint x: 400, endPoint y: 172, distance: 65.9
click at [400, 172] on p "+ Free Gift "Healthy Circulation Routine: Secrets for Warm Hands, Strong Heart …" at bounding box center [320, 123] width 309 height 117
click at [405, 212] on p "Lorem ipsum dolor sit amet, consectetur adipiscing elit, sed do eiusmod tempor …" at bounding box center [320, 219] width 309 height 48
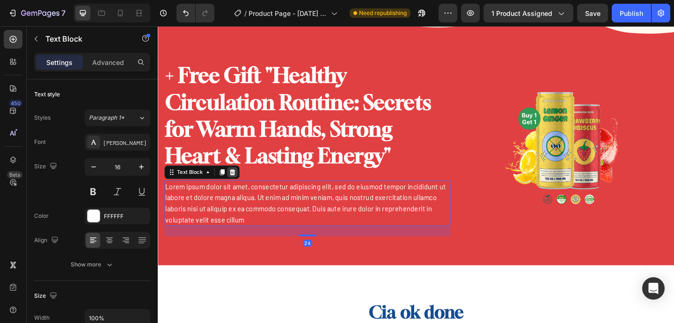
click at [237, 180] on div at bounding box center [238, 185] width 11 height 11
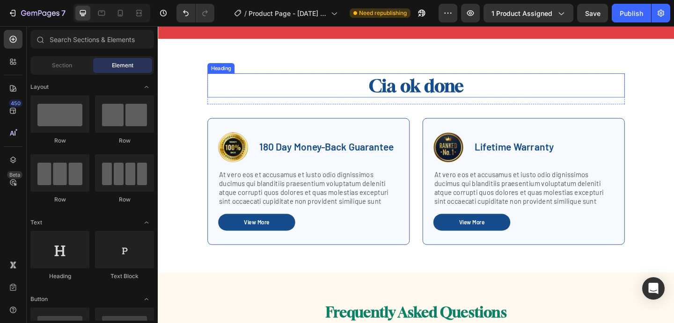
scroll to position [3400, 0]
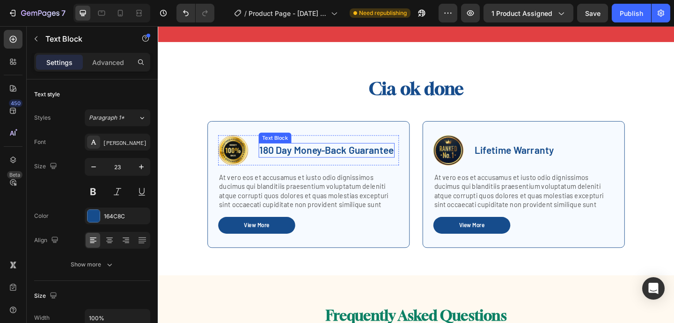
click at [294, 163] on p "180 Day Money-Back Guarantee" at bounding box center [341, 161] width 146 height 14
click at [284, 161] on p "180 Day Money-Back Guarantee" at bounding box center [341, 161] width 146 height 14
drag, startPoint x: 284, startPoint y: 161, endPoint x: 264, endPoint y: 163, distance: 20.3
click at [264, 163] on div "Image 180 Day Money-Back Guarantee Text Block 0 Row" at bounding box center [321, 161] width 197 height 33
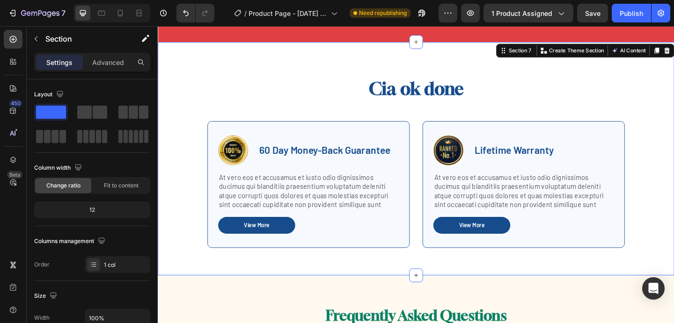
click at [440, 282] on div "Cia ok done Heading Row Image 60 Day Money-Back Guarantee Text Block Row At ver…" at bounding box center [439, 171] width 562 height 254
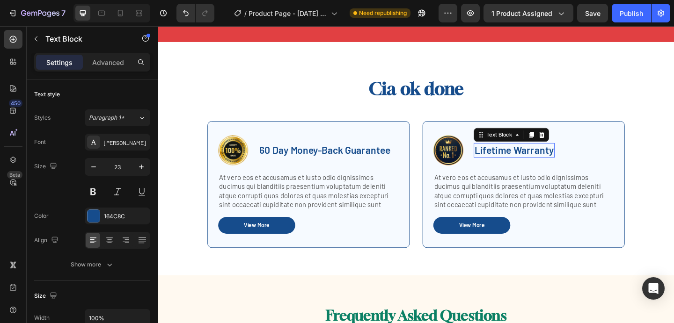
click at [522, 160] on p "Lifetime Warranty" at bounding box center [545, 161] width 86 height 14
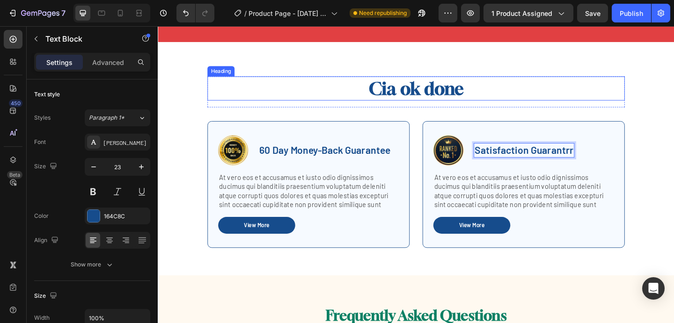
click at [381, 103] on h2 "Cia ok done" at bounding box center [438, 94] width 454 height 26
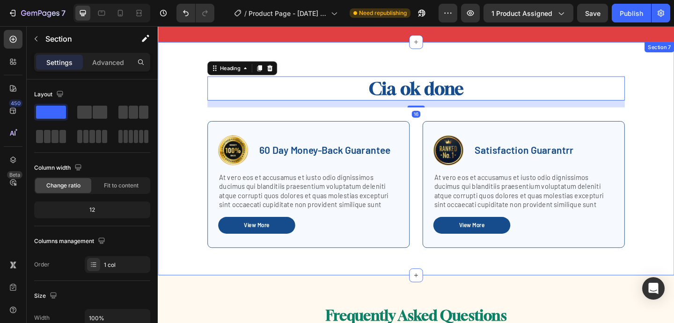
click at [426, 284] on div "Cia ok done Heading 16 Row Image 60 Day Money-Back Guarantee Text Block Row At …" at bounding box center [439, 171] width 562 height 254
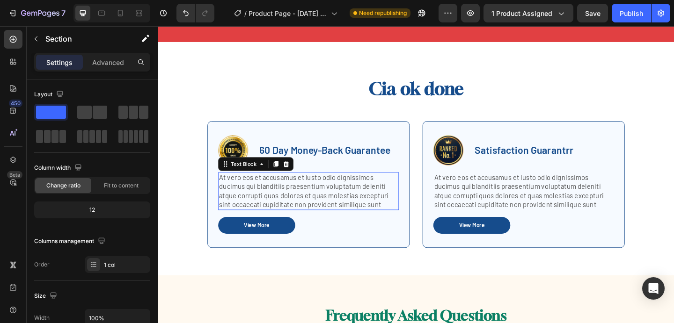
click at [332, 202] on p "At vero eos et accusamus et iusto odio dignissimos ducimus qui blanditiis praes…" at bounding box center [321, 205] width 195 height 39
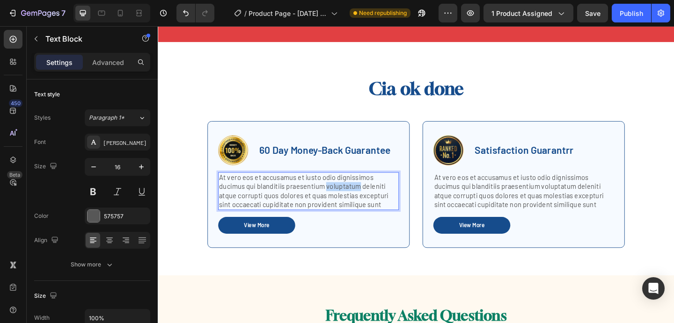
click at [332, 202] on p "At vero eos et accusamus et iusto odio dignissimos ducimus qui blanditiis praes…" at bounding box center [321, 205] width 195 height 39
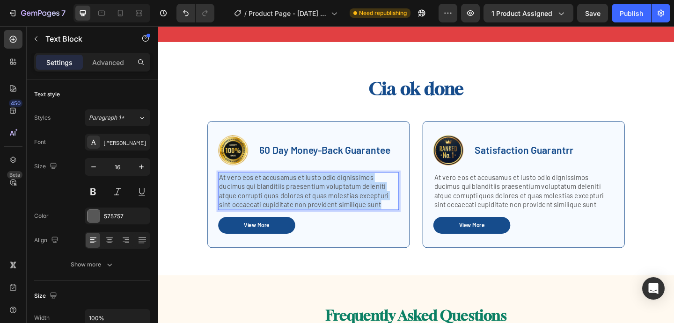
click at [332, 202] on p "At vero eos et accusamus et iusto odio dignissimos ducimus qui blanditiis praes…" at bounding box center [321, 205] width 195 height 39
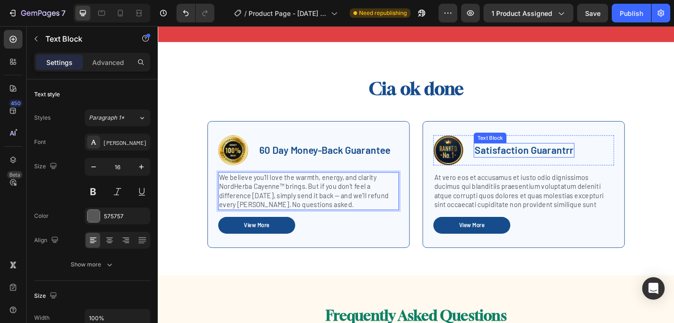
click at [526, 165] on p "Satisfaction Guarantrr" at bounding box center [556, 161] width 108 height 14
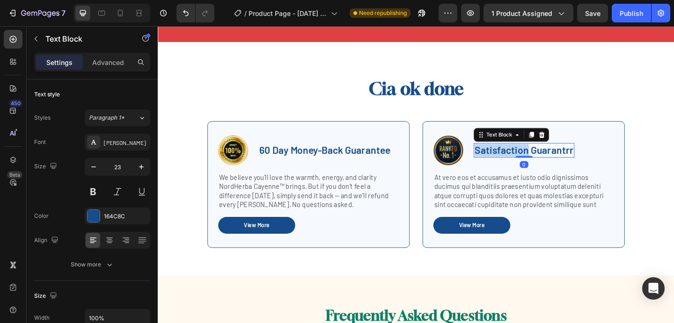
click at [526, 160] on p "Satisfaction Guarantrr" at bounding box center [556, 161] width 108 height 14
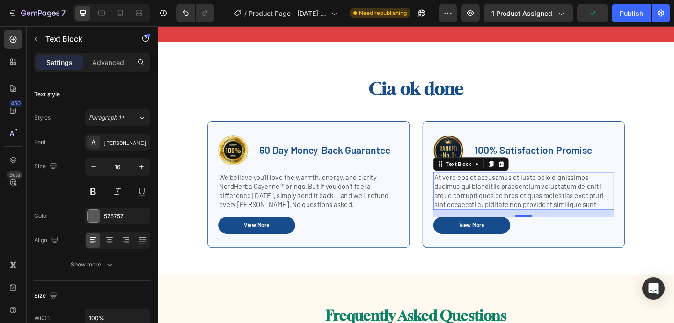
click at [502, 213] on p "At vero eos et accusamus et iusto odio dignissimos ducimus qui blanditiis praes…" at bounding box center [555, 205] width 195 height 39
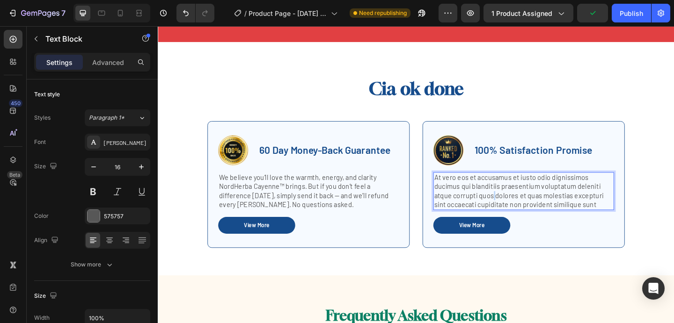
click at [502, 213] on p "At vero eos et accusamus et iusto odio dignissimos ducimus qui blanditiis praes…" at bounding box center [555, 205] width 195 height 39
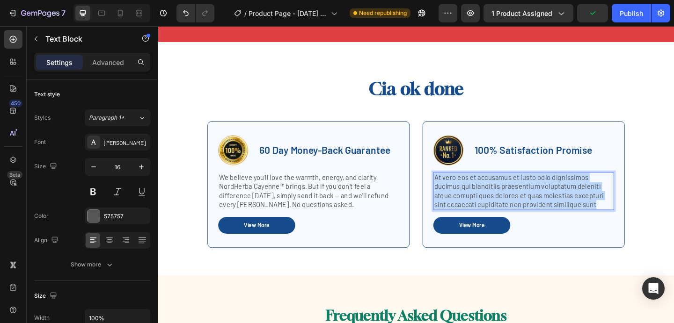
click at [502, 213] on p "At vero eos et accusamus et iusto odio dignissimos ducimus qui blanditiis praes…" at bounding box center [555, 205] width 195 height 39
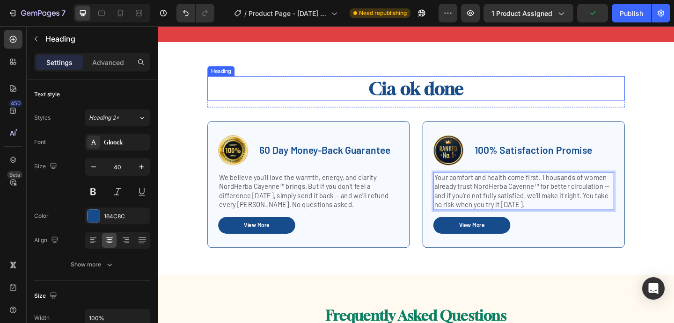
click at [456, 99] on h2 "Cia ok done" at bounding box center [438, 94] width 454 height 26
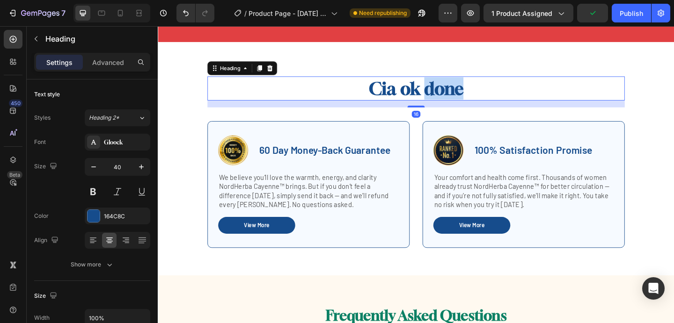
click at [456, 99] on h2 "Cia ok done" at bounding box center [438, 94] width 454 height 26
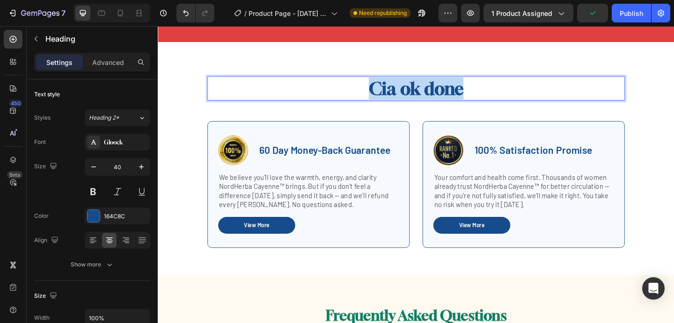
click at [456, 99] on p "Cia ok done" at bounding box center [438, 94] width 452 height 24
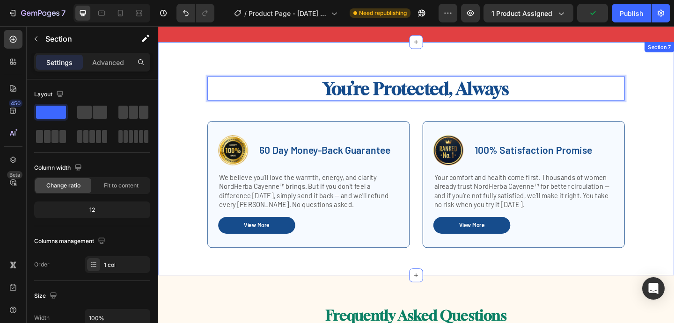
click at [446, 67] on div "You’re Protected, Always Heading 16 Row Image 60 Day Money-Back Guarantee Text …" at bounding box center [439, 171] width 562 height 254
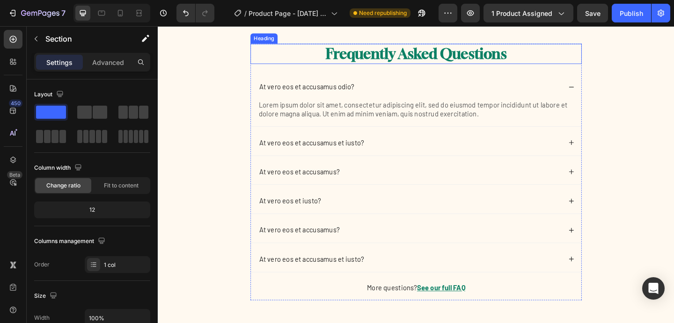
scroll to position [3687, 0]
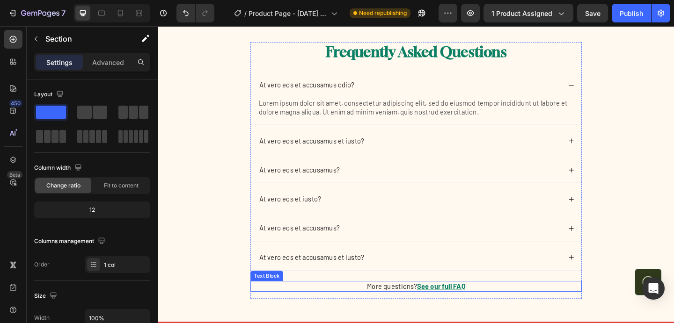
click at [500, 309] on p "More questions? See our full FAQ" at bounding box center [438, 310] width 358 height 10
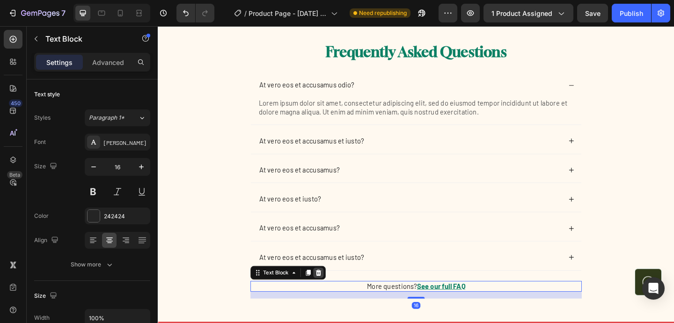
click at [329, 297] on icon at bounding box center [331, 294] width 7 height 7
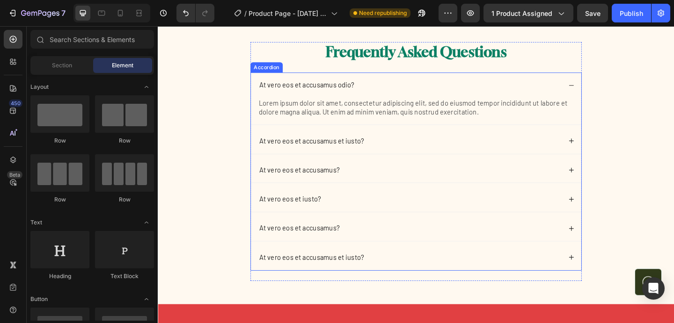
click at [335, 91] on p "At vero eos et accusamus odio?" at bounding box center [319, 91] width 103 height 10
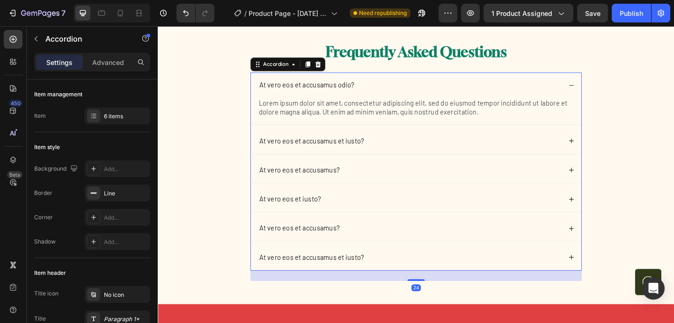
click at [335, 91] on p "At vero eos et accusamus odio?" at bounding box center [319, 91] width 103 height 10
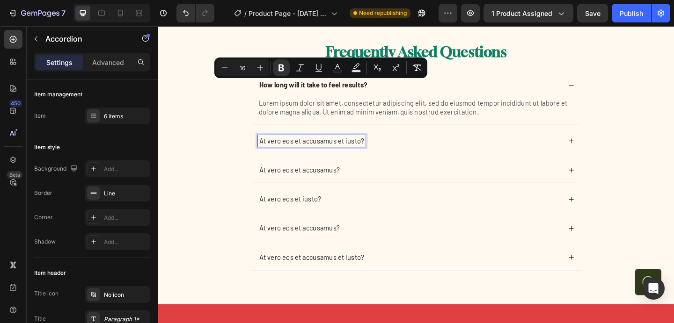
click at [303, 150] on p "At vero eos et accusamus et iusto?" at bounding box center [325, 151] width 114 height 10
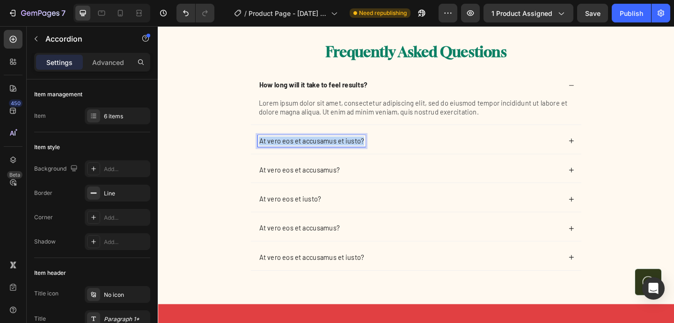
click at [303, 150] on p "At vero eos et accusamus et iusto?" at bounding box center [325, 151] width 114 height 10
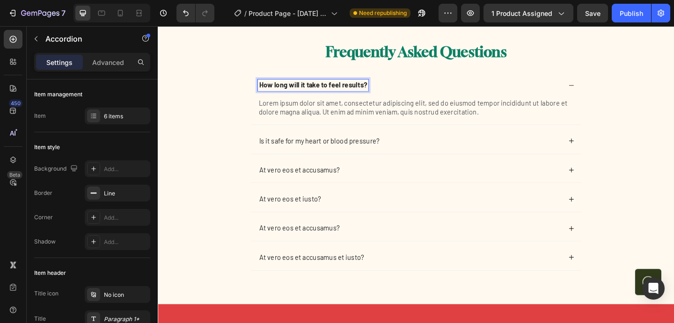
click at [298, 88] on strong "How long will it take to feel results?" at bounding box center [326, 90] width 117 height 9
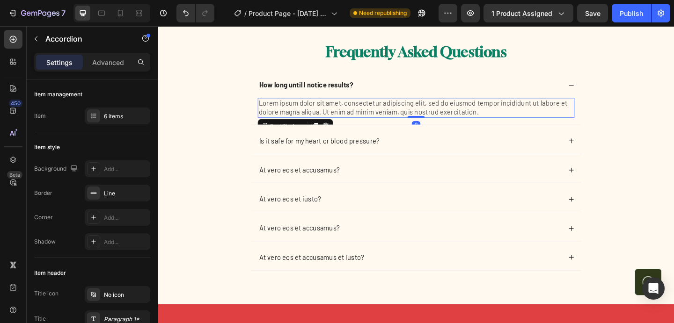
click at [320, 105] on div "Lorem ipsum dolor sit amet, consectetur adipiscing elit, sed do eiusmod tempor …" at bounding box center [438, 115] width 344 height 22
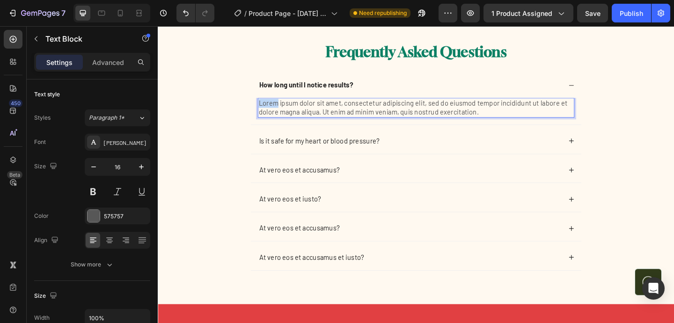
click at [320, 105] on div "Lorem ipsum dolor sit amet, consectetur adipiscing elit, sed do eiusmod tempor …" at bounding box center [438, 115] width 344 height 22
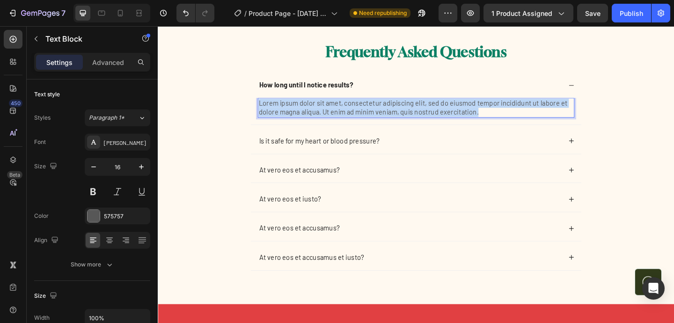
click at [320, 105] on div "Lorem ipsum dolor sit amet, consectetur adipiscing elit, sed do eiusmod tempor …" at bounding box center [438, 115] width 344 height 22
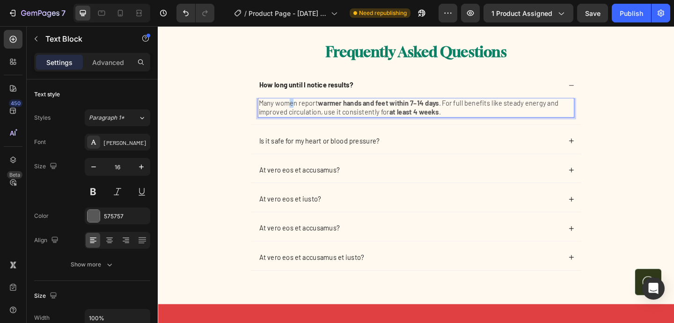
click at [303, 110] on p "Many women report warmer hands and feet within 7–14 days . For full benefits li…" at bounding box center [438, 115] width 343 height 20
drag, startPoint x: 306, startPoint y: 110, endPoint x: 285, endPoint y: 113, distance: 21.2
click at [285, 113] on p "Many women report warmer hands and feet within 7–14 days . For full benefits li…" at bounding box center [438, 115] width 343 height 20
click at [432, 109] on strong "warmer hands and feet within 7–14 days" at bounding box center [395, 109] width 131 height 9
click at [441, 109] on strong "warmer hands and feet within 4–14 days" at bounding box center [396, 109] width 132 height 9
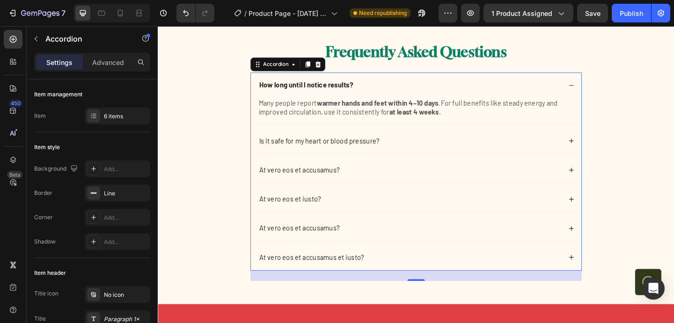
click at [523, 140] on div "Is it safe for my heart or blood pressure?" at bounding box center [438, 152] width 359 height 28
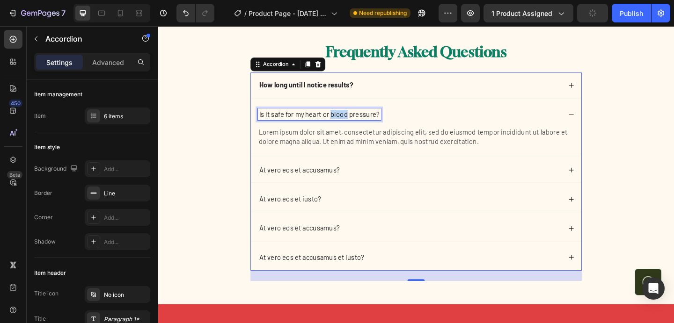
click at [348, 120] on p "Is it safe for my heart or blood pressure?" at bounding box center [333, 122] width 131 height 10
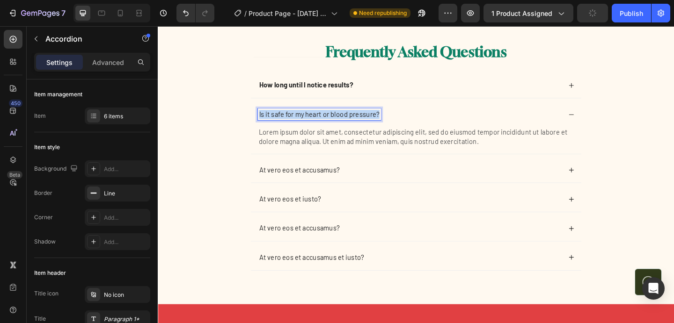
click at [348, 120] on p "Is it safe for my heart or blood pressure?" at bounding box center [333, 122] width 131 height 10
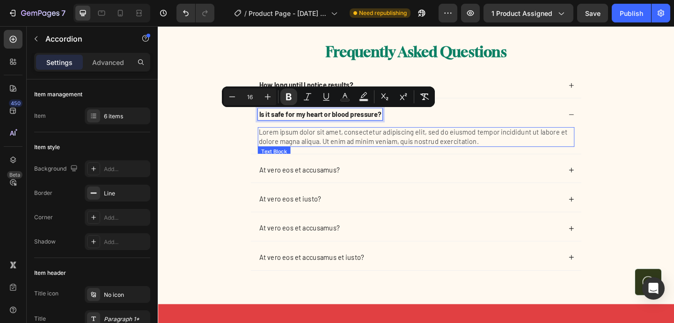
click at [335, 150] on p "Lorem ipsum dolor sit amet, consectetur adipiscing elit, sed do eiusmod tempor …" at bounding box center [438, 147] width 343 height 20
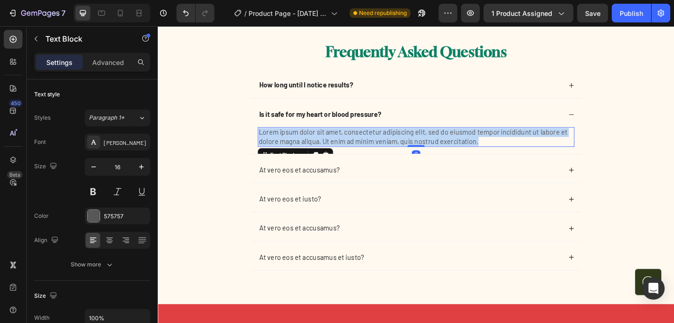
click at [335, 150] on p "Lorem ipsum dolor sit amet, consectetur adipiscing elit, sed do eiusmod tempor …" at bounding box center [438, 147] width 343 height 20
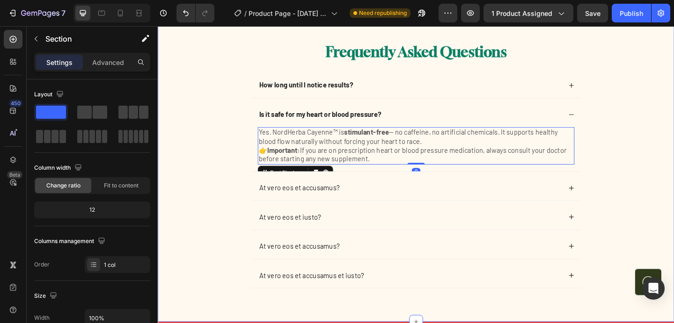
click at [232, 163] on div "Frequently Asked Questions Heading How long until I notice results? Is it safe …" at bounding box center [438, 187] width 543 height 287
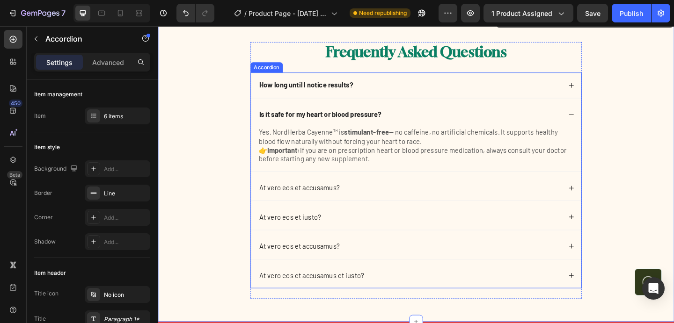
click at [304, 206] on p "At vero eos et accusamus?" at bounding box center [312, 202] width 88 height 10
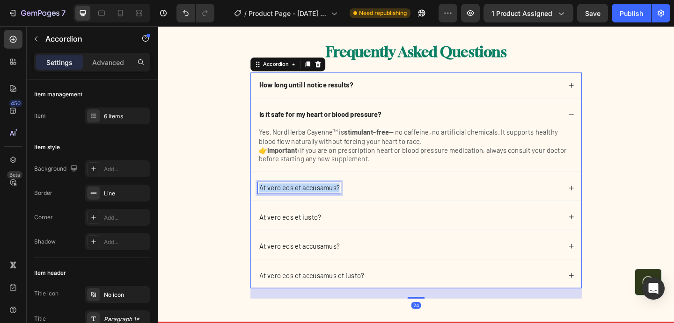
click at [304, 206] on p "At vero eos et accusamus?" at bounding box center [312, 202] width 88 height 10
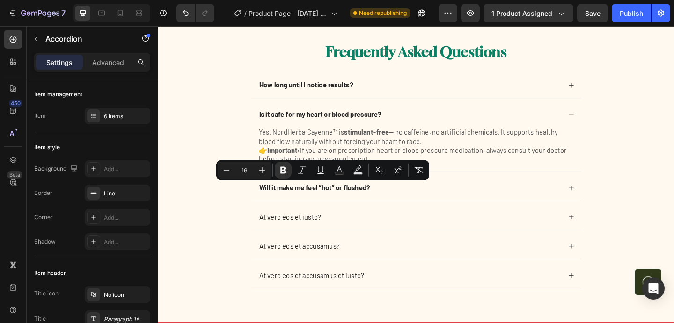
click at [608, 203] on icon at bounding box center [607, 202] width 7 height 7
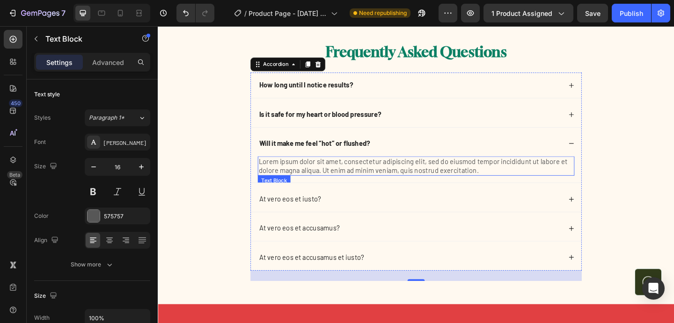
click at [344, 177] on p "Lorem ipsum dolor sit amet, consectetur adipiscing elit, sed do eiusmod tempor …" at bounding box center [438, 179] width 343 height 20
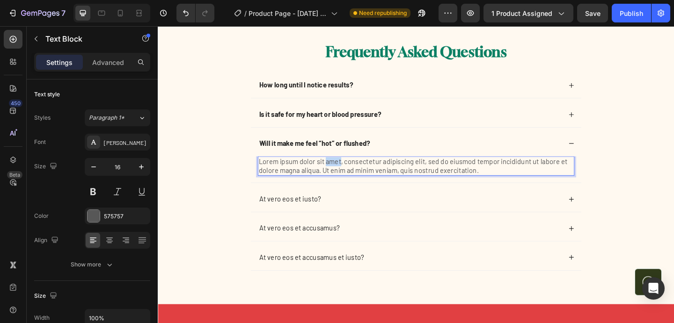
click at [344, 177] on p "Lorem ipsum dolor sit amet, consectetur adipiscing elit, sed do eiusmod tempor …" at bounding box center [438, 179] width 343 height 20
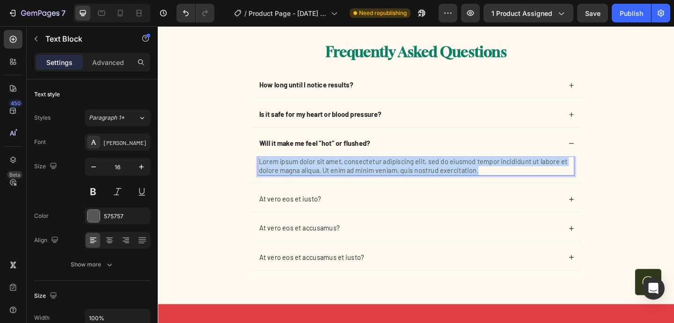
click at [344, 177] on p "Lorem ipsum dolor sit amet, consectetur adipiscing elit, sed do eiusmod tempor …" at bounding box center [438, 179] width 343 height 20
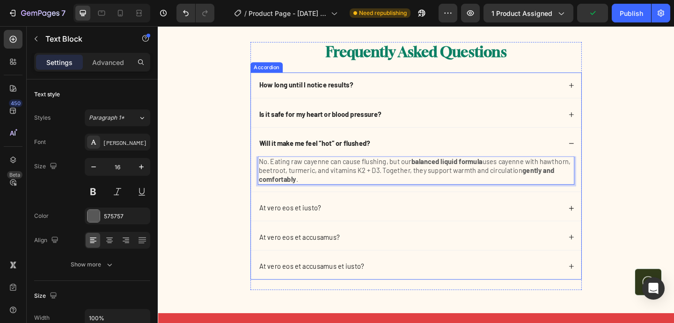
click at [313, 223] on p "At vero eos et iusto?" at bounding box center [301, 224] width 67 height 10
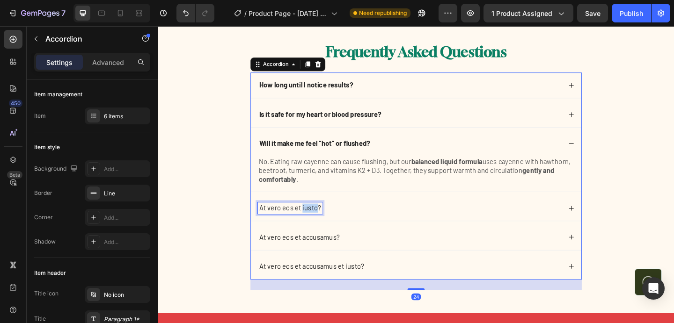
click at [317, 223] on p "At vero eos et iusto?" at bounding box center [301, 224] width 67 height 10
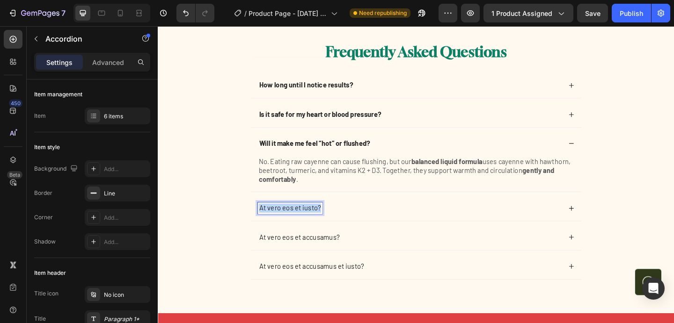
click at [317, 223] on p "At vero eos et iusto?" at bounding box center [301, 224] width 67 height 10
click at [608, 222] on icon at bounding box center [607, 224] width 7 height 7
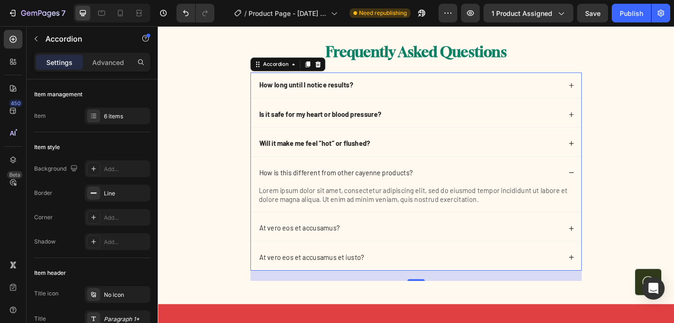
click at [393, 186] on p "How is this different from other cayenne products?" at bounding box center [351, 186] width 167 height 10
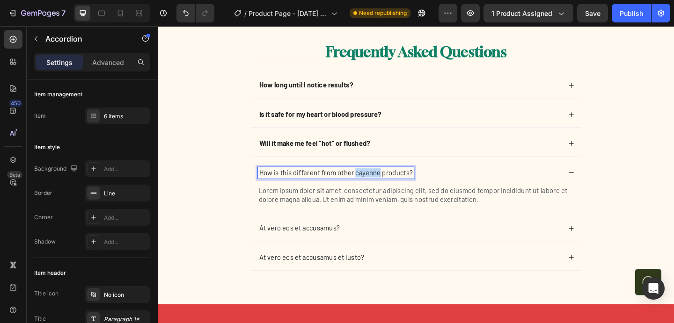
click at [393, 186] on p "How is this different from other cayenne products?" at bounding box center [351, 186] width 167 height 10
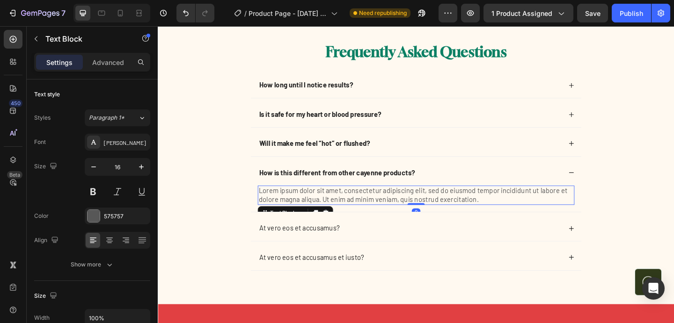
click at [369, 206] on p "Lorem ipsum dolor sit amet, consectetur adipiscing elit, sed do eiusmod tempor …" at bounding box center [438, 211] width 343 height 20
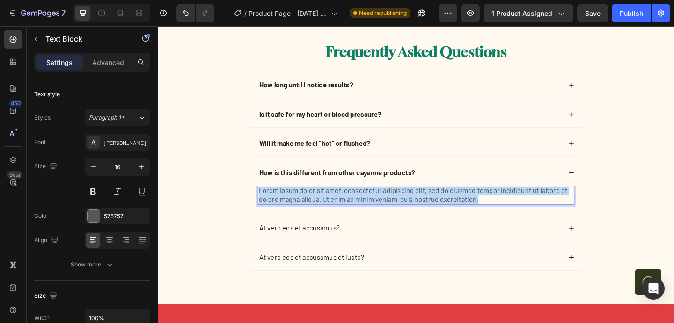
click at [369, 206] on p "Lorem ipsum dolor sit amet, consectetur adipiscing elit, sed do eiusmod tempor …" at bounding box center [438, 211] width 343 height 20
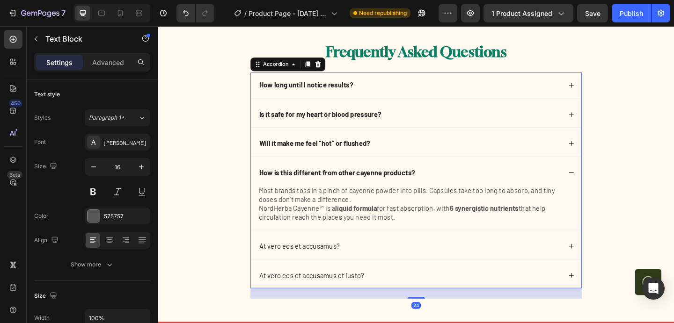
click at [607, 180] on div "How is this different from other cayenne products?" at bounding box center [438, 186] width 359 height 28
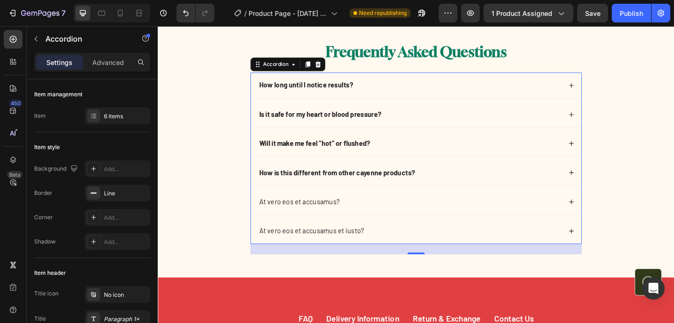
click at [313, 230] on div "At vero eos et accusamus?" at bounding box center [438, 218] width 359 height 28
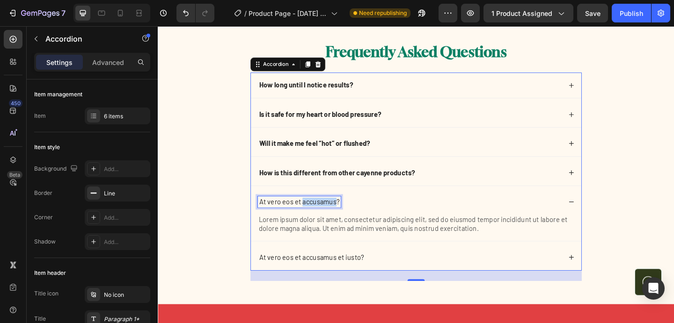
click at [321, 219] on p "At vero eos et accusamus?" at bounding box center [312, 218] width 88 height 10
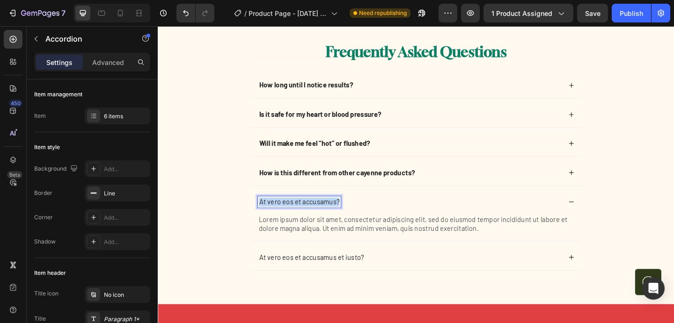
click at [321, 219] on p "At vero eos et accusamus?" at bounding box center [312, 218] width 88 height 10
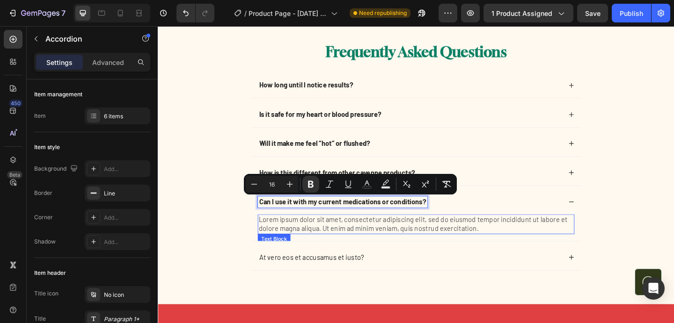
click at [352, 241] on p "Lorem ipsum dolor sit amet, consectetur adipiscing elit, sed do eiusmod tempor …" at bounding box center [438, 242] width 343 height 20
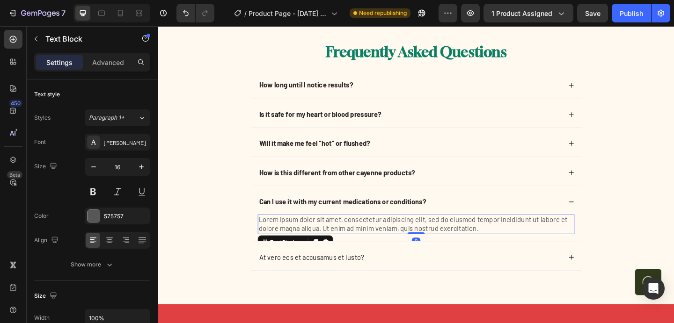
click at [352, 241] on p "Lorem ipsum dolor sit amet, consectetur adipiscing elit, sed do eiusmod tempor …" at bounding box center [438, 242] width 343 height 20
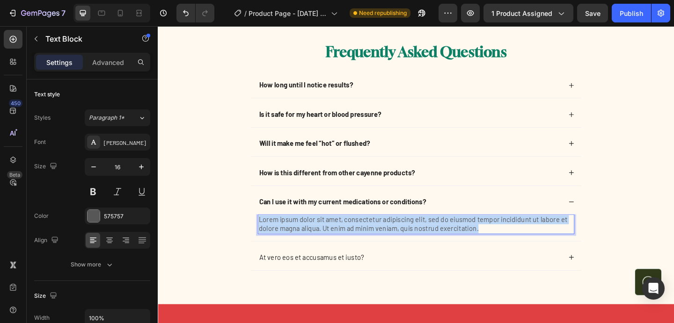
click at [352, 241] on p "Lorem ipsum dolor sit amet, consectetur adipiscing elit, sed do eiusmod tempor …" at bounding box center [438, 242] width 343 height 20
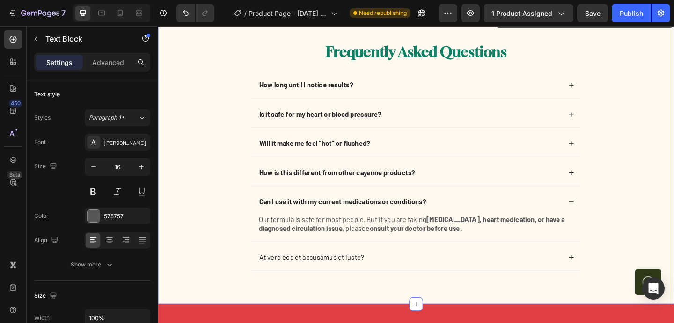
click at [211, 174] on div "Frequently Asked Questions Heading How long until I notice results? Is it safe …" at bounding box center [438, 177] width 543 height 267
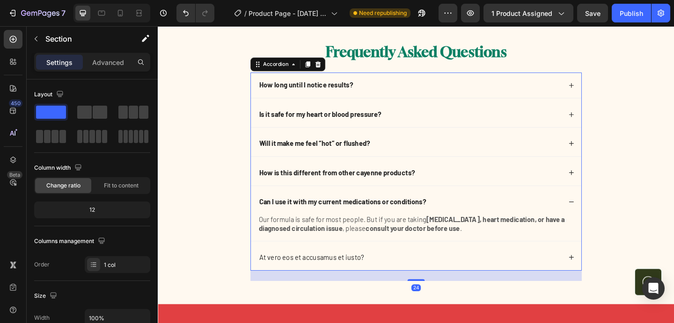
click at [480, 218] on div "Can I use it with my current medications or conditions?" at bounding box center [431, 217] width 330 height 13
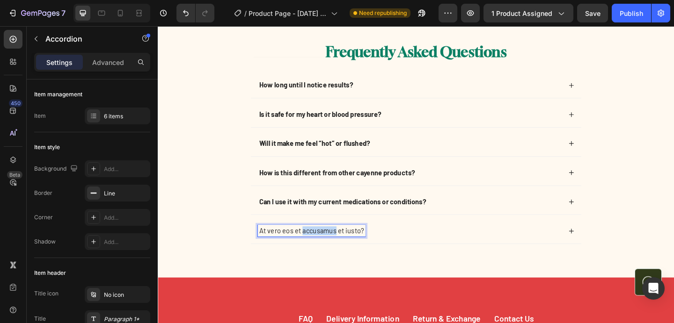
click at [328, 250] on p "At vero eos et accusamus et iusto?" at bounding box center [325, 249] width 114 height 10
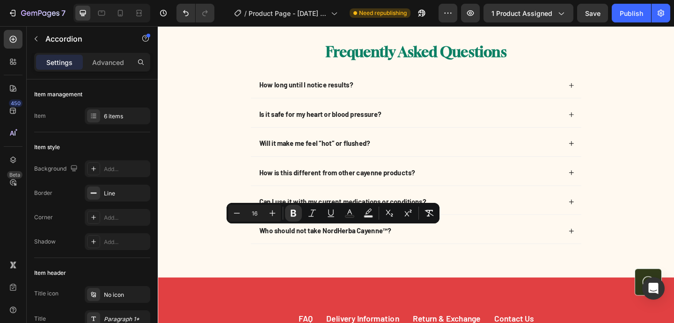
click at [525, 245] on div "Who should not take NordHerba Cayenne™?" at bounding box center [431, 249] width 330 height 13
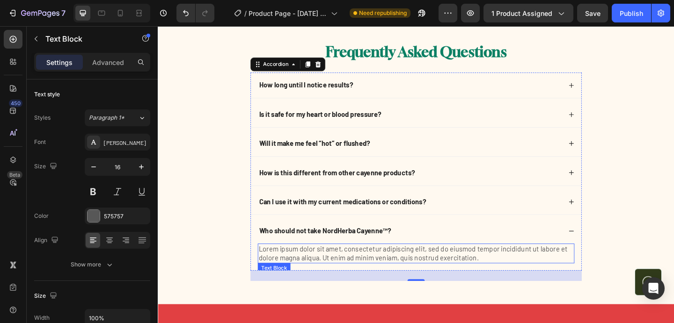
click at [384, 282] on p "Lorem ipsum dolor sit amet, consectetur adipiscing elit, sed do eiusmod tempor …" at bounding box center [438, 274] width 343 height 20
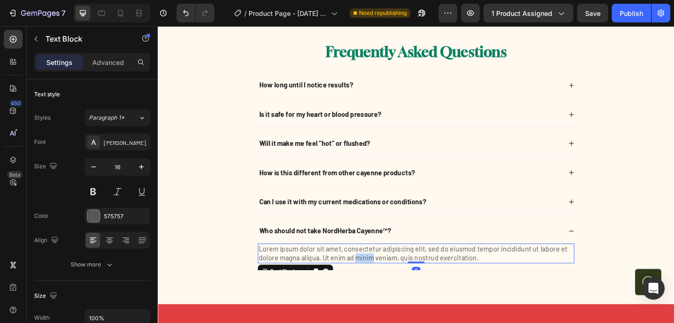
click at [384, 282] on p "Lorem ipsum dolor sit amet, consectetur adipiscing elit, sed do eiusmod tempor …" at bounding box center [438, 274] width 343 height 20
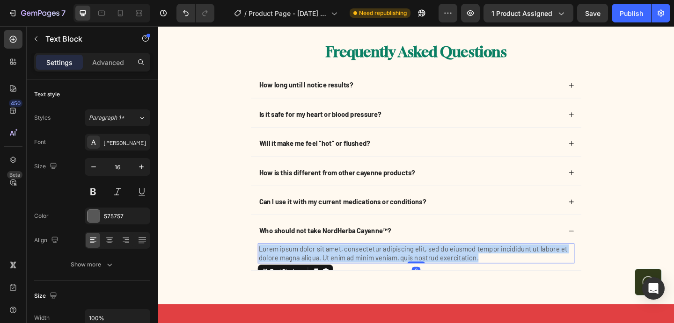
click at [384, 282] on p "Lorem ipsum dolor sit amet, consectetur adipiscing elit, sed do eiusmod tempor …" at bounding box center [438, 274] width 343 height 20
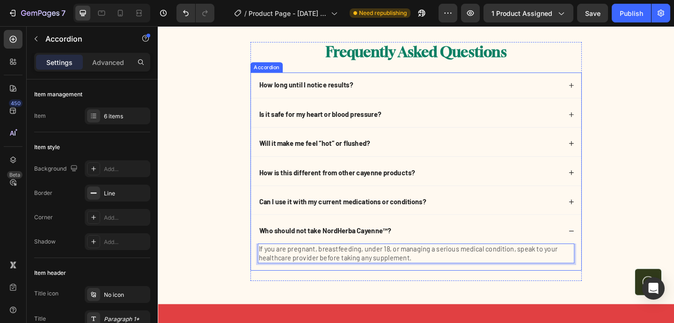
click at [259, 255] on div "Who should not take NordHerba Cayenne™?" at bounding box center [438, 249] width 359 height 28
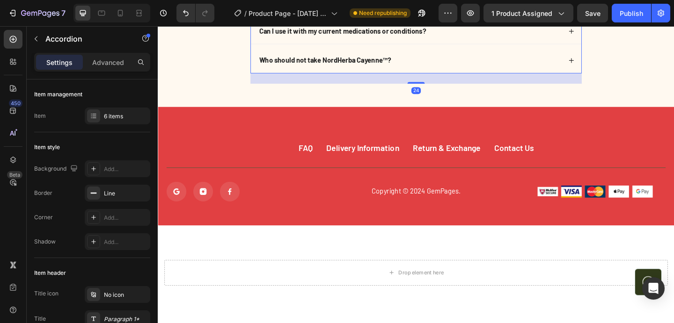
scroll to position [3873, 0]
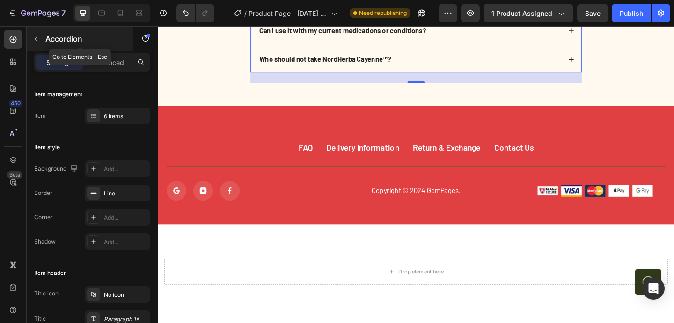
click at [35, 36] on icon "button" at bounding box center [35, 38] width 7 height 7
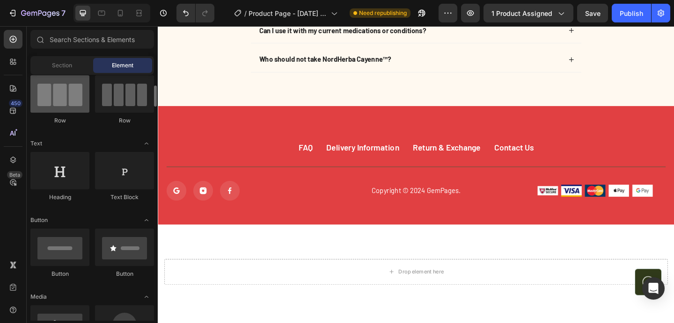
scroll to position [83, 0]
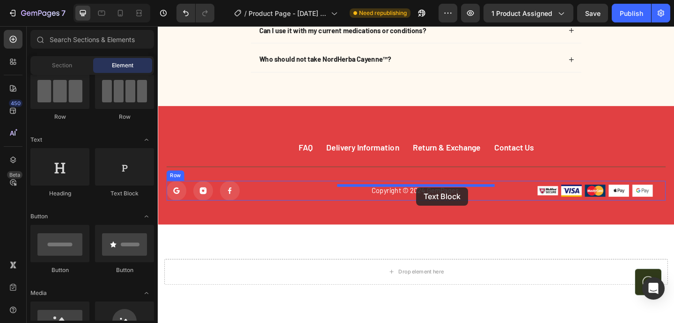
drag, startPoint x: 293, startPoint y: 209, endPoint x: 438, endPoint y: 202, distance: 145.2
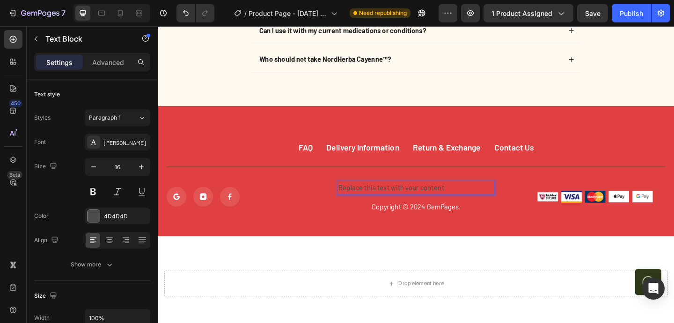
click at [438, 202] on div "Replace this text with your content" at bounding box center [438, 202] width 171 height 15
click at [438, 202] on p "Replace this text with your content" at bounding box center [438, 203] width 169 height 14
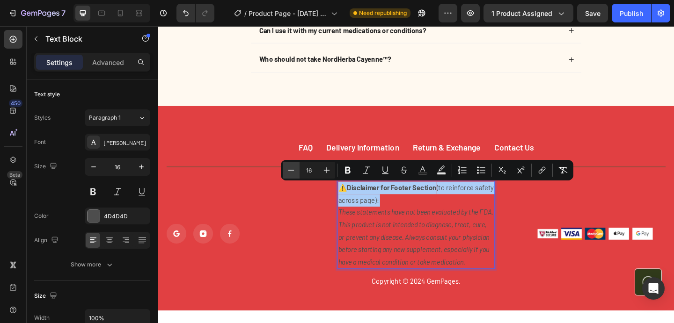
click at [290, 171] on icon "Editor contextual toolbar" at bounding box center [290, 170] width 9 height 9
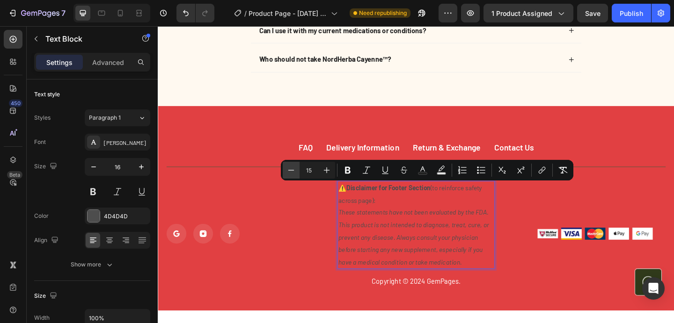
click at [290, 171] on icon "Editor contextual toolbar" at bounding box center [290, 170] width 9 height 9
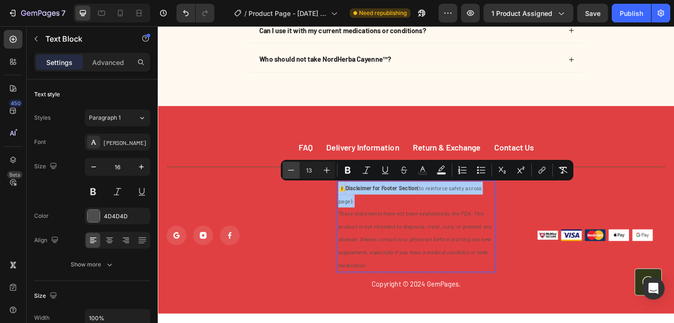
click at [290, 171] on icon "Editor contextual toolbar" at bounding box center [290, 170] width 9 height 9
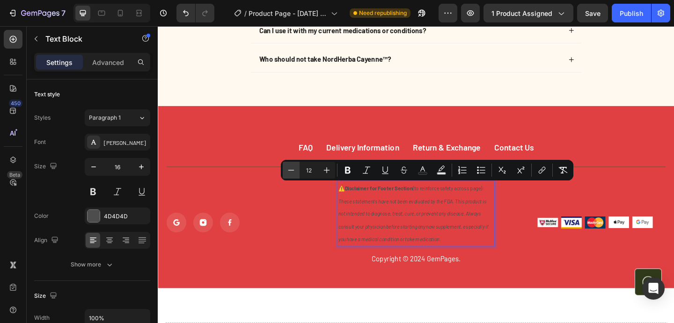
click at [290, 171] on icon "Editor contextual toolbar" at bounding box center [290, 170] width 9 height 9
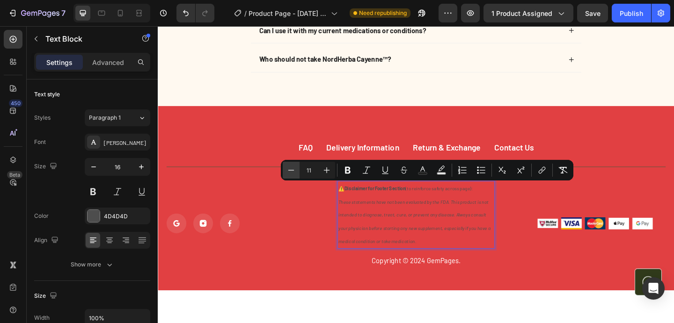
click at [290, 171] on icon "Editor contextual toolbar" at bounding box center [290, 170] width 9 height 9
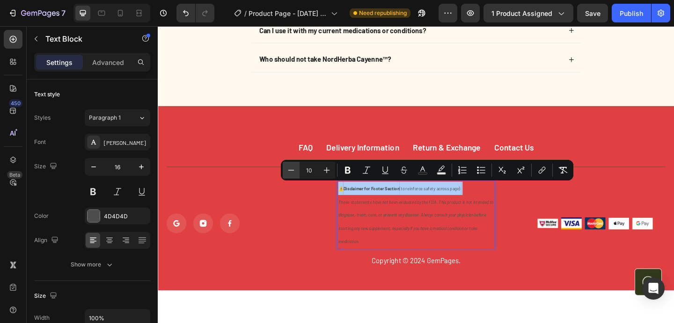
click at [290, 171] on icon "Editor contextual toolbar" at bounding box center [290, 170] width 9 height 9
type input "9"
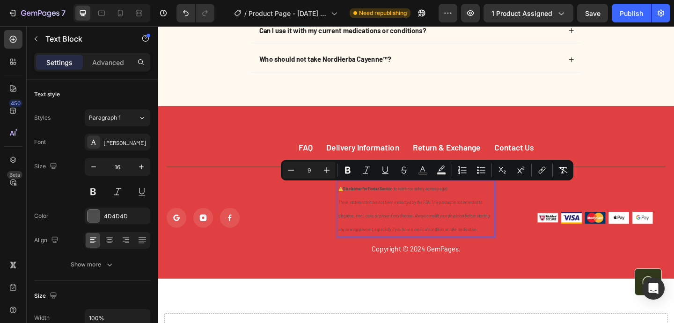
click at [480, 206] on p "⚠️ Disclaimer for Footer Section (to reinforce safety across page): These state…" at bounding box center [438, 225] width 169 height 59
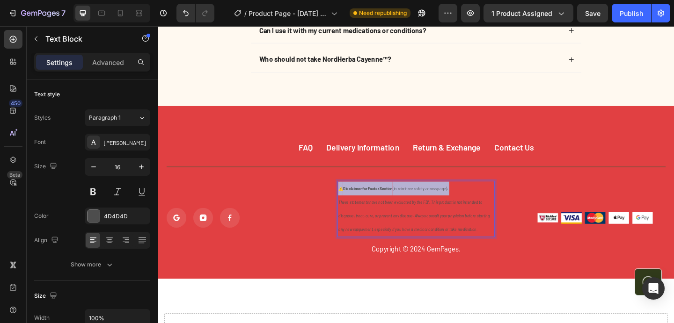
click at [480, 206] on p "⚠️ Disclaimer for Footer Section (to reinforce safety across page): These state…" at bounding box center [438, 225] width 169 height 59
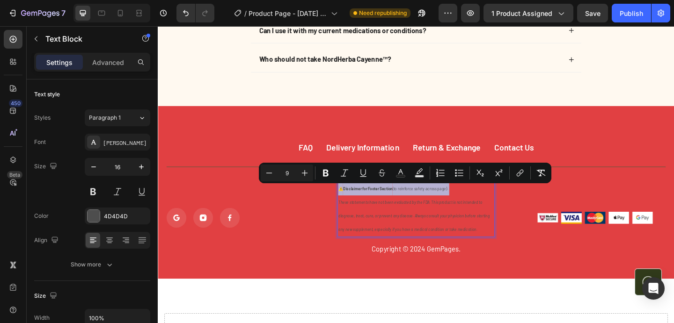
click at [414, 207] on p "⚠️ Disclaimer for Footer Section (to reinforce safety across page): These state…" at bounding box center [438, 225] width 169 height 59
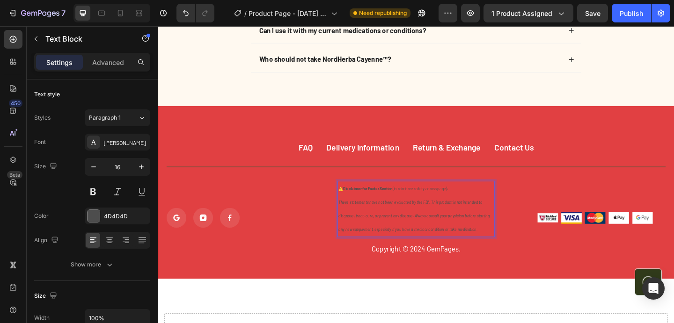
click at [376, 206] on strong "Disclaimer for Footer Section" at bounding box center [386, 203] width 54 height 5
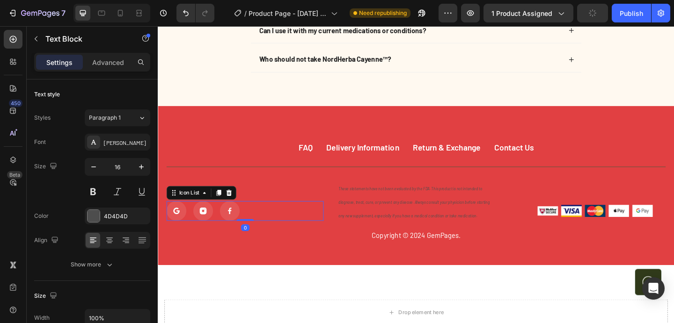
click at [325, 219] on div "Icon Icon Icon" at bounding box center [252, 228] width 171 height 22
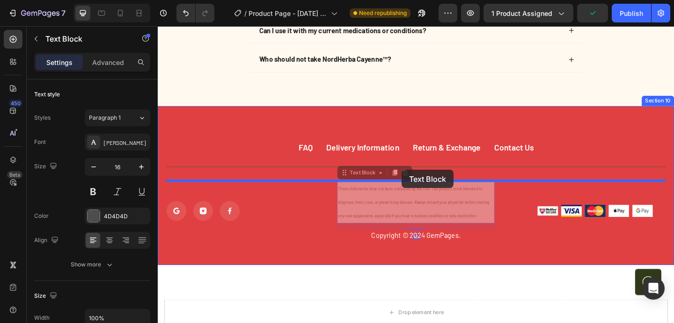
drag, startPoint x: 401, startPoint y: 219, endPoint x: 423, endPoint y: 182, distance: 42.9
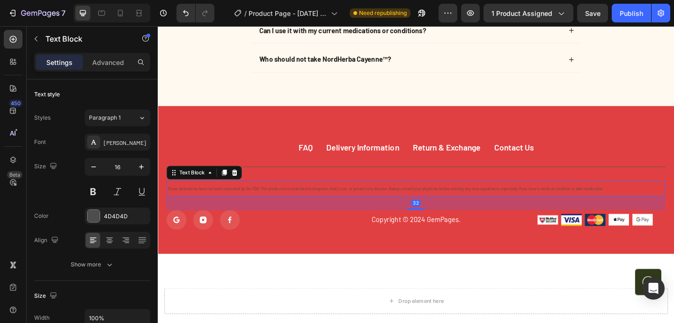
click at [391, 202] on icon "These statements have not been evaluated by the FDA. This product is not intend…" at bounding box center [405, 203] width 474 height 5
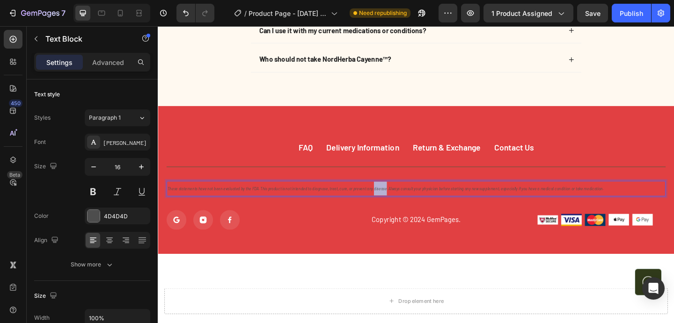
click at [391, 202] on icon "These statements have not been evaluated by the FDA. This product is not intend…" at bounding box center [405, 203] width 474 height 5
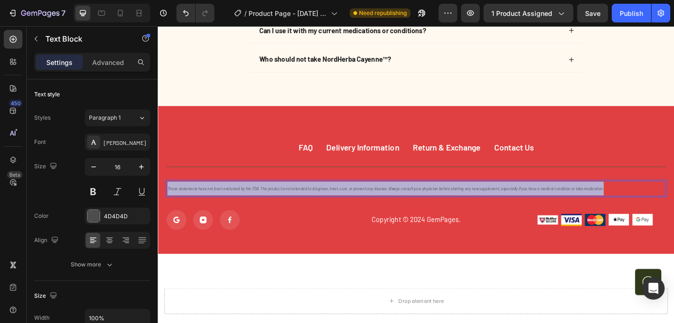
click at [391, 202] on icon "These statements have not been evaluated by the FDA. This product is not intend…" at bounding box center [405, 203] width 474 height 5
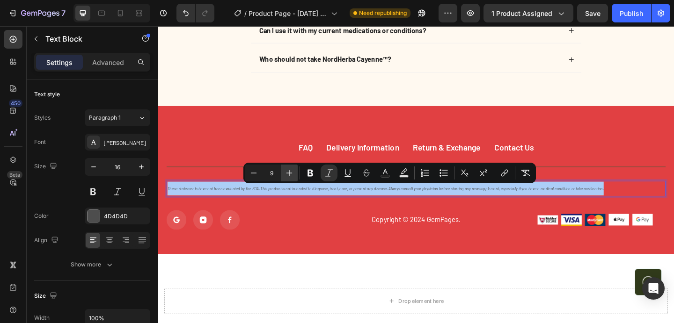
click at [293, 172] on icon "Editor contextual toolbar" at bounding box center [288, 172] width 9 height 9
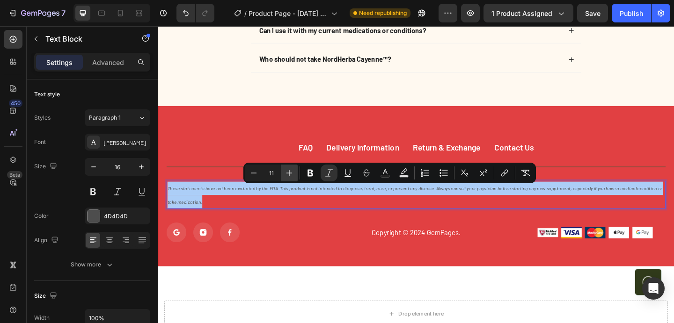
click at [293, 172] on icon "Editor contextual toolbar" at bounding box center [288, 172] width 9 height 9
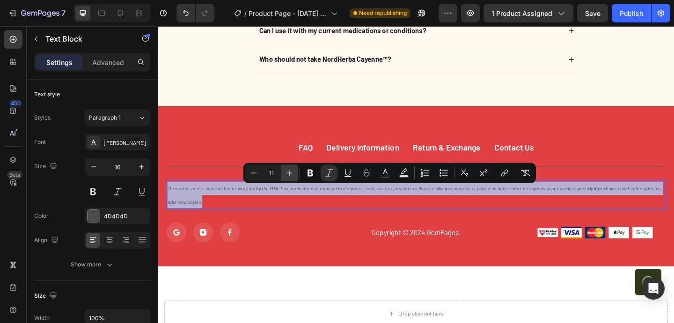
type input "12"
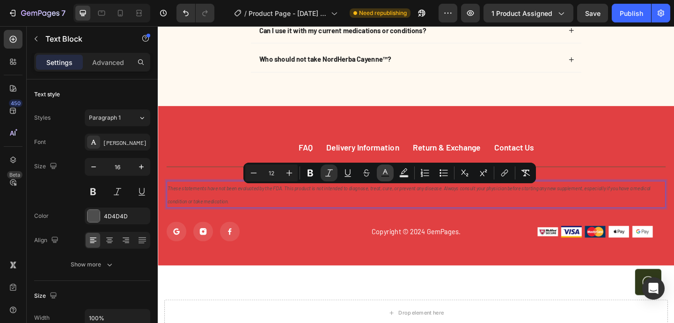
click at [388, 171] on icon "Editor contextual toolbar" at bounding box center [384, 172] width 9 height 9
type input "4D4D4D"
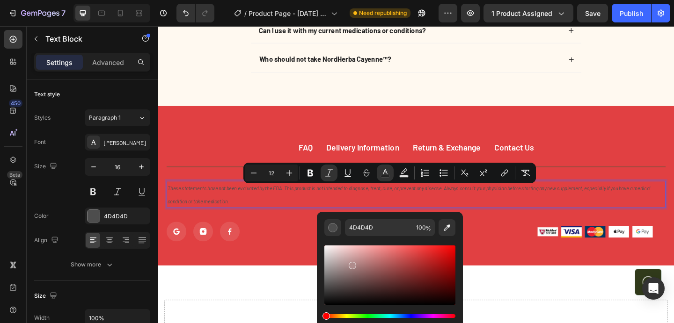
click at [351, 264] on div "Editor contextual toolbar" at bounding box center [389, 275] width 131 height 59
click at [339, 270] on div "Editor contextual toolbar" at bounding box center [389, 275] width 131 height 59
click at [335, 267] on div "Editor contextual toolbar" at bounding box center [389, 275] width 131 height 59
click at [325, 257] on div "Editor contextual toolbar" at bounding box center [389, 275] width 131 height 59
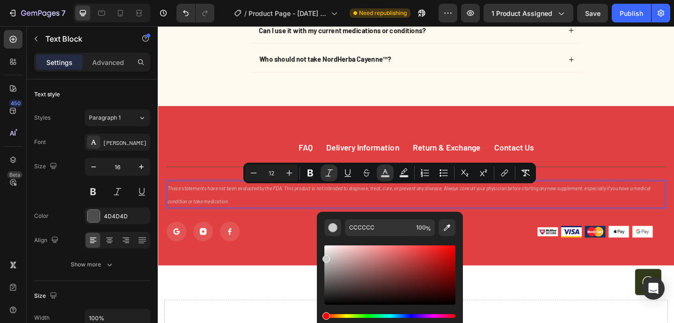
click at [326, 253] on div "Editor contextual toolbar" at bounding box center [389, 275] width 131 height 59
drag, startPoint x: 326, startPoint y: 246, endPoint x: 319, endPoint y: 251, distance: 8.6
click at [319, 251] on div "FCF9F9 100 %" at bounding box center [390, 271] width 146 height 119
type input "E5E5E5"
click at [477, 213] on p "These statements have not been evaluated by the FDA. This product is not intend…" at bounding box center [438, 210] width 541 height 28
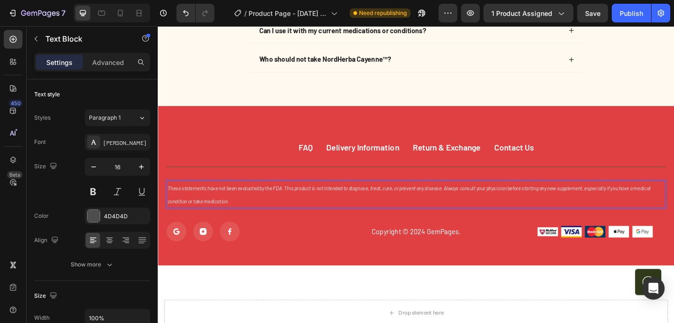
click at [478, 209] on p "These statements have not been evaluated by the FDA. This product is not intend…" at bounding box center [438, 210] width 541 height 28
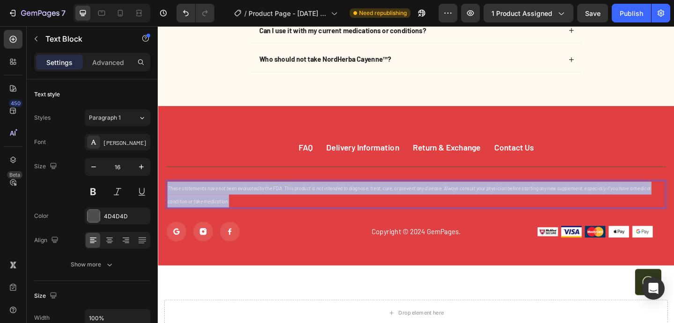
click at [478, 209] on p "These statements have not been evaluated by the FDA. This product is not intend…" at bounding box center [438, 210] width 541 height 28
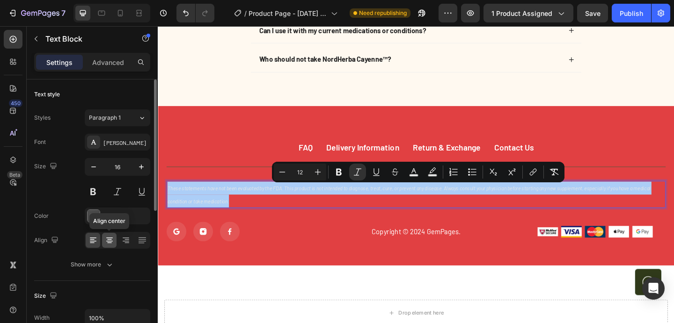
click at [113, 240] on icon at bounding box center [109, 240] width 9 height 9
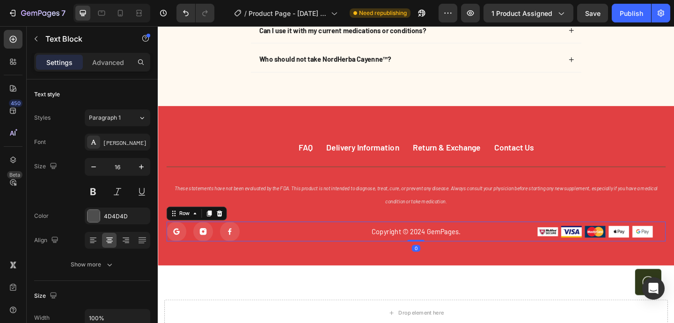
click at [368, 260] on div "Copyright © 2024 GemPages. Text block" at bounding box center [438, 250] width 171 height 22
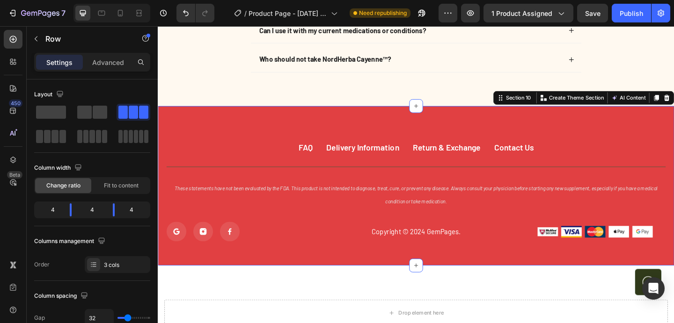
click at [386, 278] on div "FAQ Button Delivery Information Button Return & Exchange Button Contact Us Butt…" at bounding box center [439, 200] width 562 height 174
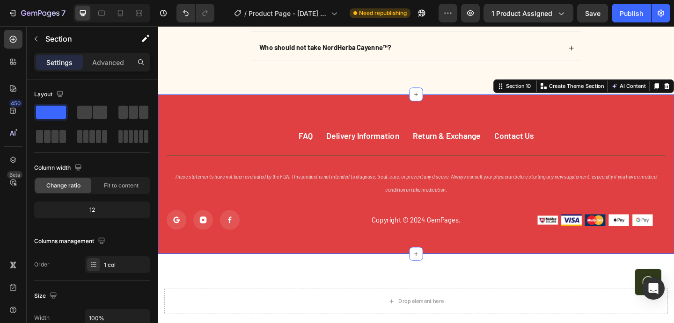
scroll to position [3888, 0]
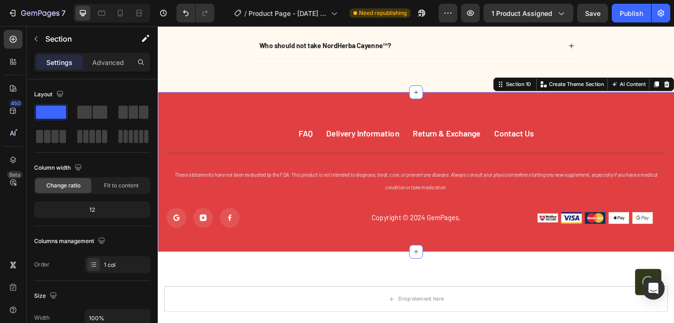
click at [325, 114] on div "FAQ Button Delivery Information Button Return & Exchange Button Contact Us Butt…" at bounding box center [439, 185] width 562 height 174
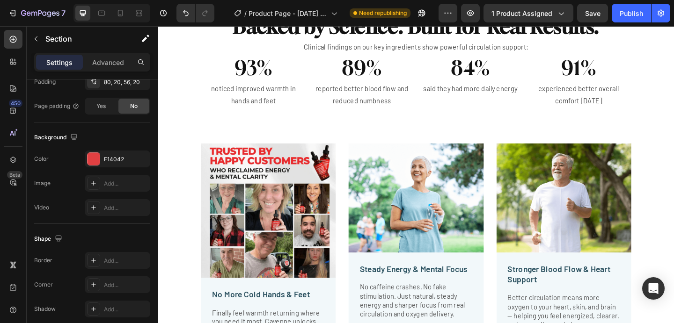
scroll to position [1651, 0]
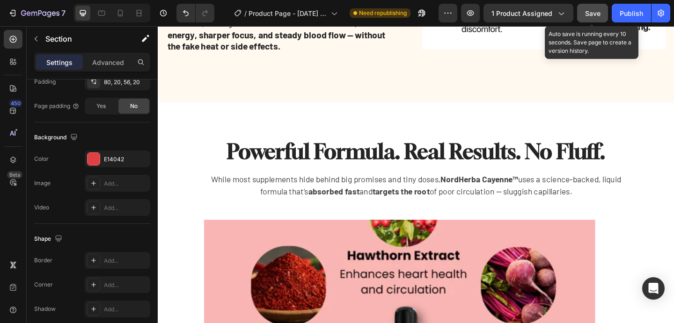
click at [590, 9] on span "Save" at bounding box center [592, 13] width 15 height 8
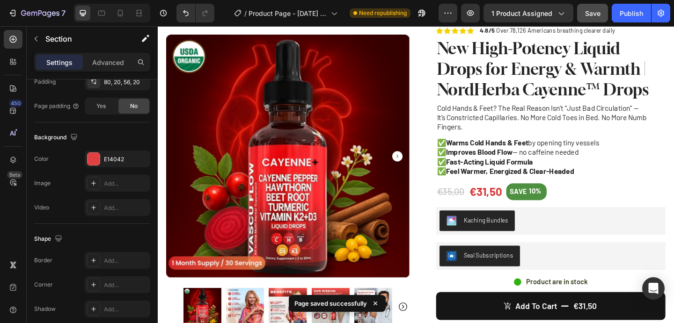
scroll to position [0, 0]
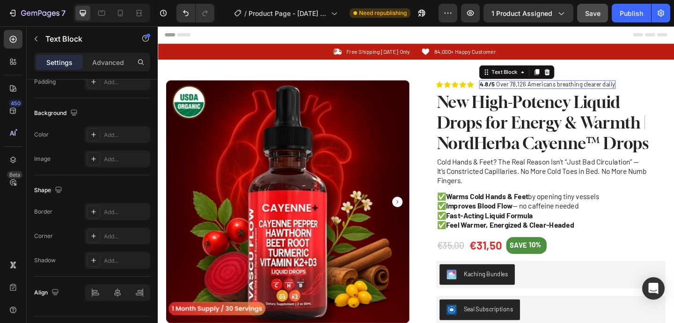
click at [577, 89] on p "4.8/5 Over 78,126 Americans breathing clearer daily" at bounding box center [581, 89] width 146 height 8
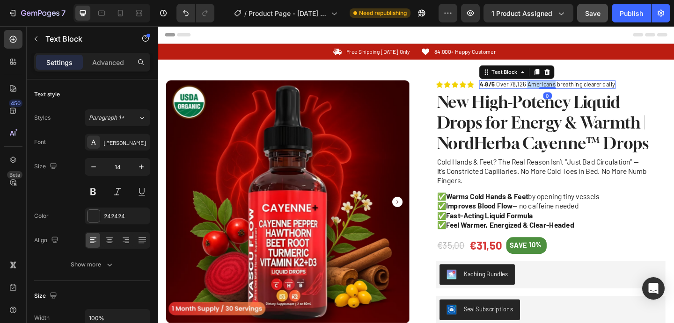
click at [577, 89] on p "4.8/5 Over 78,126 Americans breathing clearer daily" at bounding box center [581, 89] width 146 height 8
click at [540, 89] on p "4.8/5 Over 78,126 Americans breathing clearer daily" at bounding box center [581, 89] width 146 height 8
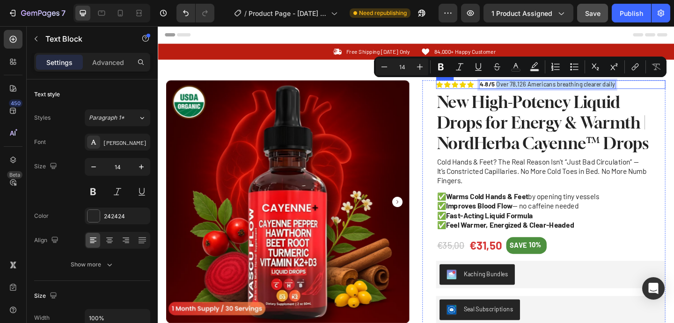
drag, startPoint x: 526, startPoint y: 89, endPoint x: 655, endPoint y: 86, distance: 128.7
click at [655, 86] on div "Icon Icon Icon Icon Icon Icon List 4.8/5 Over 78,126 Americans breathing cleare…" at bounding box center [584, 89] width 249 height 9
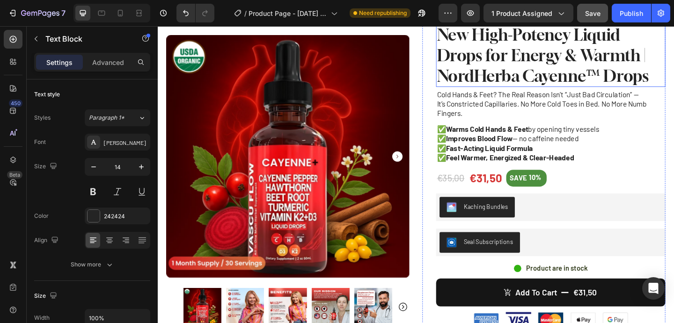
scroll to position [7, 0]
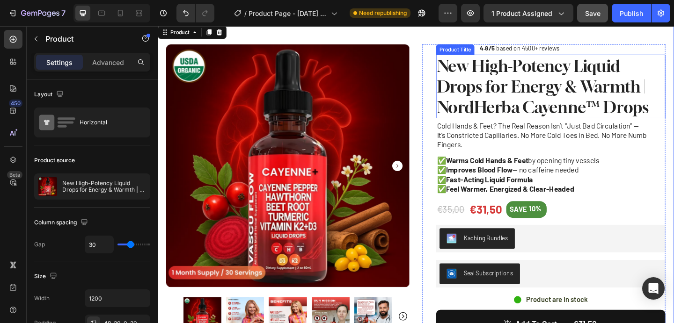
scroll to position [38, 0]
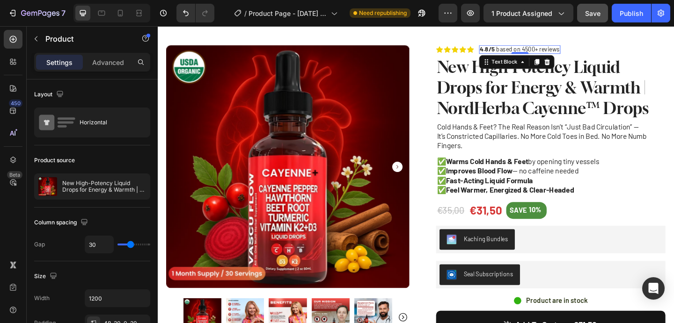
click at [518, 51] on strong "4.8/5" at bounding box center [516, 51] width 16 height 8
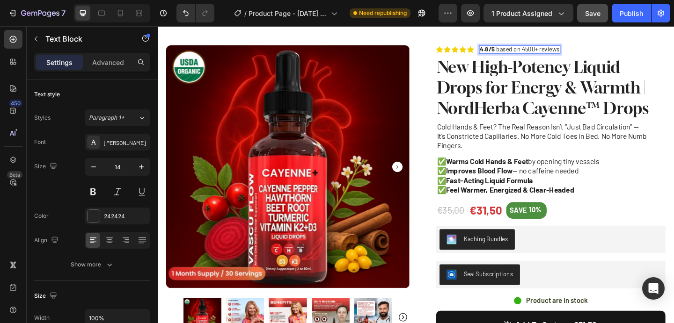
click at [517, 51] on strong "4.8/5" at bounding box center [516, 51] width 16 height 8
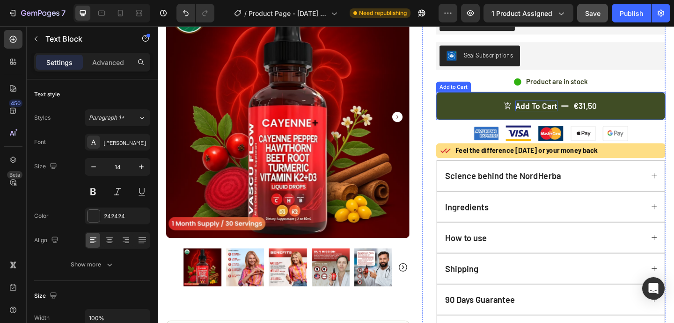
scroll to position [279, 0]
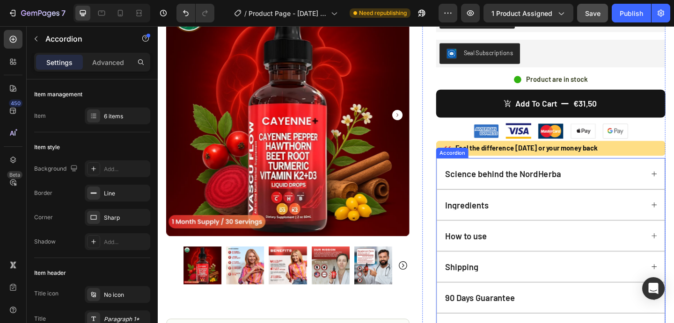
click at [546, 193] on div "Science behind the NordHerba" at bounding box center [585, 186] width 248 height 33
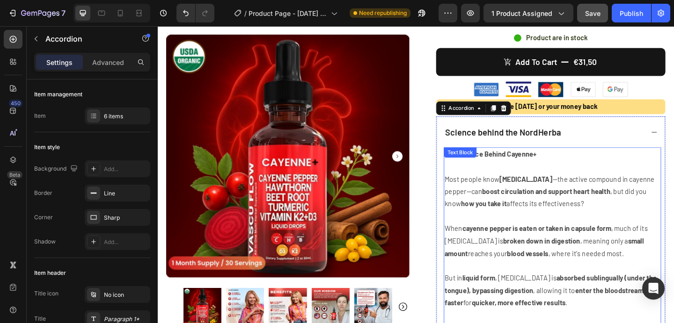
scroll to position [354, 0]
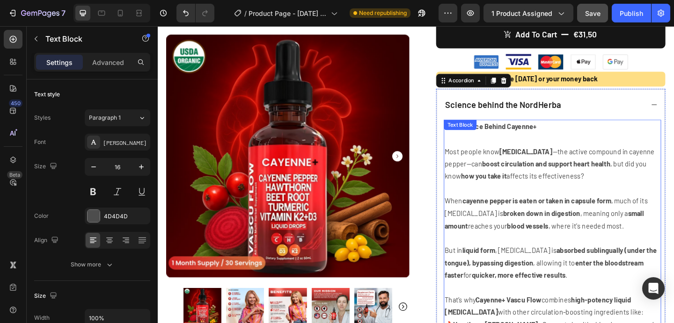
click at [549, 236] on p "When cayenne pepper is eaten or taken in capsule form , much of its capsaicin i…" at bounding box center [587, 230] width 234 height 40
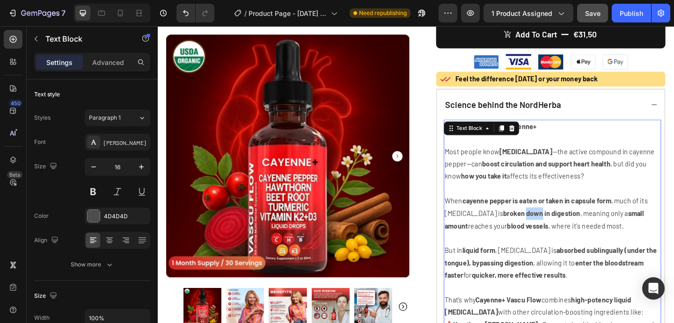
click at [549, 236] on p "When cayenne pepper is eaten or taken in capsule form , much of its capsaicin i…" at bounding box center [587, 230] width 234 height 40
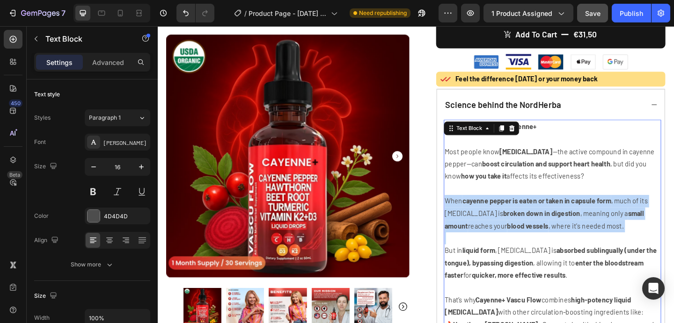
click at [549, 236] on p "When cayenne pepper is eaten or taken in capsule form , much of its capsaicin i…" at bounding box center [587, 230] width 234 height 40
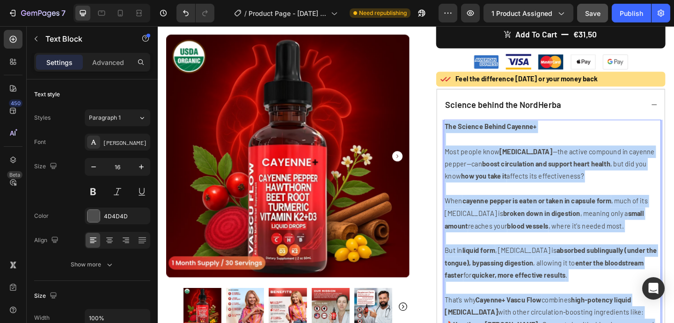
copy div "The Science Behind Cayenne+ Most people know capsaicin —the active compound in …"
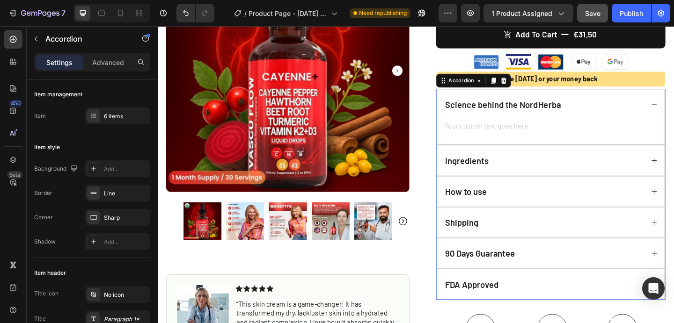
click at [540, 164] on div "Ingredients" at bounding box center [585, 172] width 248 height 33
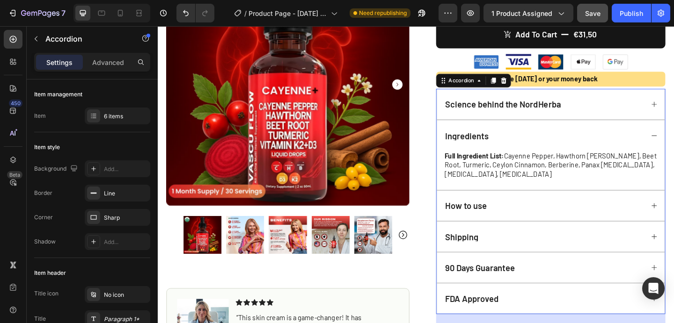
click at [553, 149] on div "Ingredients" at bounding box center [578, 145] width 218 height 11
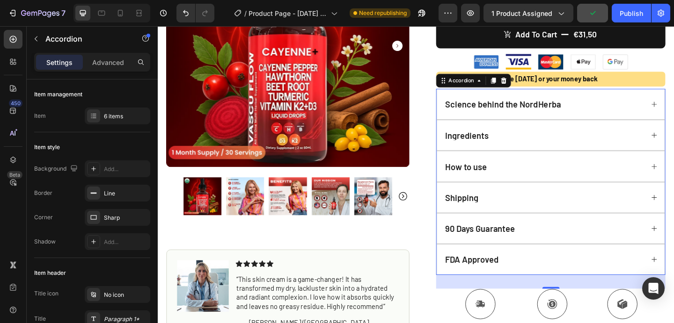
click at [554, 170] on div "How to use" at bounding box center [585, 178] width 248 height 33
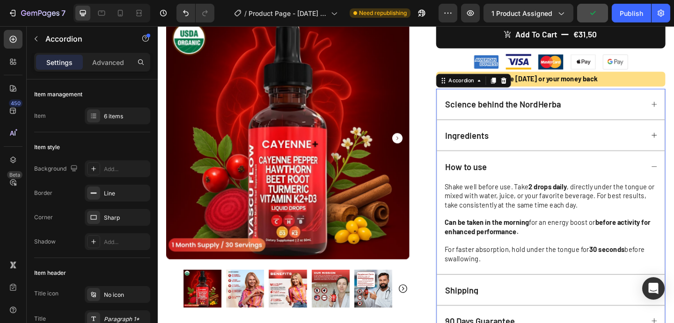
click at [554, 170] on div "How to use" at bounding box center [585, 178] width 248 height 33
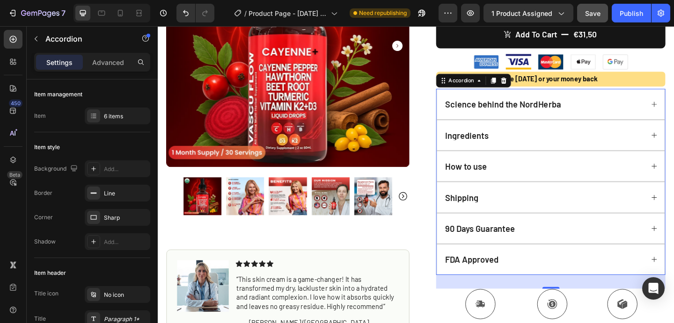
click at [536, 207] on div "Shipping" at bounding box center [578, 212] width 218 height 11
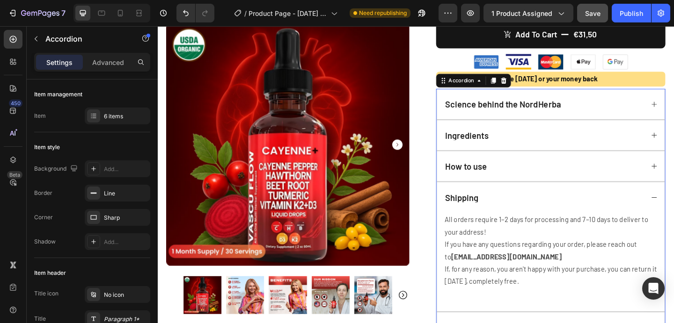
click at [536, 208] on div "Shipping" at bounding box center [578, 212] width 218 height 11
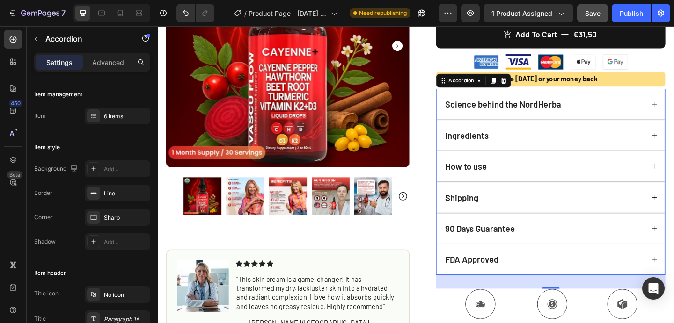
click at [536, 208] on div "Shipping" at bounding box center [578, 212] width 218 height 11
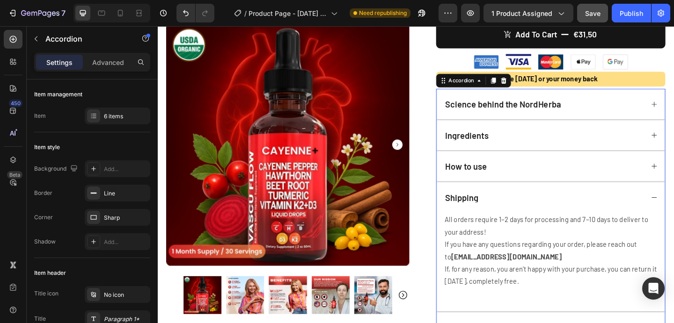
click at [536, 207] on div "Shipping" at bounding box center [578, 212] width 218 height 11
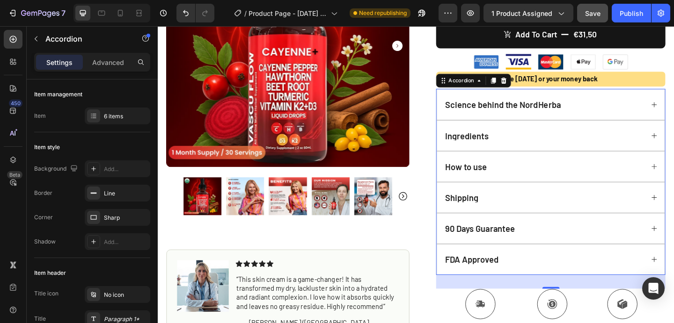
click at [522, 97] on div "Science behind the NordHerba" at bounding box center [585, 111] width 248 height 33
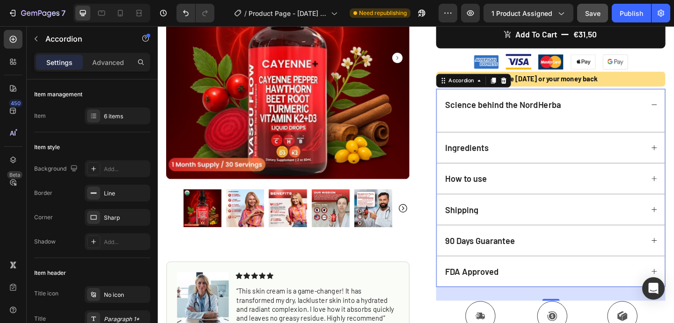
click at [510, 127] on div "Science behind the NordHerba" at bounding box center [585, 111] width 248 height 33
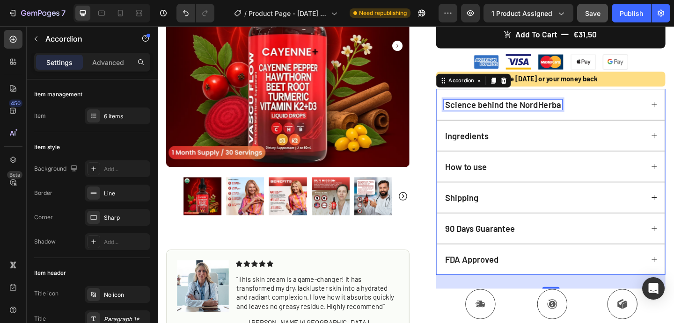
click at [522, 114] on p "Science behind the NordHerba" at bounding box center [533, 112] width 126 height 8
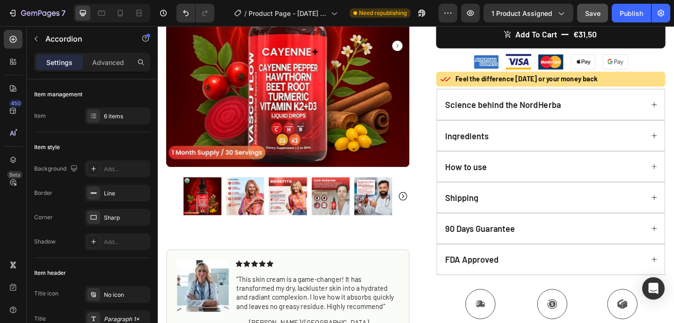
click at [605, 110] on div "Science behind the NordHerba" at bounding box center [578, 111] width 218 height 11
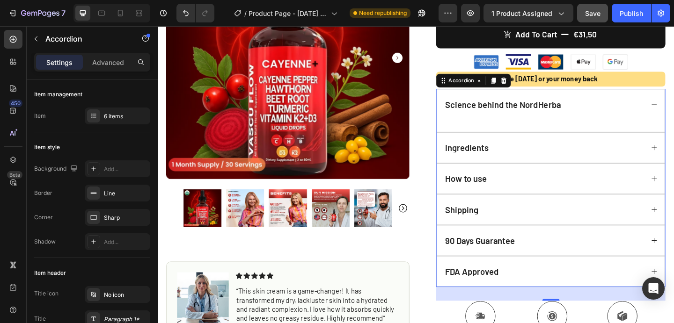
click at [617, 127] on div "Science behind the NordHerba" at bounding box center [585, 111] width 248 height 33
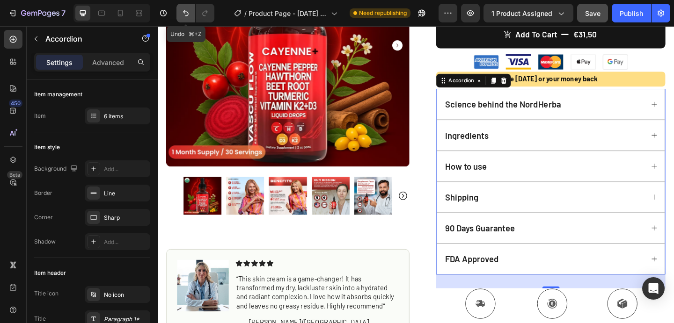
click at [183, 11] on icon "Undo/Redo" at bounding box center [185, 12] width 9 height 9
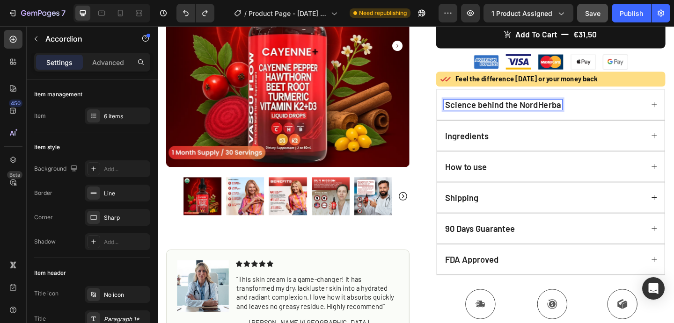
click at [623, 109] on div "Science behind the NordHerba" at bounding box center [578, 111] width 218 height 11
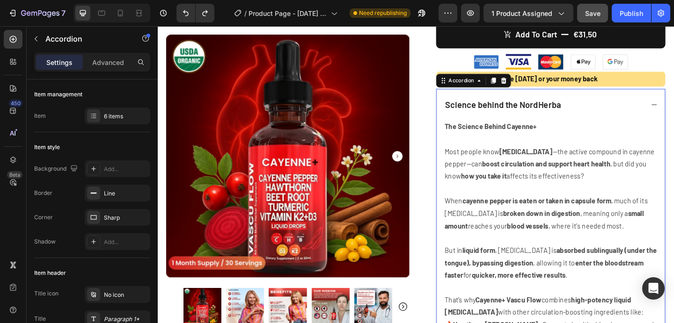
click at [573, 138] on p "The Science Behind Cayenne+" at bounding box center [587, 136] width 234 height 14
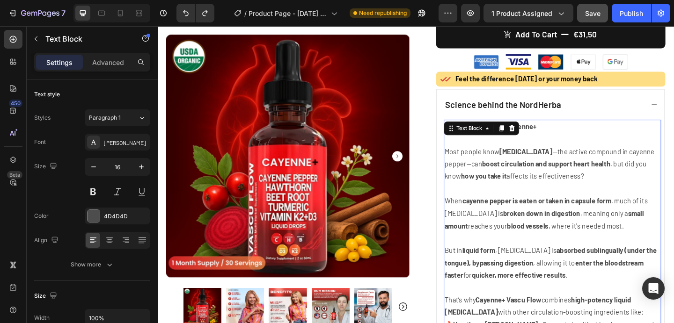
click at [573, 138] on p "The Science Behind Cayenne+" at bounding box center [587, 136] width 234 height 14
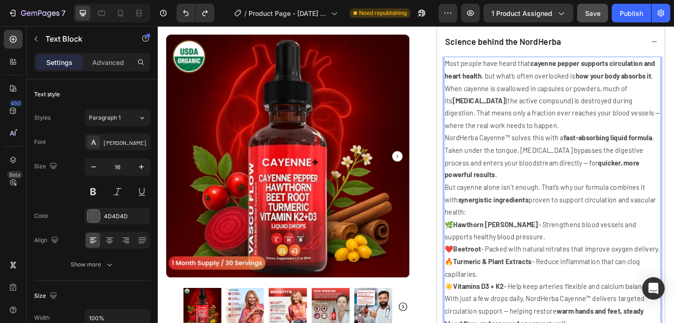
scroll to position [423, 0]
click at [457, 153] on div "Icon Icon Icon Icon Icon Icon List 4.8/5 based on 4500+ reviews Text Block Row …" at bounding box center [577, 139] width 264 height 955
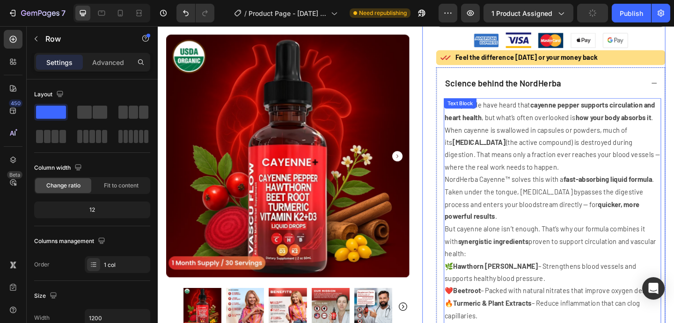
scroll to position [342, 0]
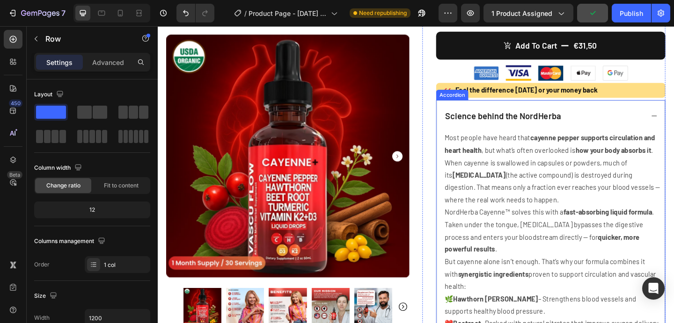
click at [628, 124] on div "Science behind the NordHerba" at bounding box center [578, 123] width 218 height 11
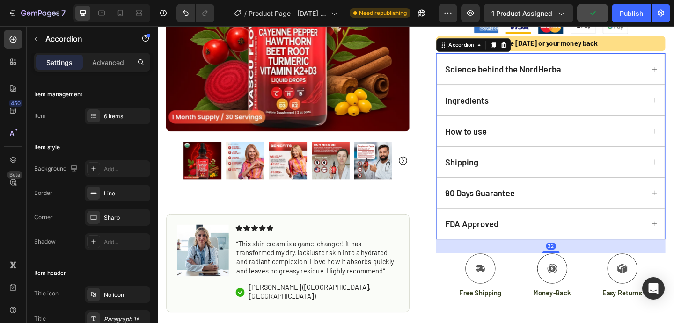
scroll to position [408, 0]
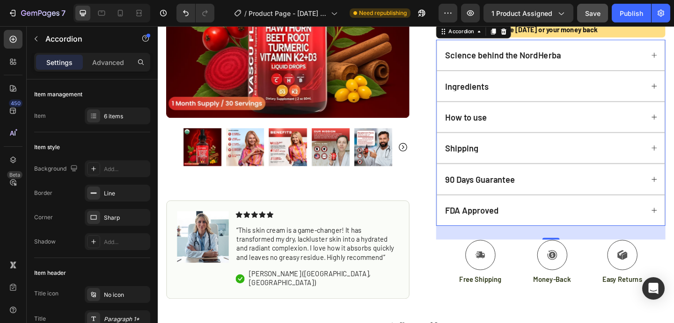
click at [598, 192] on div "90 Days Guarantee" at bounding box center [578, 193] width 218 height 11
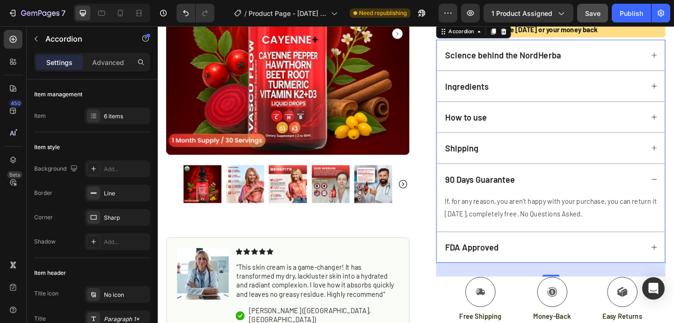
click at [598, 192] on div "90 Days Guarantee" at bounding box center [578, 193] width 218 height 11
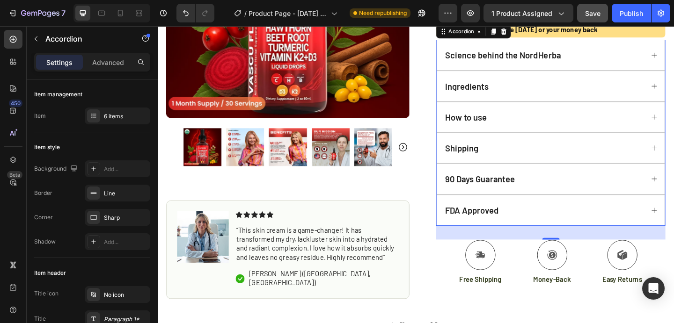
click at [572, 230] on div "FDA Approved" at bounding box center [578, 226] width 218 height 11
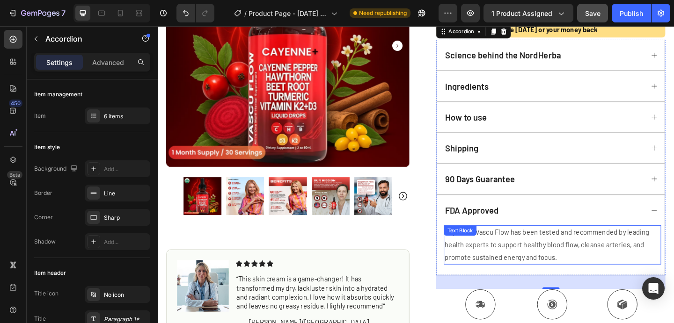
click at [573, 249] on p "Cayenne+ Vascu Flow has been tested and recommended by leading health experts t…" at bounding box center [587, 264] width 234 height 40
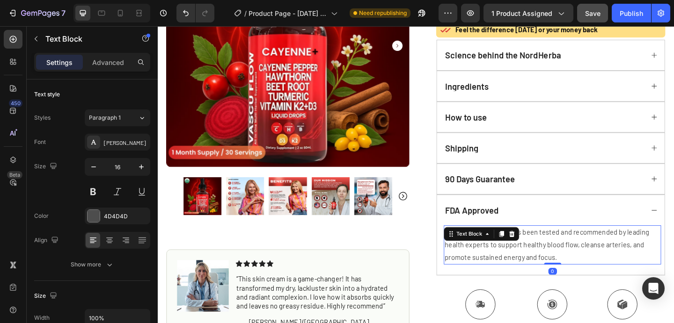
click at [573, 249] on p "Cayenne+ Vascu Flow has been tested and recommended by leading health experts t…" at bounding box center [587, 264] width 234 height 40
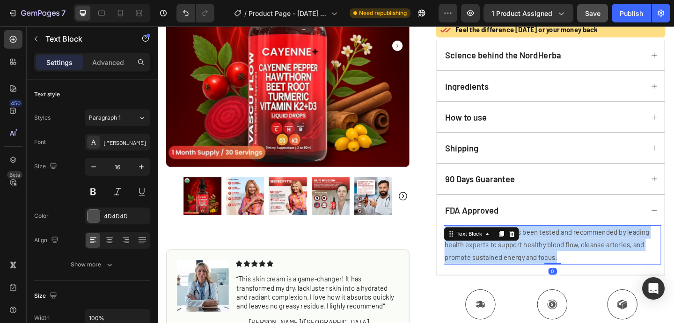
click at [573, 249] on p "Cayenne+ Vascu Flow has been tested and recommended by leading health experts t…" at bounding box center [587, 264] width 234 height 40
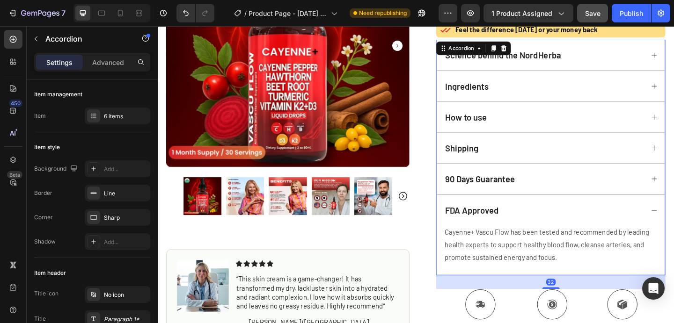
click at [468, 277] on div "Cayenne+ Vascu Flow has been tested and recommended by leading health experts t…" at bounding box center [585, 269] width 248 height 53
click at [523, 223] on p "FDA Approved" at bounding box center [499, 227] width 58 height 8
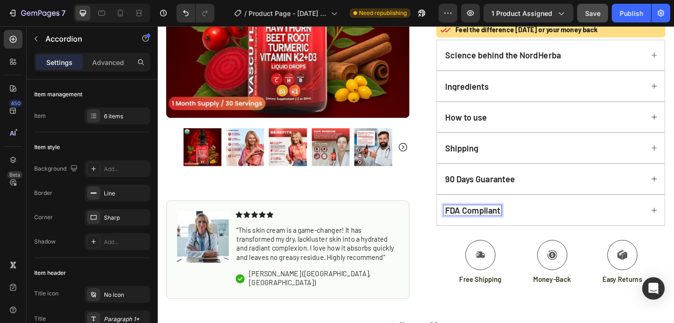
click at [655, 233] on div "FDA Compliant" at bounding box center [585, 226] width 248 height 33
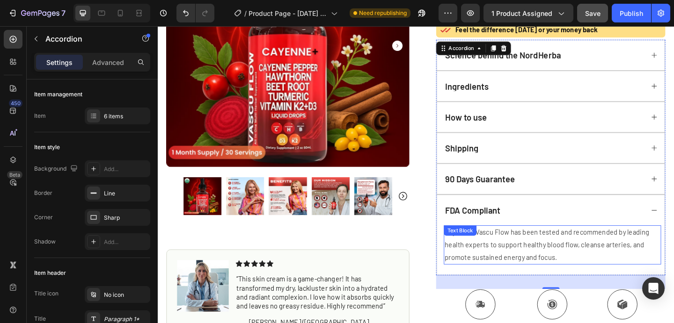
click at [511, 259] on div "Cayenne+ Vascu Flow has been tested and recommended by leading health experts t…" at bounding box center [587, 264] width 236 height 42
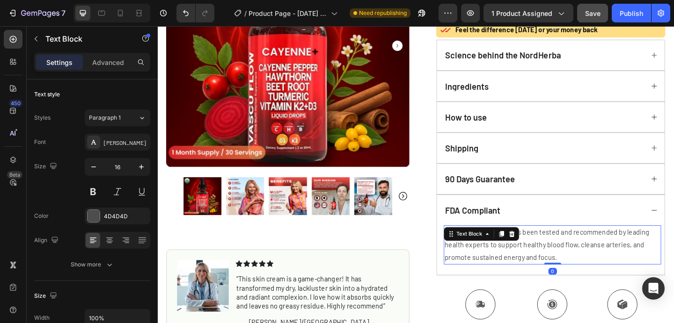
click at [511, 259] on div "Text Block" at bounding box center [510, 252] width 82 height 15
click at [537, 267] on p "Cayenne+ Vascu Flow has been tested and recommended by leading health experts t…" at bounding box center [587, 264] width 234 height 40
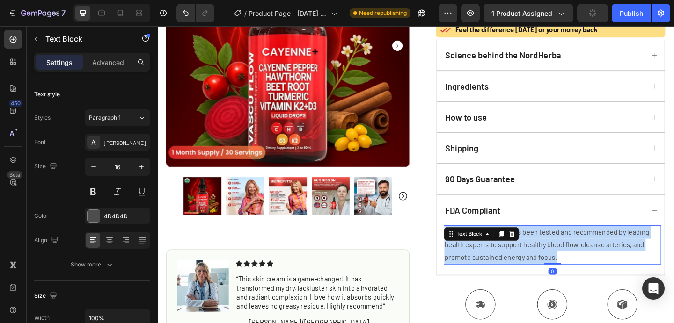
click at [537, 267] on p "Cayenne+ Vascu Flow has been tested and recommended by leading health experts t…" at bounding box center [587, 264] width 234 height 40
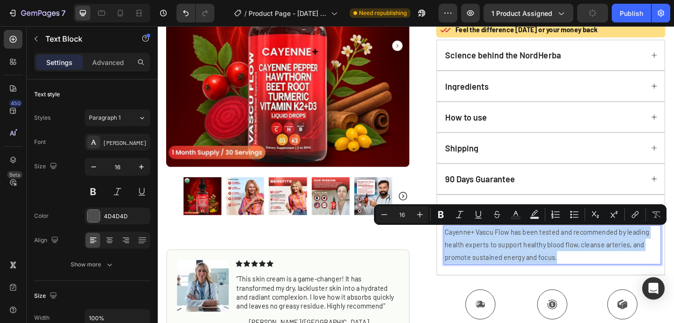
click at [537, 267] on p "Cayenne+ Vascu Flow has been tested and recommended by leading health experts t…" at bounding box center [587, 264] width 234 height 40
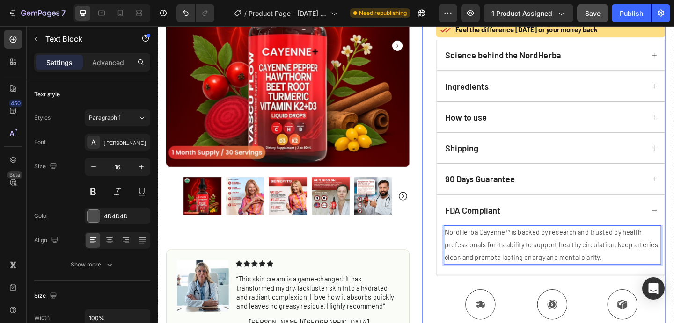
click at [456, 238] on div "Icon Icon Icon Icon Icon Icon List 4.8/5 based on 4500+ reviews Text Block Row …" at bounding box center [577, 27] width 264 height 699
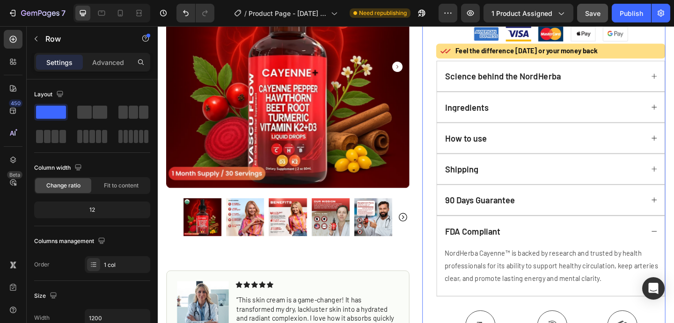
scroll to position [402, 0]
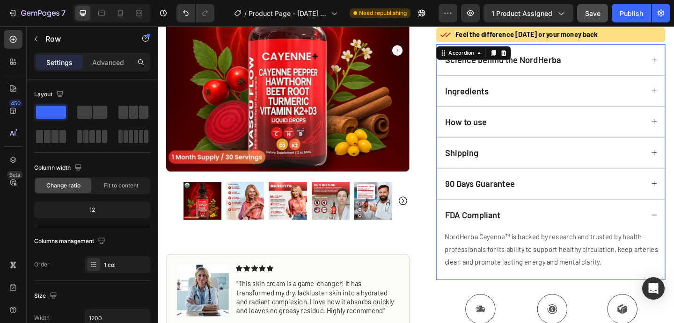
click at [599, 234] on div "FDA Compliant" at bounding box center [578, 231] width 218 height 11
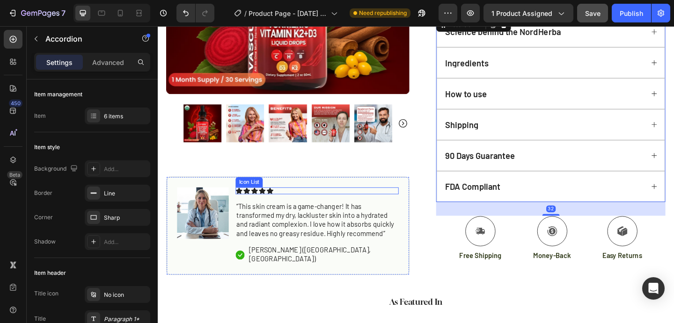
scroll to position [449, 0]
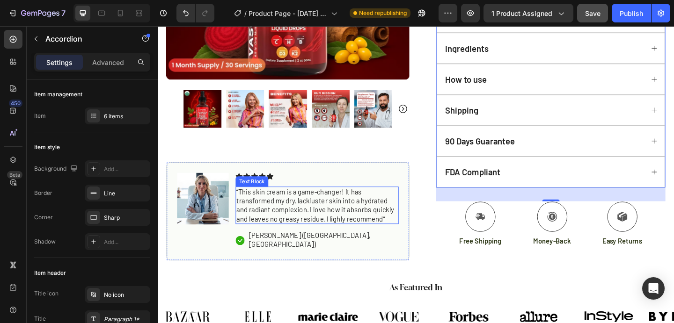
click at [338, 225] on p "“This skin cream is a game-changer! It has transformed my dry, lackluster skin …" at bounding box center [330, 221] width 175 height 39
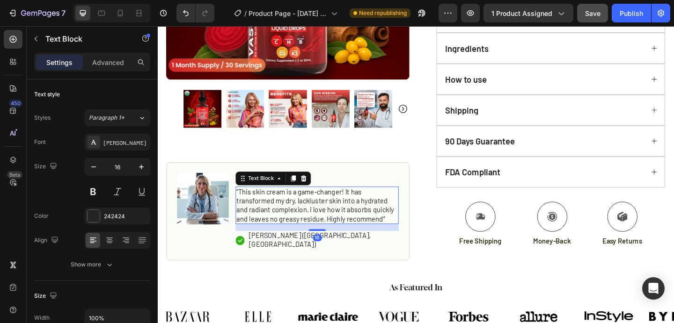
click at [338, 225] on p "“This skin cream is a game-changer! It has transformed my dry, lackluster skin …" at bounding box center [330, 221] width 175 height 39
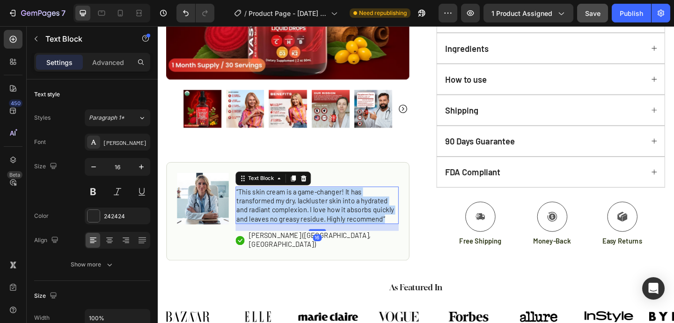
click at [338, 225] on p "“This skin cream is a game-changer! It has transformed my dry, lackluster skin …" at bounding box center [330, 221] width 175 height 39
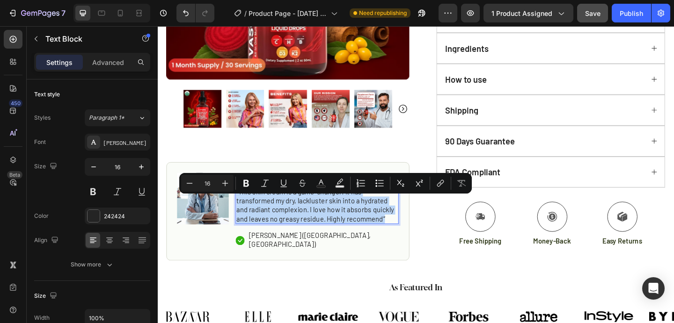
click at [304, 229] on p "“This skin cream is a game-changer! It has transformed my dry, lackluster skin …" at bounding box center [330, 221] width 175 height 39
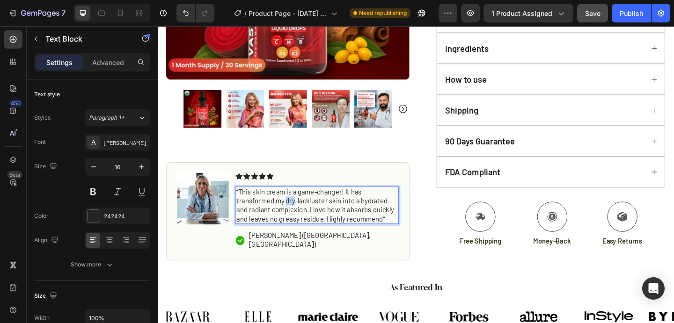
click at [304, 229] on p "“This skin cream is a game-changer! It has transformed my dry, lackluster skin …" at bounding box center [330, 221] width 175 height 39
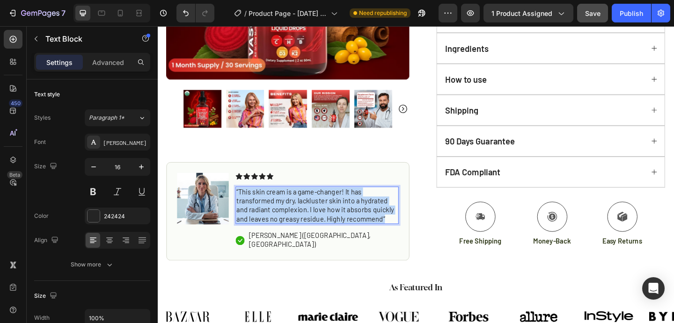
click at [304, 229] on p "“This skin cream is a game-changer! It has transformed my dry, lackluster skin …" at bounding box center [330, 221] width 175 height 39
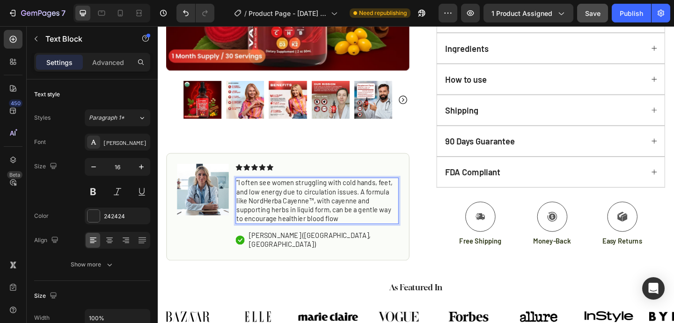
click at [245, 207] on p "“I often see women struggling with cold hands, feet, and low energy due to circ…" at bounding box center [330, 216] width 175 height 49
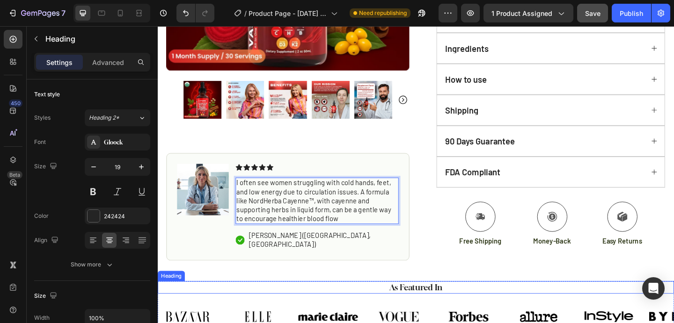
click at [309, 305] on h2 "As Featured In" at bounding box center [438, 311] width 547 height 14
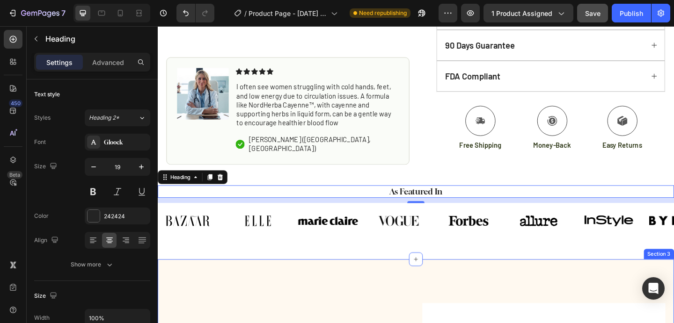
scroll to position [529, 0]
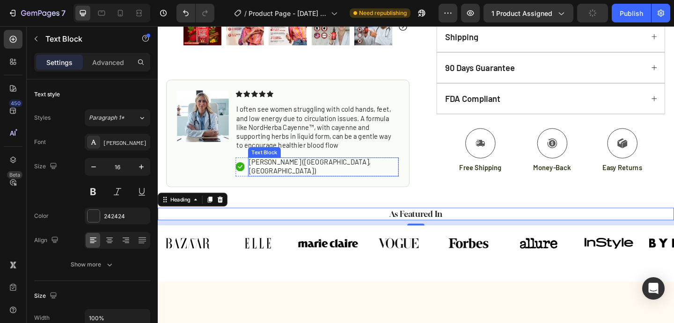
click at [260, 185] on p "[PERSON_NAME] ([GEOGRAPHIC_DATA], [GEOGRAPHIC_DATA])" at bounding box center [338, 179] width 162 height 20
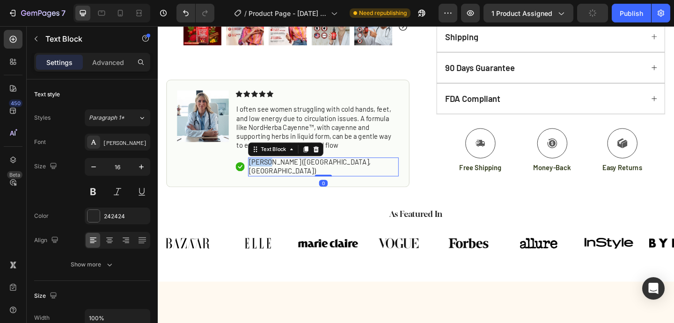
click at [260, 185] on p "[PERSON_NAME] ([GEOGRAPHIC_DATA], [GEOGRAPHIC_DATA])" at bounding box center [338, 179] width 162 height 20
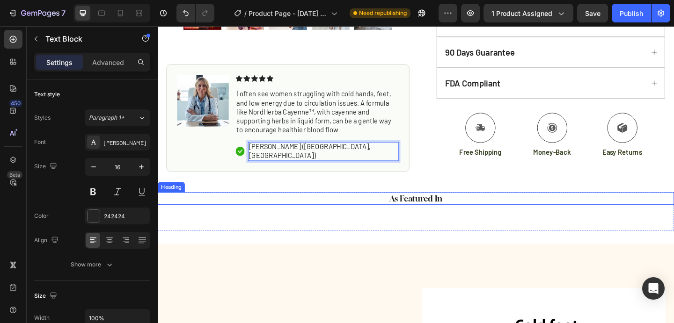
click at [372, 221] on h2 "As Featured In" at bounding box center [438, 214] width 547 height 14
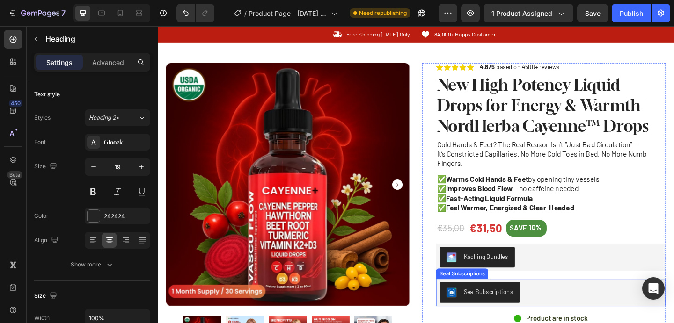
scroll to position [18, 0]
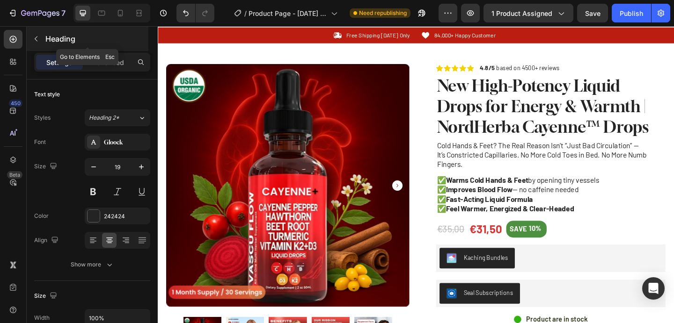
click at [35, 35] on button "button" at bounding box center [36, 38] width 15 height 15
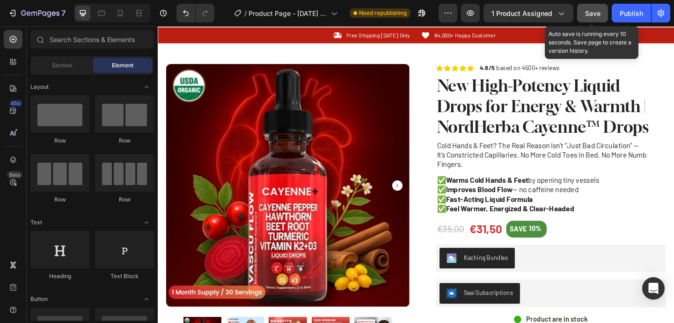
click at [584, 8] on button "Save" at bounding box center [592, 13] width 31 height 19
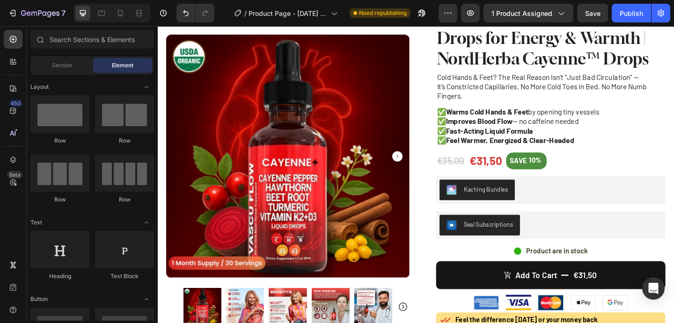
scroll to position [89, 0]
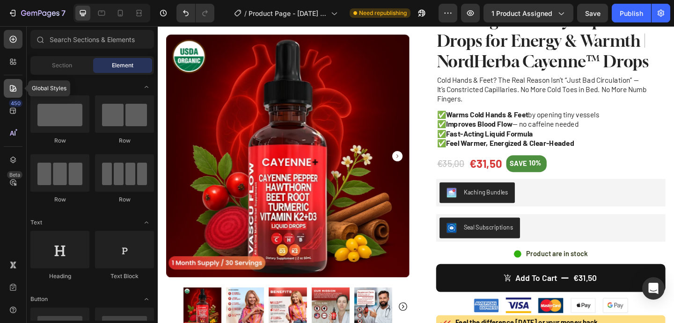
click at [12, 88] on icon at bounding box center [12, 88] width 9 height 9
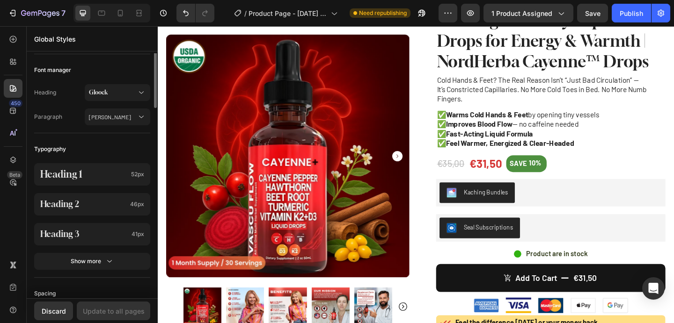
scroll to position [119, 0]
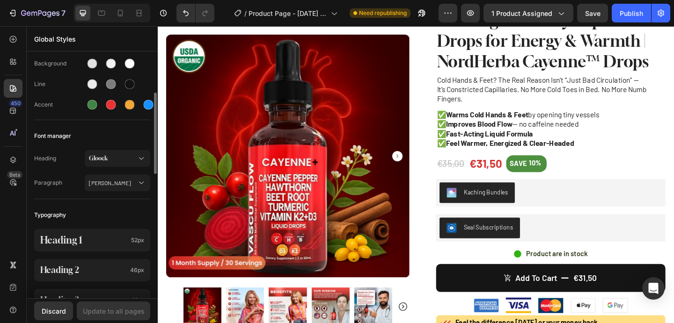
click at [94, 167] on div "Heading Gloock Paragraph Barlow" at bounding box center [92, 172] width 116 height 54
click at [94, 165] on button "Gloock" at bounding box center [118, 158] width 66 height 17
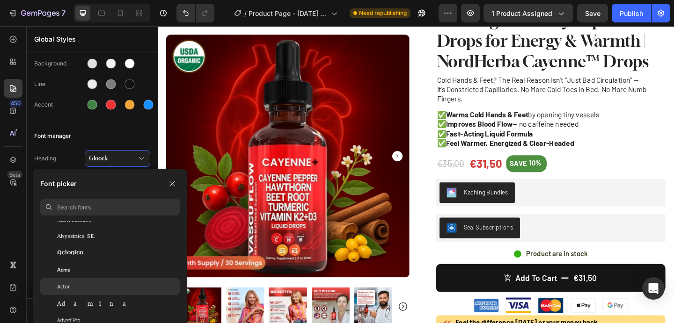
scroll to position [157, 0]
click at [118, 294] on div "Adamina" at bounding box center [109, 301] width 139 height 17
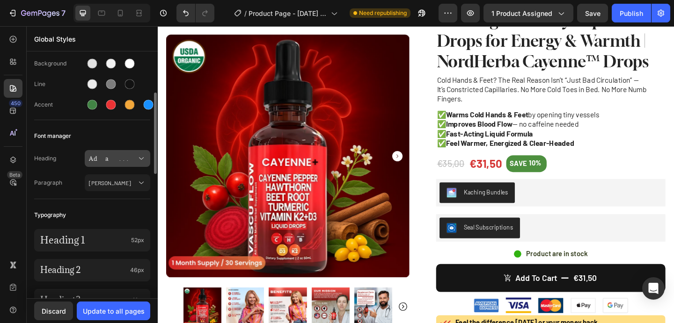
click at [110, 161] on span "Adamina" at bounding box center [113, 158] width 48 height 8
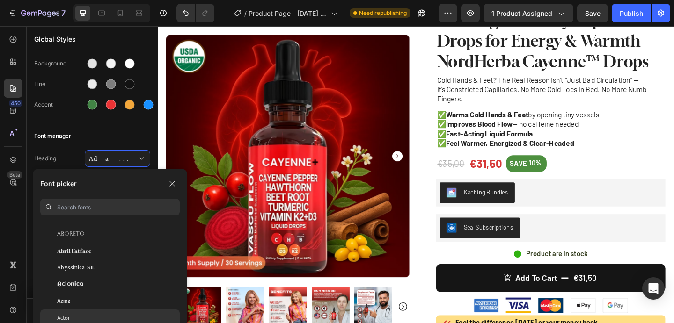
click at [107, 312] on div "Actor" at bounding box center [109, 318] width 139 height 17
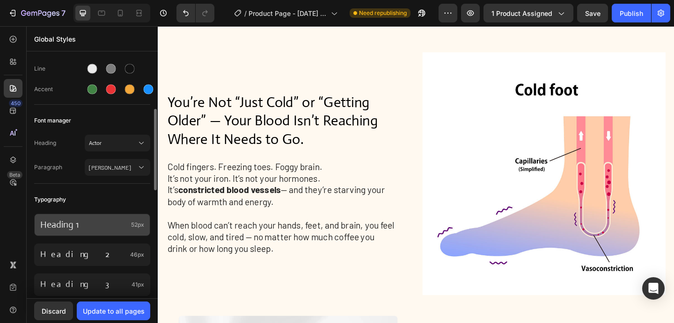
scroll to position [129, 0]
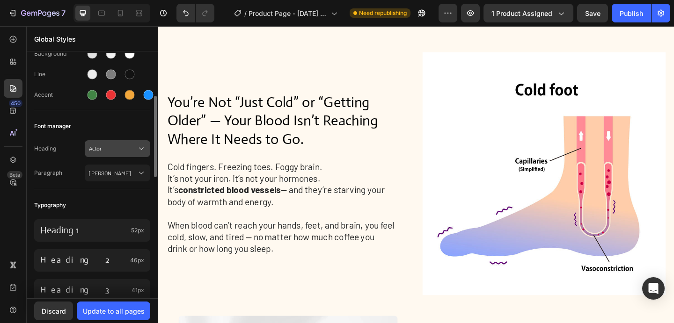
click at [111, 156] on button "Actor" at bounding box center [118, 148] width 66 height 17
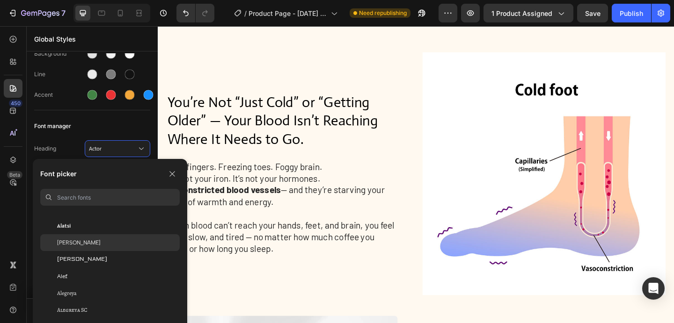
scroll to position [488, 0]
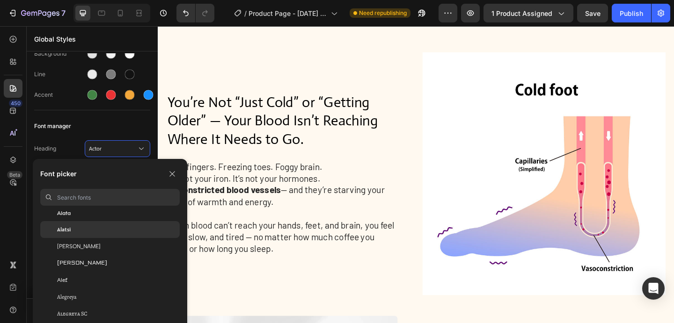
click at [93, 225] on div "Alatsi" at bounding box center [109, 229] width 139 height 17
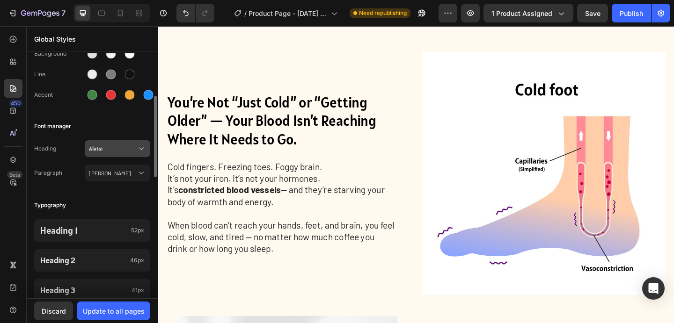
click at [109, 146] on span "Alatsi" at bounding box center [113, 149] width 48 height 8
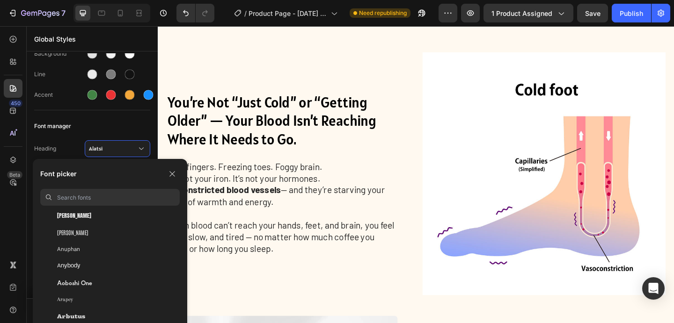
scroll to position [1589, 0]
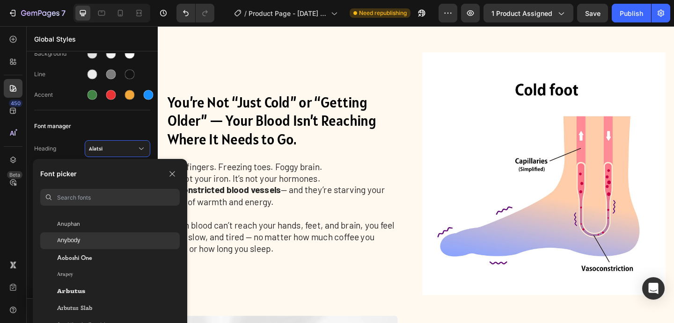
click at [95, 242] on div "Anybody" at bounding box center [118, 241] width 123 height 8
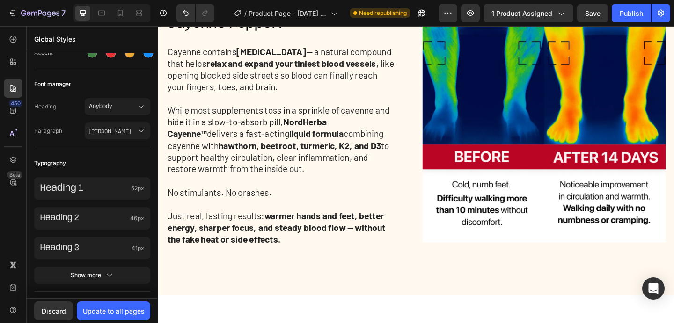
scroll to position [1438, 0]
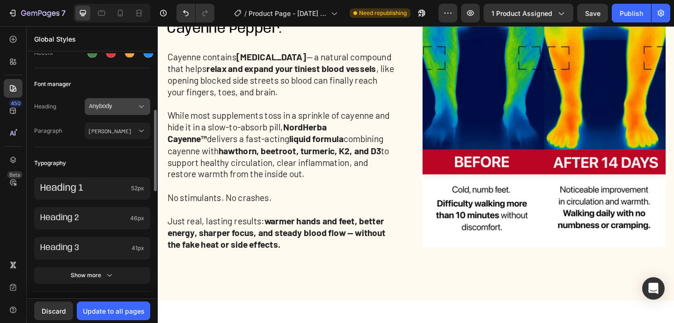
click at [113, 110] on span "Anybody" at bounding box center [113, 106] width 48 height 8
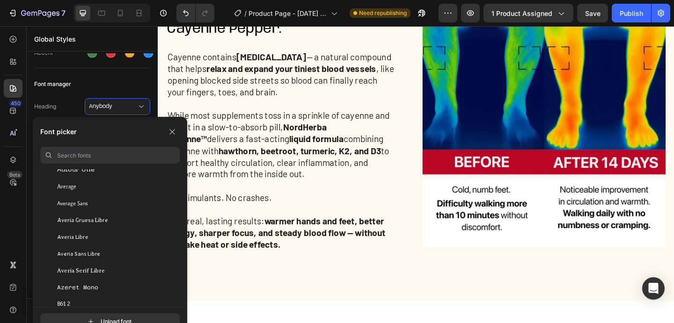
scroll to position [2254, 0]
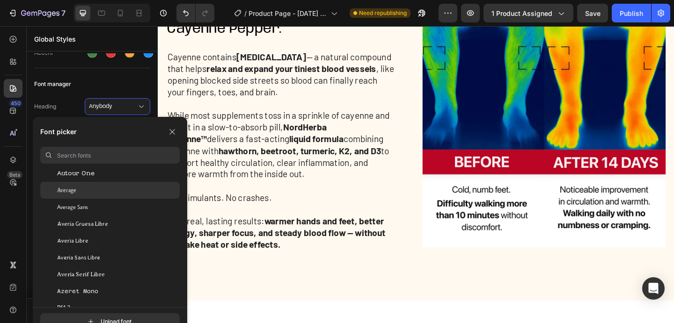
click at [110, 193] on div "Average" at bounding box center [118, 190] width 123 height 8
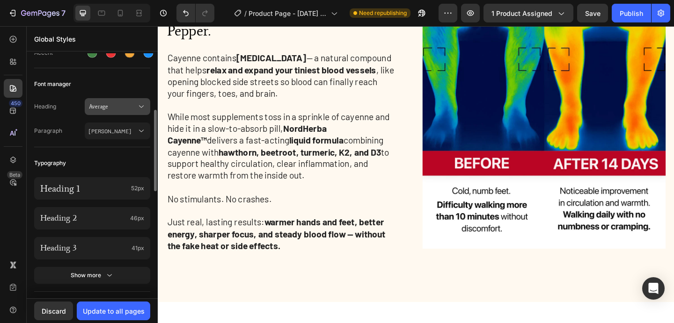
click at [110, 106] on span "Average" at bounding box center [113, 106] width 48 height 8
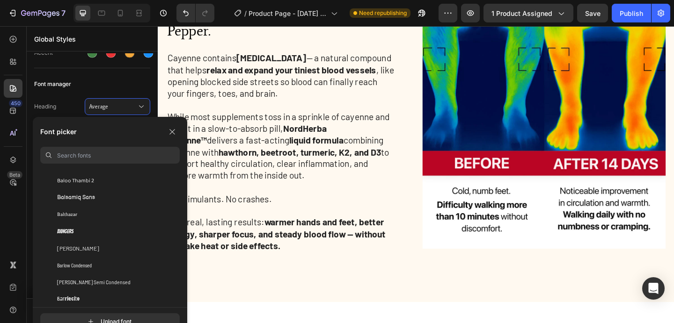
scroll to position [2830, 0]
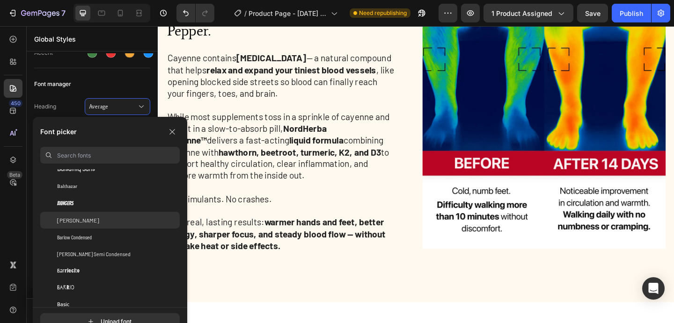
click at [123, 218] on div "Barlow" at bounding box center [118, 220] width 123 height 8
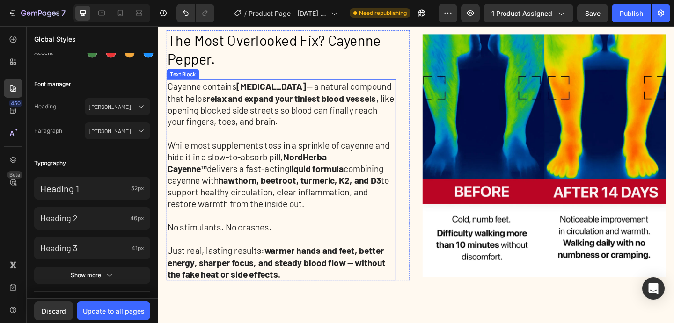
scroll to position [1408, 0]
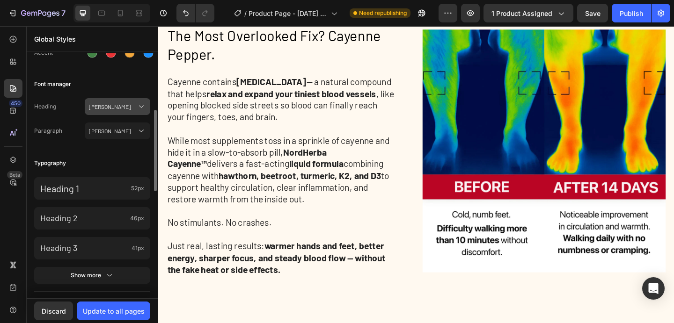
click at [129, 106] on span "Barlow" at bounding box center [113, 106] width 48 height 8
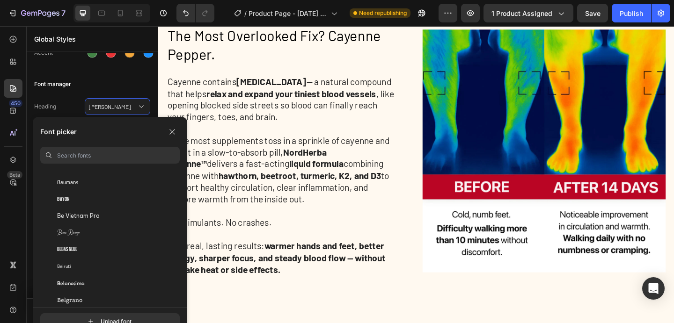
scroll to position [3021, 0]
click at [113, 197] on div "Bayon" at bounding box center [118, 198] width 123 height 8
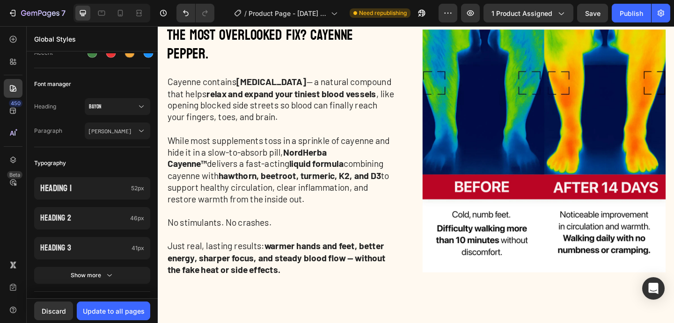
scroll to position [1403, 0]
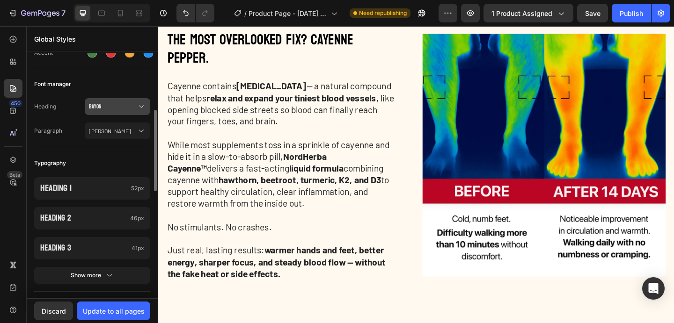
click at [114, 102] on button "Bayon" at bounding box center [118, 106] width 66 height 17
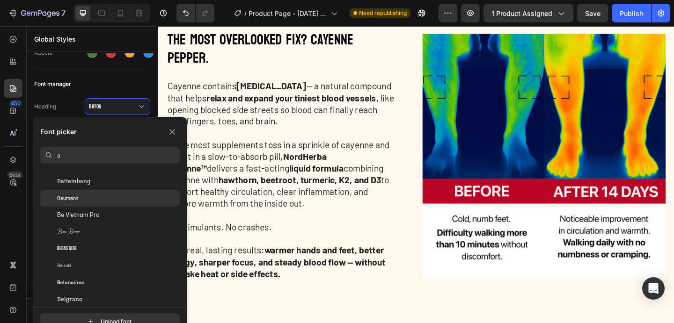
scroll to position [0, 0]
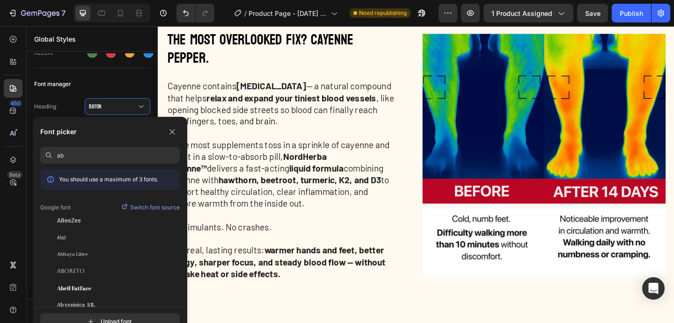
type input "a"
type input "goth"
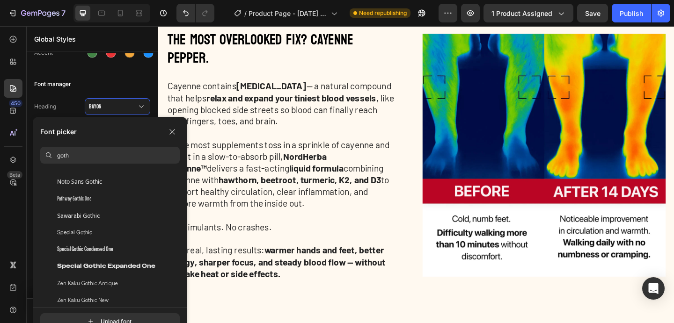
scroll to position [259, 0]
click at [83, 157] on input "goth" at bounding box center [118, 155] width 123 height 17
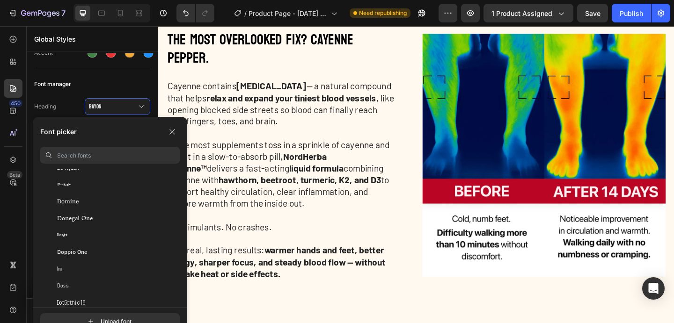
scroll to position [6775, 0]
click at [87, 158] on input at bounding box center [118, 155] width 123 height 17
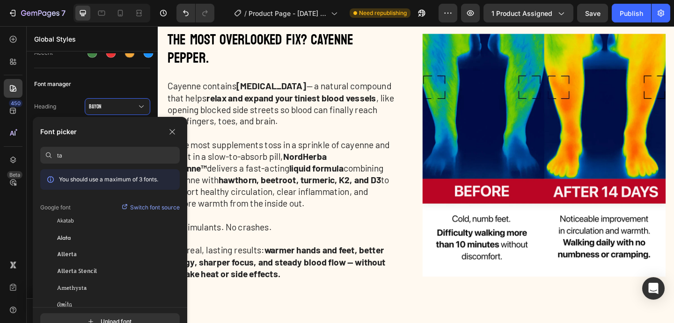
type input "t"
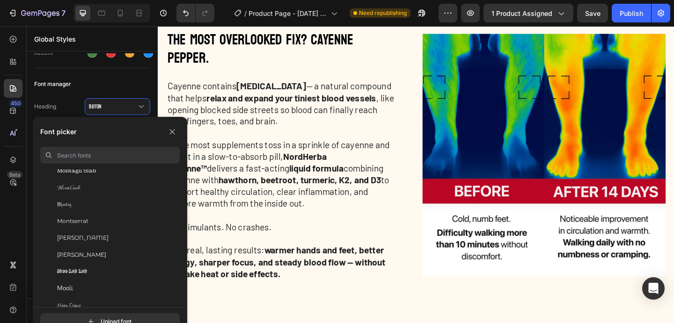
scroll to position [16086, 0]
click at [151, 221] on div "Montserrat" at bounding box center [118, 222] width 123 height 8
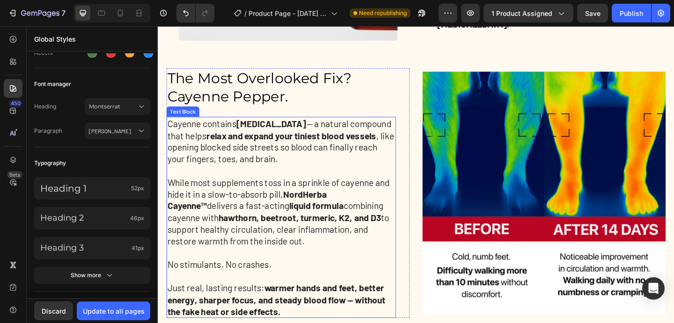
scroll to position [1364, 0]
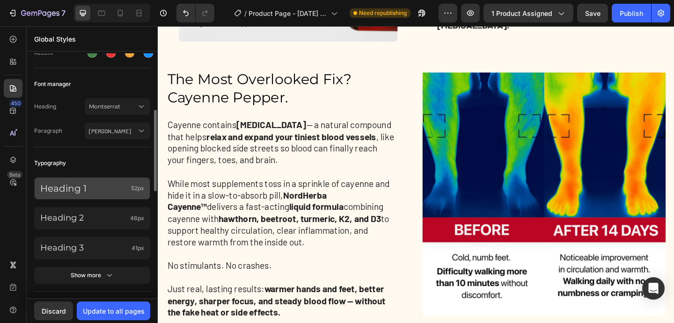
click at [100, 190] on p "Heading 1" at bounding box center [83, 188] width 87 height 12
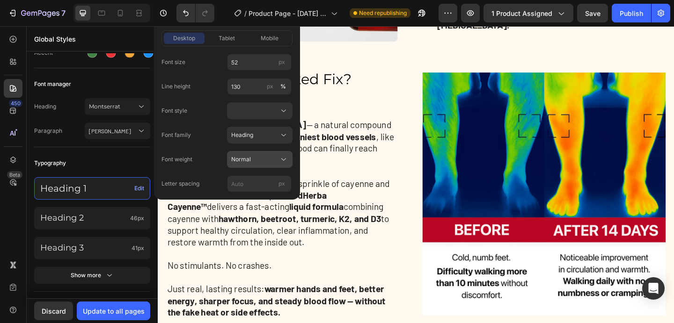
click at [256, 161] on div "Normal" at bounding box center [254, 159] width 46 height 8
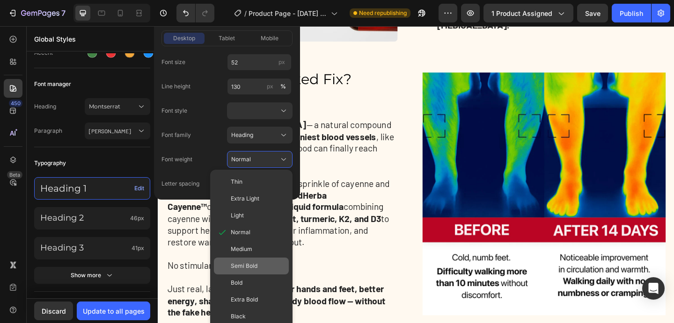
click at [245, 264] on span "Semi Bold" at bounding box center [244, 266] width 27 height 8
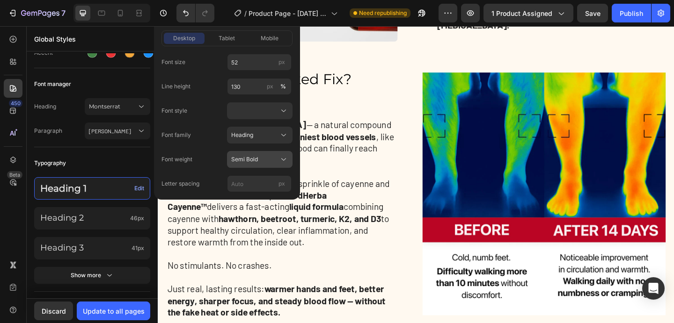
click at [256, 162] on span "Semi Bold" at bounding box center [244, 159] width 27 height 8
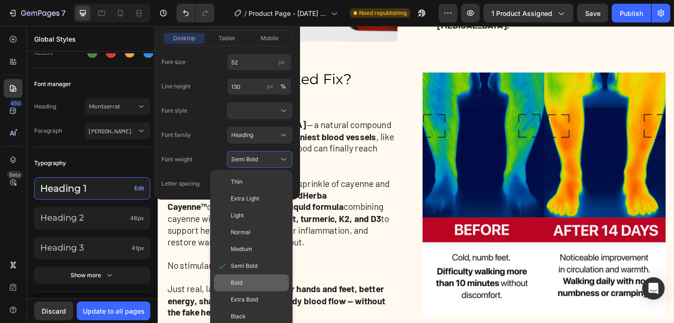
click at [238, 282] on span "Bold" at bounding box center [237, 283] width 12 height 8
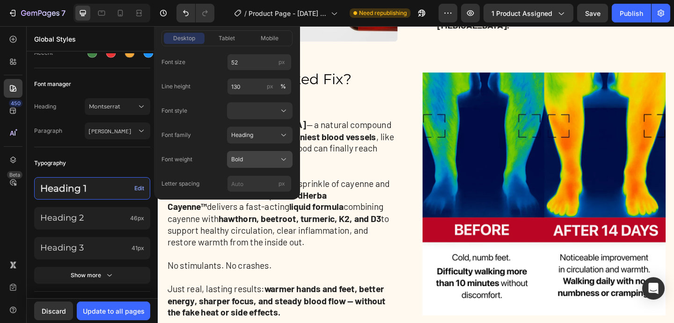
click at [253, 163] on div "Bold" at bounding box center [259, 159] width 57 height 9
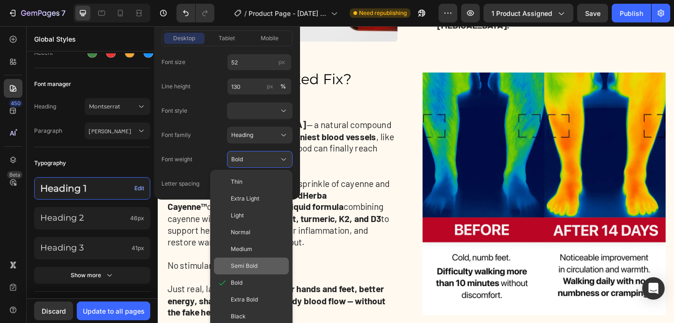
click at [233, 265] on span "Semi Bold" at bounding box center [244, 266] width 27 height 8
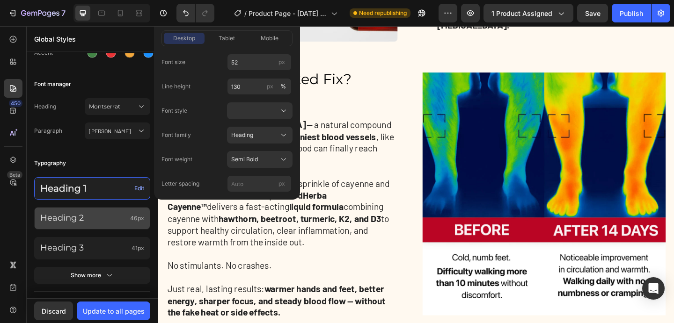
click at [126, 216] on p "Heading 2" at bounding box center [83, 218] width 86 height 11
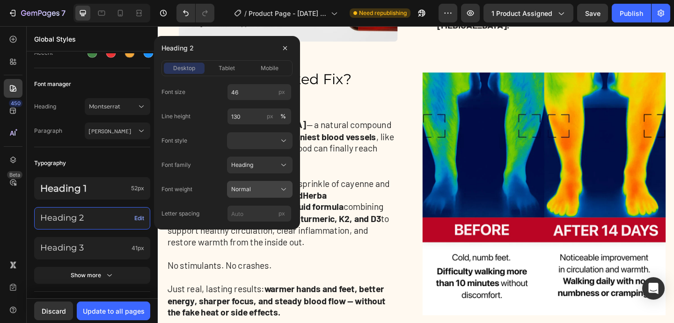
click at [249, 190] on span "Normal" at bounding box center [241, 189] width 20 height 8
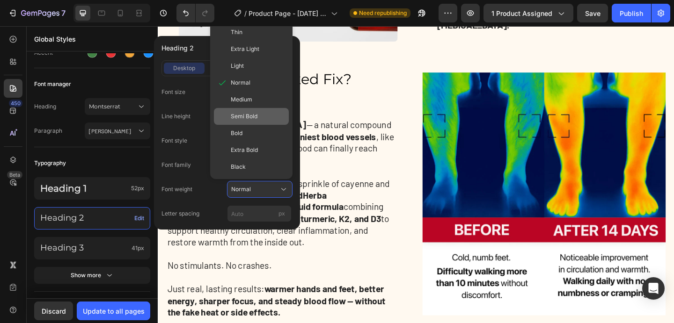
click at [245, 118] on span "Semi Bold" at bounding box center [244, 116] width 27 height 8
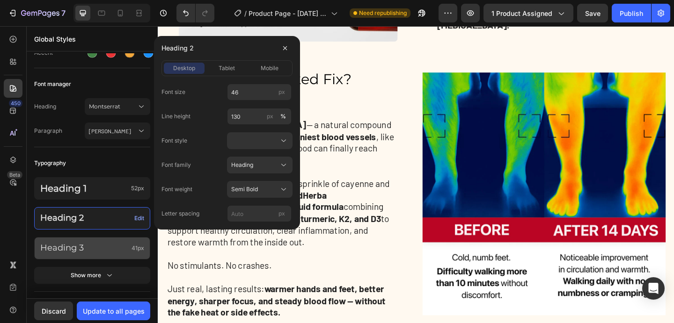
click at [102, 248] on p "Heading 3" at bounding box center [84, 248] width 88 height 11
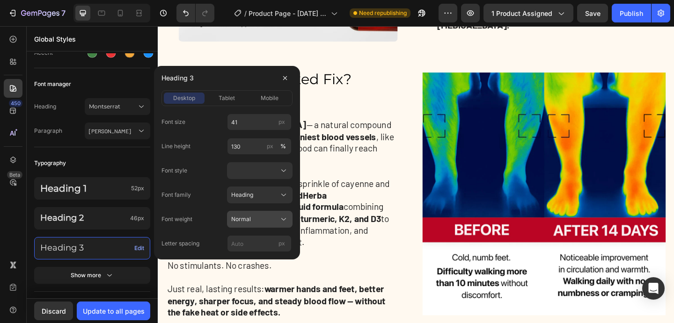
click at [259, 219] on div "Normal" at bounding box center [254, 219] width 46 height 8
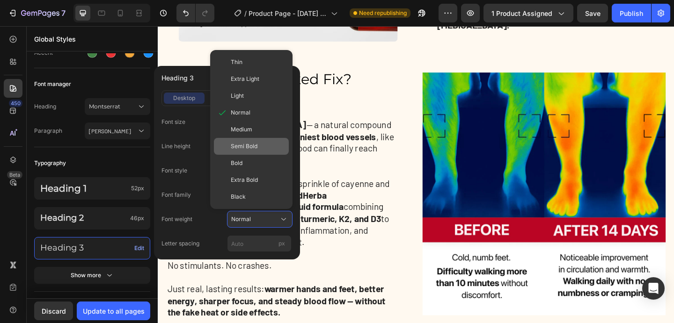
click at [255, 148] on span "Semi Bold" at bounding box center [244, 146] width 27 height 8
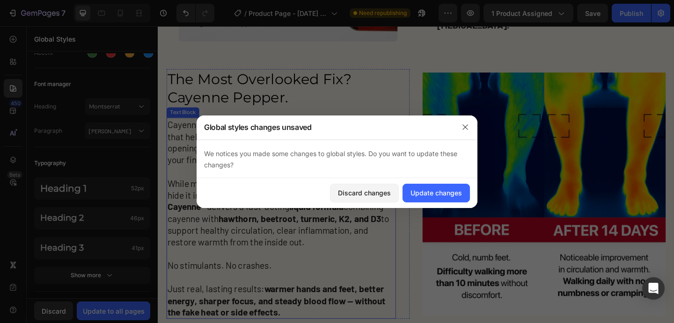
click at [320, 165] on p "Cayenne contains capsaicin — a natural compound that helps relax and expand you…" at bounding box center [292, 152] width 248 height 51
click at [415, 192] on div "Update changes" at bounding box center [435, 193] width 51 height 10
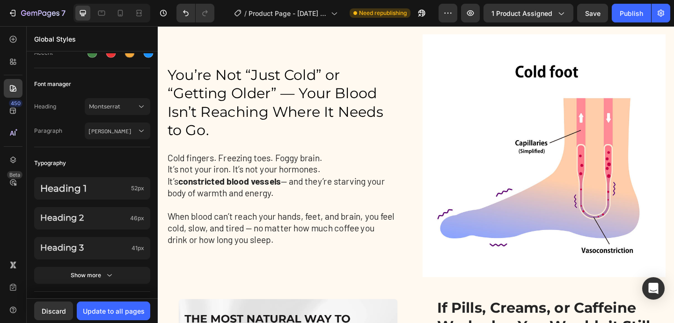
scroll to position [853, 0]
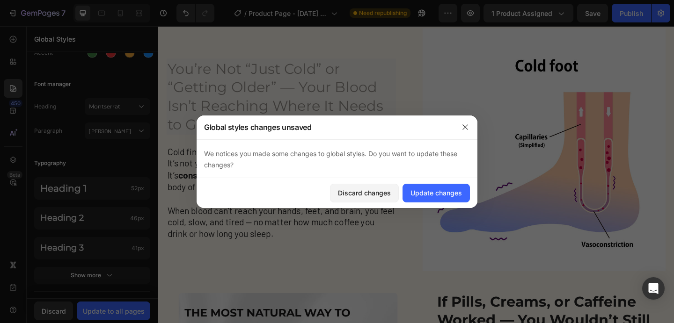
click at [348, 90] on div at bounding box center [337, 161] width 674 height 323
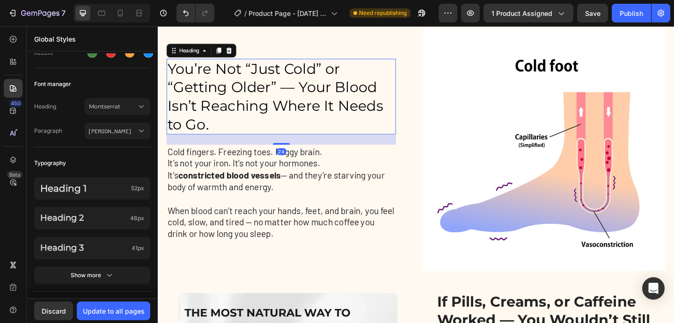
click at [389, 120] on h2 "You’re Not “Just Cold” or “Getting Older” — Your Blood Isn’t Reaching Where It …" at bounding box center [291, 103] width 249 height 82
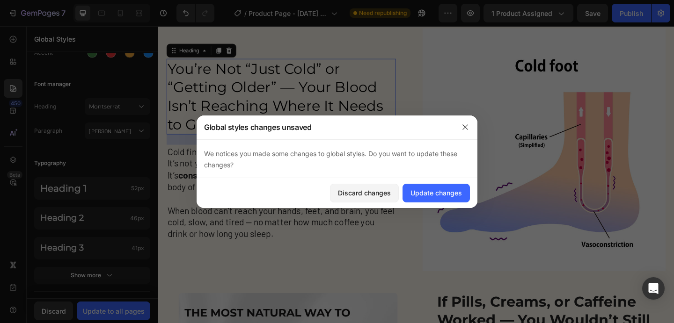
click at [370, 112] on div at bounding box center [337, 161] width 674 height 323
click at [394, 129] on h2 "You’re Not “Just Cold” or “Getting Older” — Your Blood Isn’t Reaching Where It …" at bounding box center [291, 103] width 249 height 82
click at [417, 198] on button "Update changes" at bounding box center [435, 193] width 67 height 19
click at [299, 99] on h2 "You’re Not “Just Cold” or “Getting Older” — Your Blood Isn’t Reaching Where It …" at bounding box center [291, 103] width 249 height 82
click at [423, 197] on div "Update changes" at bounding box center [435, 193] width 51 height 10
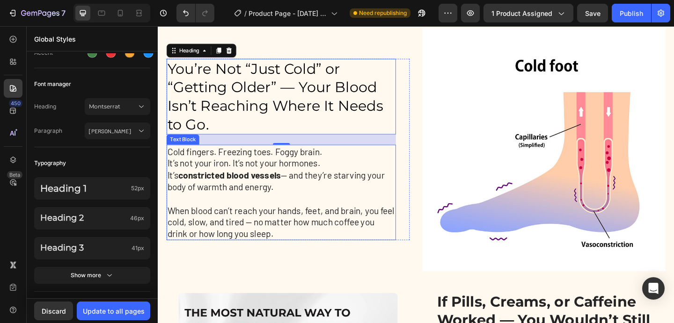
click at [357, 231] on p "When blood can’t reach your hands, feet, and brain, you feel cold, slow, and ti…" at bounding box center [292, 239] width 248 height 38
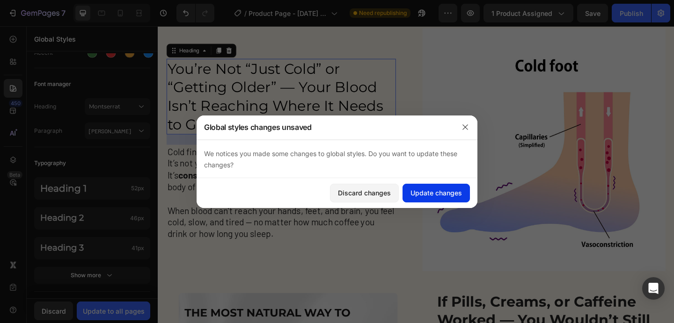
click at [416, 197] on div "Update changes" at bounding box center [435, 193] width 51 height 10
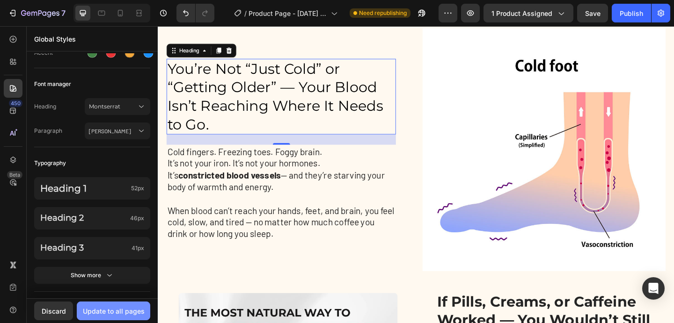
click at [125, 306] on div "Update to all pages" at bounding box center [114, 311] width 62 height 10
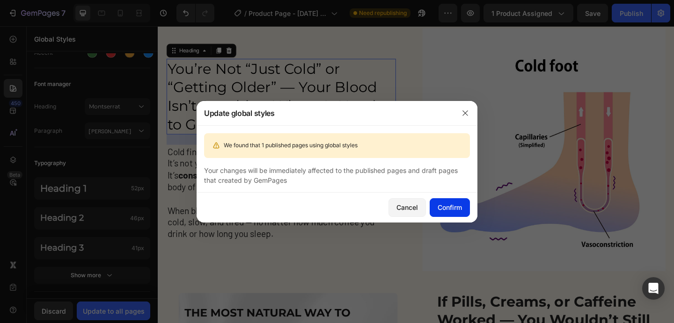
click at [433, 209] on button "Confirm" at bounding box center [450, 207] width 40 height 19
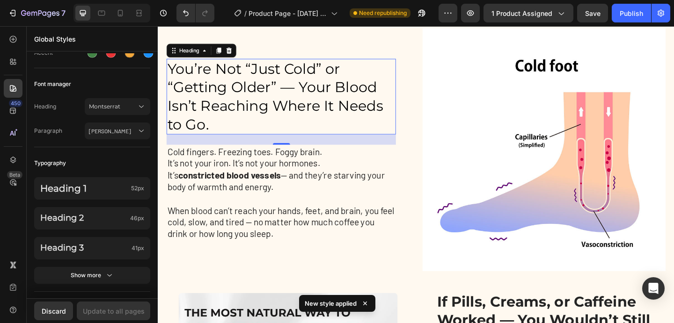
click at [339, 113] on h2 "You’re Not “Just Cold” or “Getting Older” — Your Blood Isn’t Reaching Where It …" at bounding box center [291, 103] width 249 height 82
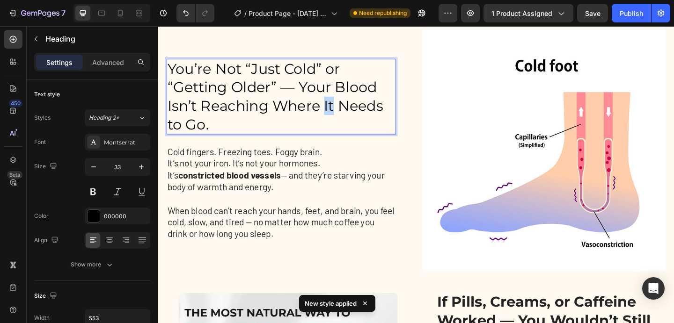
click at [339, 113] on p "You’re Not “Just Cold” or “Getting Older” — Your Blood Isn’t Reaching Where It …" at bounding box center [292, 103] width 248 height 80
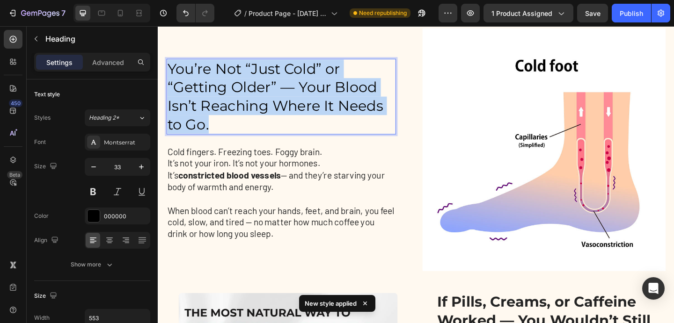
click at [339, 113] on p "You’re Not “Just Cold” or “Getting Older” — Your Blood Isn’t Reaching Where It …" at bounding box center [292, 103] width 248 height 80
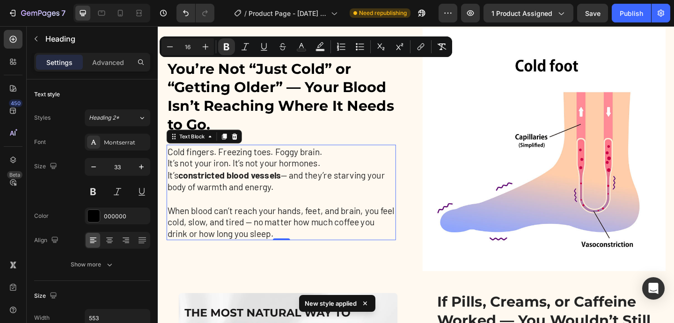
click at [353, 246] on p "When blood can’t reach your hands, feet, and brain, you feel cold, slow, and ti…" at bounding box center [292, 239] width 248 height 38
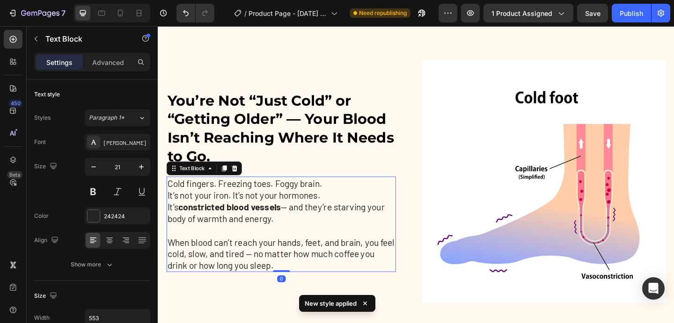
scroll to position [754, 0]
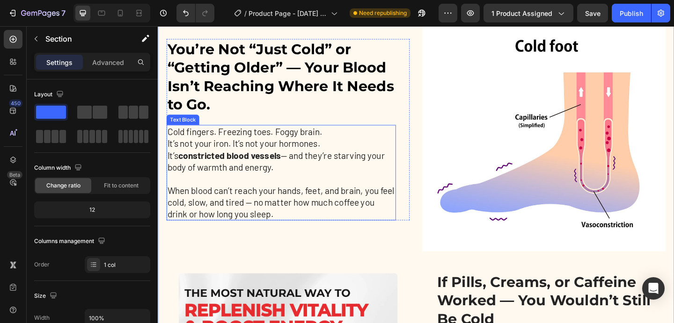
scroll to position [892, 0]
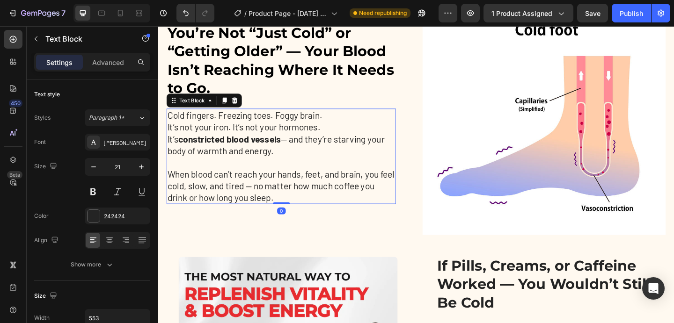
click at [312, 166] on p "Cold fingers. Freezing toes. Foggy brain. It’s not your iron. It’s not your hor…" at bounding box center [292, 142] width 248 height 51
click at [337, 140] on p "Cold fingers. Freezing toes. Foggy brain. It’s not your iron. It’s not your hor…" at bounding box center [292, 142] width 248 height 51
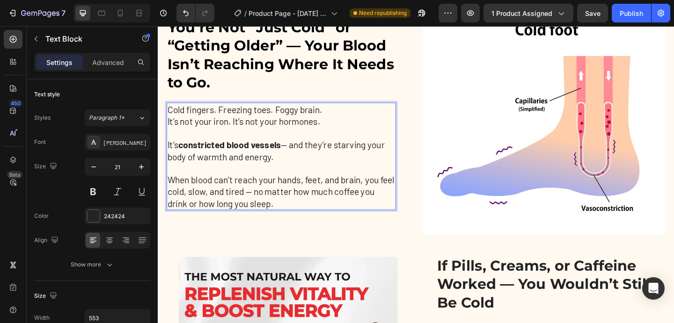
scroll to position [885, 0]
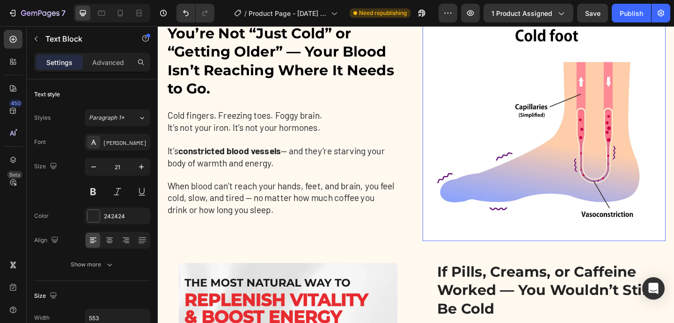
click at [448, 129] on img at bounding box center [577, 128] width 264 height 264
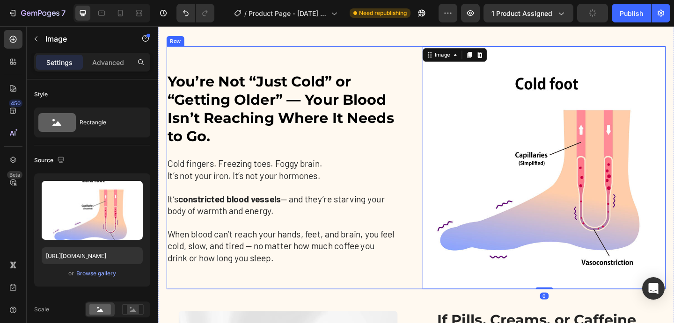
scroll to position [766, 0]
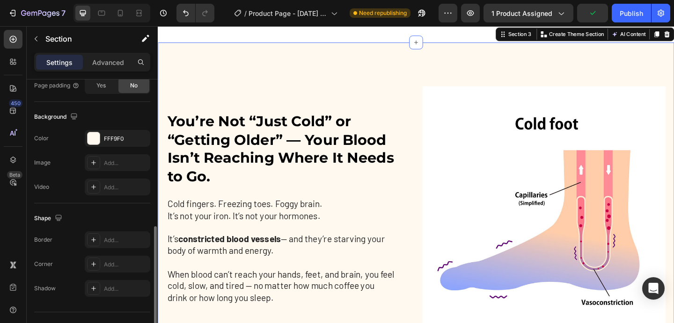
scroll to position [292, 0]
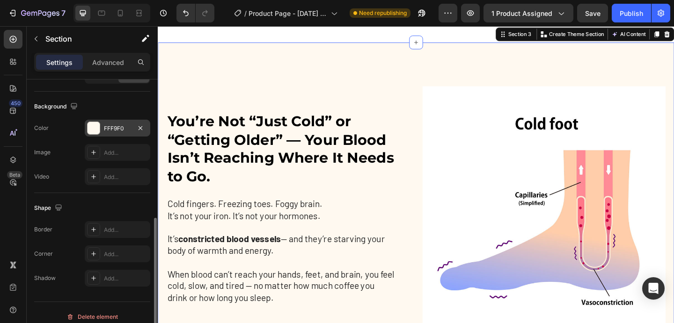
click at [96, 132] on div at bounding box center [94, 128] width 12 height 12
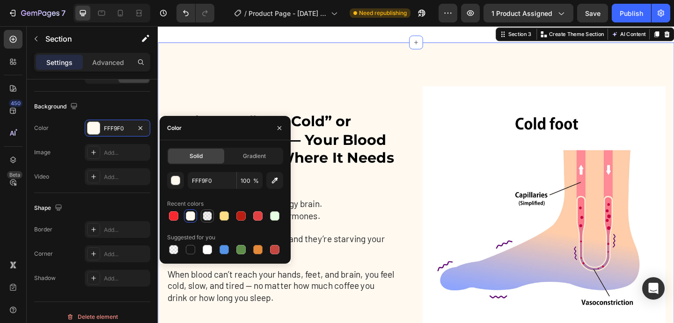
click at [208, 218] on div at bounding box center [207, 215] width 9 height 9
type input "DDDDDD"
type input "30"
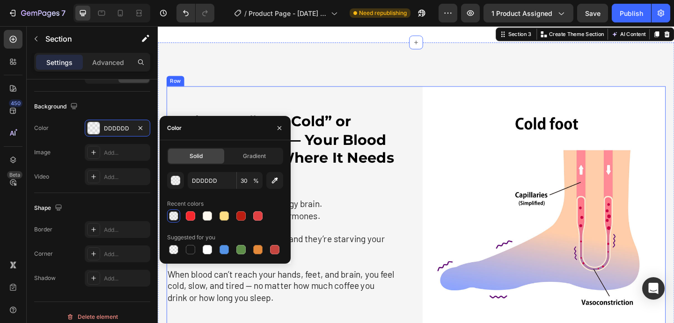
click at [279, 117] on div "⁠⁠⁠⁠⁠⁠⁠ You’re Not “Just Cold” or “Getting Older” — Your Blood Isn’t Reaching W…" at bounding box center [299, 224] width 264 height 264
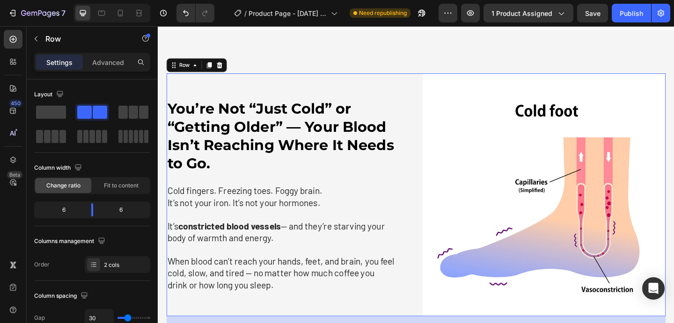
scroll to position [795, 0]
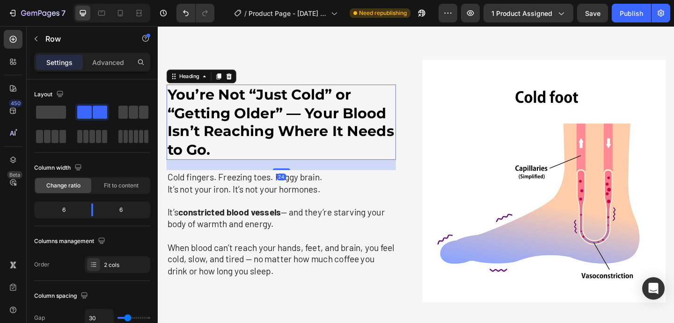
click at [281, 122] on strong "You’re Not “Just Cold” or “Getting Older” — Your Blood Isn’t Reaching Where It …" at bounding box center [291, 130] width 247 height 79
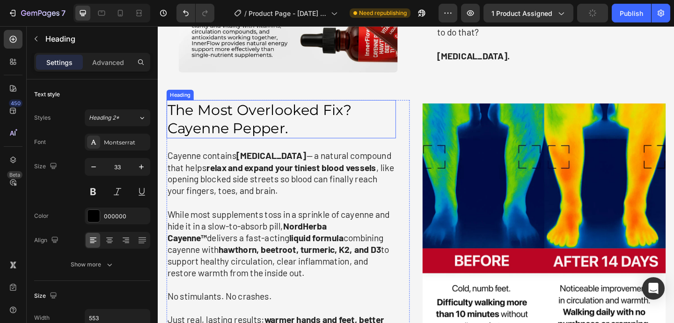
scroll to position [1328, 0]
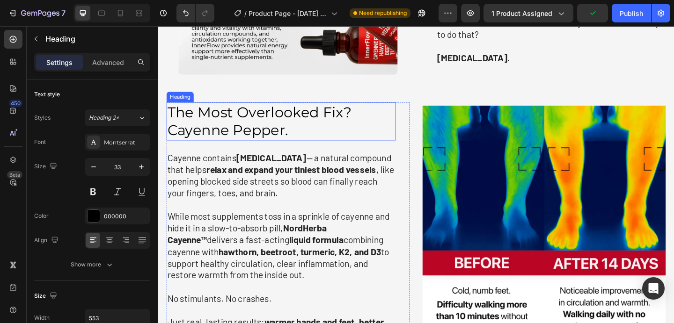
click at [298, 134] on h2 "The Most Overlooked Fix? Cayenne Pepper." at bounding box center [291, 130] width 249 height 42
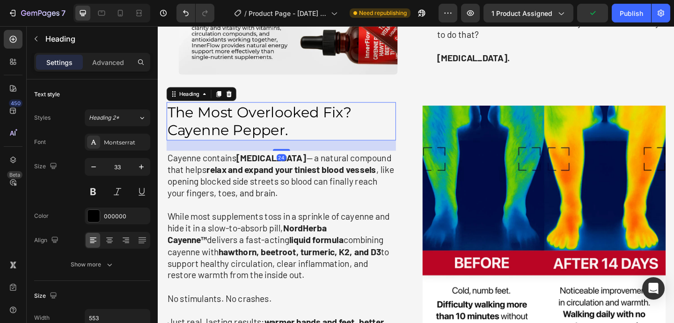
click at [298, 134] on h2 "The Most Overlooked Fix? Cayenne Pepper." at bounding box center [291, 130] width 249 height 42
click at [298, 134] on p "The Most Overlooked Fix? Cayenne Pepper." at bounding box center [292, 130] width 248 height 40
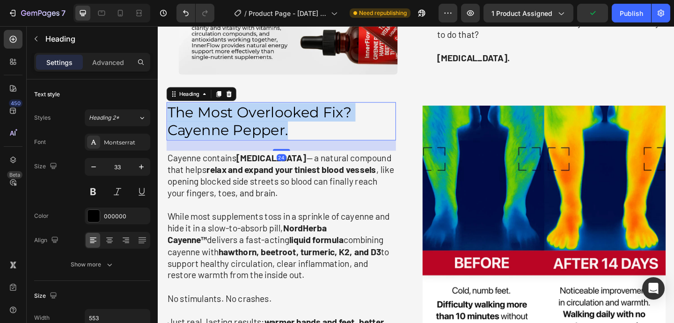
click at [298, 134] on p "The Most Overlooked Fix? Cayenne Pepper." at bounding box center [292, 130] width 248 height 40
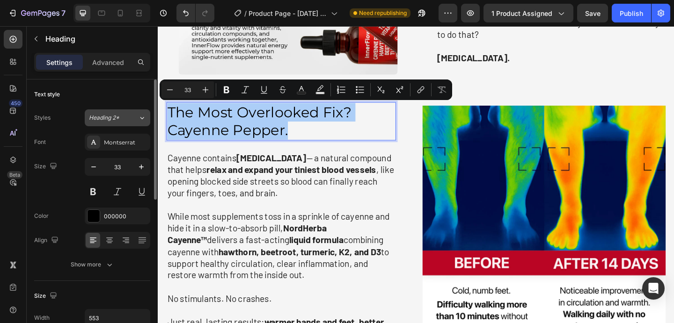
click at [125, 121] on div "Heading 2*" at bounding box center [108, 118] width 38 height 8
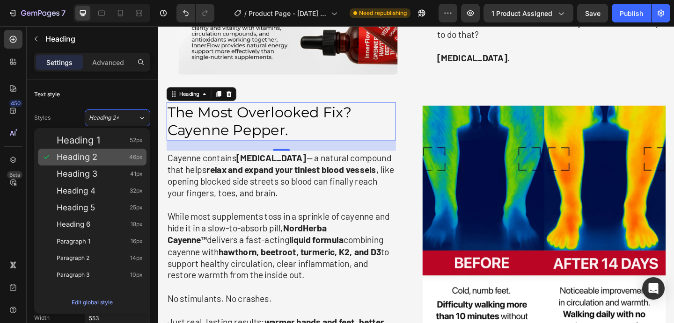
click at [87, 162] on span "Heading 2" at bounding box center [77, 157] width 41 height 9
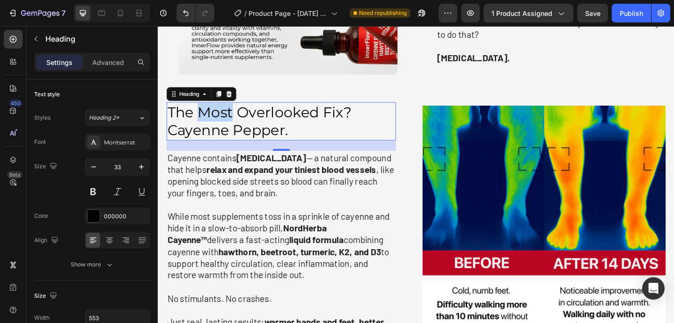
click at [208, 128] on p "The Most Overlooked Fix? Cayenne Pepper." at bounding box center [292, 130] width 248 height 40
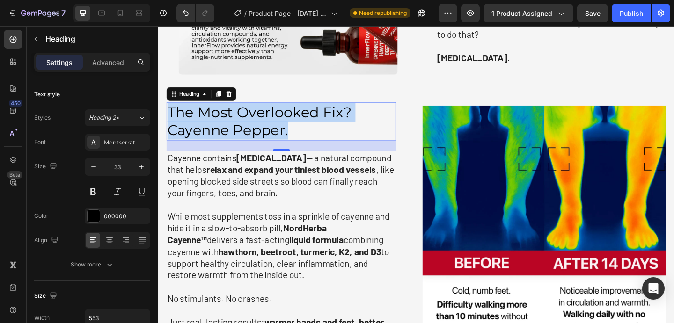
click at [208, 128] on p "The Most Overlooked Fix? Cayenne Pepper." at bounding box center [292, 130] width 248 height 40
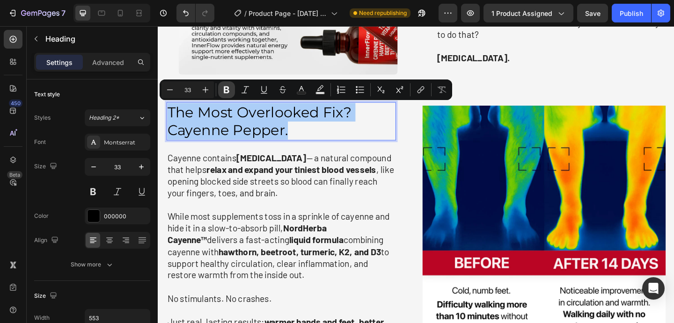
click at [223, 86] on icon "Editor contextual toolbar" at bounding box center [226, 89] width 9 height 9
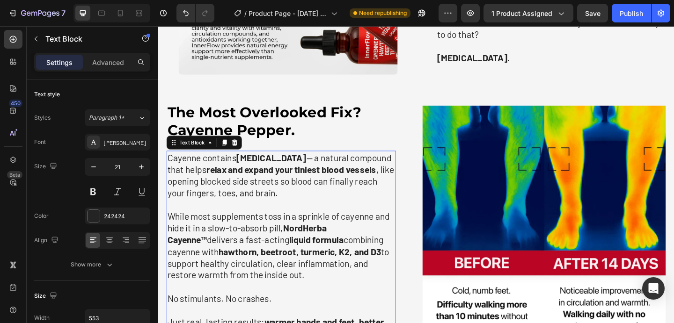
click at [266, 189] on p "Cayenne contains capsaicin — a natural compound that helps relax and expand you…" at bounding box center [292, 188] width 248 height 51
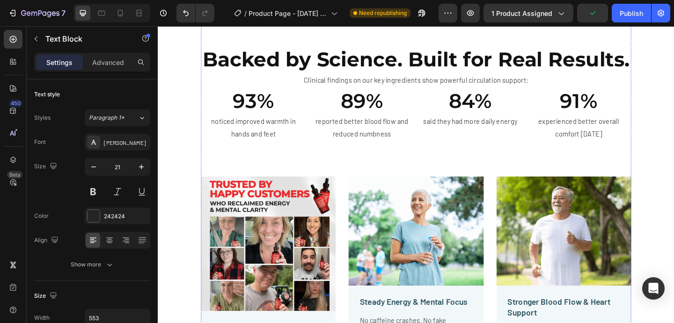
scroll to position [2237, 0]
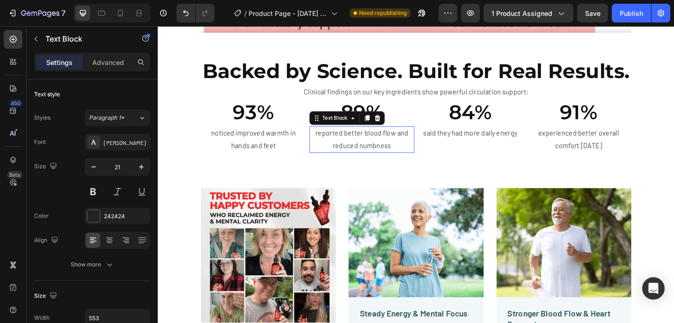
click at [341, 145] on p "reported better blood flow and reduced numbness" at bounding box center [379, 149] width 112 height 27
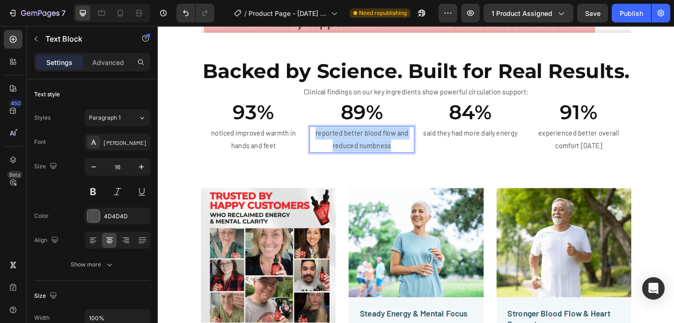
click at [341, 145] on p "reported better blood flow and reduced numbness" at bounding box center [379, 149] width 112 height 27
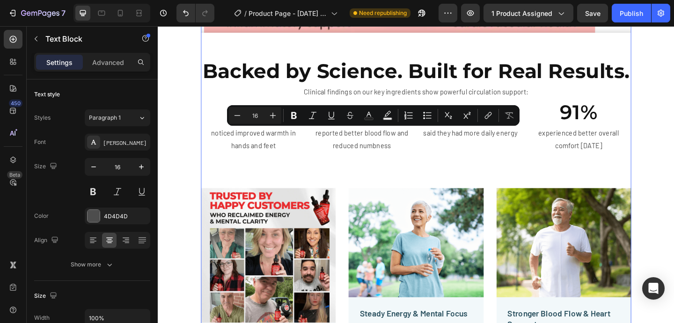
click at [327, 171] on div "Powerful Formula. Real Results. No Fluff. Heading While most supplements hide b…" at bounding box center [438, 9] width 468 height 890
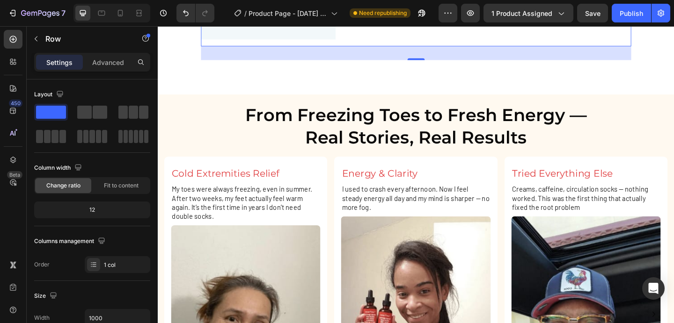
scroll to position [2684, 0]
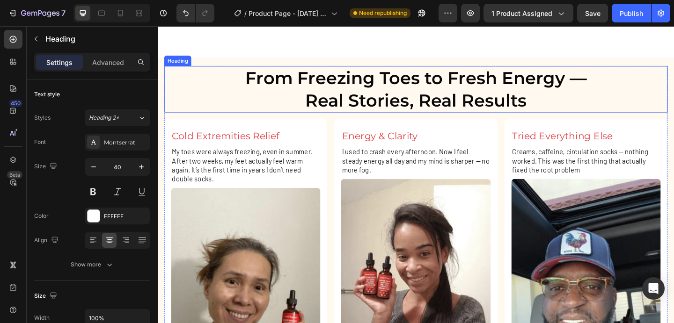
click at [469, 82] on span "From Freezing Toes to Fresh Energy —" at bounding box center [439, 82] width 372 height 23
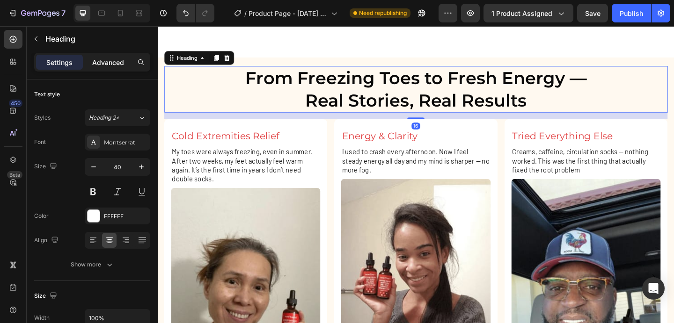
click at [122, 64] on p "Advanced" at bounding box center [108, 63] width 32 height 10
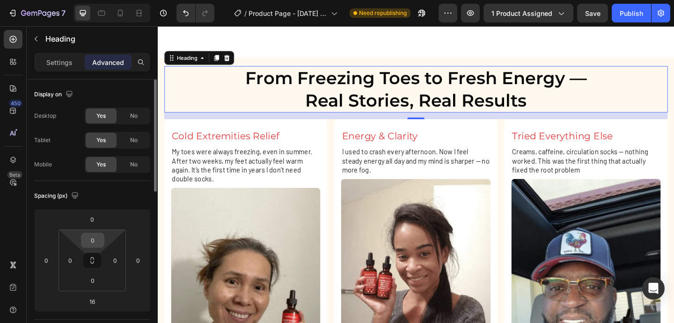
click at [93, 0] on html "7 / Product Page - May 6, 13:54:58 Need republishing Preview 1 product assigned…" at bounding box center [337, 0] width 674 height 0
click at [93, 242] on input "0" at bounding box center [92, 240] width 19 height 14
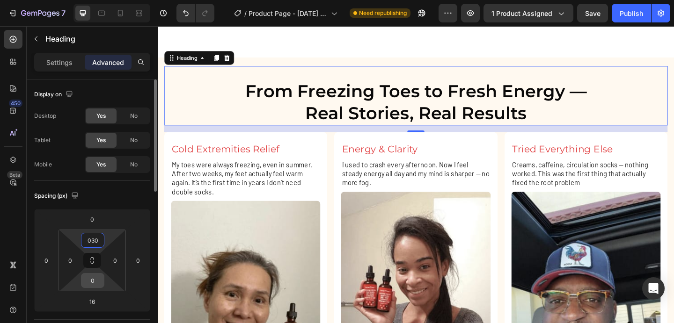
type input "30"
click at [87, 284] on input "0" at bounding box center [92, 281] width 19 height 14
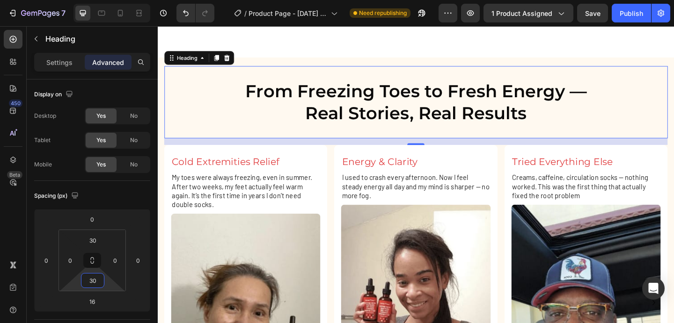
type input "30"
click at [255, 129] on h2 "From Freezing Toes to Fresh Energy — Real Stories, Real Results" at bounding box center [438, 109] width 547 height 51
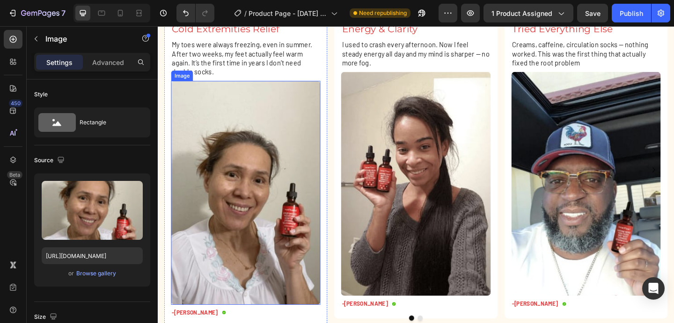
click at [267, 183] on img at bounding box center [253, 208] width 162 height 244
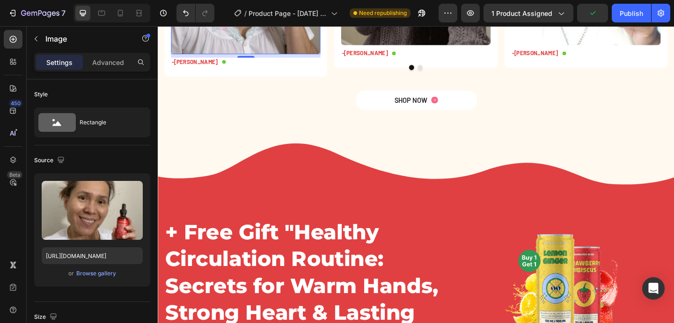
scroll to position [3039, 0]
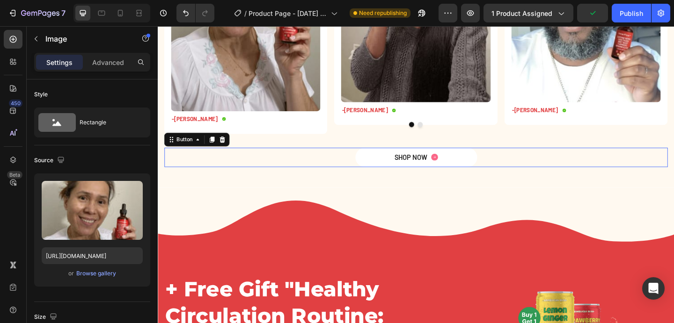
click at [315, 172] on div "SHOP NOW Button 0" at bounding box center [438, 169] width 547 height 21
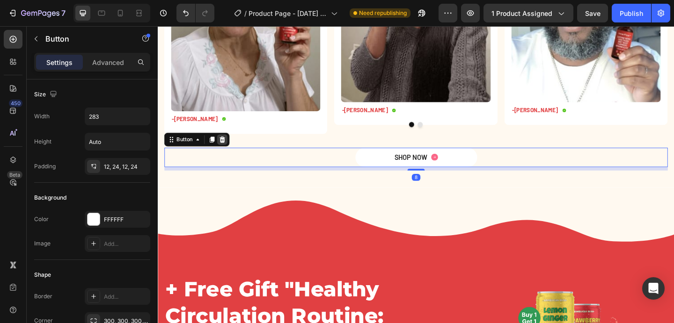
click at [233, 150] on div at bounding box center [227, 149] width 11 height 11
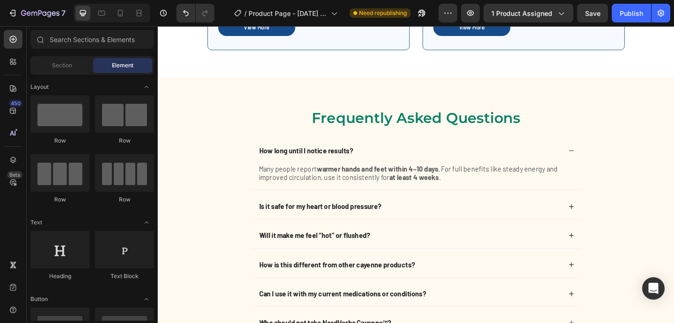
scroll to position [3597, 0]
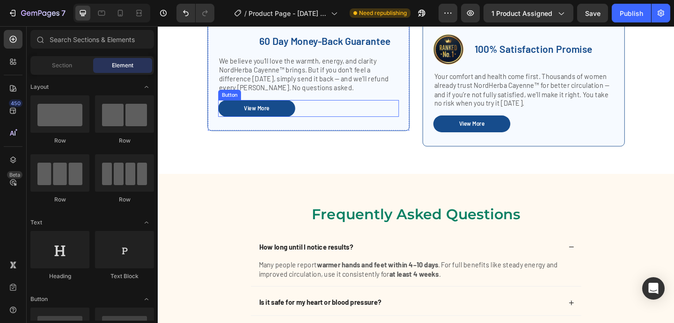
click at [310, 132] on div "View More Button" at bounding box center [321, 133] width 197 height 18
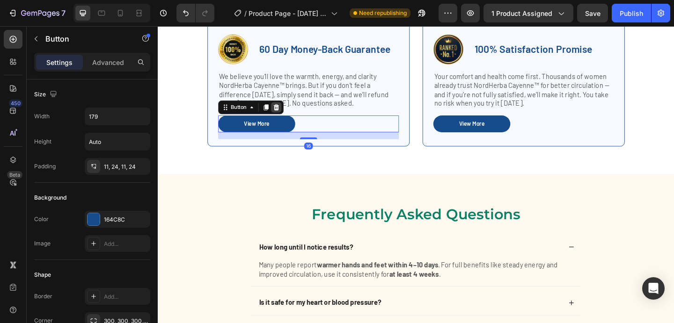
click at [286, 117] on icon at bounding box center [287, 114] width 6 height 7
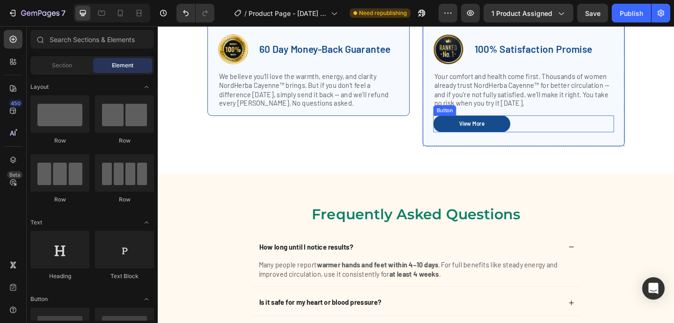
click at [548, 130] on div "View More Button" at bounding box center [555, 133] width 197 height 18
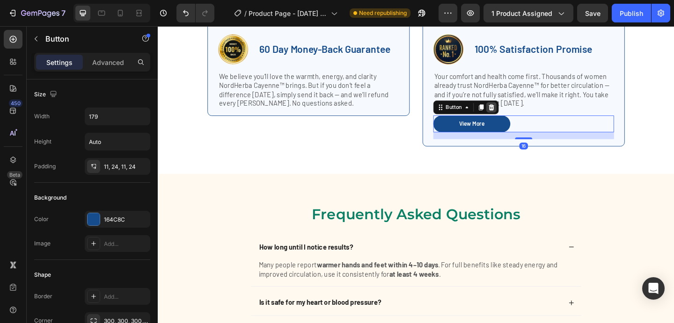
click at [525, 114] on div at bounding box center [520, 114] width 11 height 11
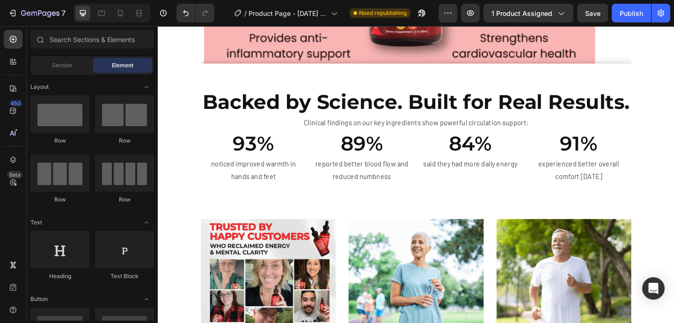
scroll to position [2214, 0]
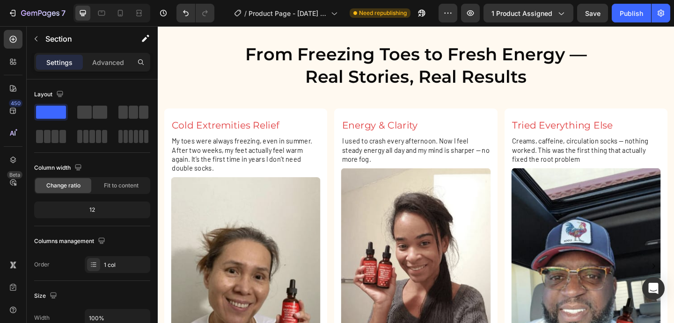
scroll to position [2675, 0]
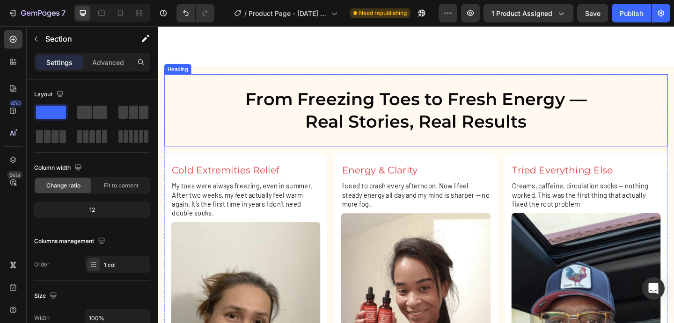
click at [172, 111] on h2 "From Freezing Toes to Fresh Energy — Real Stories, Real Results" at bounding box center [438, 118] width 547 height 51
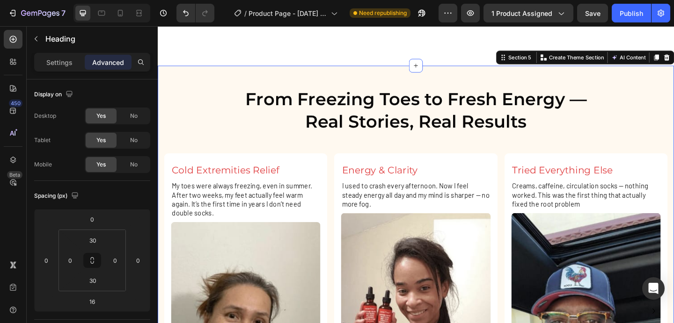
click at [161, 105] on div "From Freezing Toes to Fresh Energy — Real Stories, Real Results Heading Cold Ex…" at bounding box center [439, 319] width 562 height 501
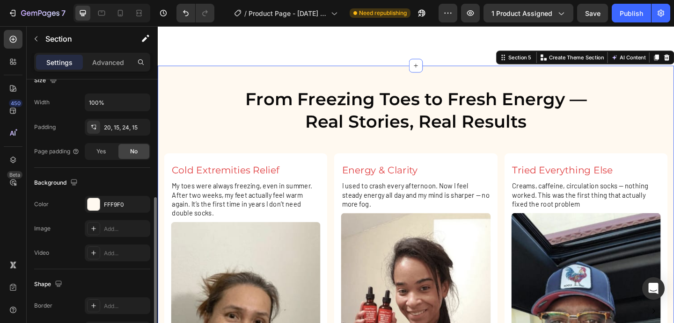
scroll to position [226, 0]
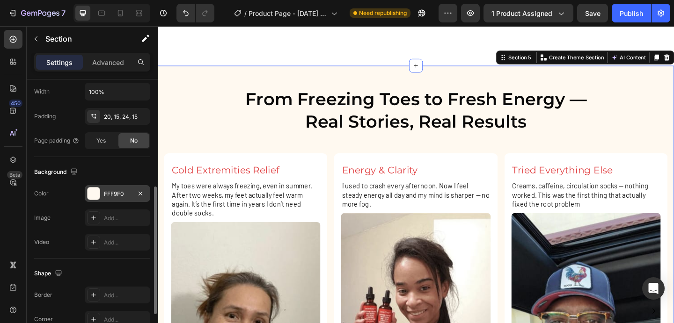
click at [87, 192] on div at bounding box center [93, 193] width 13 height 13
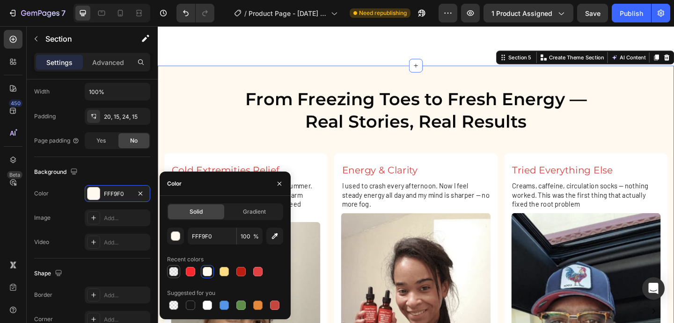
click at [177, 270] on div at bounding box center [173, 271] width 9 height 9
type input "DDDDDD"
type input "30"
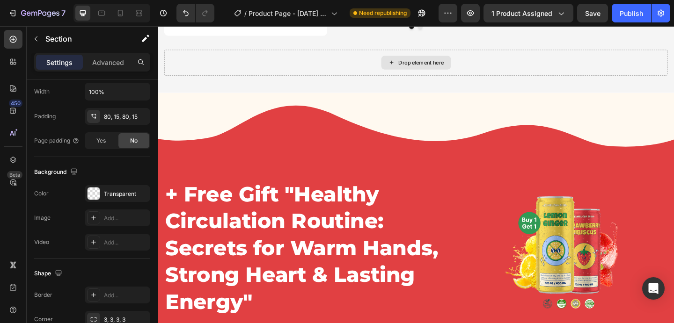
scroll to position [3144, 0]
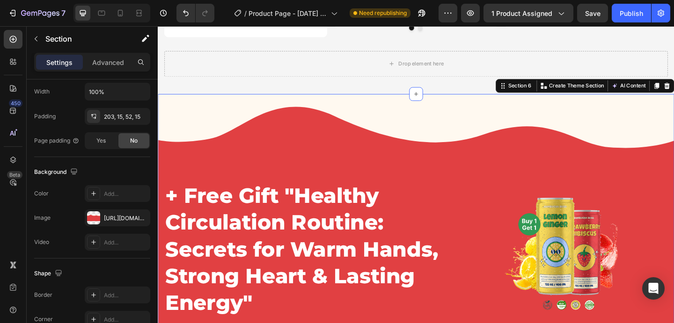
click at [306, 118] on div "+ Free Gift "Healthy Circulation Routine: Secrets for Warm Hands, Strong Heart …" at bounding box center [439, 243] width 562 height 286
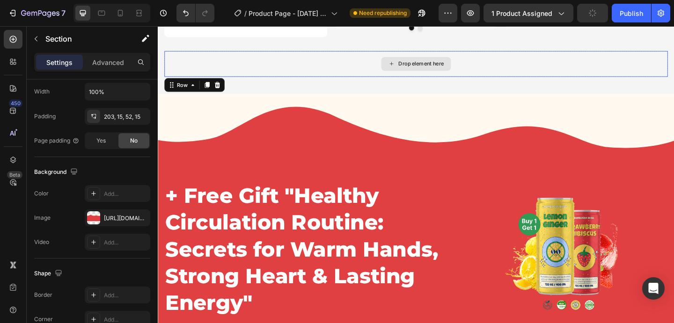
click at [368, 73] on div "Drop element here" at bounding box center [438, 67] width 547 height 28
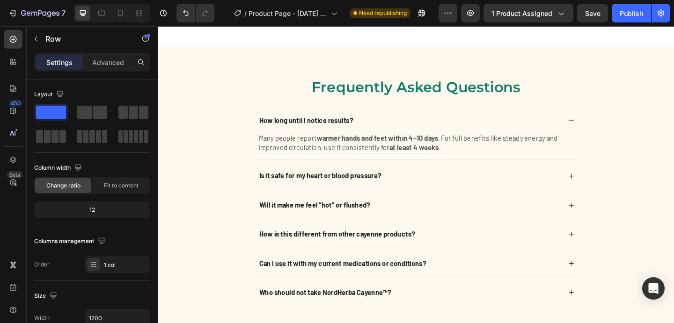
scroll to position [3685, 0]
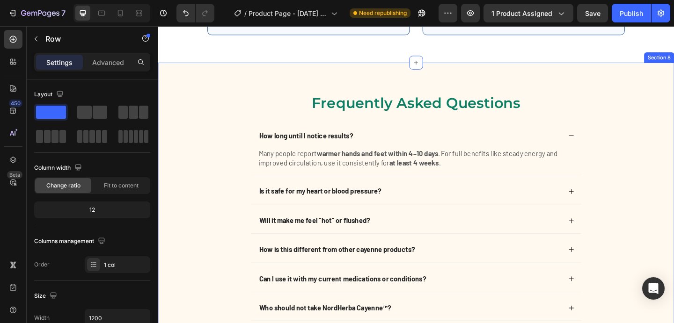
click at [289, 73] on div "Frequently Asked Questions Heading How long until I notice results? Many people…" at bounding box center [439, 225] width 562 height 318
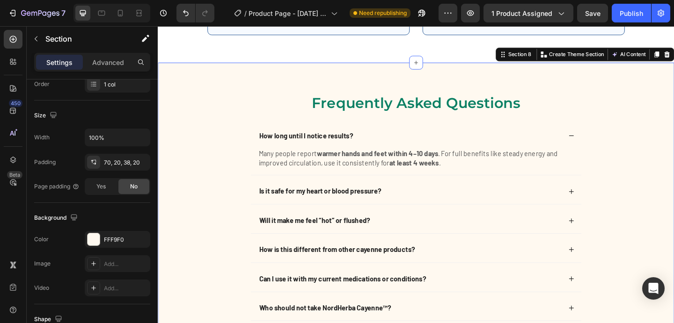
scroll to position [261, 0]
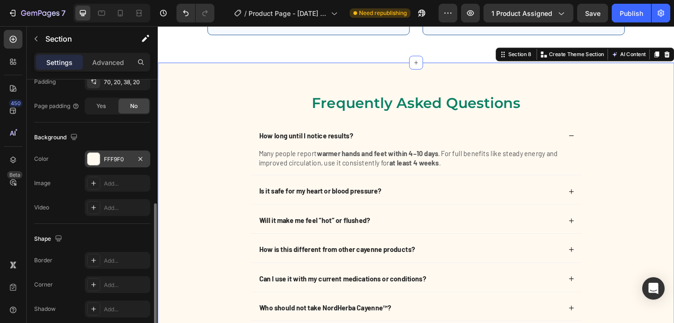
click at [96, 164] on div at bounding box center [94, 159] width 12 height 12
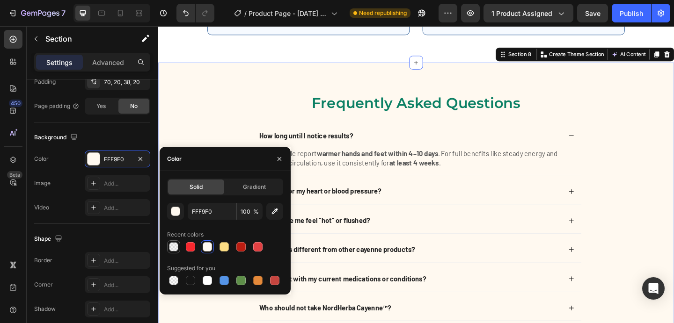
click at [171, 244] on div at bounding box center [173, 246] width 9 height 9
type input "DDDDDD"
type input "30"
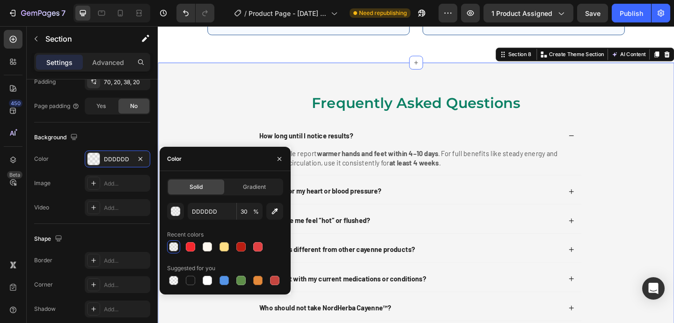
click at [221, 134] on div "Frequently Asked Questions Heading How long until I notice results? Many people…" at bounding box center [438, 232] width 543 height 267
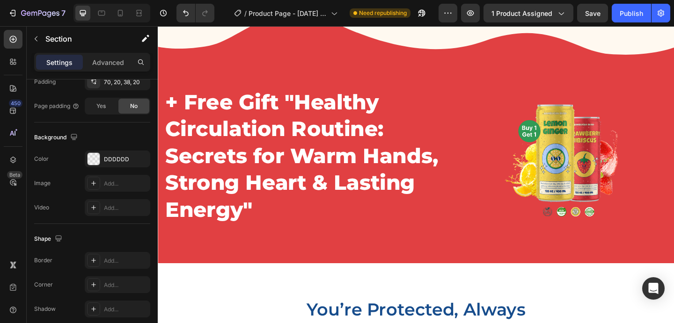
scroll to position [3260, 0]
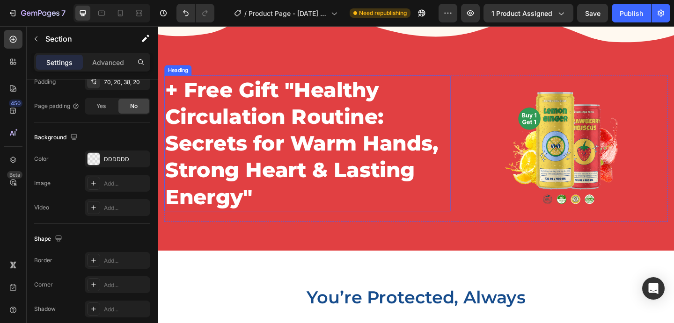
click at [258, 135] on h2 "+ Free Gift "Healthy Circulation Routine: Secrets for Warm Hands, Strong Heart …" at bounding box center [320, 154] width 311 height 148
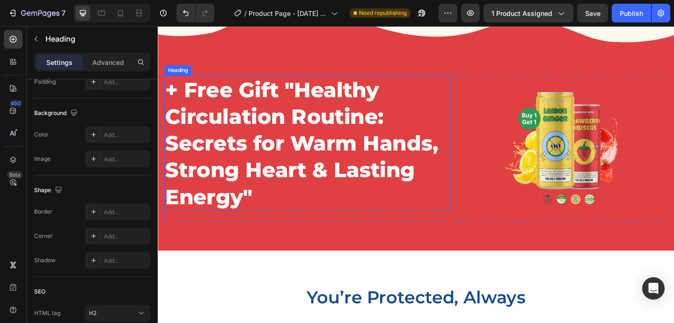
scroll to position [0, 0]
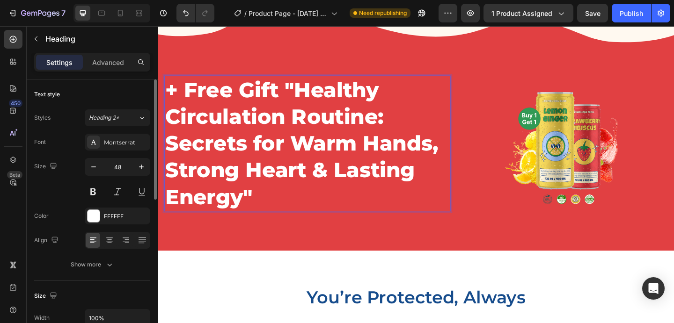
click at [258, 135] on h2 "+ Free Gift "Healthy Circulation Routine: Secrets for Warm Hands, Strong Heart …" at bounding box center [320, 154] width 311 height 148
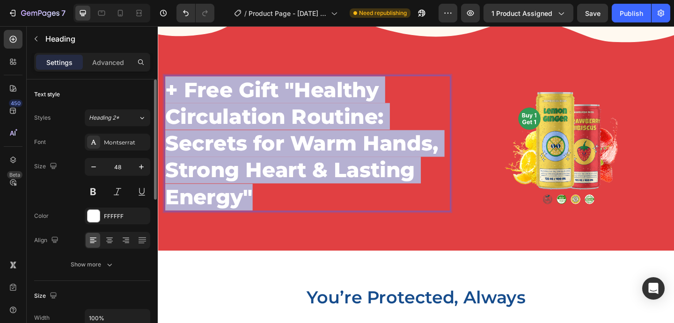
click at [258, 135] on p "+ Free Gift "Healthy Circulation Routine: Secrets for Warm Hands, Strong Heart …" at bounding box center [320, 154] width 309 height 146
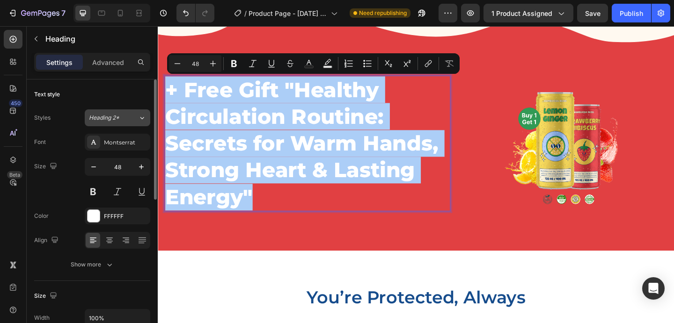
click at [125, 114] on div "Heading 2*" at bounding box center [108, 118] width 38 height 8
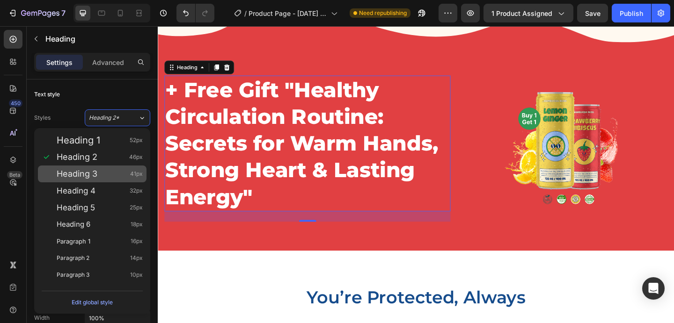
click at [106, 175] on div "Heading 3 41px" at bounding box center [100, 173] width 86 height 9
type input "41"
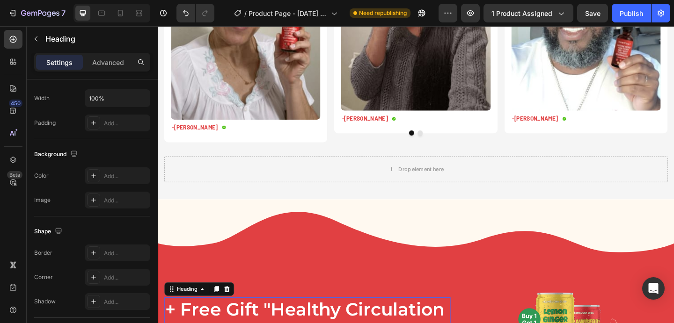
scroll to position [3004, 0]
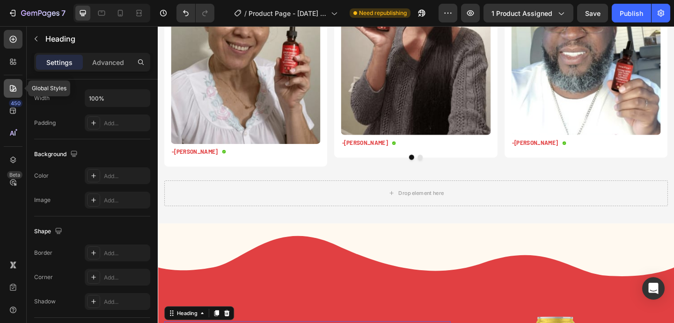
click at [22, 92] on div at bounding box center [13, 88] width 19 height 19
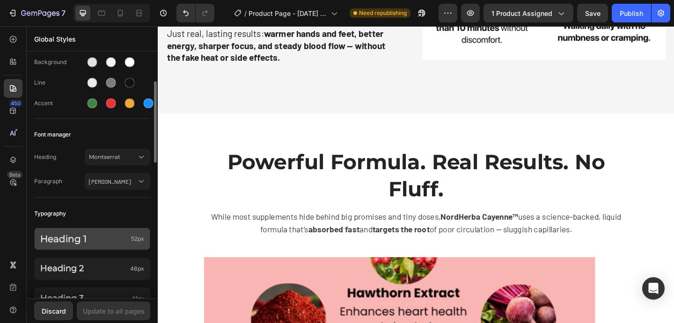
scroll to position [110, 0]
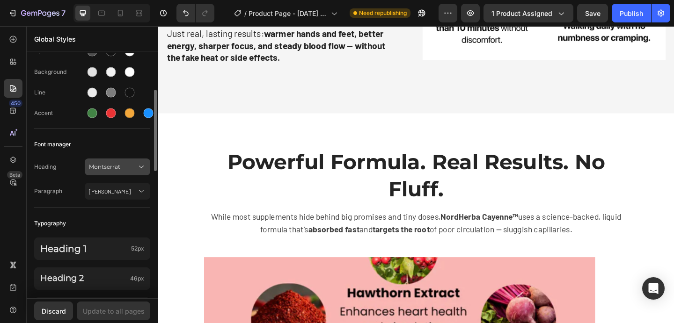
click at [111, 173] on button "Montserrat" at bounding box center [118, 167] width 66 height 17
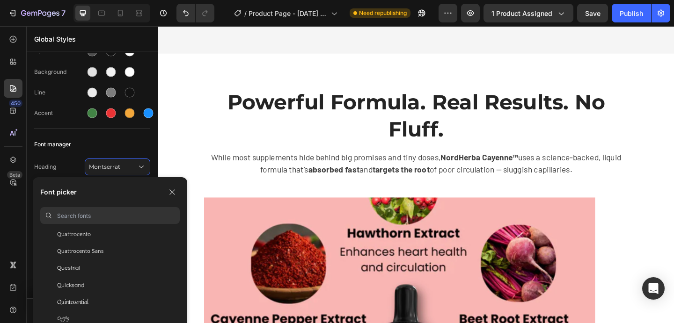
scroll to position [24683, 0]
click at [160, 297] on div "Quicksand" at bounding box center [118, 293] width 123 height 8
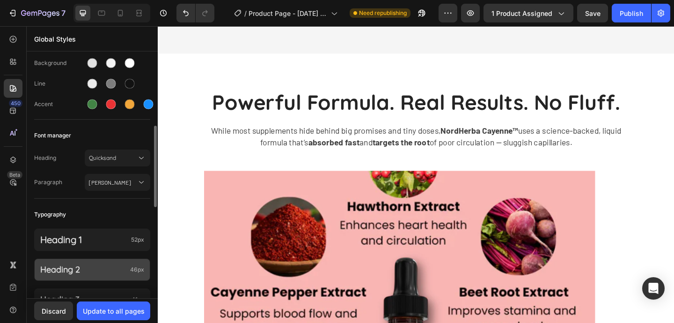
scroll to position [186, 0]
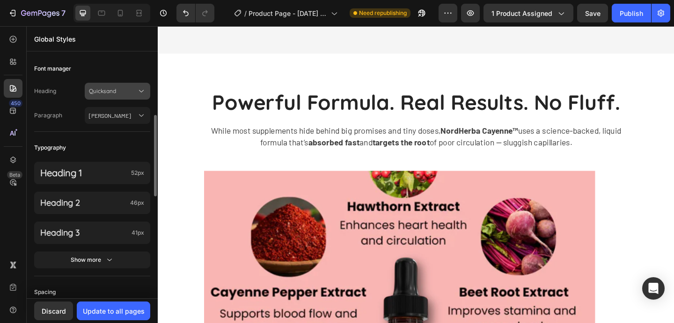
click at [117, 97] on button "Quicksand" at bounding box center [118, 91] width 66 height 17
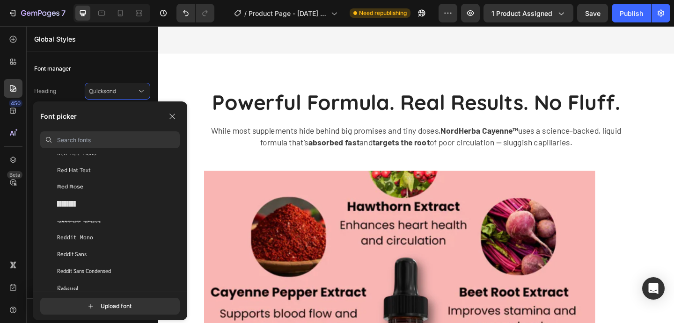
scroll to position [25224, 0]
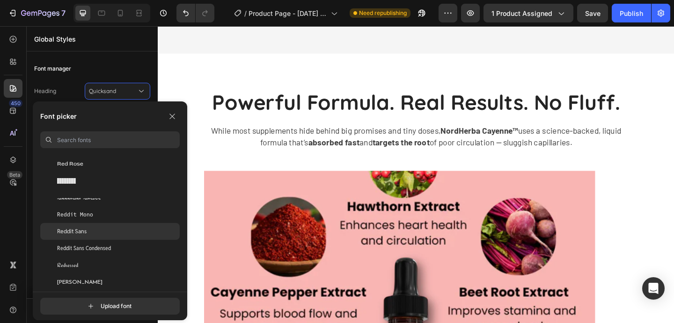
click at [103, 225] on div "Reddit Sans" at bounding box center [109, 231] width 139 height 17
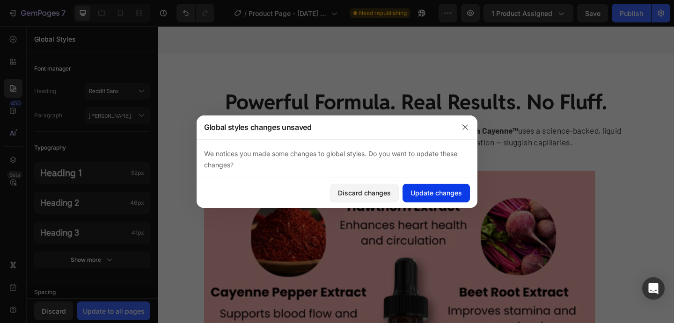
click at [415, 196] on div "Update changes" at bounding box center [435, 193] width 51 height 10
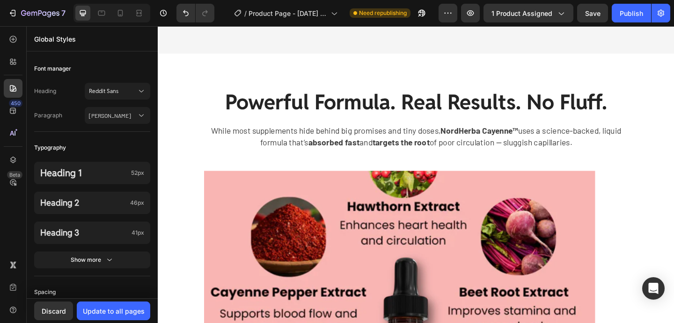
click at [138, 300] on div "Discard Update to all pages" at bounding box center [92, 311] width 131 height 25
click at [141, 314] on div "Update to all pages" at bounding box center [114, 311] width 62 height 10
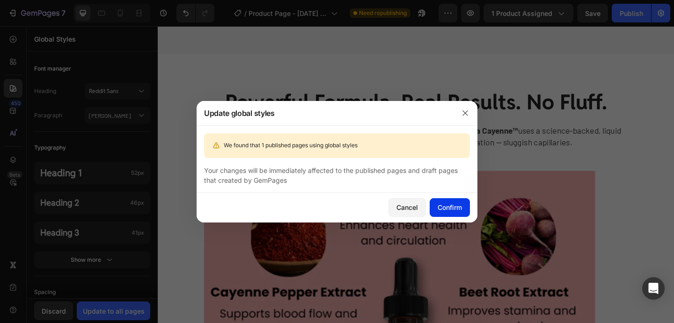
click at [462, 205] on button "Confirm" at bounding box center [450, 207] width 40 height 19
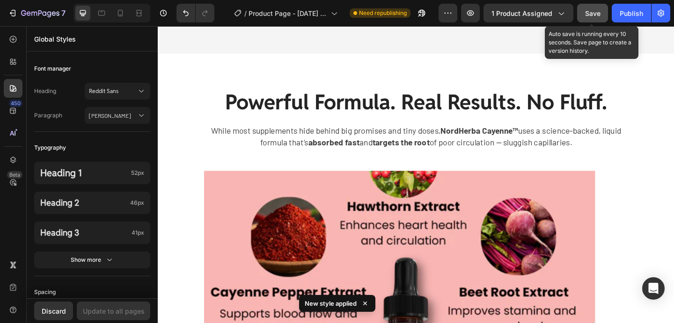
click at [582, 16] on button "Save" at bounding box center [592, 13] width 31 height 19
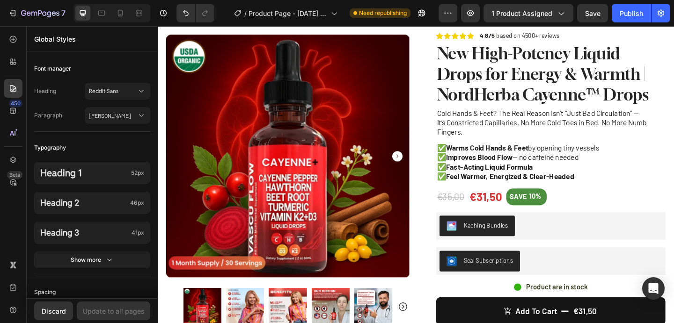
scroll to position [47, 0]
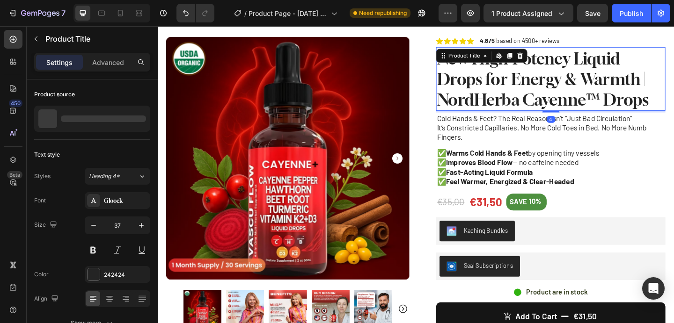
click at [517, 96] on h1 "New High-Potency Liquid Drops for Energy & Warmth | NordHerba Cayenne™ Drops" at bounding box center [584, 83] width 249 height 69
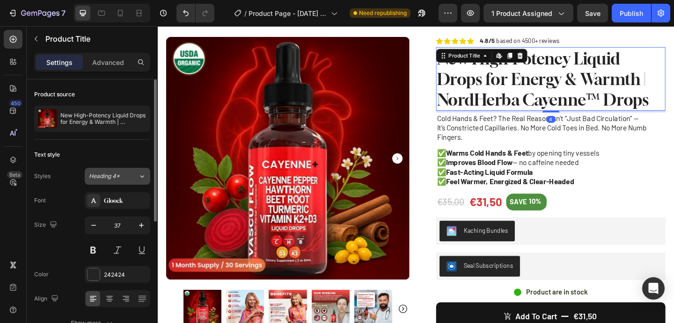
click at [109, 172] on span "Heading 4*" at bounding box center [104, 176] width 31 height 8
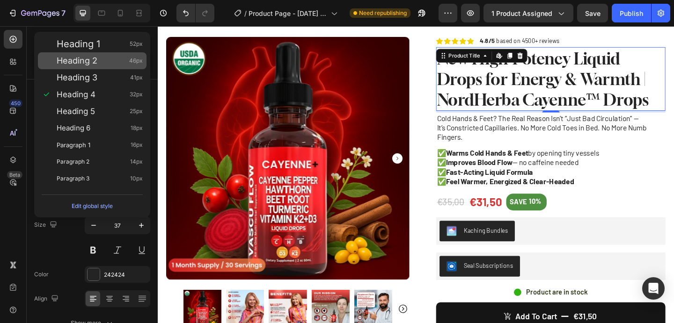
click at [103, 53] on div "Heading 2 46px" at bounding box center [92, 60] width 109 height 17
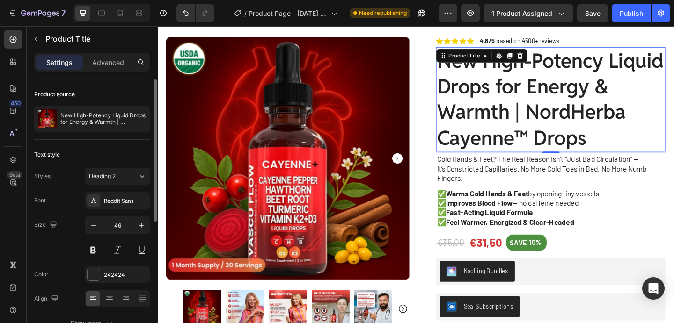
click at [113, 169] on button "Heading 2" at bounding box center [118, 176] width 66 height 17
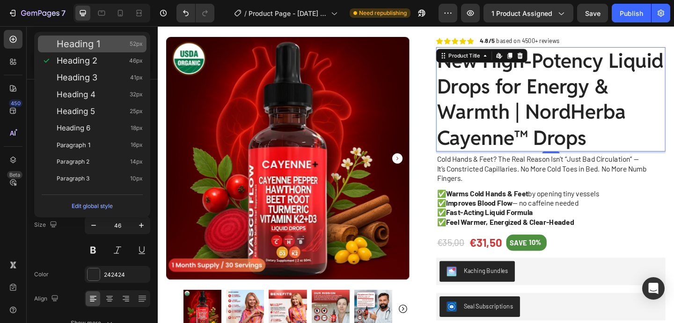
click at [111, 48] on div "Heading 1 52px" at bounding box center [100, 43] width 86 height 9
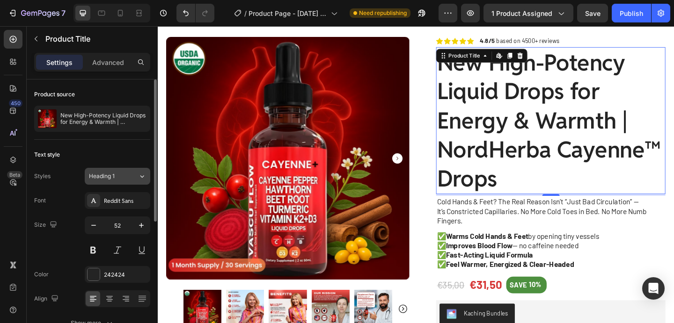
click at [115, 179] on div "Heading 1" at bounding box center [108, 176] width 38 height 8
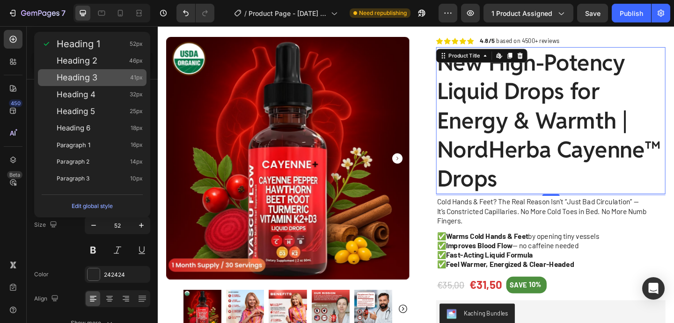
click at [111, 81] on div "Heading 3 41px" at bounding box center [100, 77] width 86 height 9
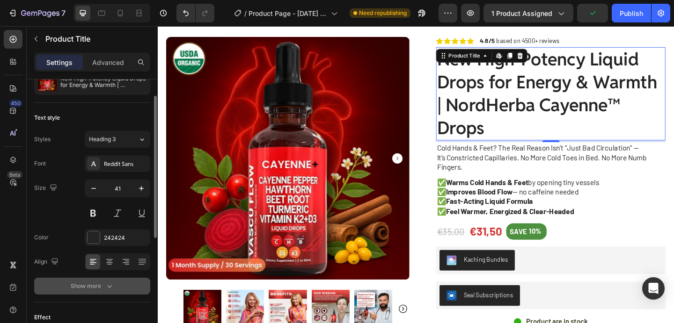
scroll to position [24, 0]
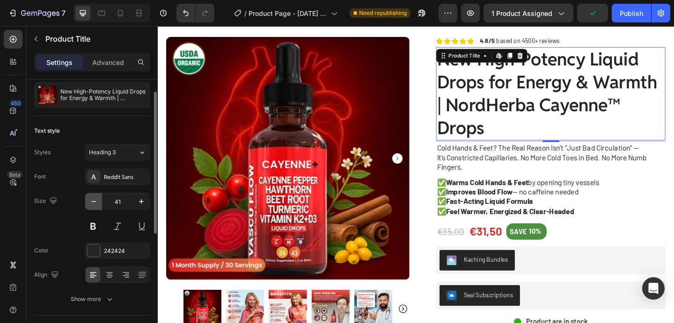
click at [99, 200] on button "button" at bounding box center [93, 201] width 17 height 17
type input "40"
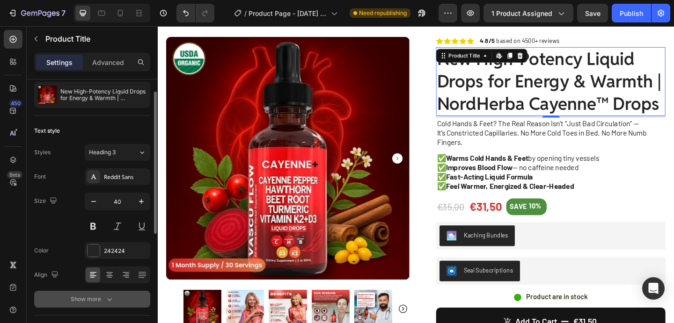
click at [90, 296] on div "Show more" at bounding box center [93, 299] width 44 height 9
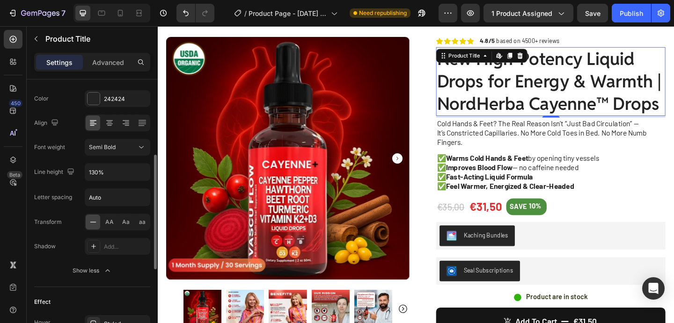
scroll to position [176, 0]
click at [109, 175] on input "130%" at bounding box center [117, 171] width 65 height 17
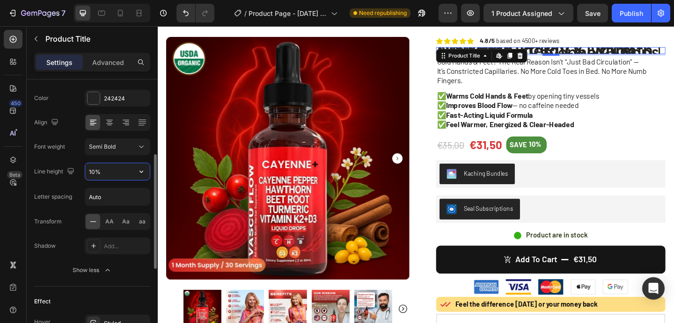
type input "100%"
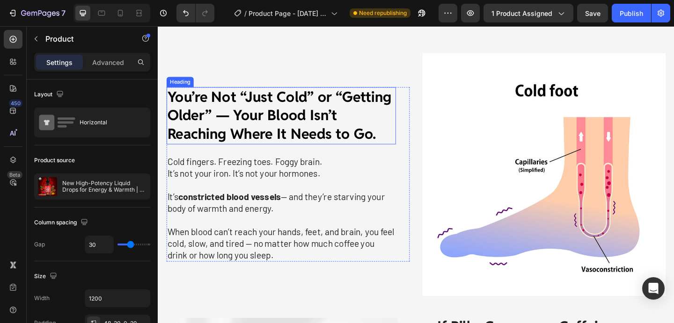
scroll to position [813, 0]
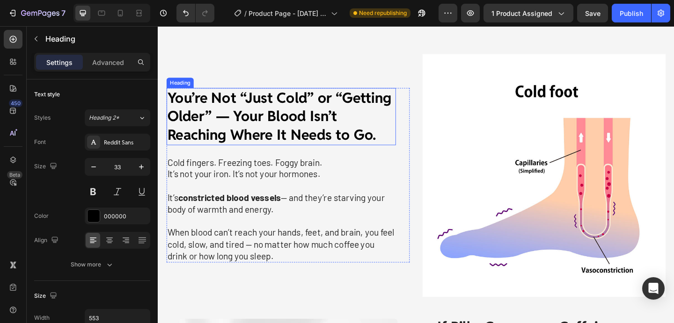
click at [253, 130] on strong "You’re Not “Just Cold” or “Getting Older” — Your Blood Isn’t Reaching Where It …" at bounding box center [290, 124] width 244 height 60
click at [247, 125] on strong "You’re Not “Just Cold” or “Getting Older” — Your Blood Isn’t Reaching Where It …" at bounding box center [290, 124] width 244 height 60
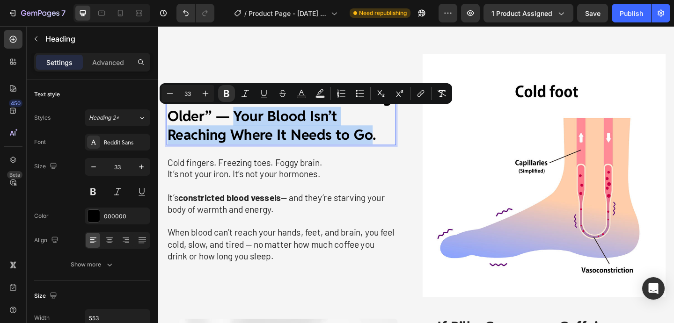
drag, startPoint x: 243, startPoint y: 124, endPoint x: 392, endPoint y: 148, distance: 150.3
click at [392, 148] on strong "You’re Not “Just Cold” or “Getting Older” — Your Blood Isn’t Reaching Where It …" at bounding box center [290, 124] width 244 height 60
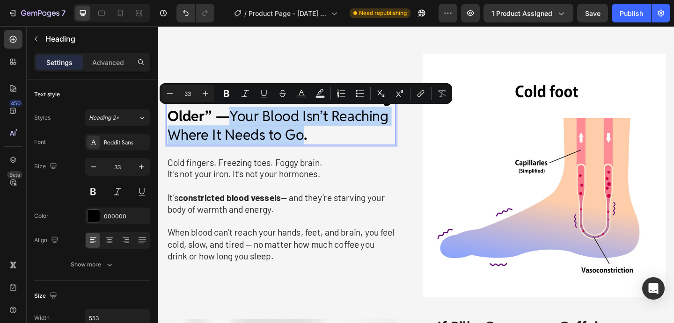
click at [392, 148] on p "You’re Not “Just Cold” or “Getting Older” — Your Blood Isn’t Reaching Where It …" at bounding box center [292, 125] width 248 height 60
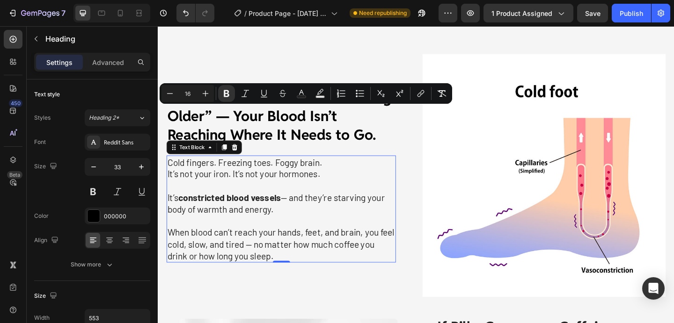
click at [395, 184] on p "Cold fingers. Freezing toes. Foggy brain. It’s not your iron. It’s not your hor…" at bounding box center [292, 181] width 248 height 26
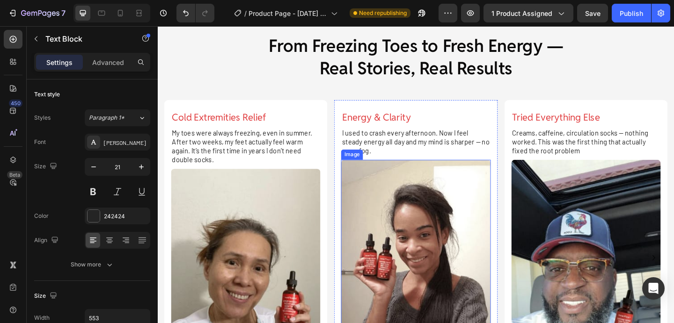
scroll to position [2686, 0]
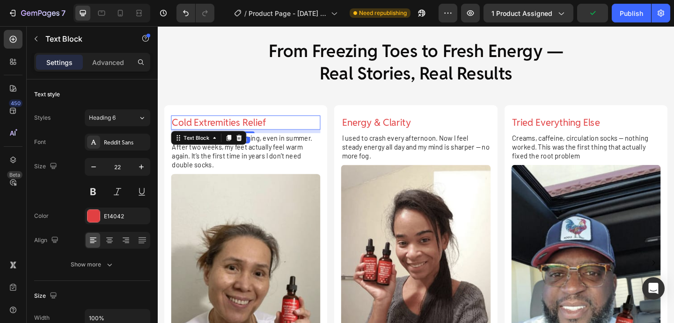
click at [239, 132] on p "Cold Extremities Relief" at bounding box center [253, 131] width 160 height 14
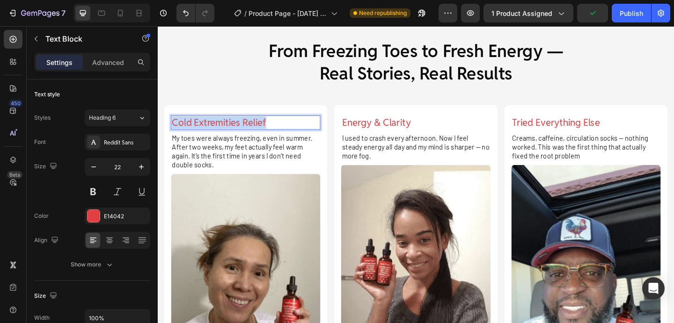
click at [239, 132] on p "Cold Extremities Relief" at bounding box center [253, 131] width 160 height 14
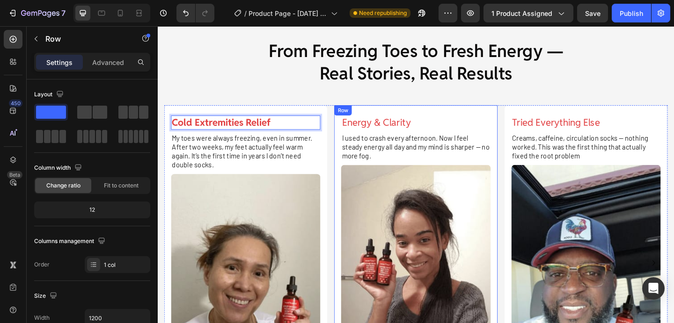
click at [367, 139] on div "Energy & Clarity Text Block I used to crash every afternoon. Now I feel steady …" at bounding box center [438, 283] width 162 height 319
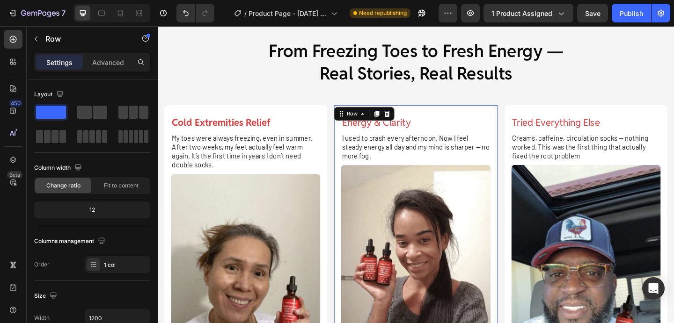
click at [367, 139] on div "Energy & Clarity Text Block I used to crash every afternoon. Now I feel steady …" at bounding box center [438, 283] width 162 height 319
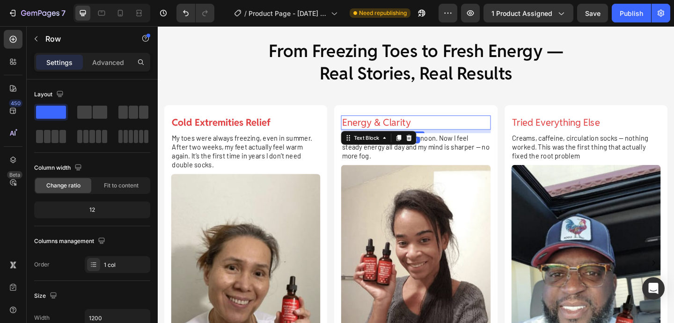
click at [381, 135] on p "Energy & Clarity" at bounding box center [438, 131] width 160 height 14
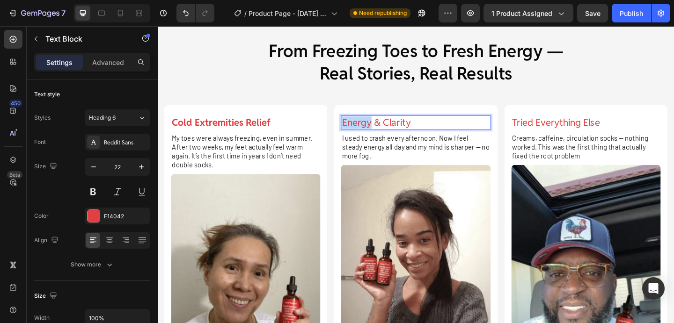
click at [381, 135] on p "Energy & Clarity" at bounding box center [438, 131] width 160 height 14
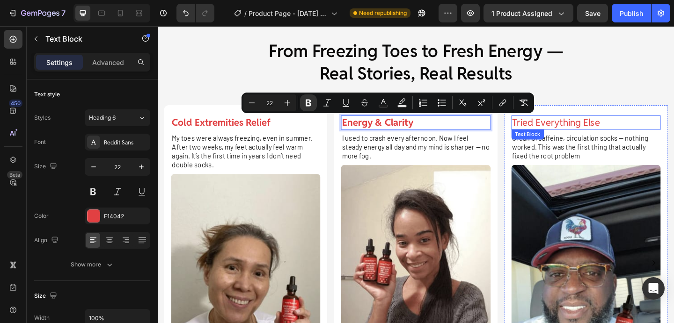
click at [565, 132] on p "Tried Everything Else" at bounding box center [623, 131] width 160 height 14
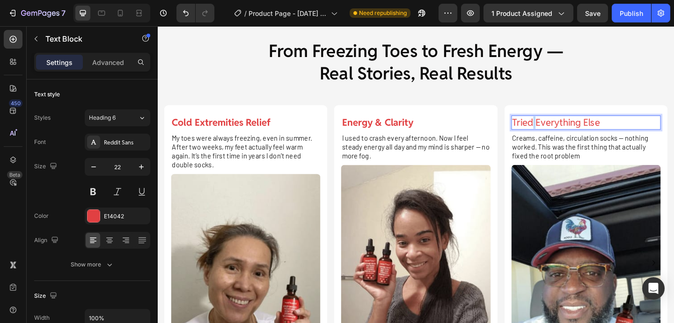
click at [565, 132] on p "Tried Everything Else" at bounding box center [623, 131] width 160 height 14
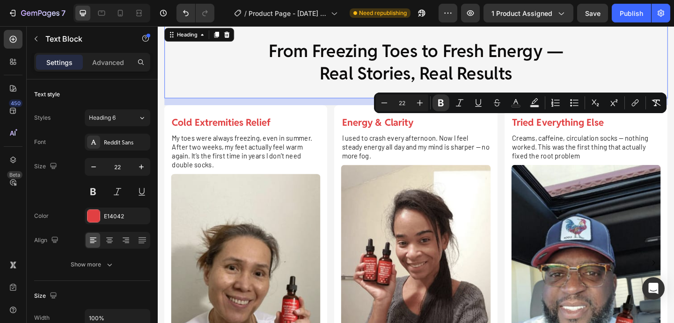
click at [440, 43] on span "From Freezing Toes to Fresh Energy —" at bounding box center [438, 53] width 321 height 24
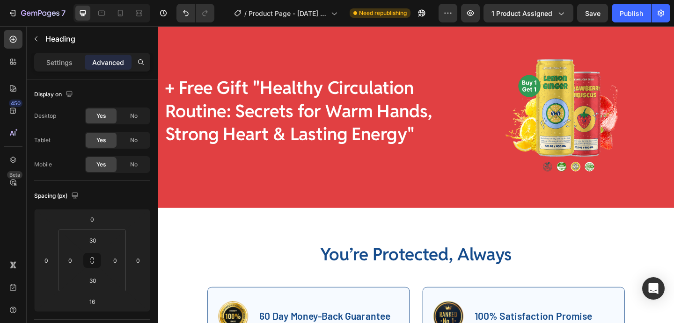
scroll to position [3244, 0]
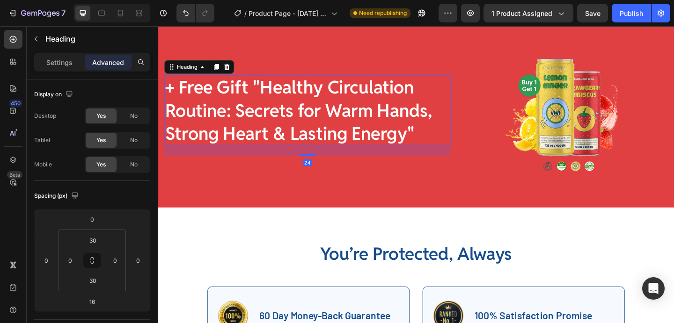
click at [372, 109] on h2 "+ Free Gift "Healthy Circulation Routine: Secrets for Warm Hands, Strong Heart …" at bounding box center [320, 118] width 311 height 77
click at [67, 66] on p "Settings" at bounding box center [59, 63] width 26 height 10
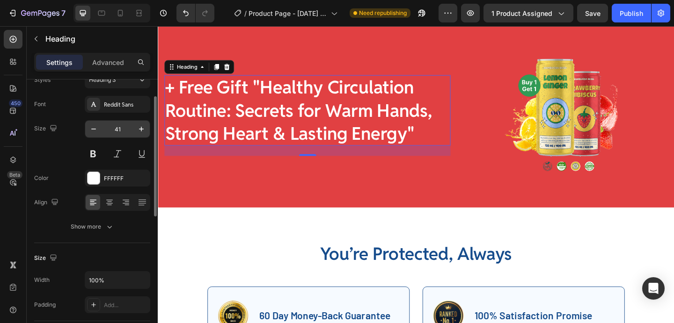
scroll to position [79, 0]
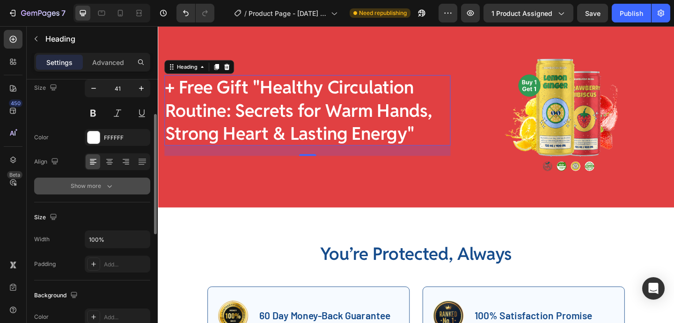
click at [102, 184] on div "Show more" at bounding box center [93, 186] width 44 height 9
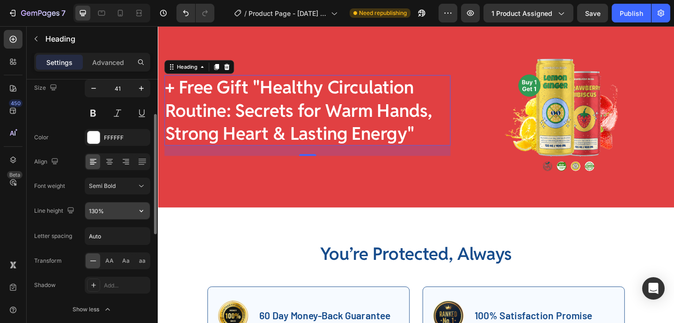
click at [105, 214] on input "130%" at bounding box center [117, 211] width 65 height 17
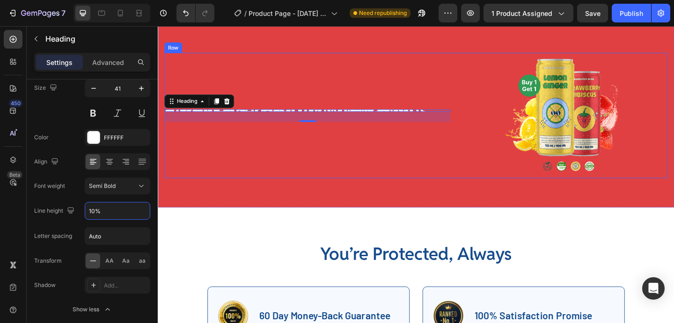
type input "100%"
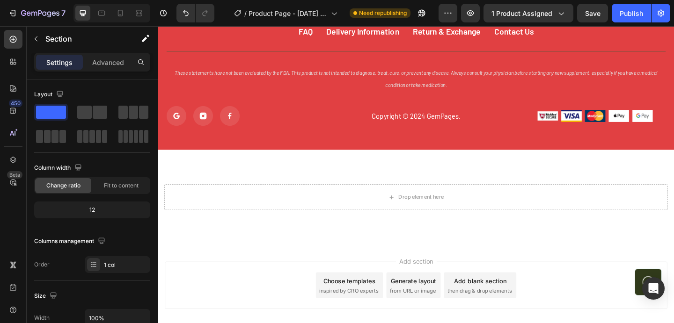
scroll to position [4068, 0]
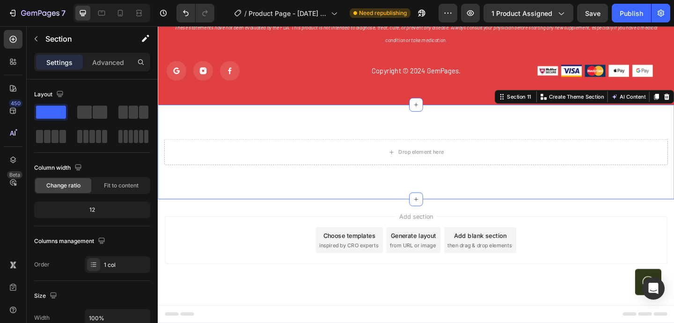
click at [293, 133] on div "Drop element here Section 11 You can create reusable sections Create Theme Sect…" at bounding box center [439, 163] width 562 height 103
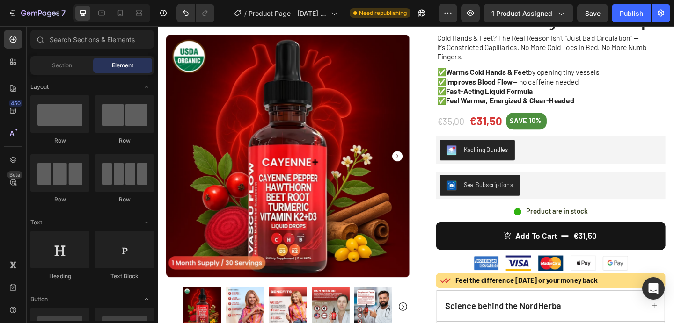
scroll to position [0, 0]
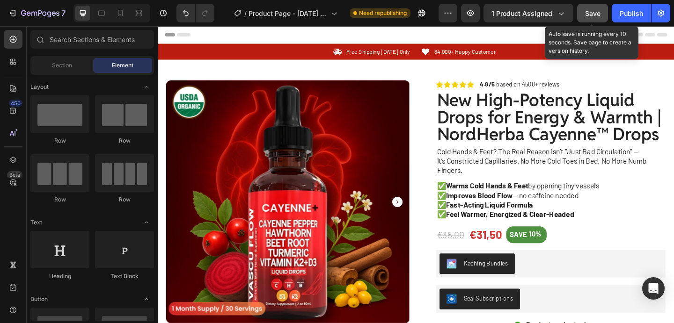
click at [588, 15] on span "Save" at bounding box center [592, 13] width 15 height 8
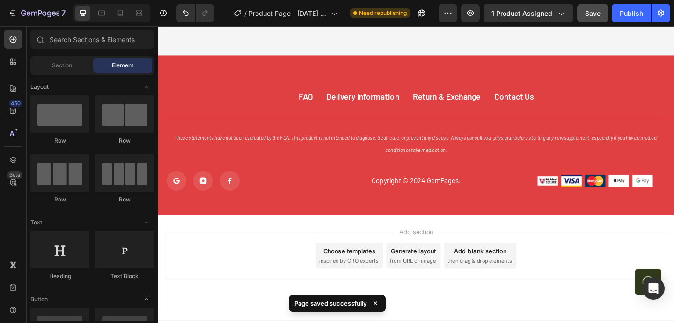
scroll to position [3965, 0]
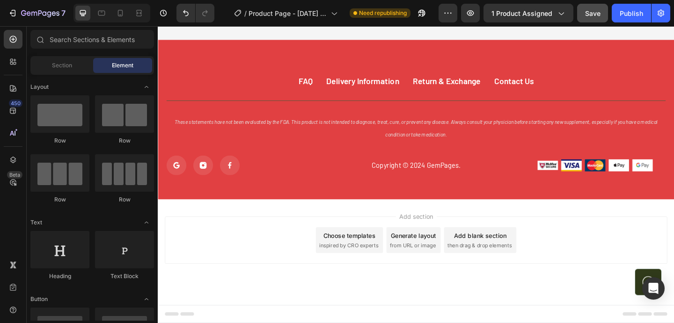
click at [620, 3] on div "7 / Product Page - May 6, 13:54:58 Need republishing Preview 1 product assigned…" at bounding box center [337, 13] width 674 height 27
click at [620, 9] on div "Publish" at bounding box center [631, 13] width 23 height 10
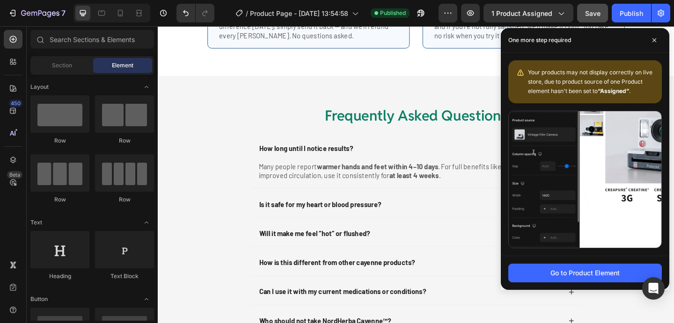
scroll to position [3485, 0]
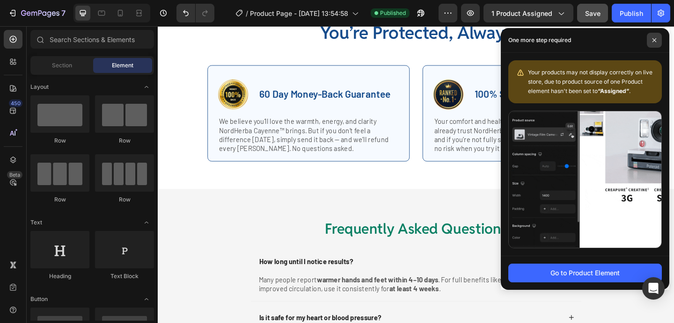
click at [655, 41] on icon at bounding box center [654, 40] width 4 height 4
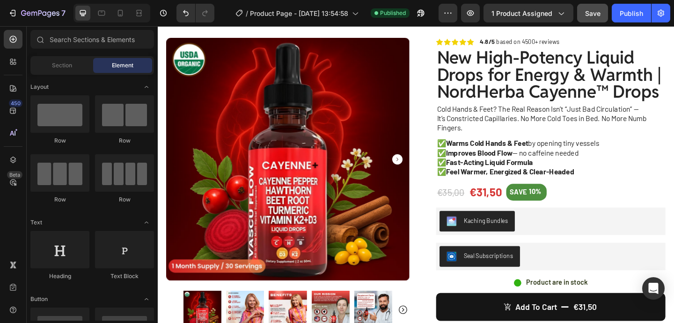
scroll to position [0, 0]
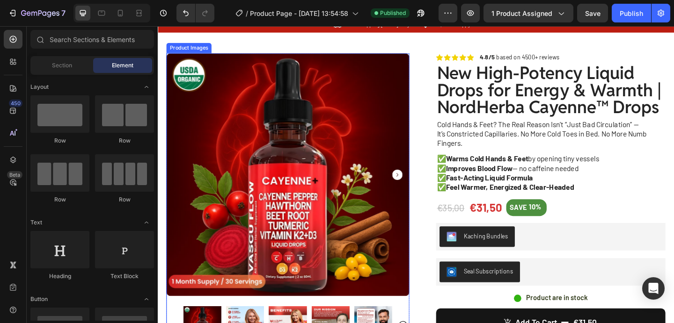
scroll to position [41, 0]
